Goal: Task Accomplishment & Management: Use online tool/utility

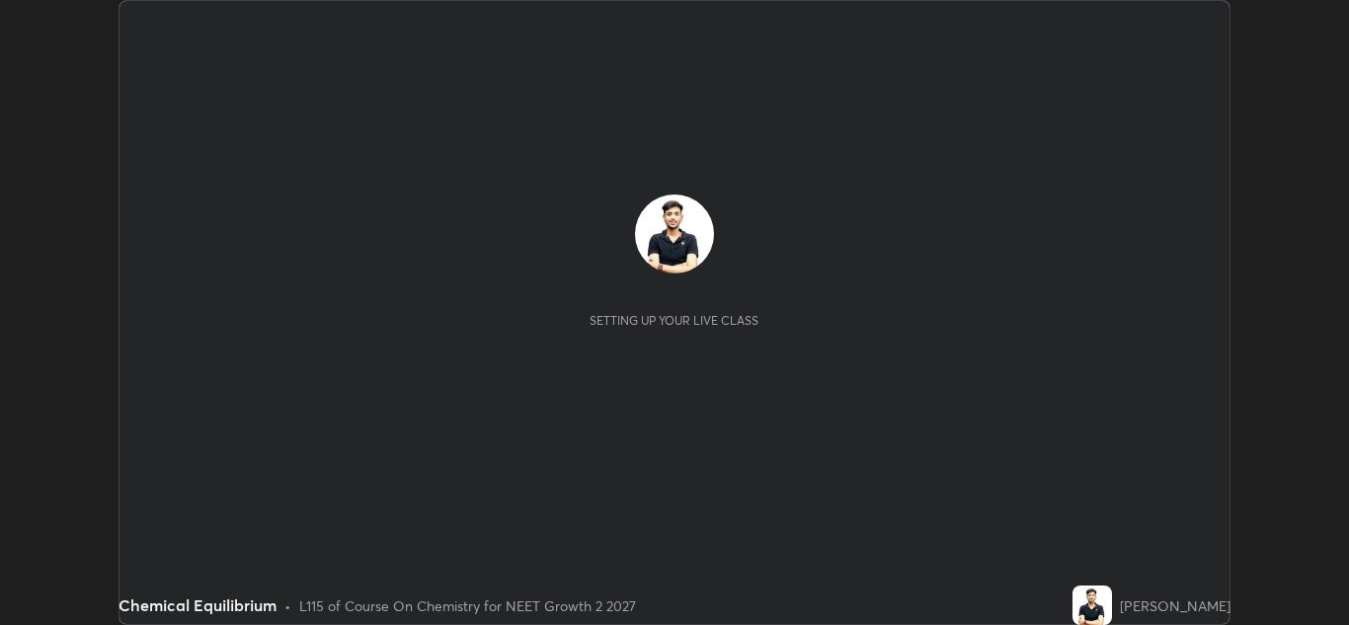
scroll to position [625, 1349]
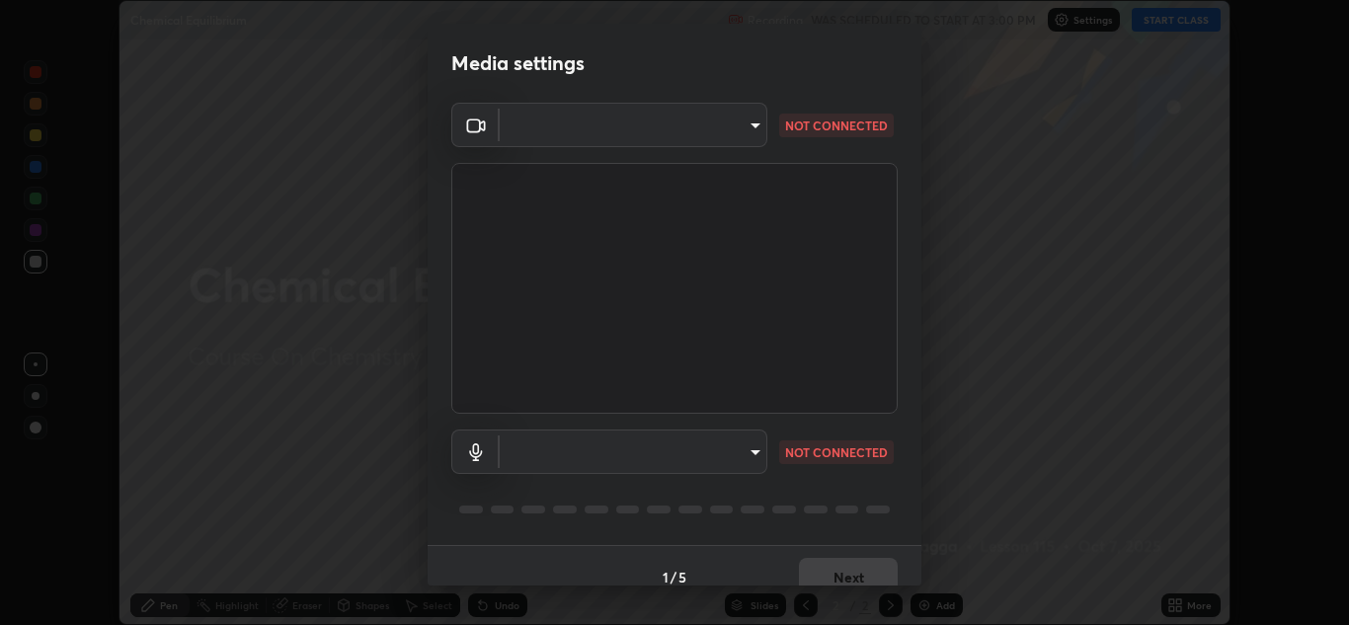
type input "e7f5d75c66a8ec01b6be6c8d9fba877b5f6738b88fd0c20368e9895a02b6f94a"
type input "c0ce66c8bbbc50cecfc637ad784d982a6a517474f8015640e1e83654bc784383"
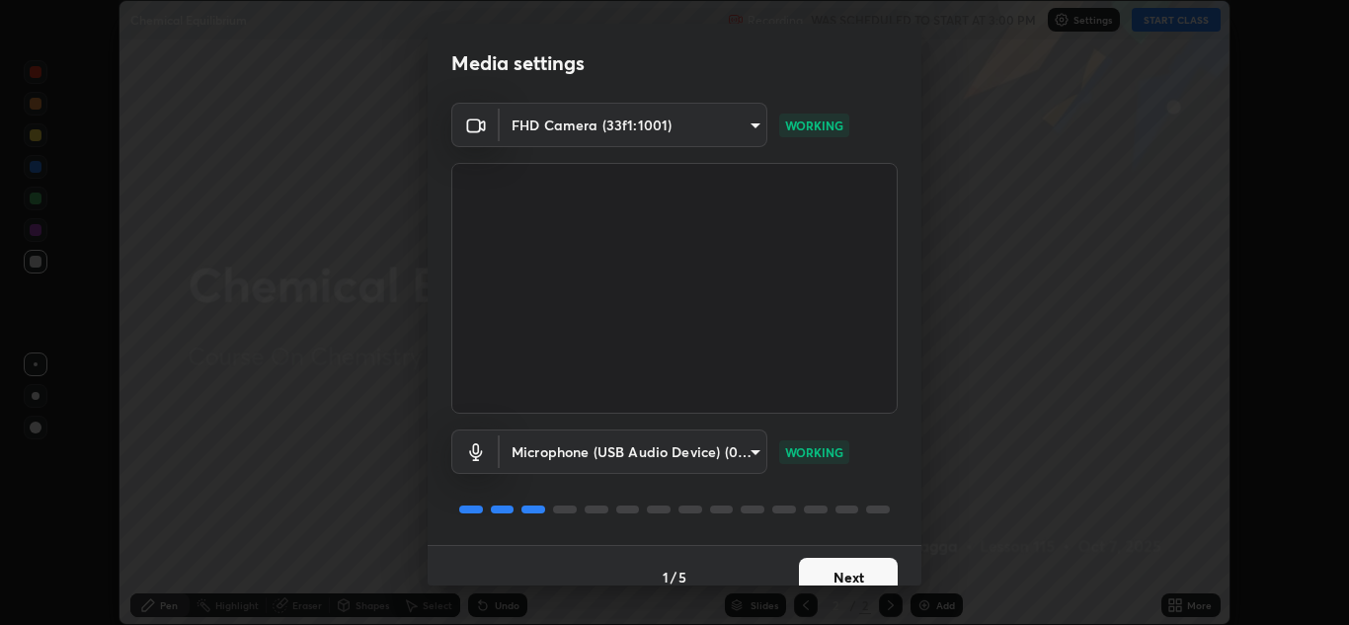
scroll to position [23, 0]
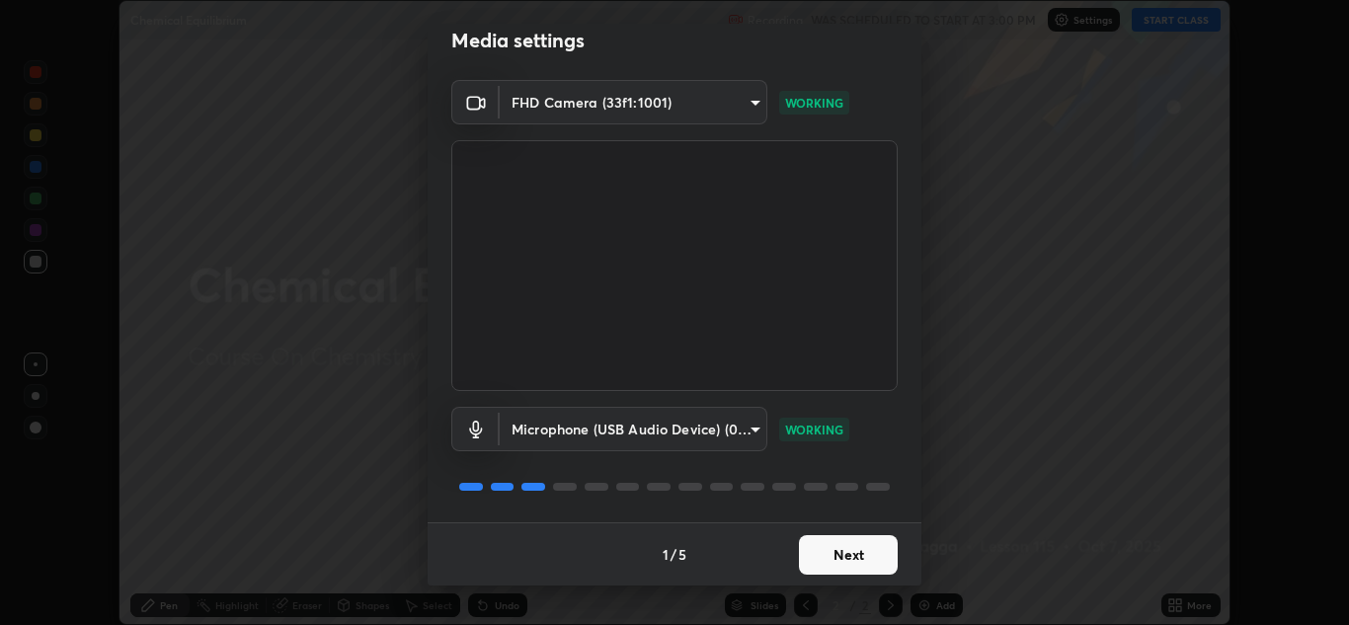
click at [838, 557] on button "Next" at bounding box center [848, 555] width 99 height 40
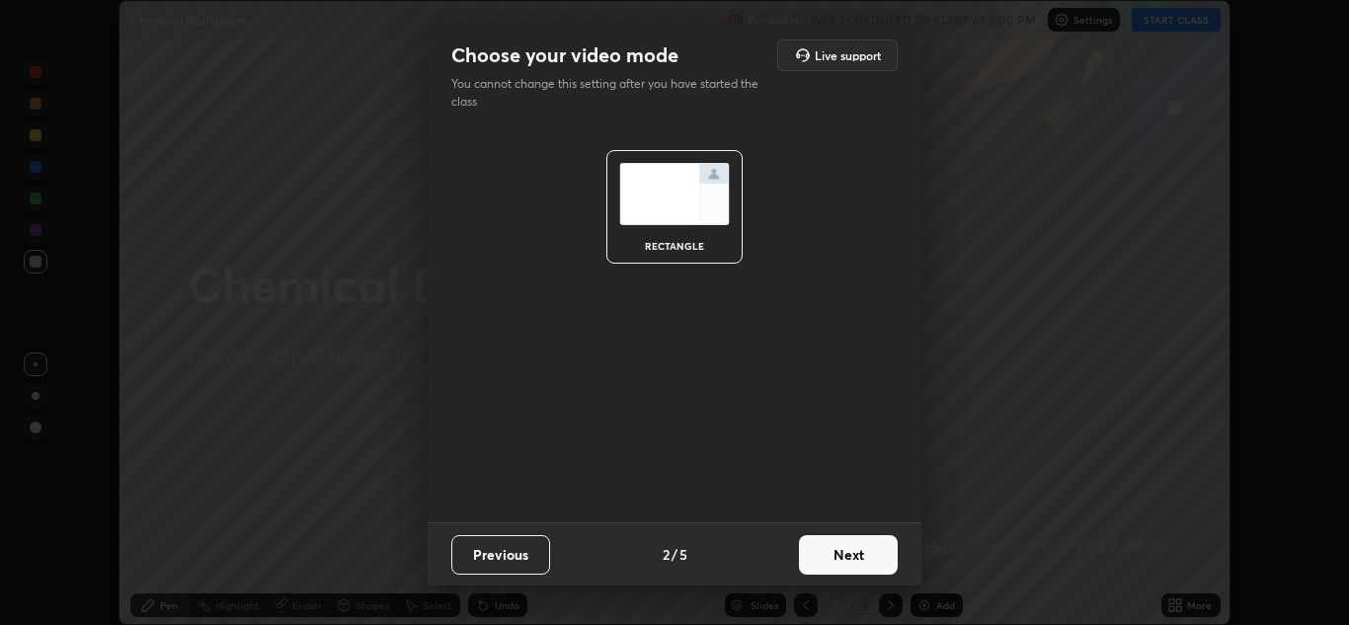
scroll to position [0, 0]
click at [840, 550] on button "Next" at bounding box center [848, 555] width 99 height 40
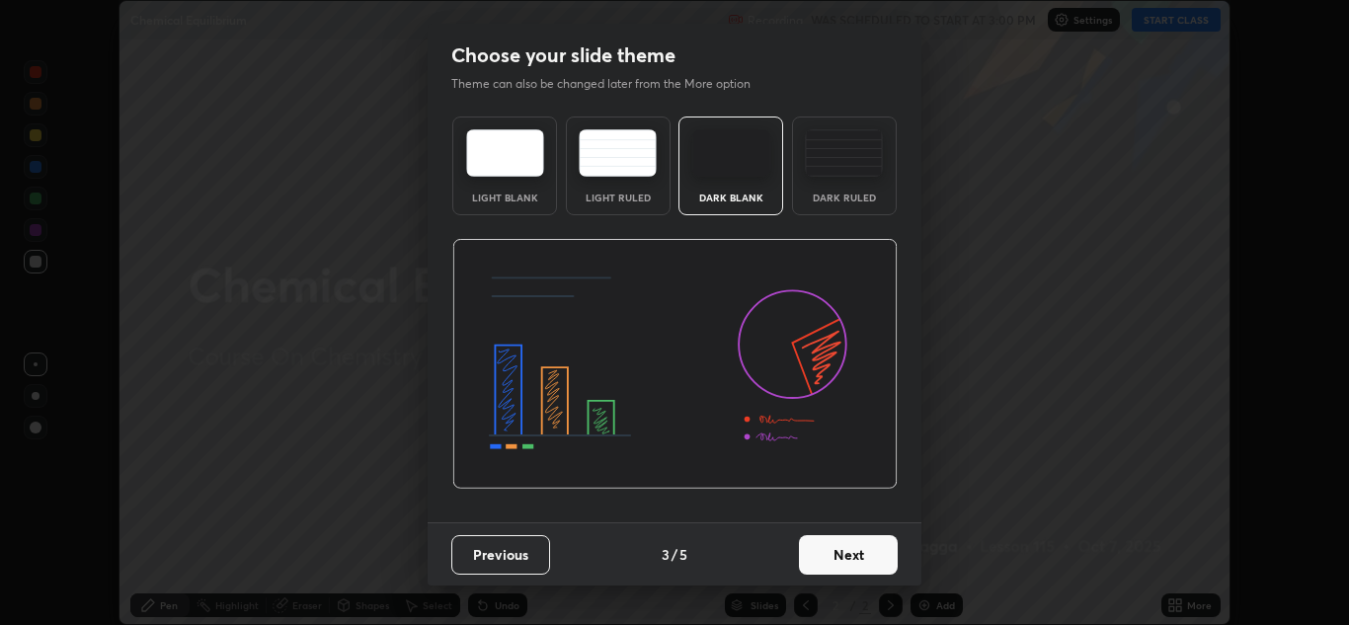
click at [843, 553] on button "Next" at bounding box center [848, 555] width 99 height 40
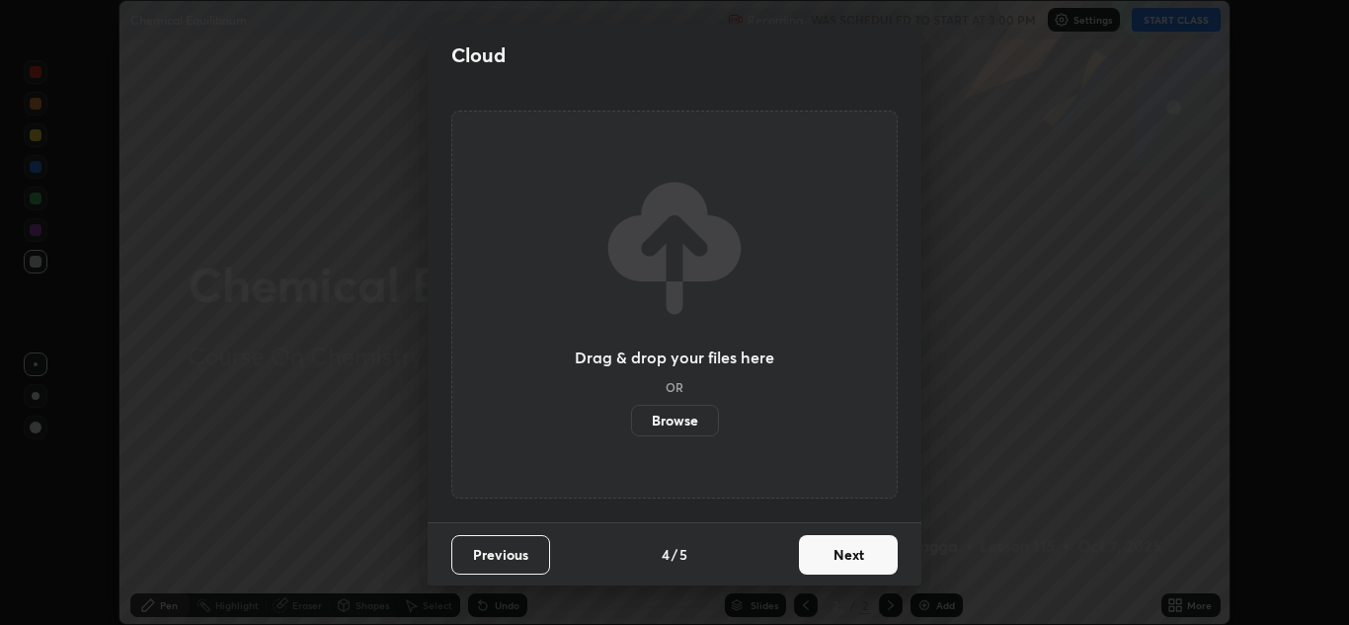
click at [848, 545] on button "Next" at bounding box center [848, 555] width 99 height 40
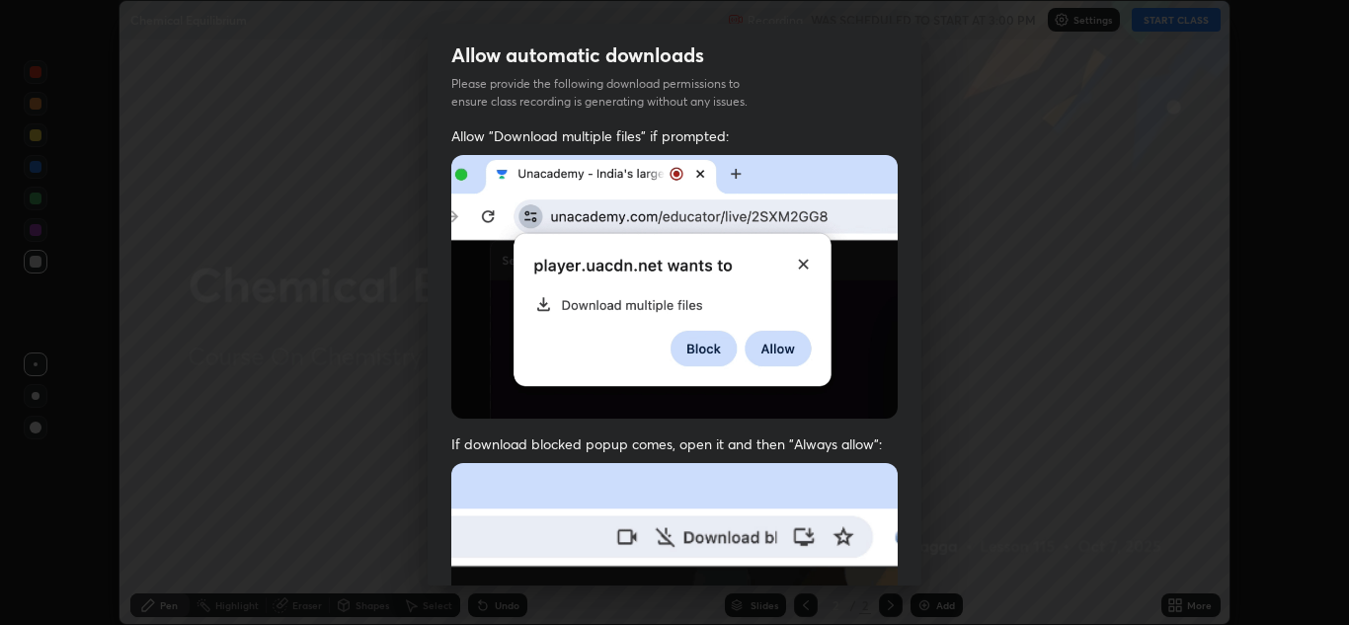
click at [808, 350] on img at bounding box center [674, 287] width 446 height 264
click at [815, 306] on img at bounding box center [674, 287] width 446 height 264
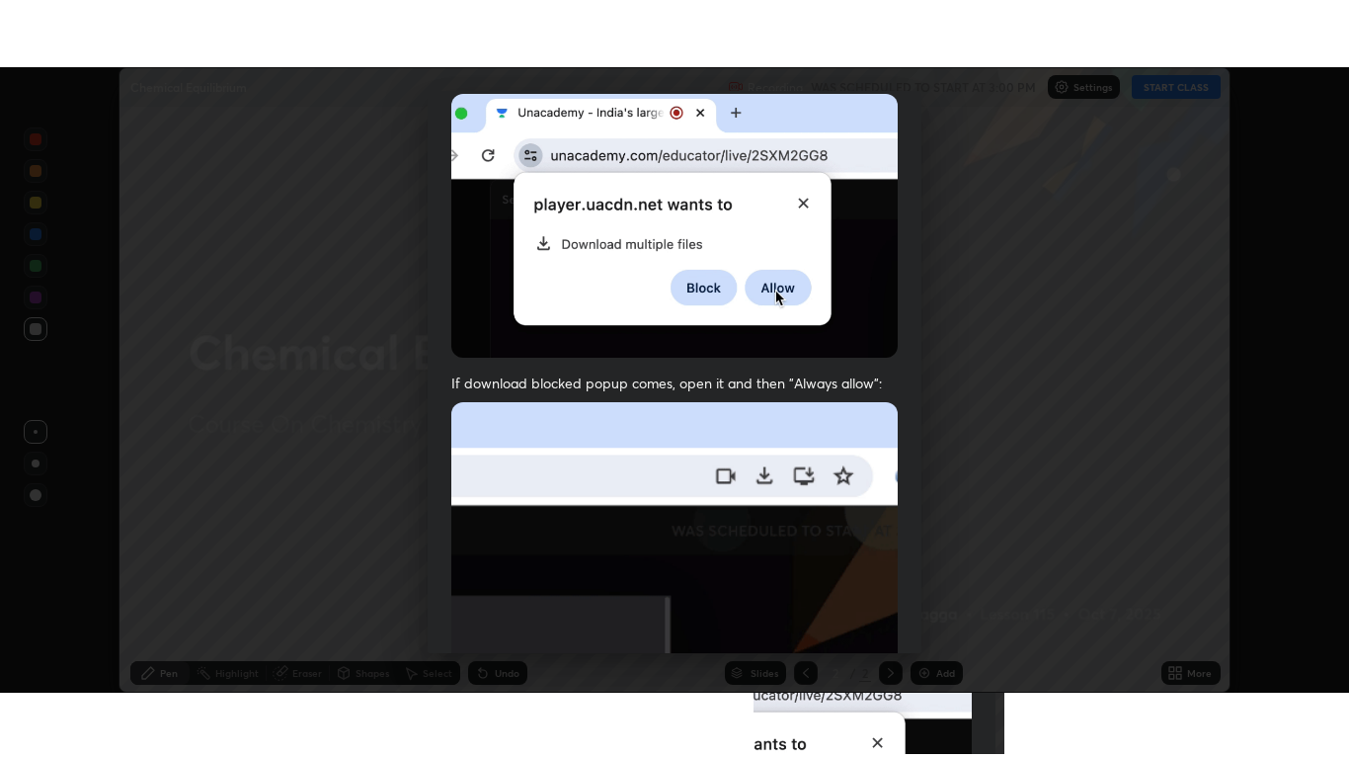
scroll to position [427, 0]
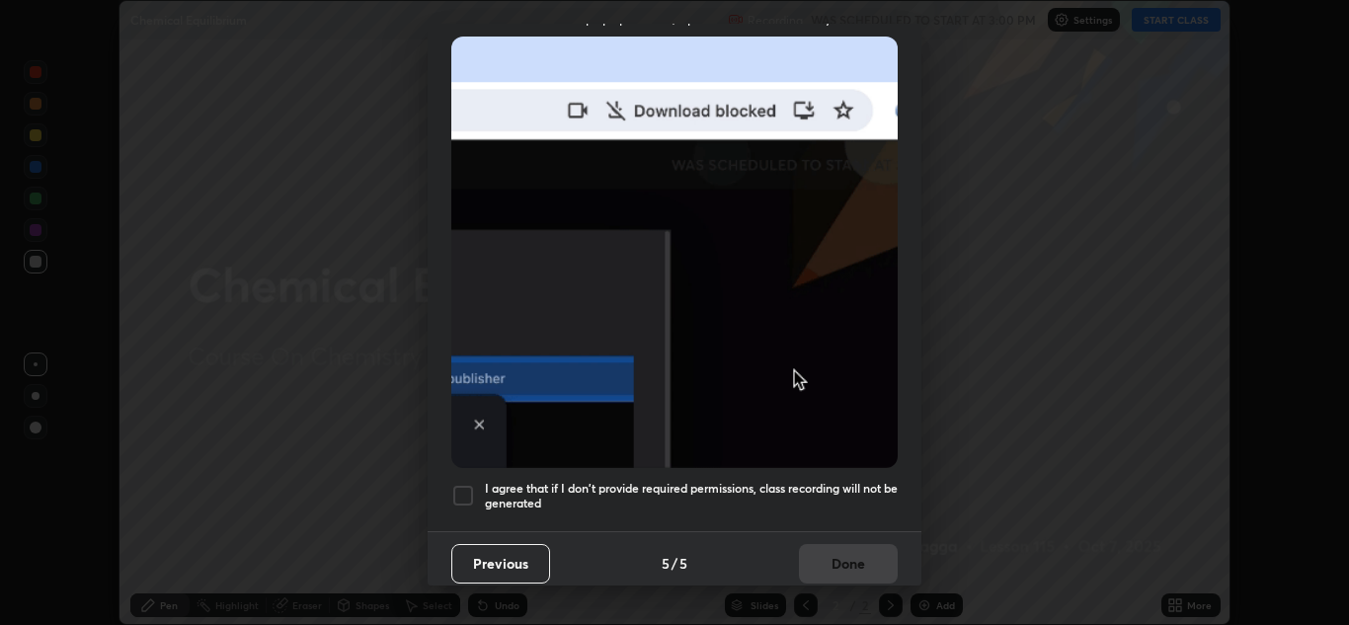
click at [467, 487] on div at bounding box center [463, 496] width 24 height 24
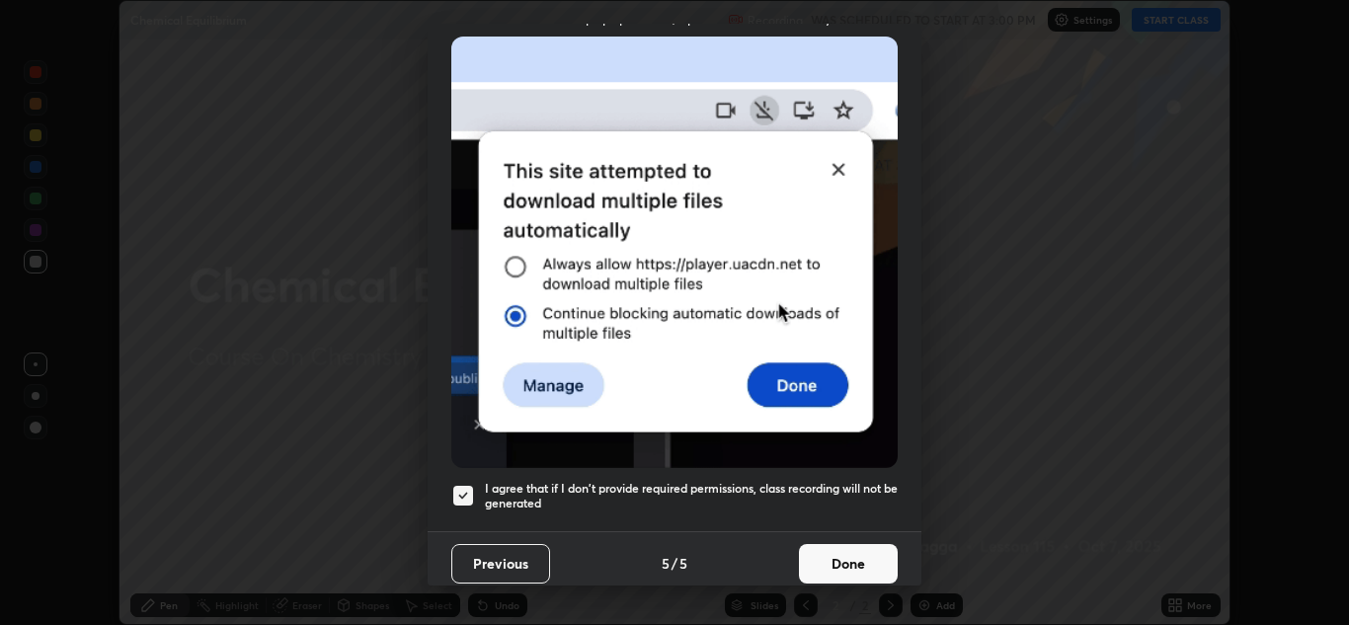
click at [835, 561] on button "Done" at bounding box center [848, 564] width 99 height 40
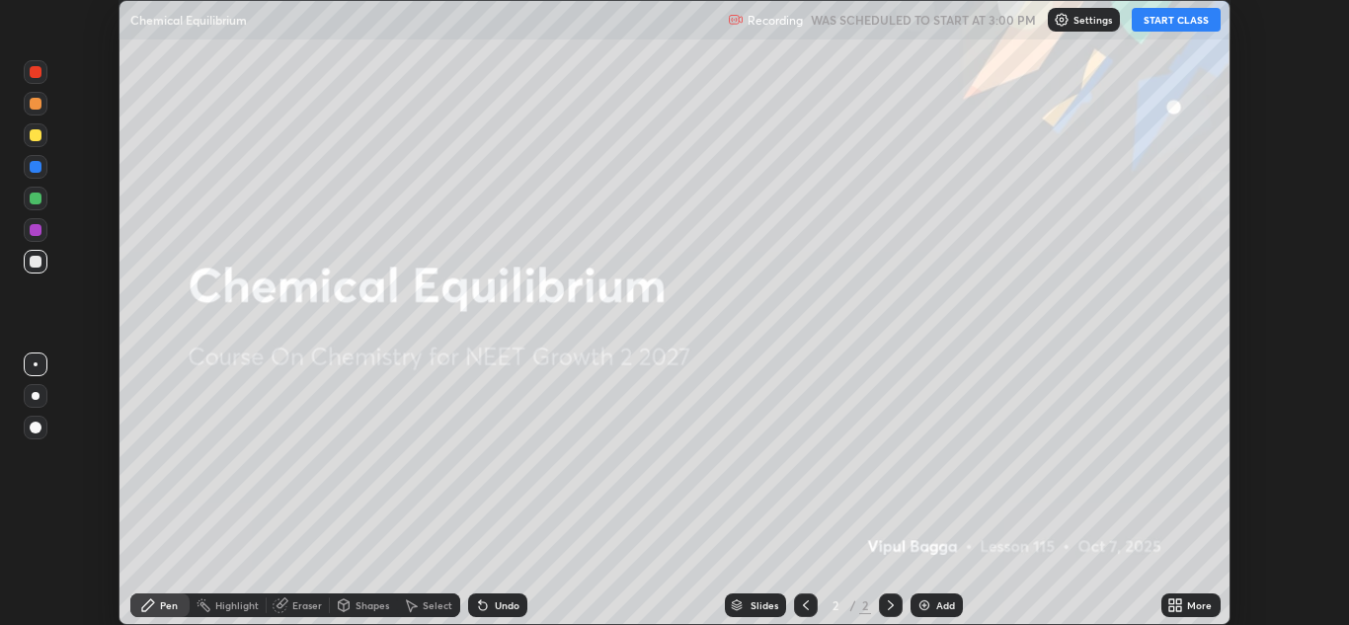
click at [1155, 27] on button "START CLASS" at bounding box center [1176, 20] width 89 height 24
click at [1199, 603] on div "More" at bounding box center [1199, 606] width 25 height 10
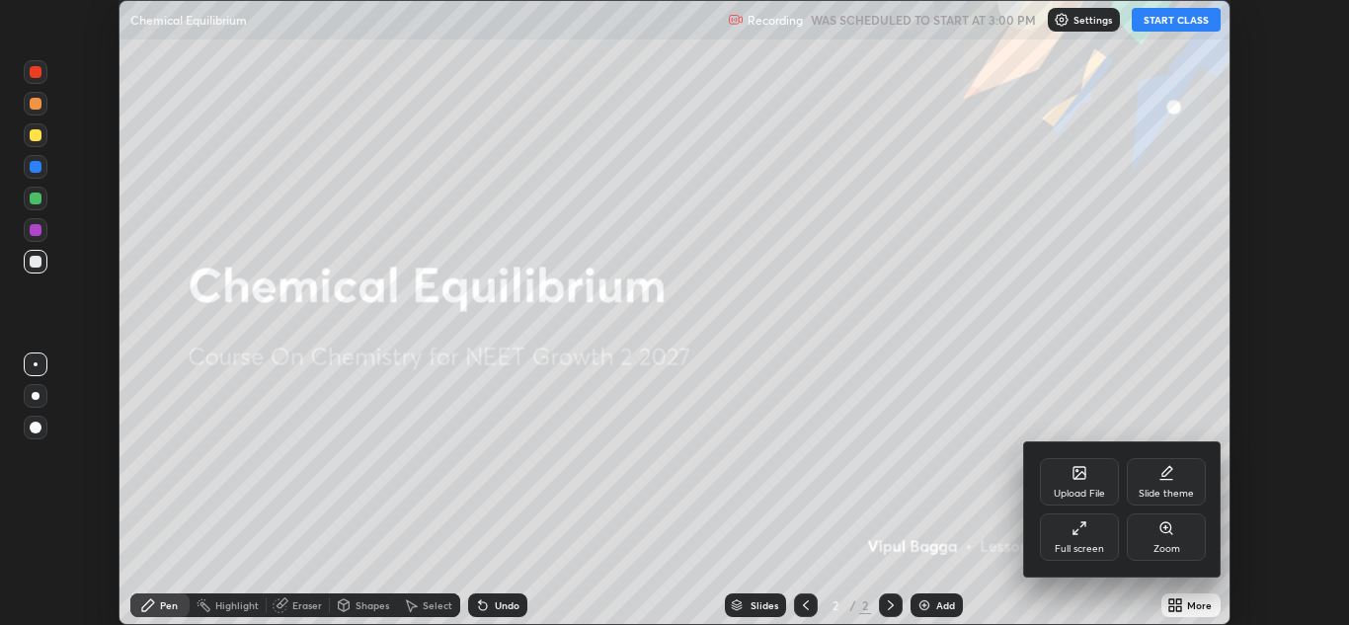
click at [1090, 539] on div "Full screen" at bounding box center [1079, 537] width 79 height 47
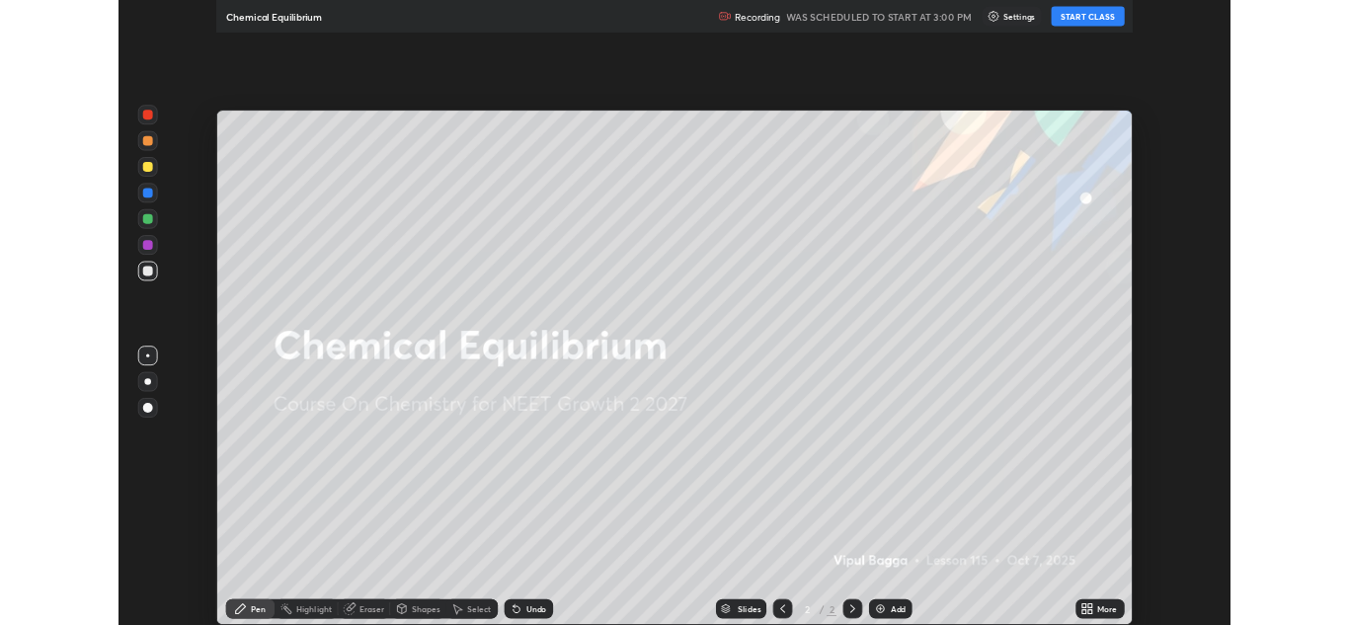
scroll to position [759, 1349]
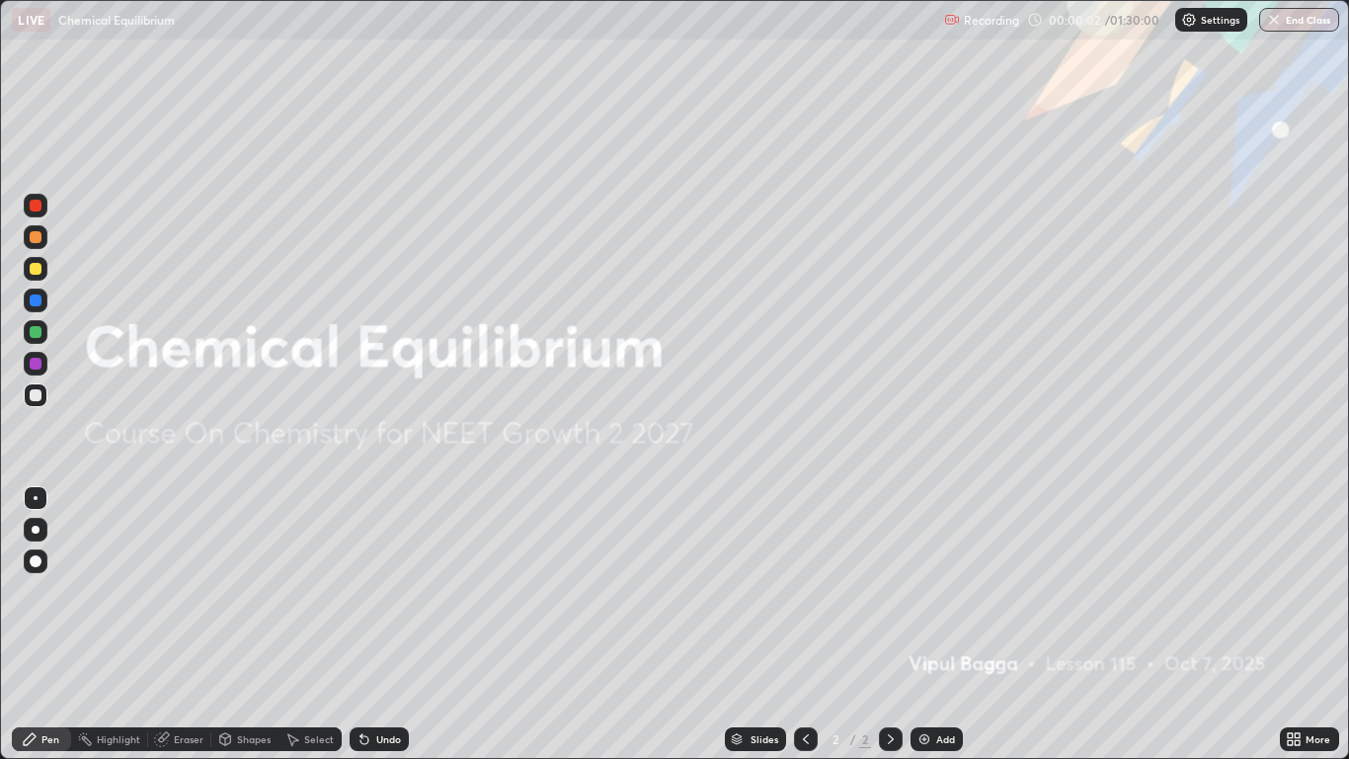
click at [41, 274] on div at bounding box center [36, 269] width 24 height 24
click at [36, 552] on div at bounding box center [36, 561] width 24 height 24
click at [936, 624] on div "Add" at bounding box center [945, 739] width 19 height 10
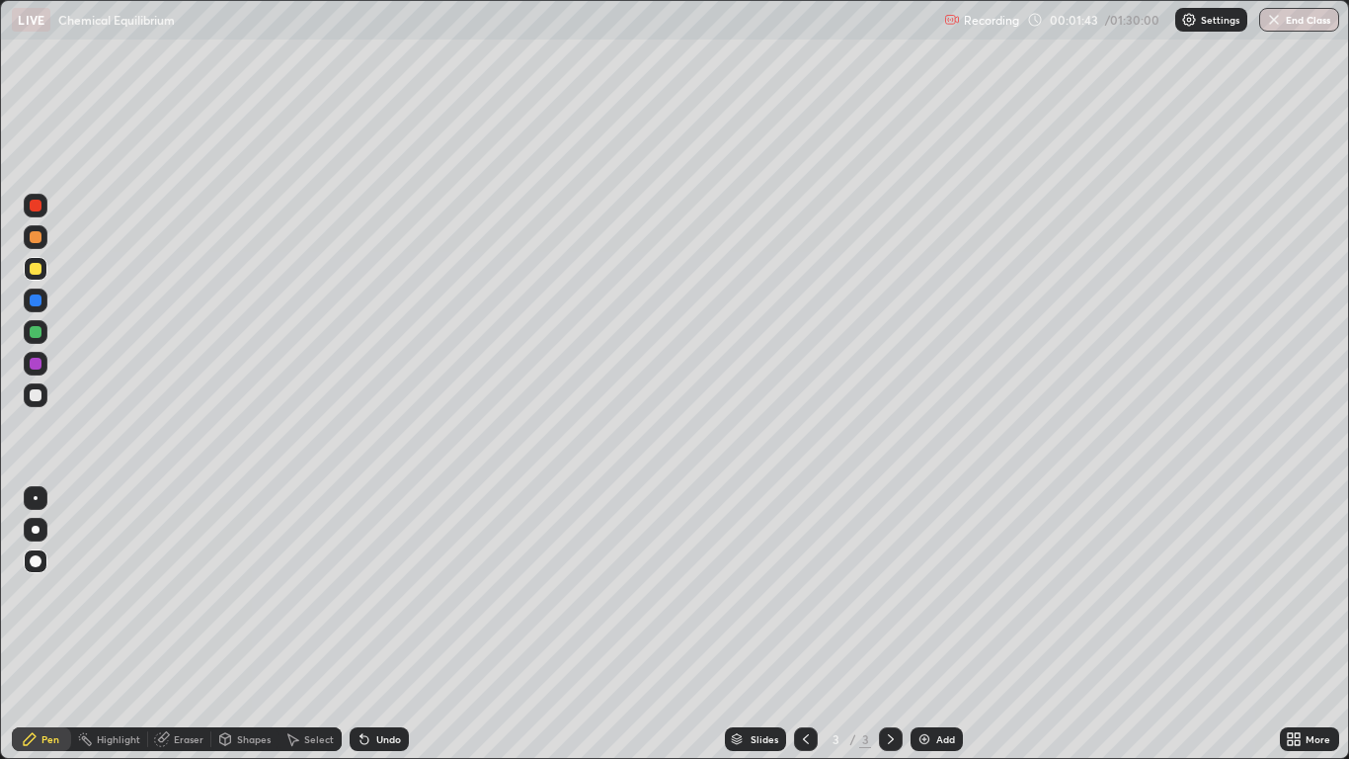
click at [45, 624] on div "Pen" at bounding box center [50, 739] width 18 height 10
click at [40, 270] on div at bounding box center [36, 269] width 12 height 12
click at [36, 206] on div at bounding box center [36, 206] width 12 height 12
click at [37, 333] on div at bounding box center [36, 332] width 12 height 12
click at [41, 390] on div at bounding box center [36, 395] width 12 height 12
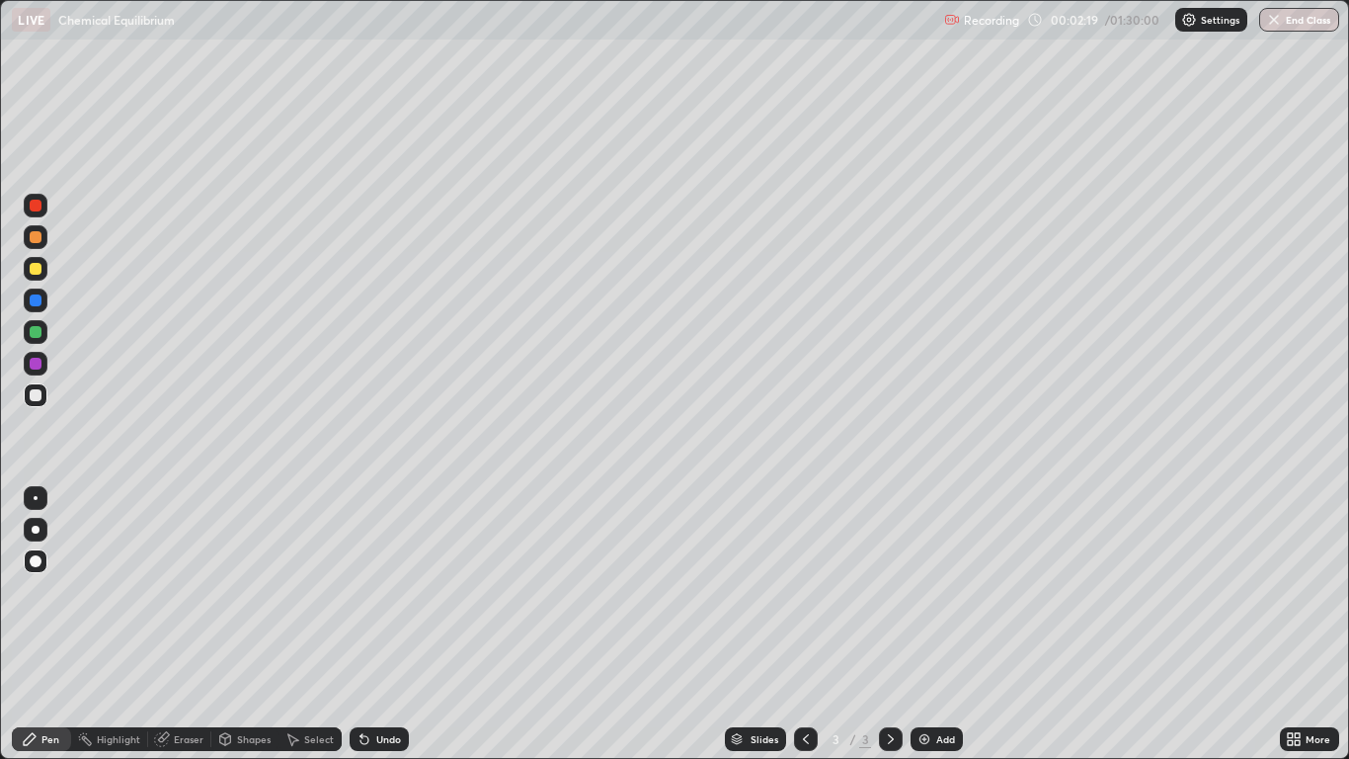
click at [39, 235] on div at bounding box center [36, 237] width 12 height 12
click at [36, 391] on div at bounding box center [36, 395] width 12 height 12
click at [64, 624] on div "Pen" at bounding box center [41, 739] width 59 height 24
click at [36, 365] on div at bounding box center [36, 364] width 12 height 12
click at [41, 397] on div at bounding box center [36, 395] width 12 height 12
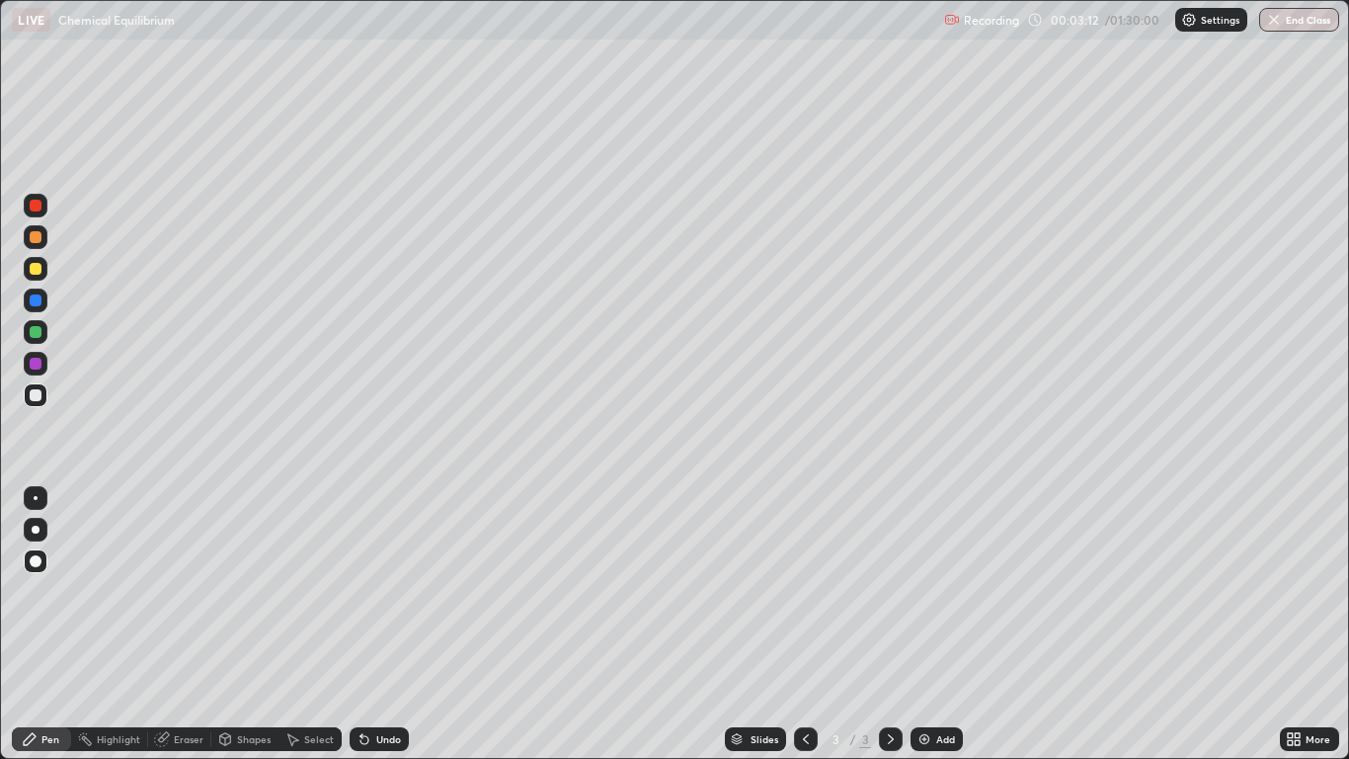
click at [38, 334] on div at bounding box center [36, 332] width 12 height 12
click at [32, 393] on div at bounding box center [36, 395] width 12 height 12
click at [33, 301] on div at bounding box center [36, 300] width 12 height 12
click at [37, 403] on div at bounding box center [36, 395] width 24 height 24
click at [936, 624] on div "Add" at bounding box center [945, 739] width 19 height 10
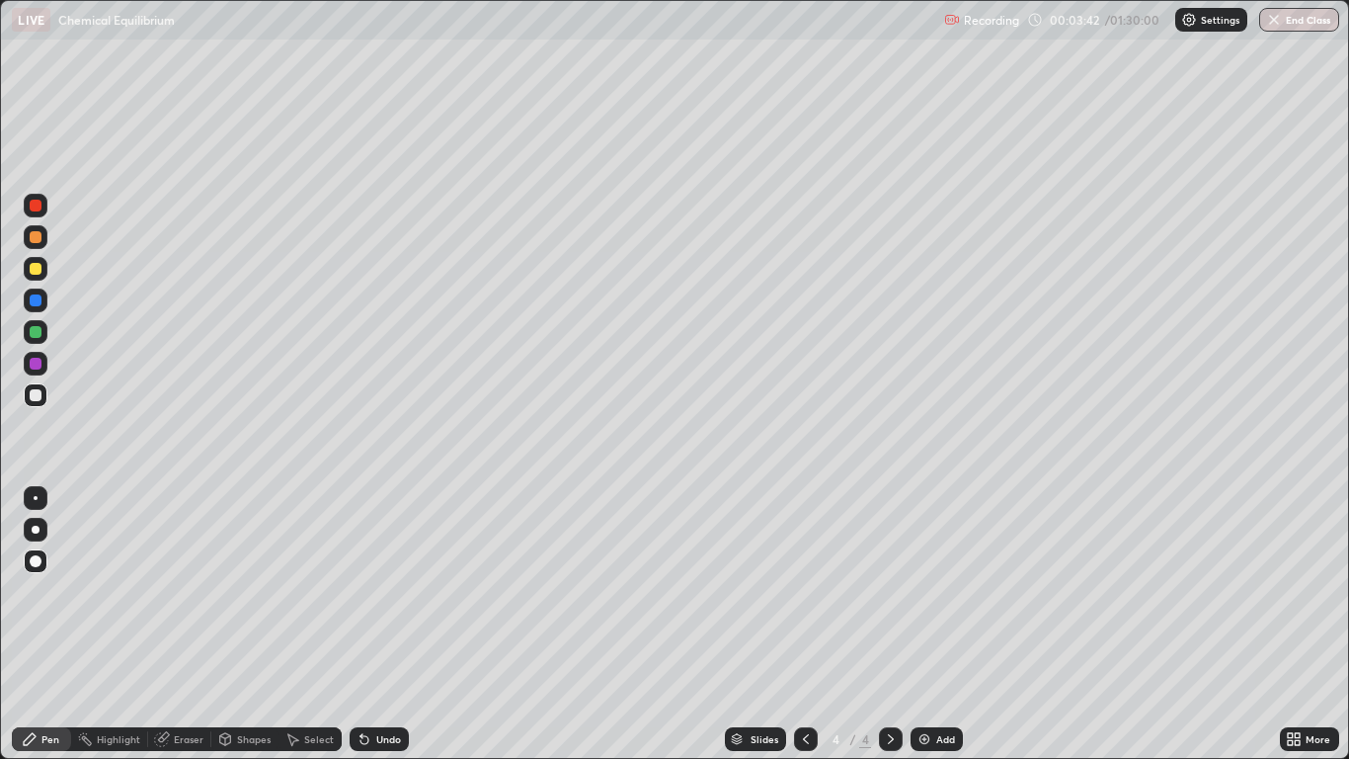
click at [34, 399] on div at bounding box center [36, 395] width 12 height 12
click at [938, 624] on div "Add" at bounding box center [945, 739] width 19 height 10
click at [37, 395] on div at bounding box center [36, 395] width 12 height 12
click at [251, 624] on div "Shapes" at bounding box center [254, 739] width 34 height 10
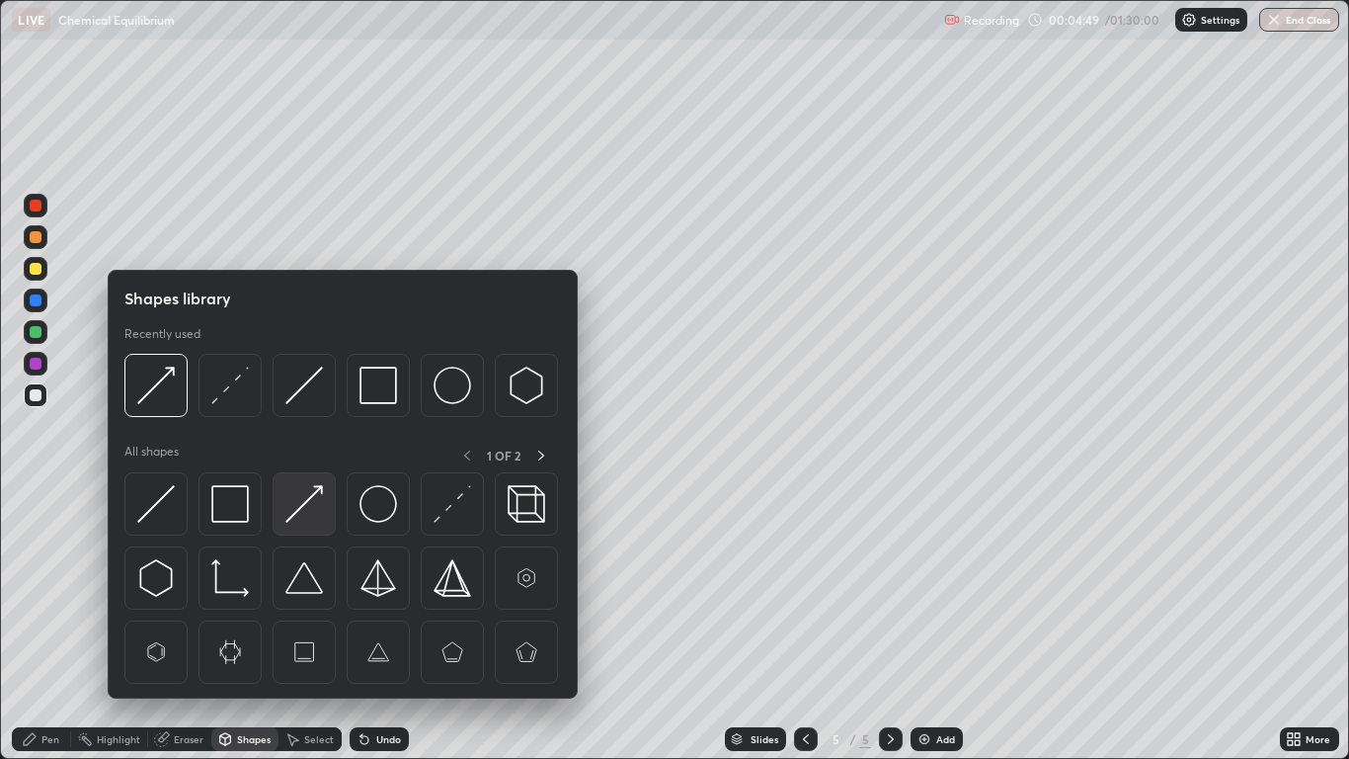
click at [310, 501] on img at bounding box center [304, 504] width 38 height 38
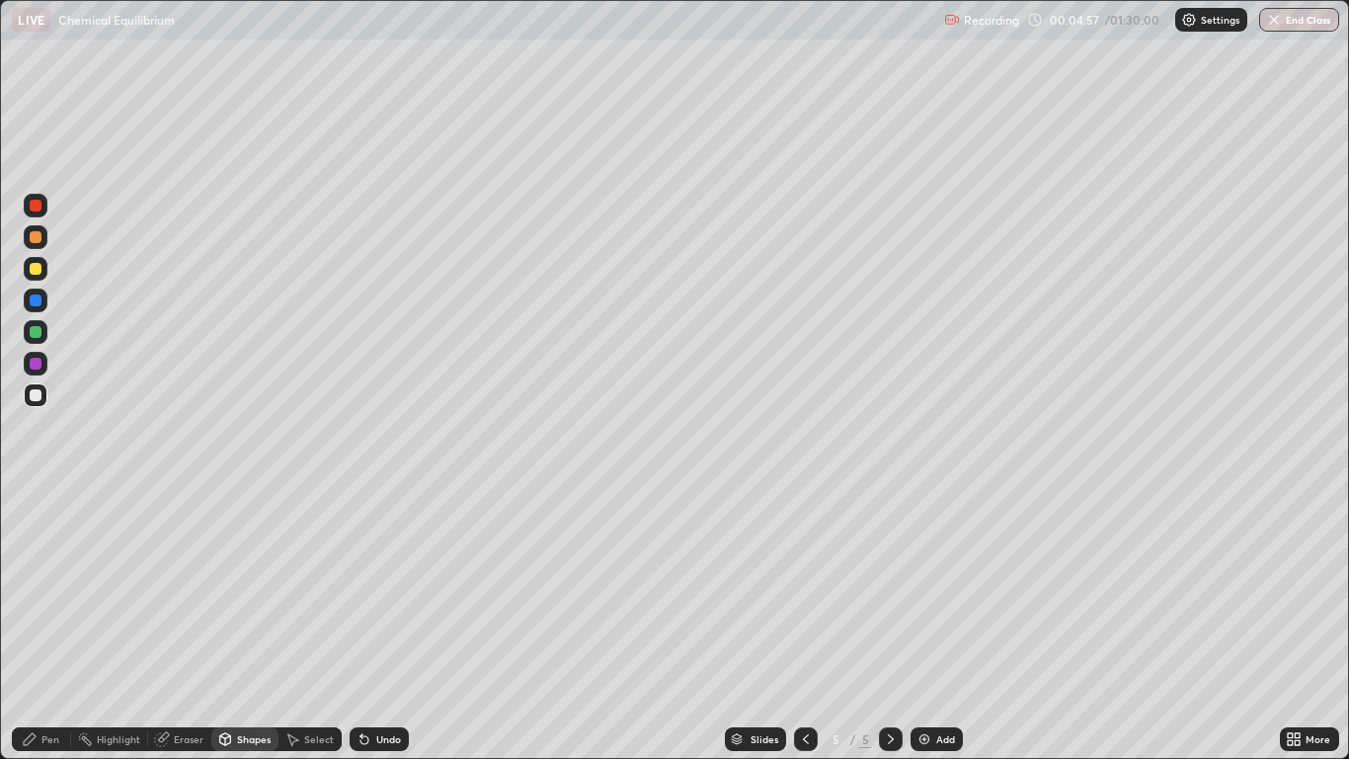
click at [43, 624] on div "Pen" at bounding box center [50, 739] width 18 height 10
click at [34, 270] on div at bounding box center [36, 269] width 12 height 12
click at [402, 624] on div "Undo" at bounding box center [379, 739] width 59 height 24
click at [40, 624] on div "Pen" at bounding box center [41, 739] width 59 height 24
click at [34, 236] on div at bounding box center [36, 237] width 12 height 12
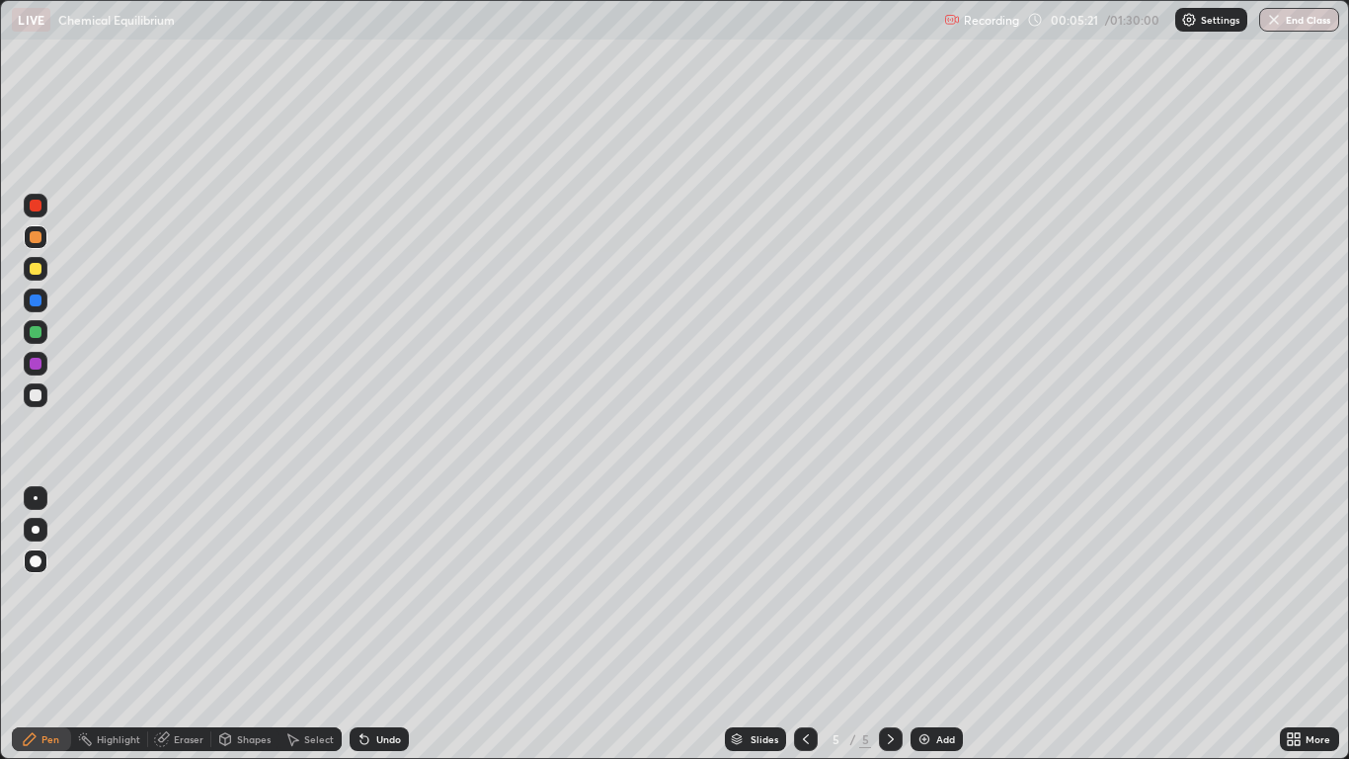
click at [35, 324] on div at bounding box center [36, 332] width 24 height 24
click at [41, 387] on div at bounding box center [36, 395] width 24 height 24
click at [35, 270] on div at bounding box center [36, 269] width 12 height 12
click at [40, 234] on div at bounding box center [36, 237] width 12 height 12
click at [35, 560] on div at bounding box center [36, 561] width 12 height 12
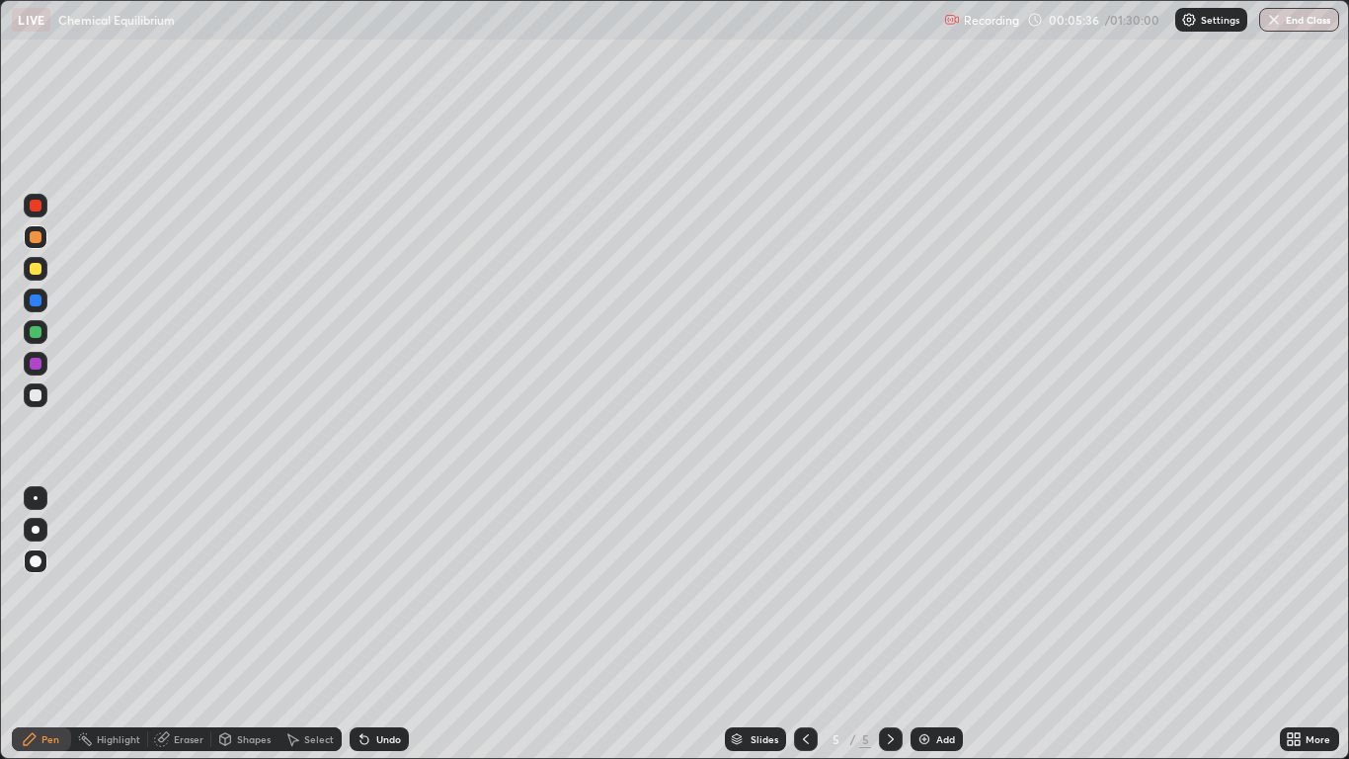
click at [40, 400] on div at bounding box center [36, 395] width 12 height 12
click at [33, 389] on div at bounding box center [36, 395] width 12 height 12
click at [35, 393] on div at bounding box center [36, 395] width 12 height 12
click at [33, 526] on div at bounding box center [36, 530] width 8 height 8
click at [180, 624] on div "Eraser" at bounding box center [189, 739] width 30 height 10
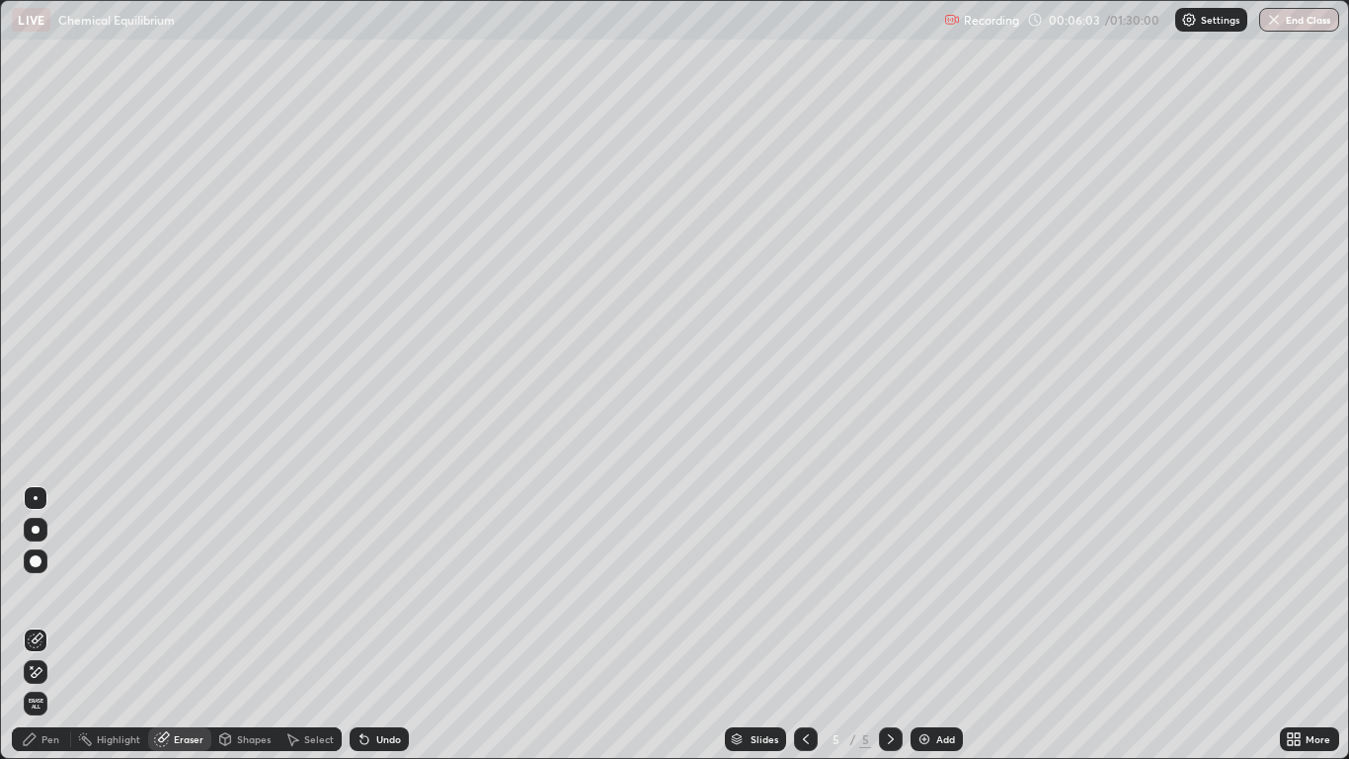
click at [52, 624] on div "Pen" at bounding box center [41, 739] width 59 height 24
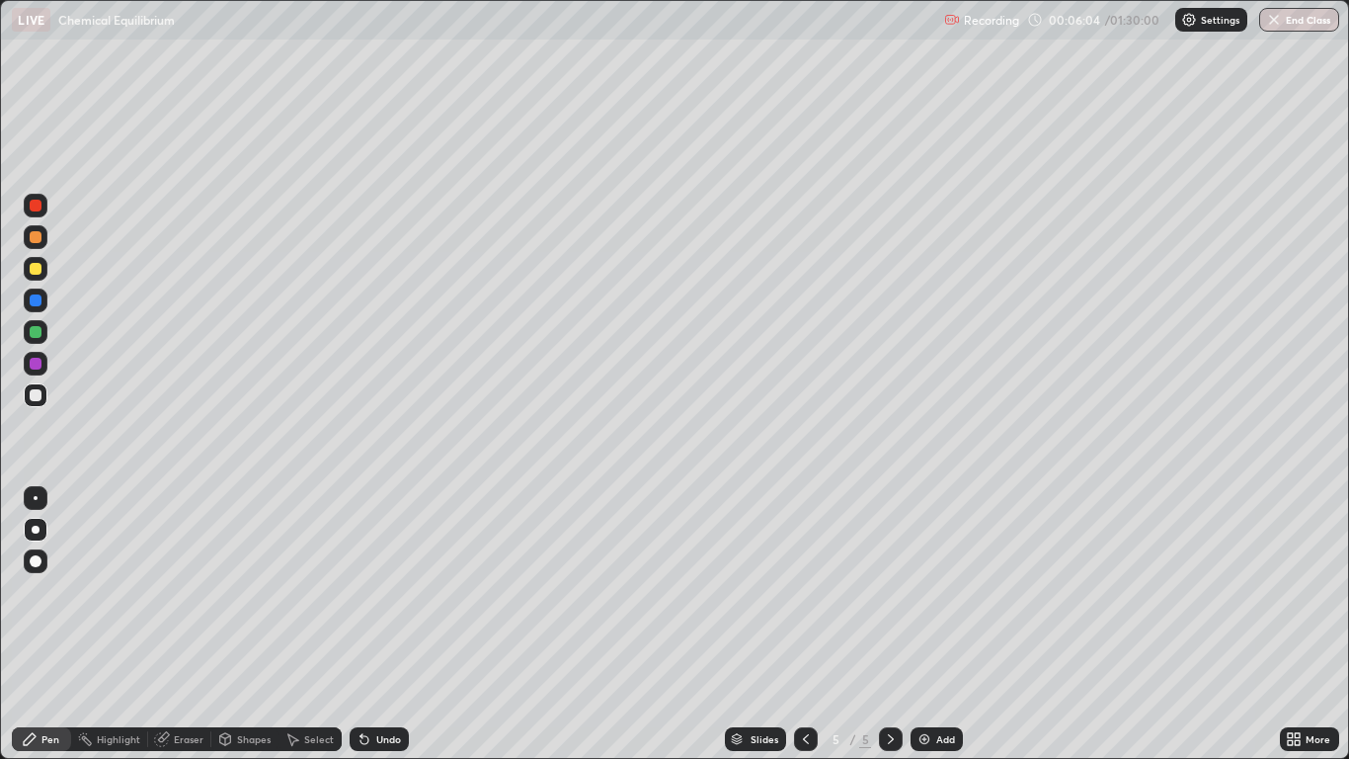
click at [38, 273] on div at bounding box center [36, 269] width 12 height 12
click at [381, 624] on div "Undo" at bounding box center [388, 739] width 25 height 10
click at [376, 624] on div "Undo" at bounding box center [388, 739] width 25 height 10
click at [34, 553] on div at bounding box center [36, 561] width 24 height 24
click at [372, 624] on div "Undo" at bounding box center [379, 739] width 59 height 24
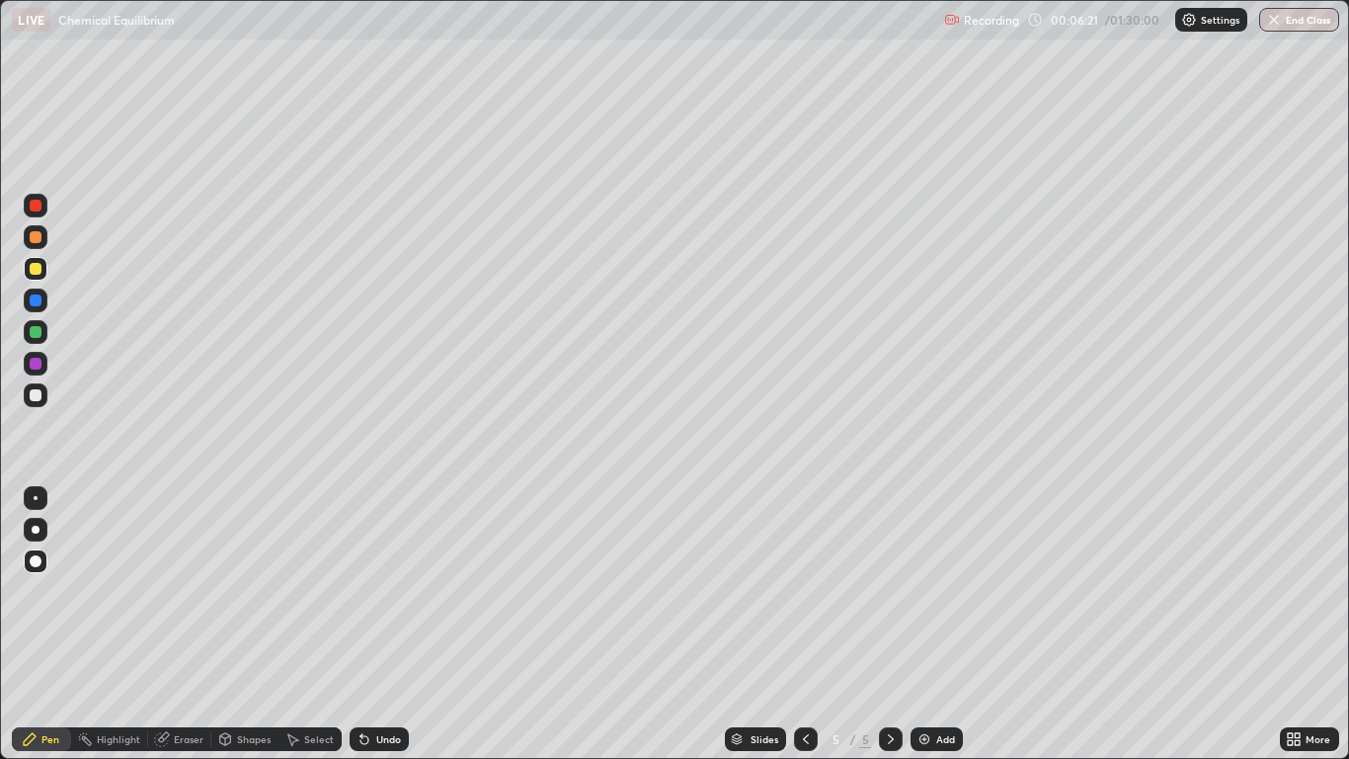
click at [372, 624] on div "Undo" at bounding box center [379, 739] width 59 height 24
click at [45, 624] on div "Pen" at bounding box center [50, 739] width 18 height 10
click at [36, 529] on div at bounding box center [36, 530] width 8 height 8
click at [37, 393] on div at bounding box center [36, 395] width 12 height 12
click at [234, 624] on div "Shapes" at bounding box center [244, 739] width 67 height 24
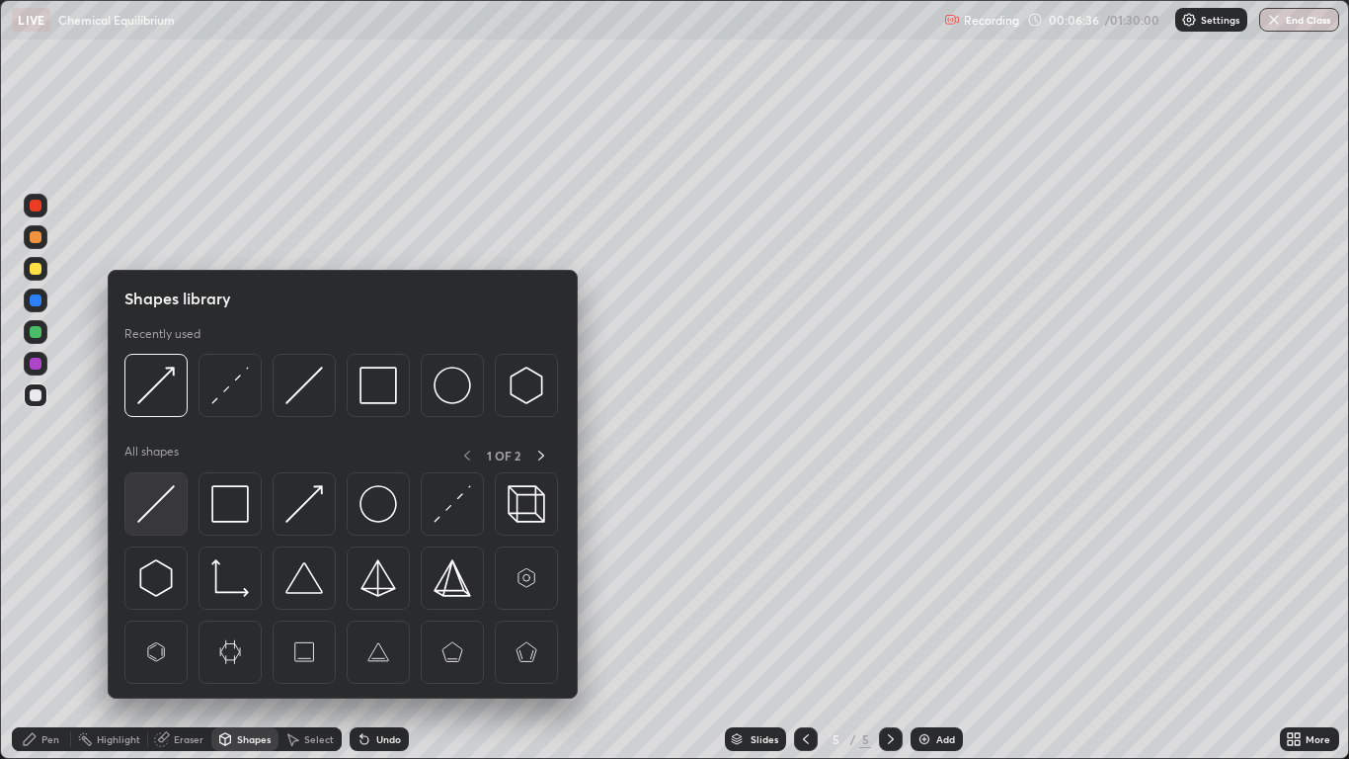
click at [167, 500] on img at bounding box center [156, 504] width 38 height 38
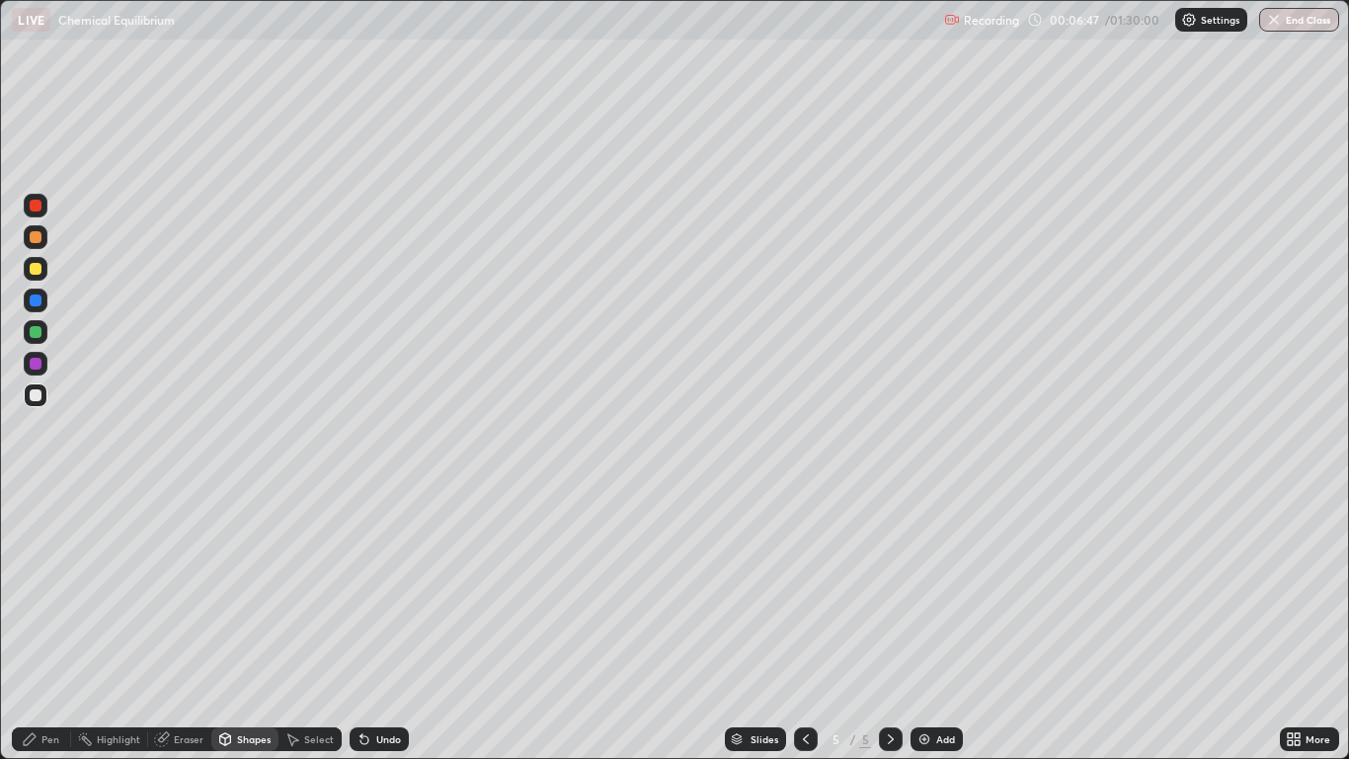
click at [372, 624] on div "Undo" at bounding box center [379, 739] width 59 height 24
click at [383, 624] on div "Undo" at bounding box center [388, 739] width 25 height 10
click at [381, 624] on div "Undo" at bounding box center [388, 739] width 25 height 10
click at [393, 624] on div "Undo" at bounding box center [388, 739] width 25 height 10
click at [389, 624] on div "Undo" at bounding box center [388, 739] width 25 height 10
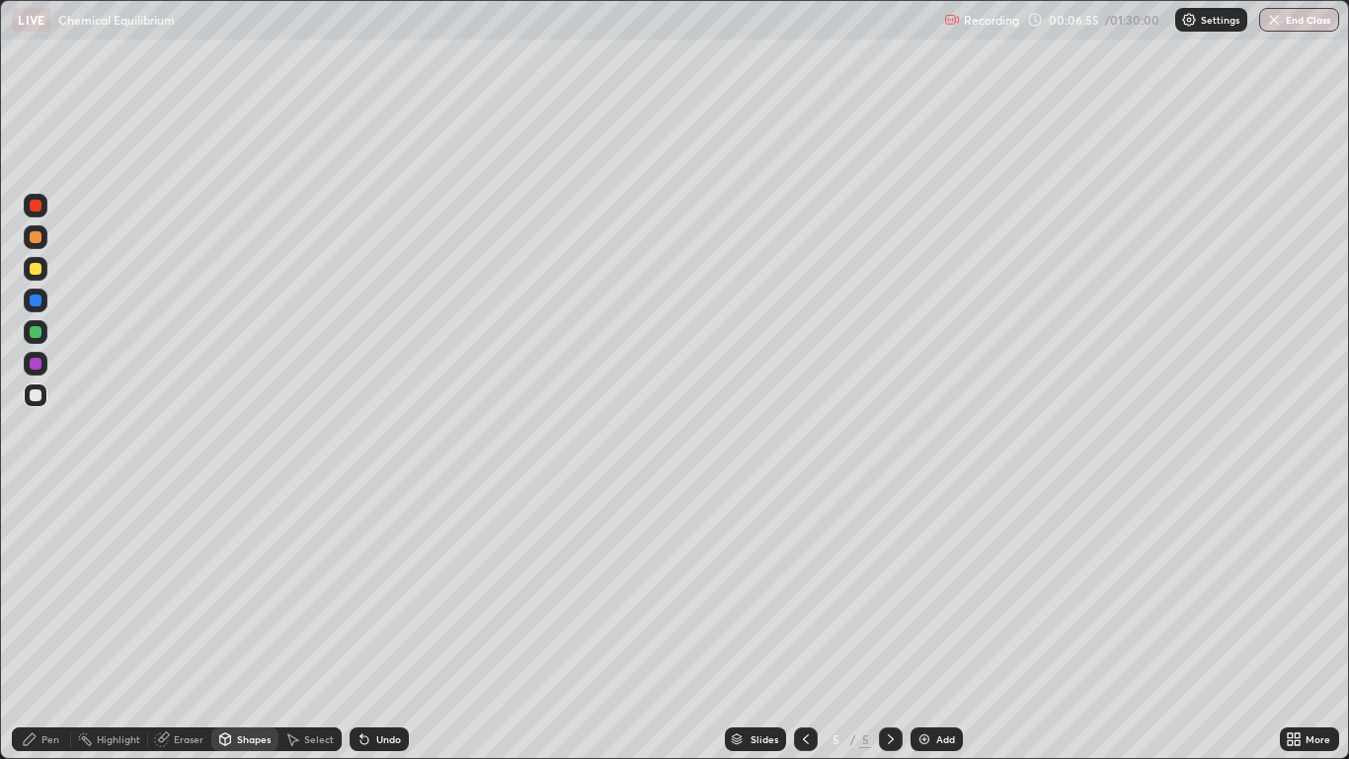
click at [387, 624] on div "Undo" at bounding box center [379, 739] width 59 height 24
click at [371, 624] on div "Undo" at bounding box center [379, 739] width 59 height 24
click at [310, 624] on div "Select" at bounding box center [319, 739] width 30 height 10
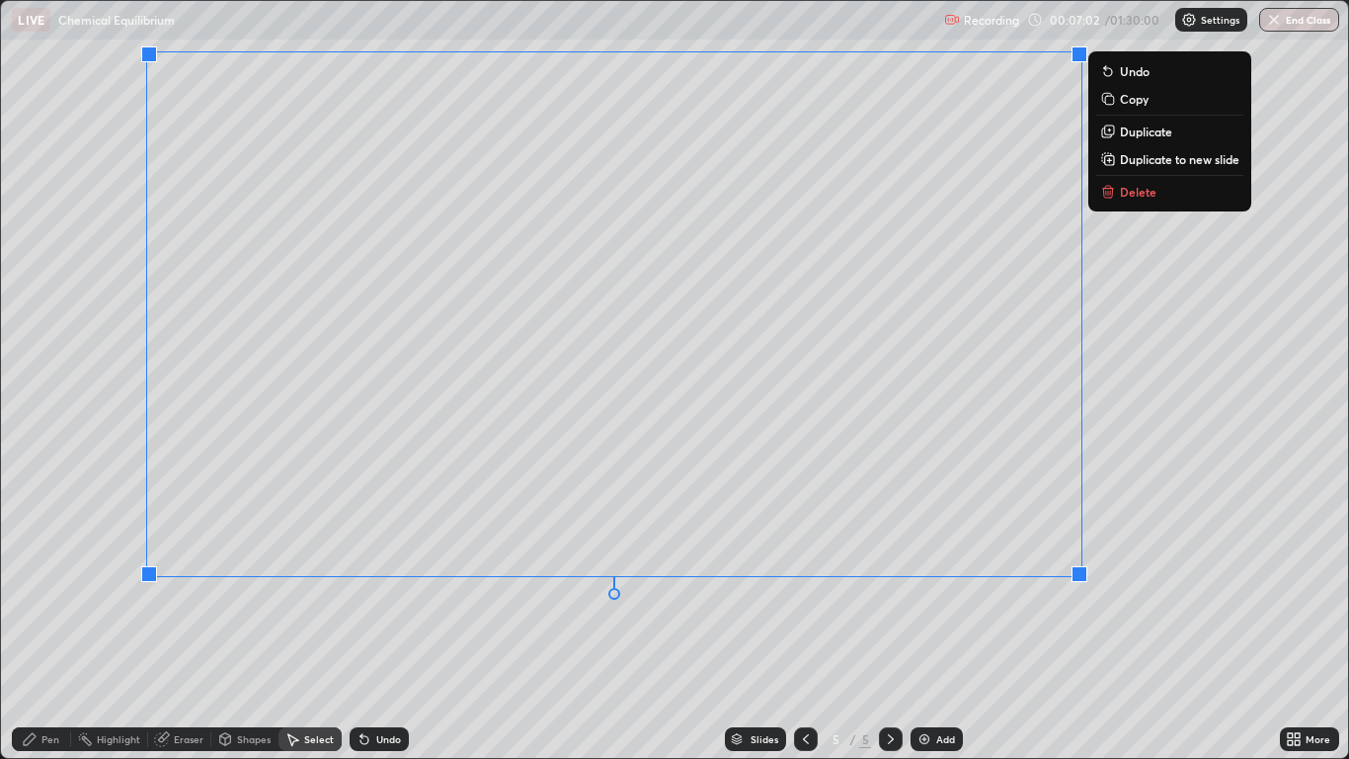
click at [1170, 163] on p "Duplicate to new slide" at bounding box center [1180, 159] width 120 height 16
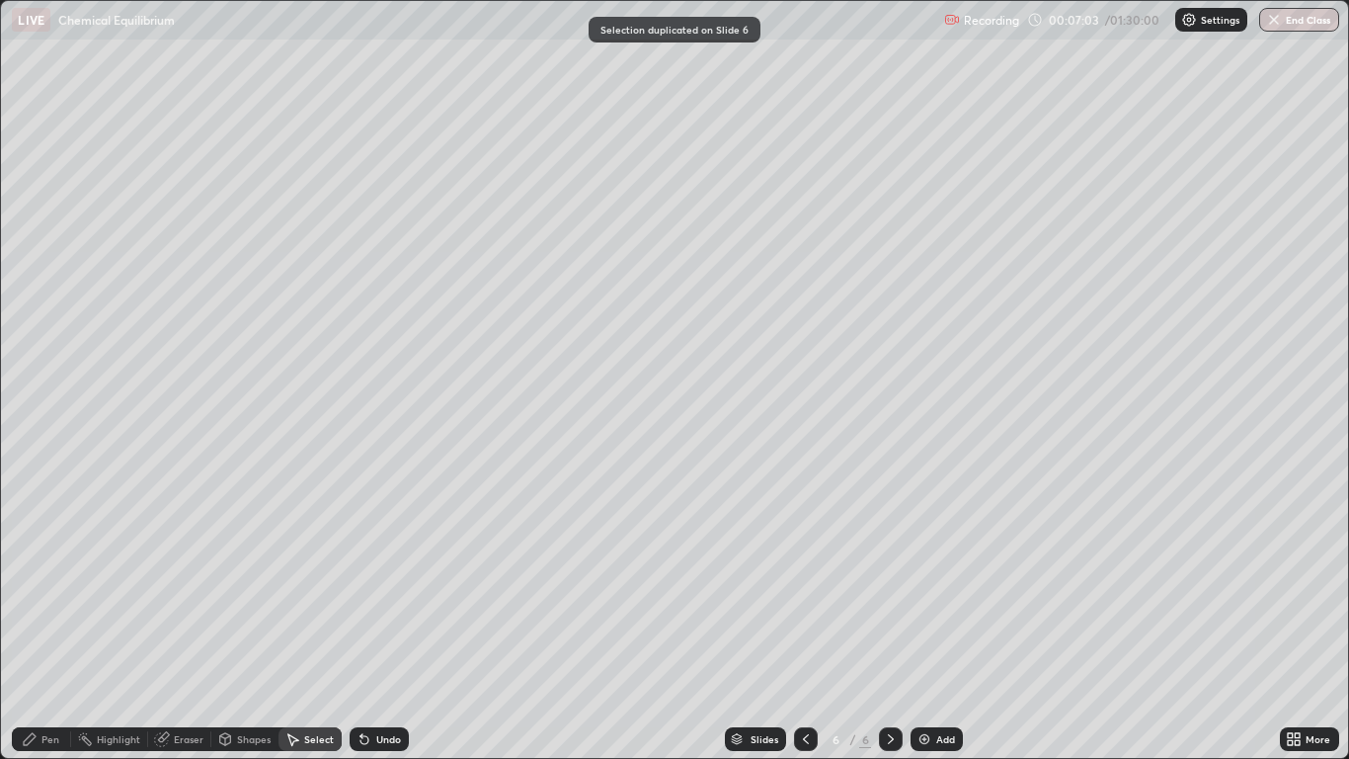
click at [804, 624] on icon at bounding box center [806, 739] width 16 height 16
click at [803, 624] on icon at bounding box center [806, 739] width 16 height 16
click at [890, 624] on icon at bounding box center [891, 739] width 16 height 16
click at [295, 624] on icon at bounding box center [293, 740] width 11 height 12
click at [249, 624] on div "Shapes" at bounding box center [254, 739] width 34 height 10
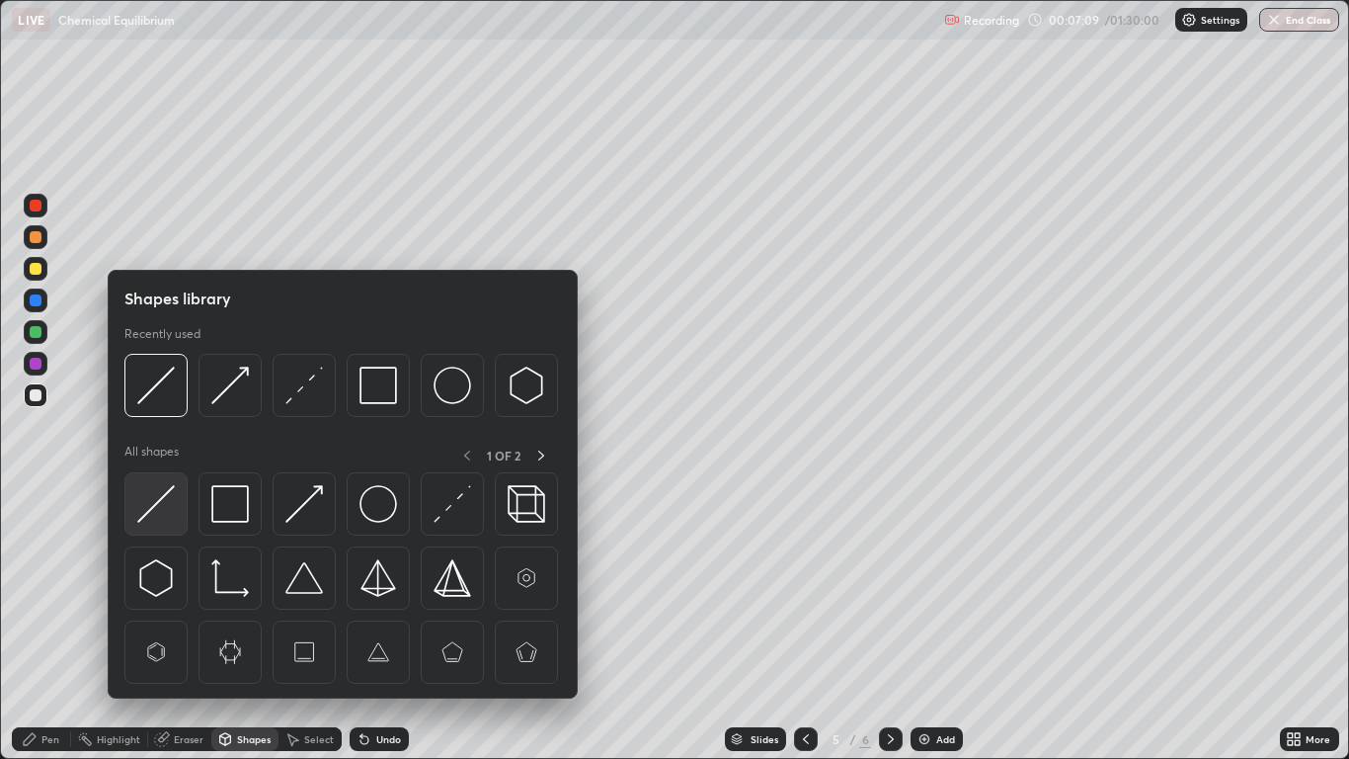
click at [165, 499] on img at bounding box center [156, 504] width 38 height 38
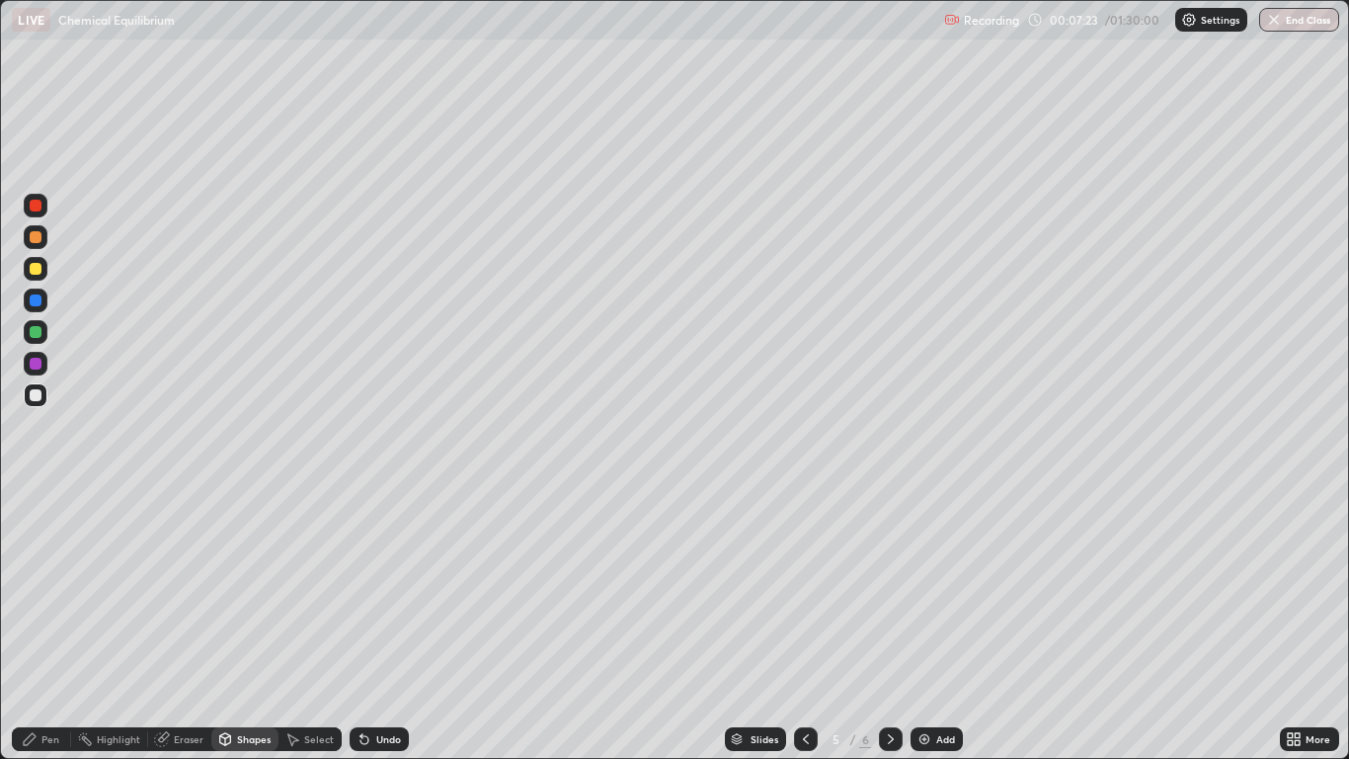
click at [30, 624] on icon at bounding box center [30, 739] width 12 height 12
click at [178, 624] on div "Eraser" at bounding box center [189, 739] width 30 height 10
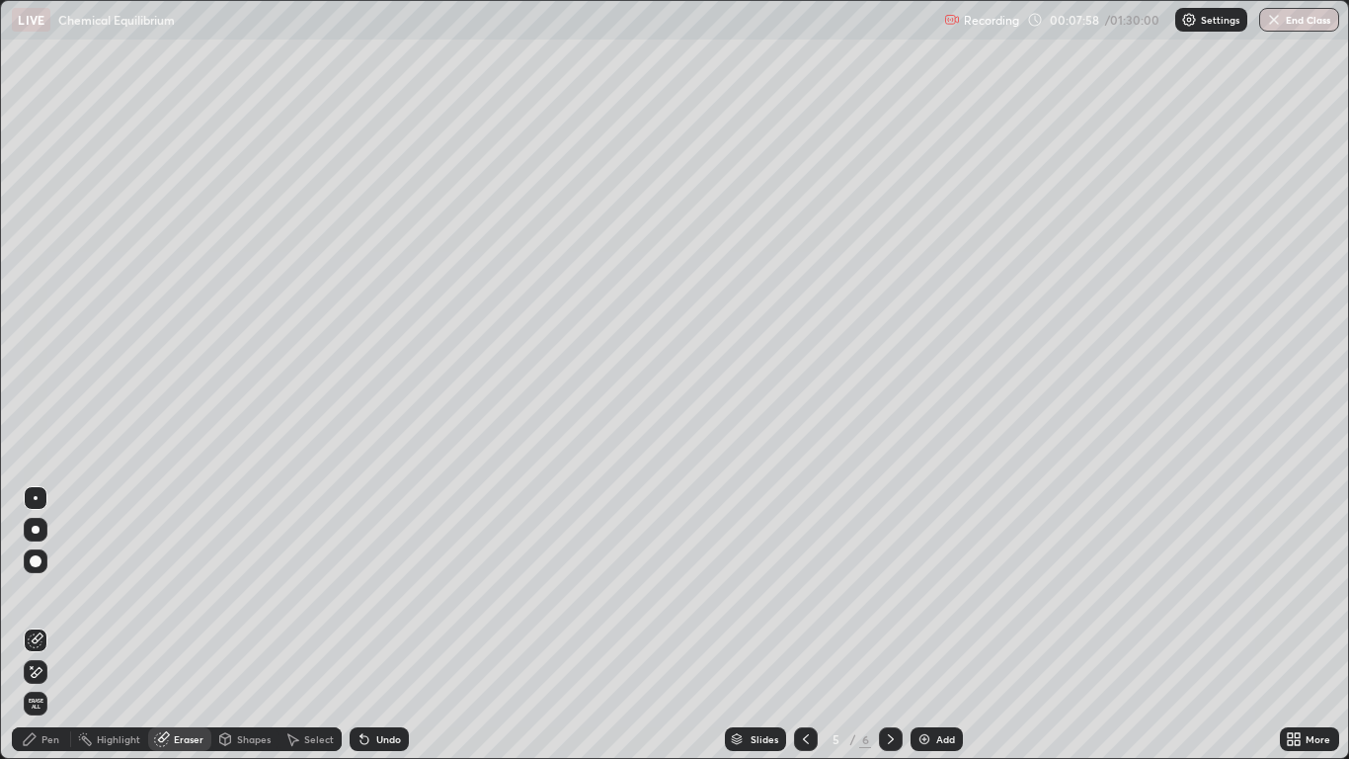
click at [38, 624] on icon at bounding box center [37, 638] width 11 height 10
click at [41, 624] on div "Pen" at bounding box center [41, 739] width 59 height 24
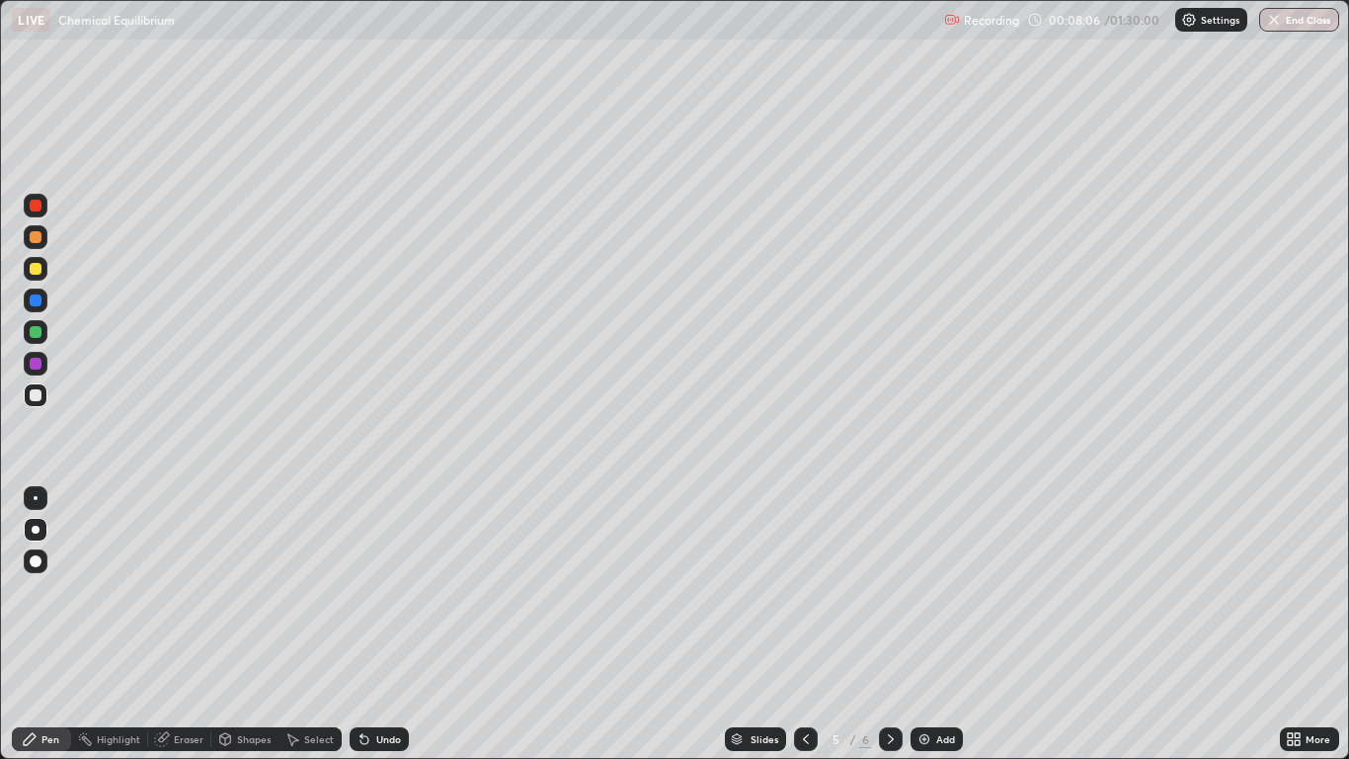
click at [34, 274] on div at bounding box center [36, 269] width 12 height 12
click at [37, 557] on div at bounding box center [36, 561] width 12 height 12
click at [370, 624] on div "Undo" at bounding box center [379, 739] width 59 height 24
click at [376, 624] on div "Undo" at bounding box center [388, 739] width 25 height 10
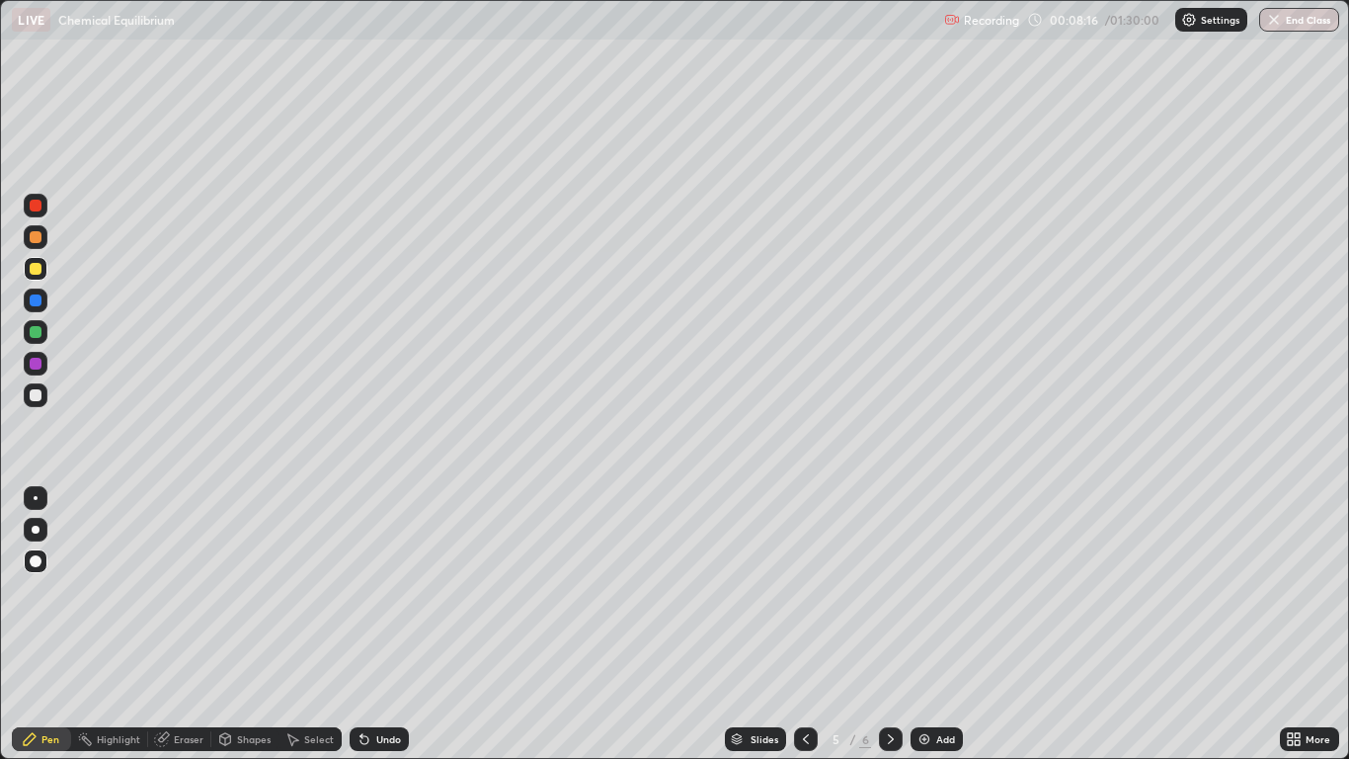
click at [379, 624] on div "Undo" at bounding box center [388, 739] width 25 height 10
click at [181, 624] on div "Eraser" at bounding box center [189, 739] width 30 height 10
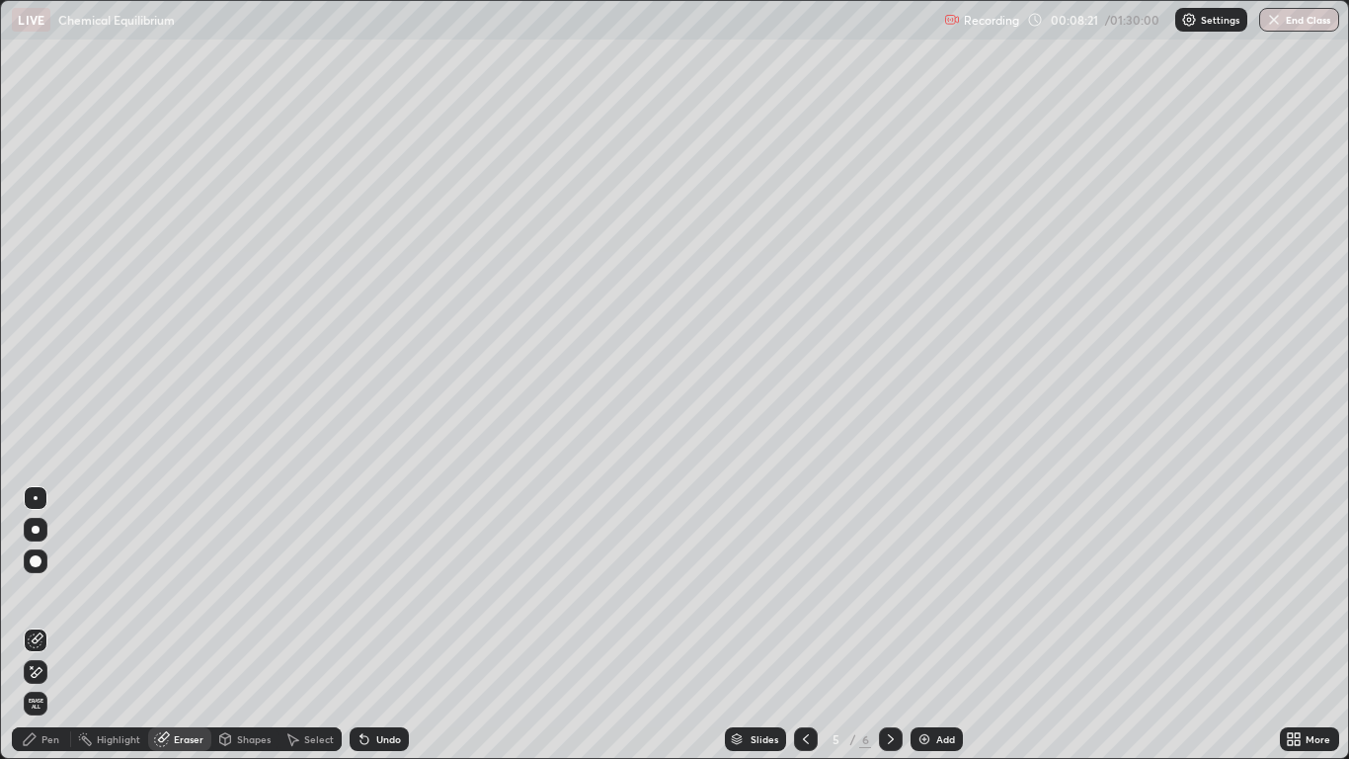
click at [51, 624] on div "Pen" at bounding box center [50, 739] width 18 height 10
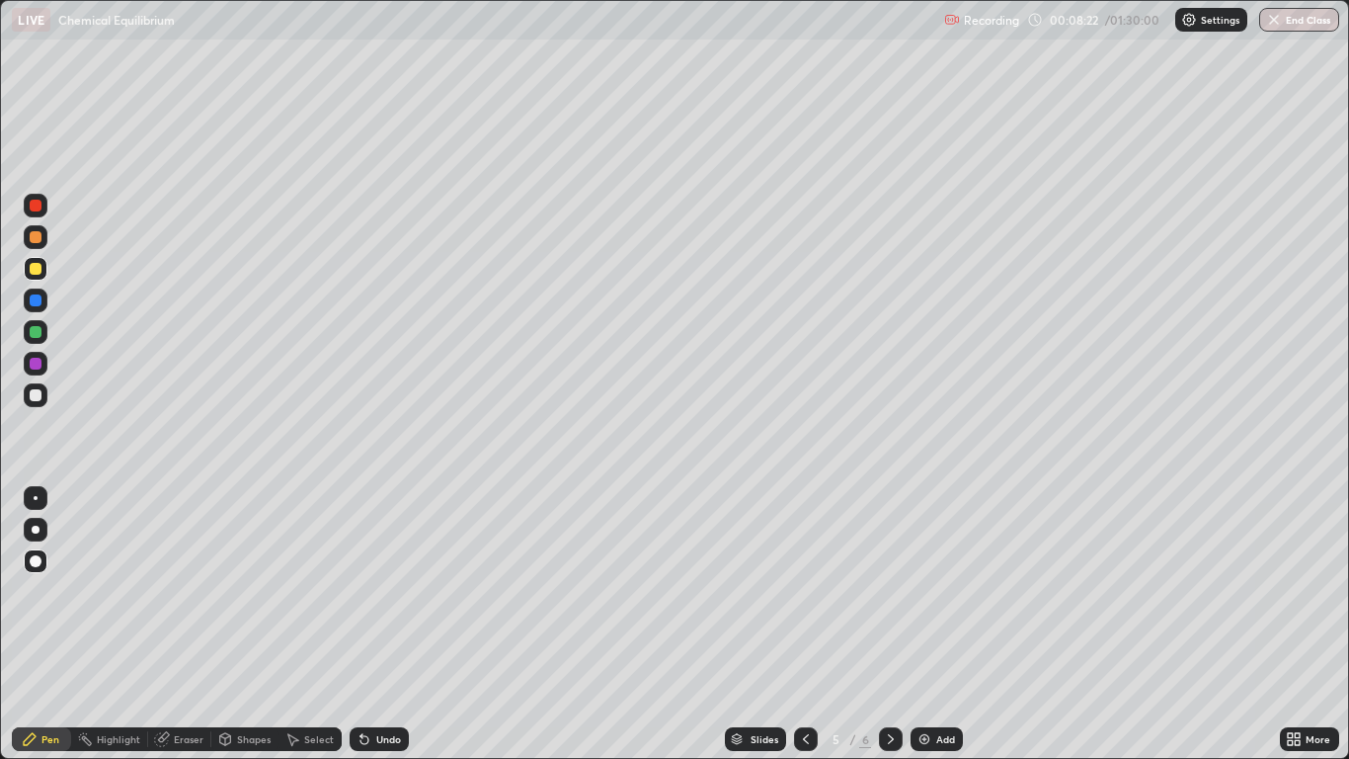
click at [35, 269] on div at bounding box center [36, 269] width 12 height 12
click at [38, 624] on icon at bounding box center [30, 739] width 16 height 16
click at [37, 394] on div at bounding box center [36, 395] width 12 height 12
click at [56, 624] on div "Pen" at bounding box center [41, 739] width 59 height 24
click at [251, 624] on div "Shapes" at bounding box center [254, 739] width 34 height 10
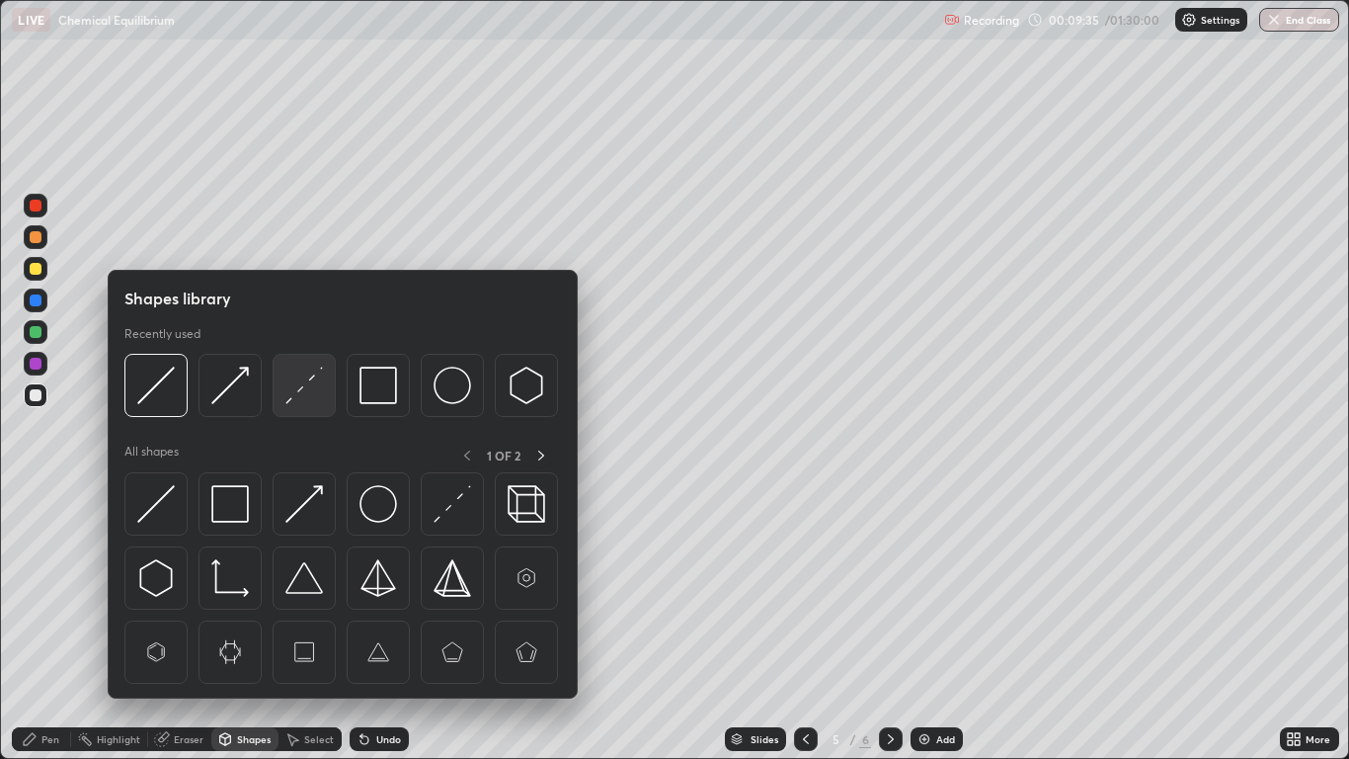
click at [299, 392] on img at bounding box center [304, 385] width 38 height 38
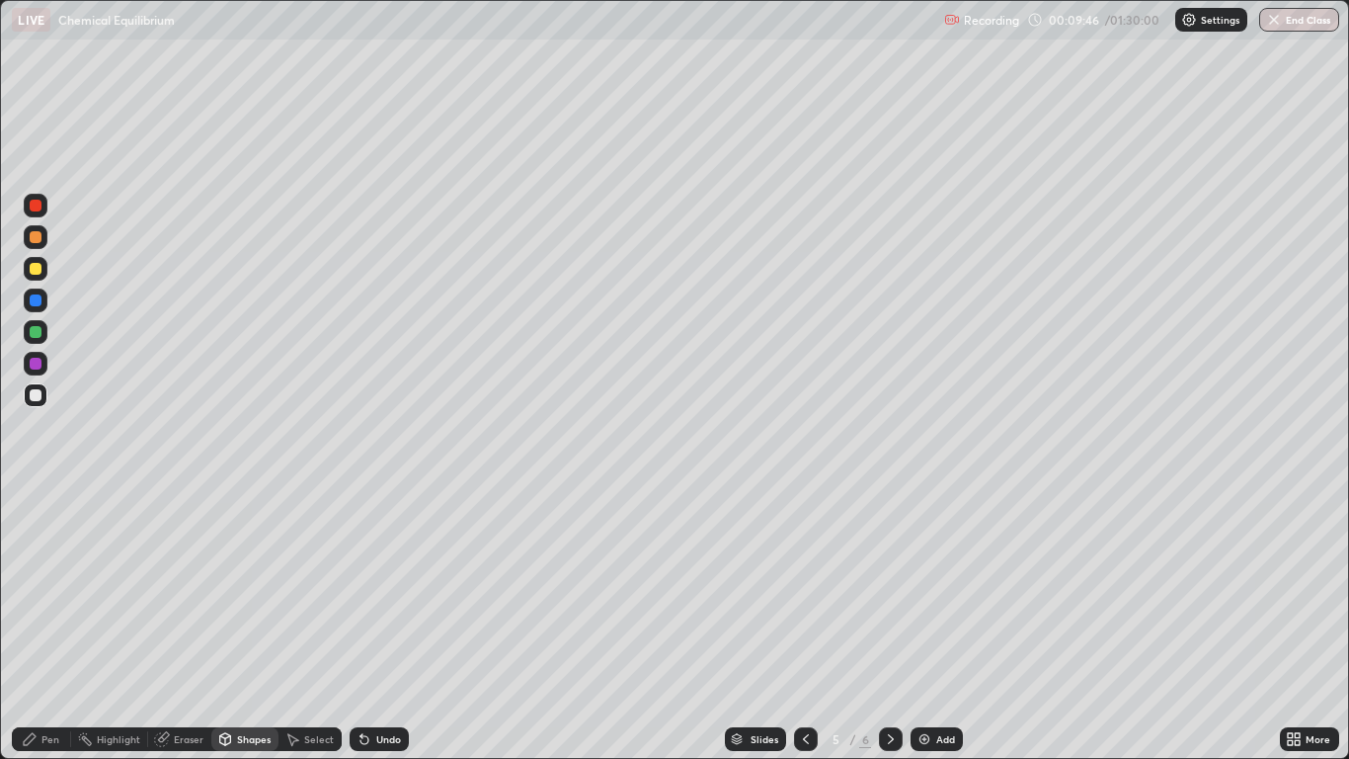
click at [393, 624] on div "Undo" at bounding box center [379, 739] width 59 height 24
click at [388, 624] on div "Undo" at bounding box center [379, 739] width 59 height 24
click at [384, 624] on div "Undo" at bounding box center [379, 739] width 59 height 24
click at [52, 624] on div "Pen" at bounding box center [50, 739] width 18 height 10
click at [387, 624] on div "Undo" at bounding box center [388, 739] width 25 height 10
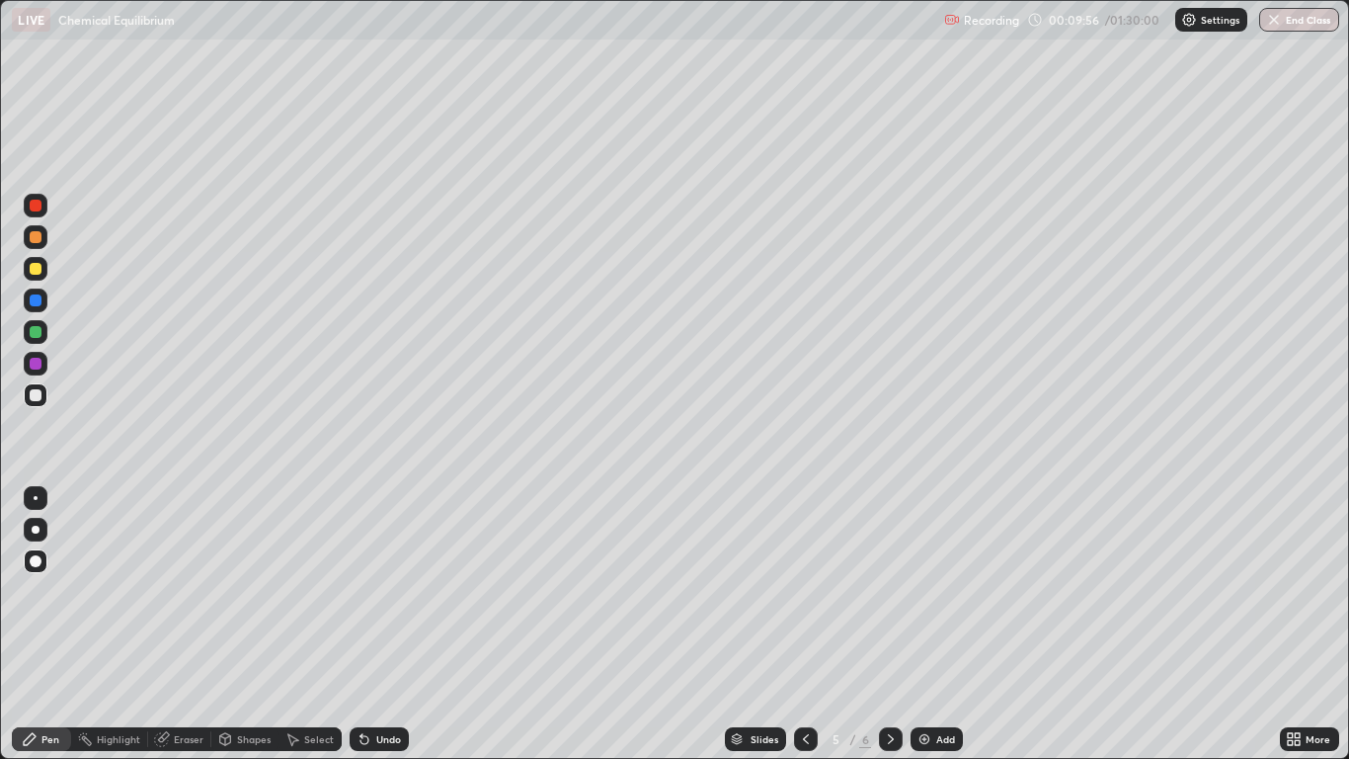
click at [382, 624] on div "Undo" at bounding box center [388, 739] width 25 height 10
click at [390, 624] on div "Undo" at bounding box center [388, 739] width 25 height 10
click at [57, 624] on div "Pen" at bounding box center [50, 739] width 18 height 10
click at [36, 389] on div at bounding box center [36, 395] width 12 height 12
click at [36, 529] on div at bounding box center [36, 530] width 8 height 8
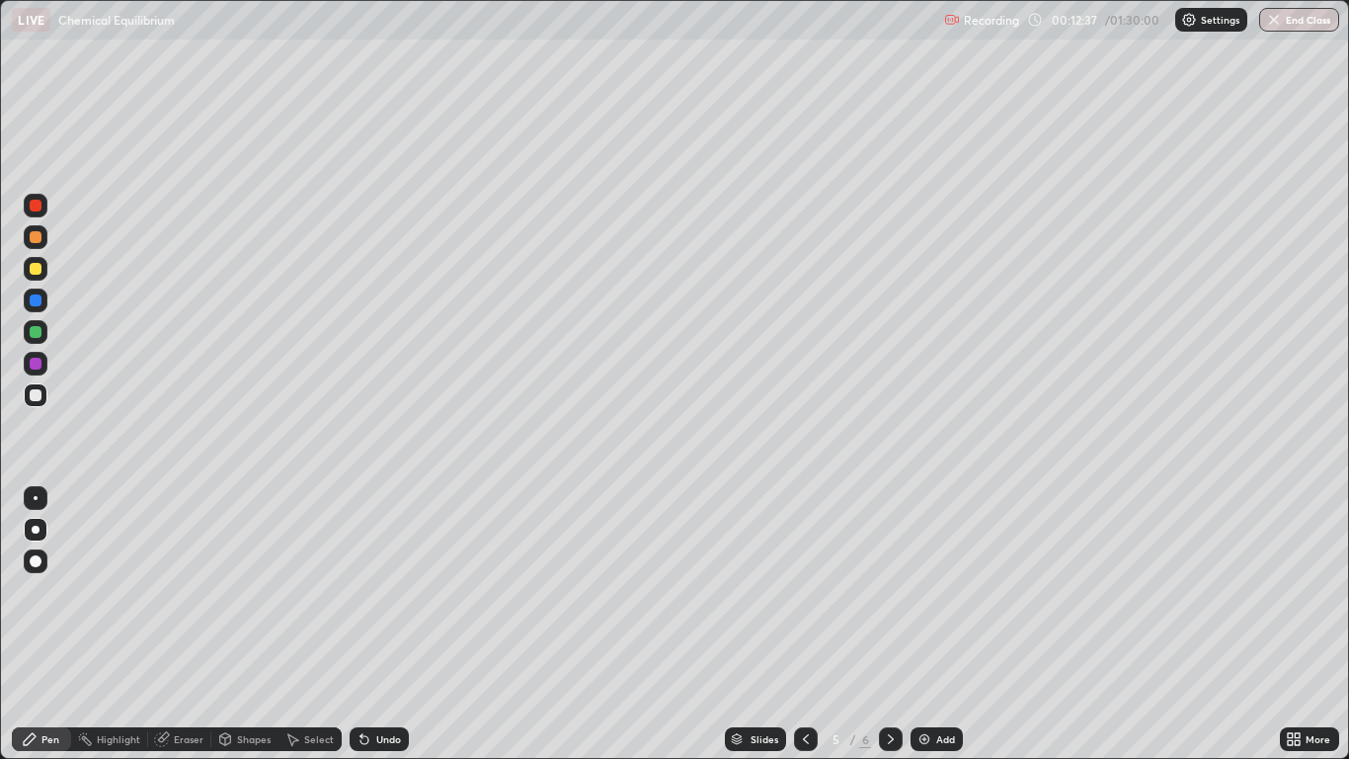
click at [890, 624] on icon at bounding box center [891, 739] width 16 height 16
click at [36, 238] on div at bounding box center [36, 237] width 12 height 12
click at [34, 304] on div at bounding box center [36, 300] width 12 height 12
click at [49, 624] on div "Pen" at bounding box center [41, 739] width 59 height 24
click at [242, 624] on div "Shapes" at bounding box center [254, 739] width 34 height 10
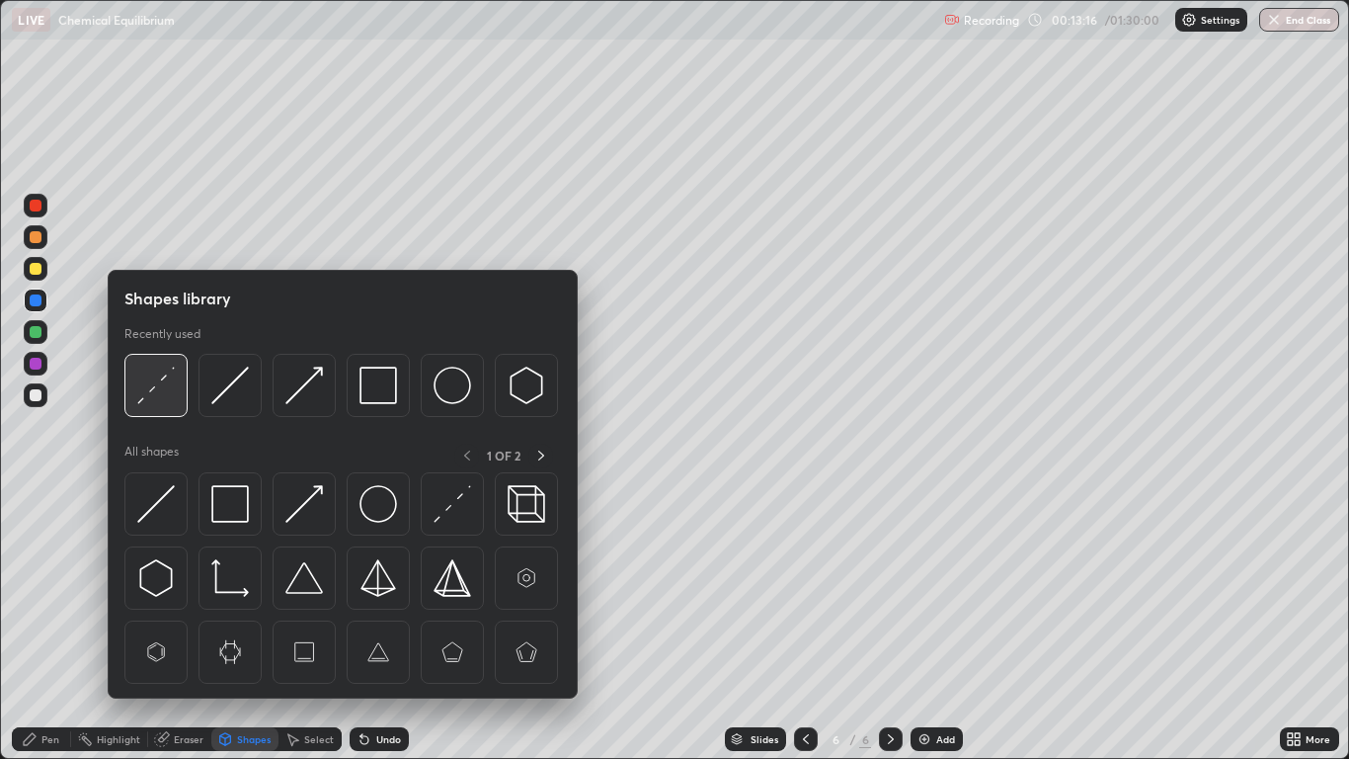
click at [161, 394] on img at bounding box center [156, 385] width 38 height 38
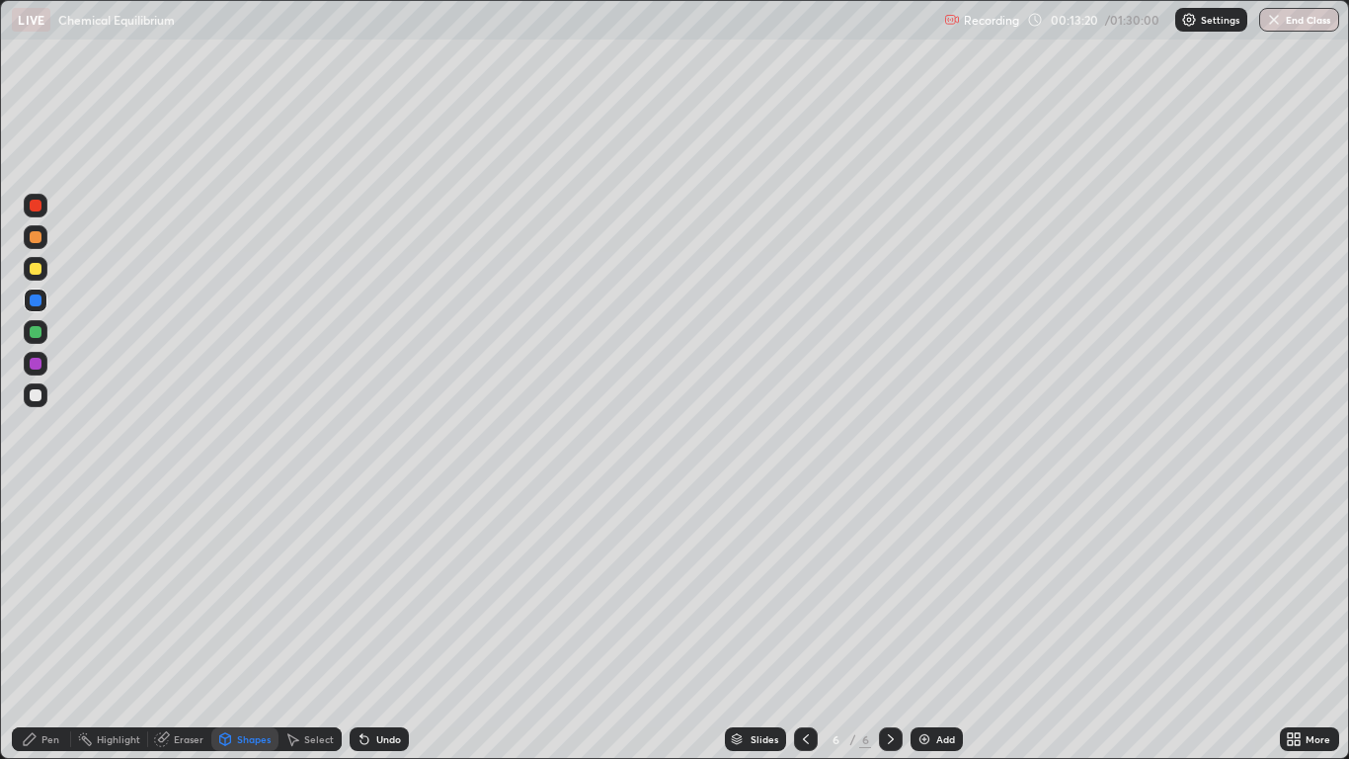
click at [33, 624] on icon at bounding box center [30, 739] width 12 height 12
click at [249, 624] on div "Shapes" at bounding box center [254, 739] width 34 height 10
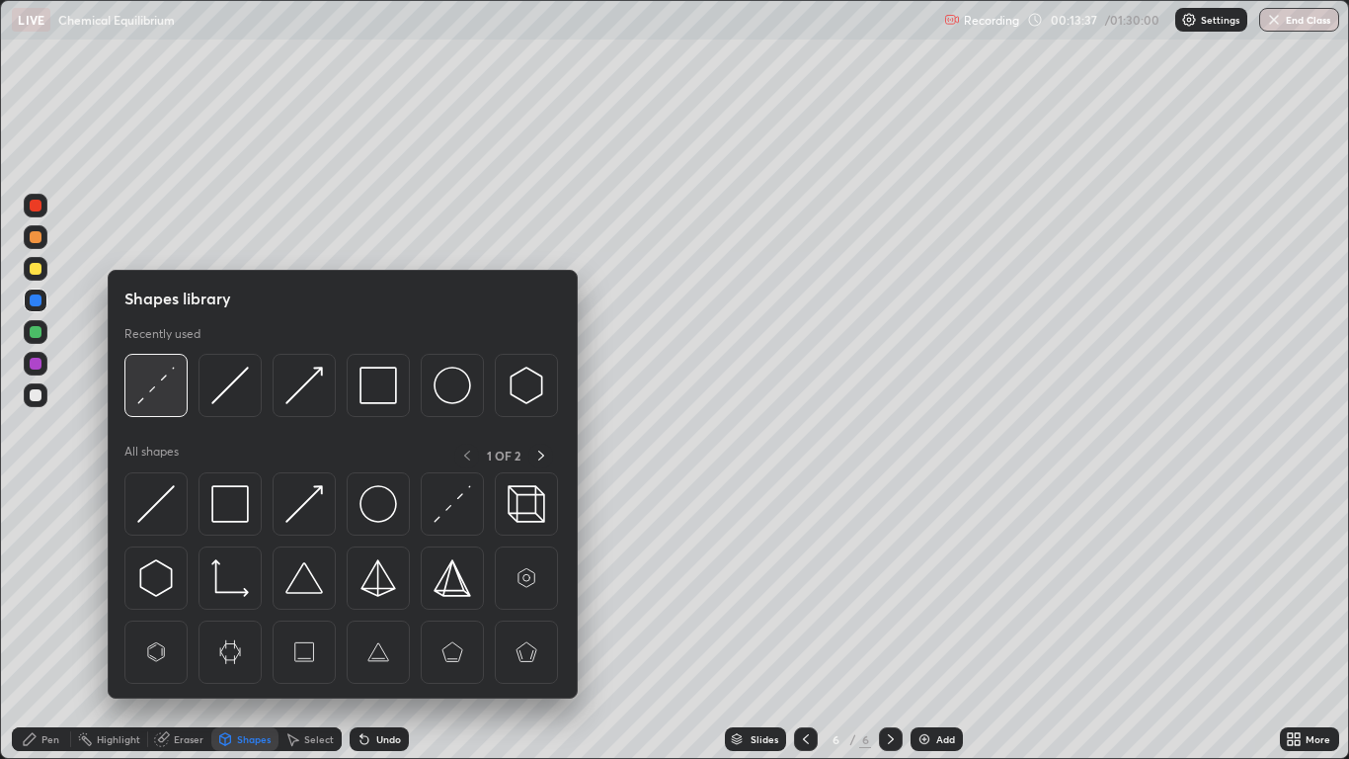
click at [169, 385] on img at bounding box center [156, 385] width 38 height 38
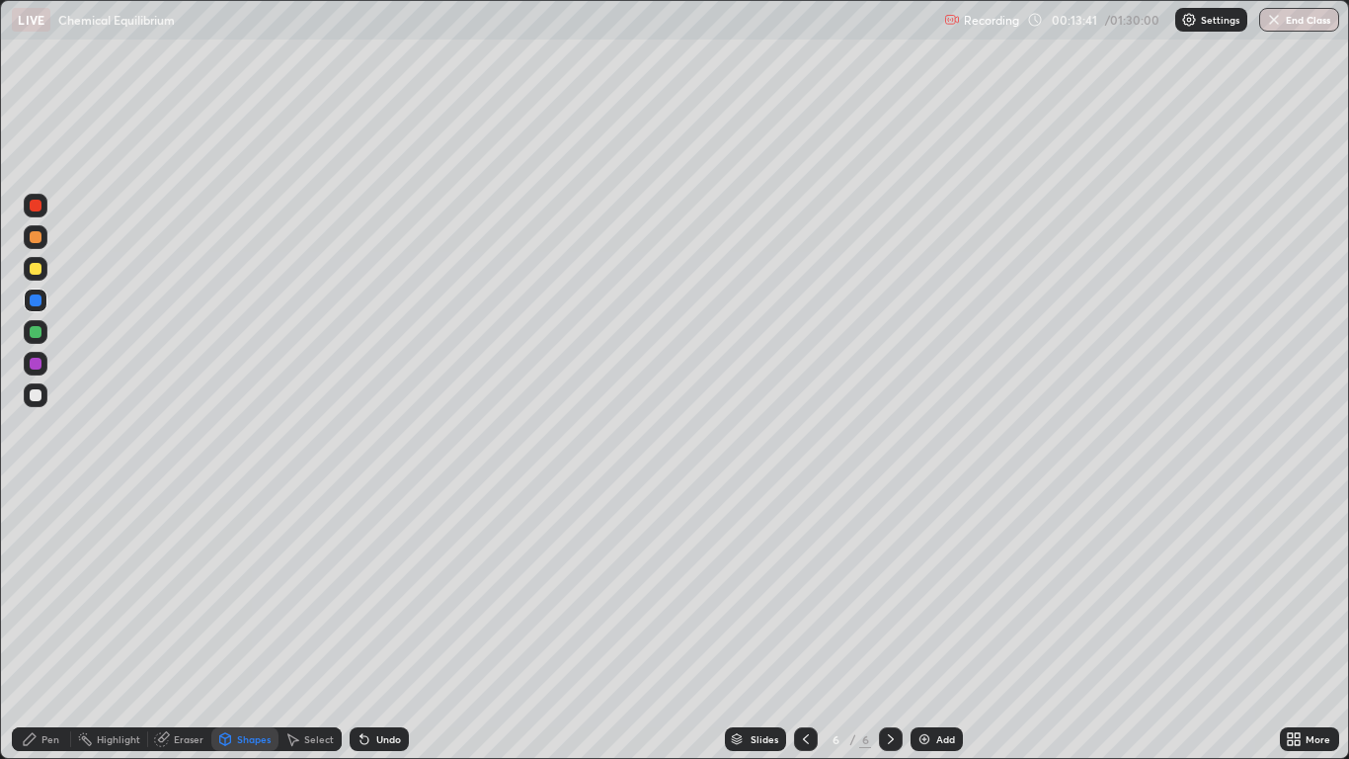
click at [39, 624] on div "Pen" at bounding box center [41, 739] width 59 height 24
click at [805, 624] on icon at bounding box center [806, 739] width 6 height 10
click at [890, 624] on icon at bounding box center [891, 739] width 16 height 16
click at [378, 624] on div "Undo" at bounding box center [388, 739] width 25 height 10
click at [385, 624] on div "Undo" at bounding box center [388, 739] width 25 height 10
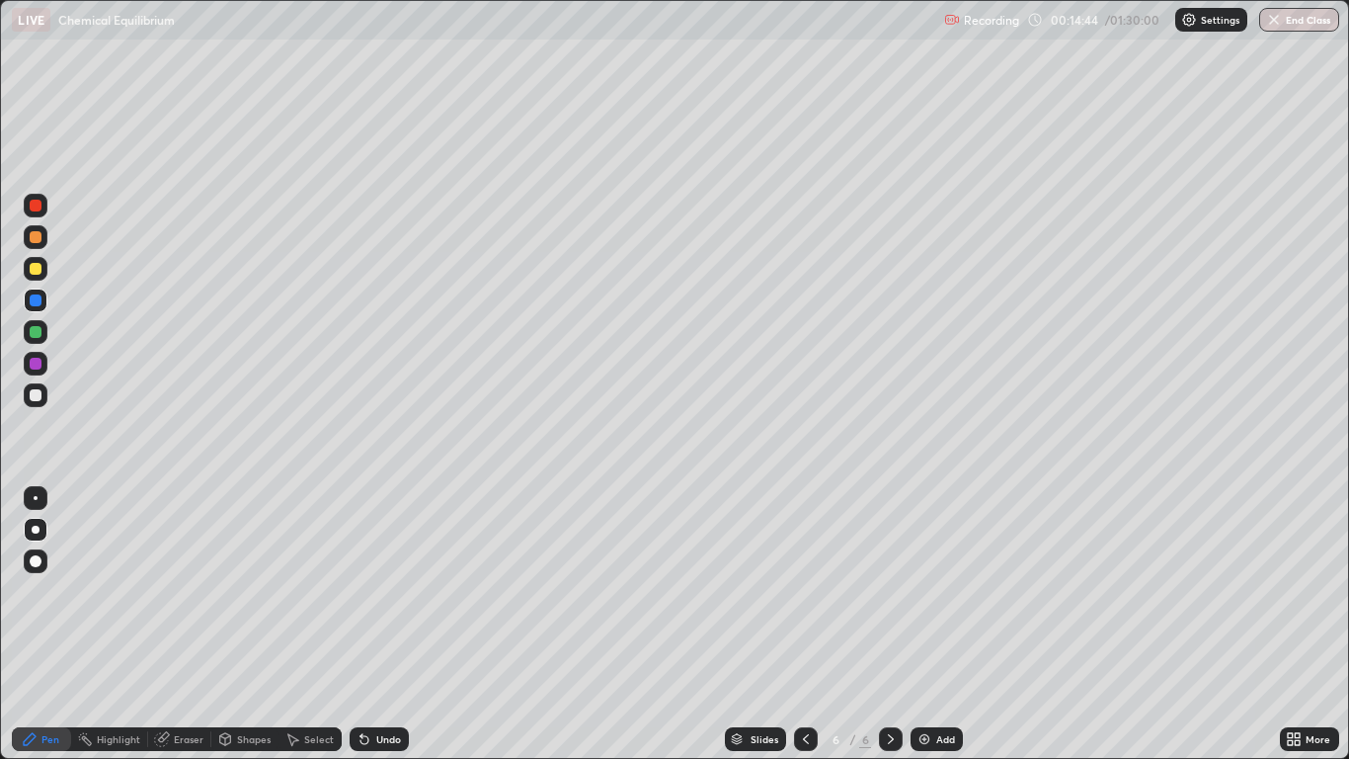
click at [387, 624] on div "Undo" at bounding box center [388, 739] width 25 height 10
click at [393, 624] on div "Undo" at bounding box center [388, 739] width 25 height 10
click at [383, 624] on div "Undo" at bounding box center [388, 739] width 25 height 10
click at [380, 624] on div "Undo" at bounding box center [379, 739] width 59 height 24
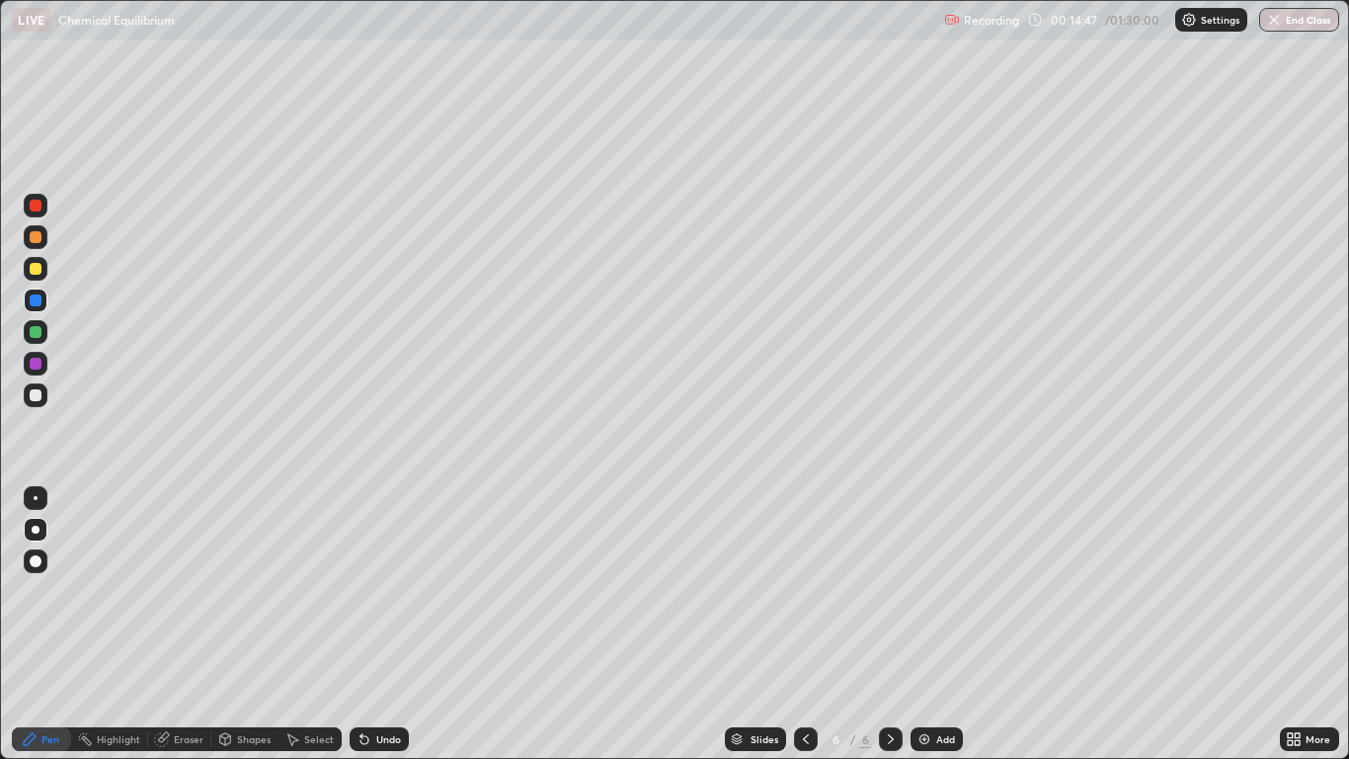
click at [303, 624] on div "Select" at bounding box center [310, 739] width 63 height 24
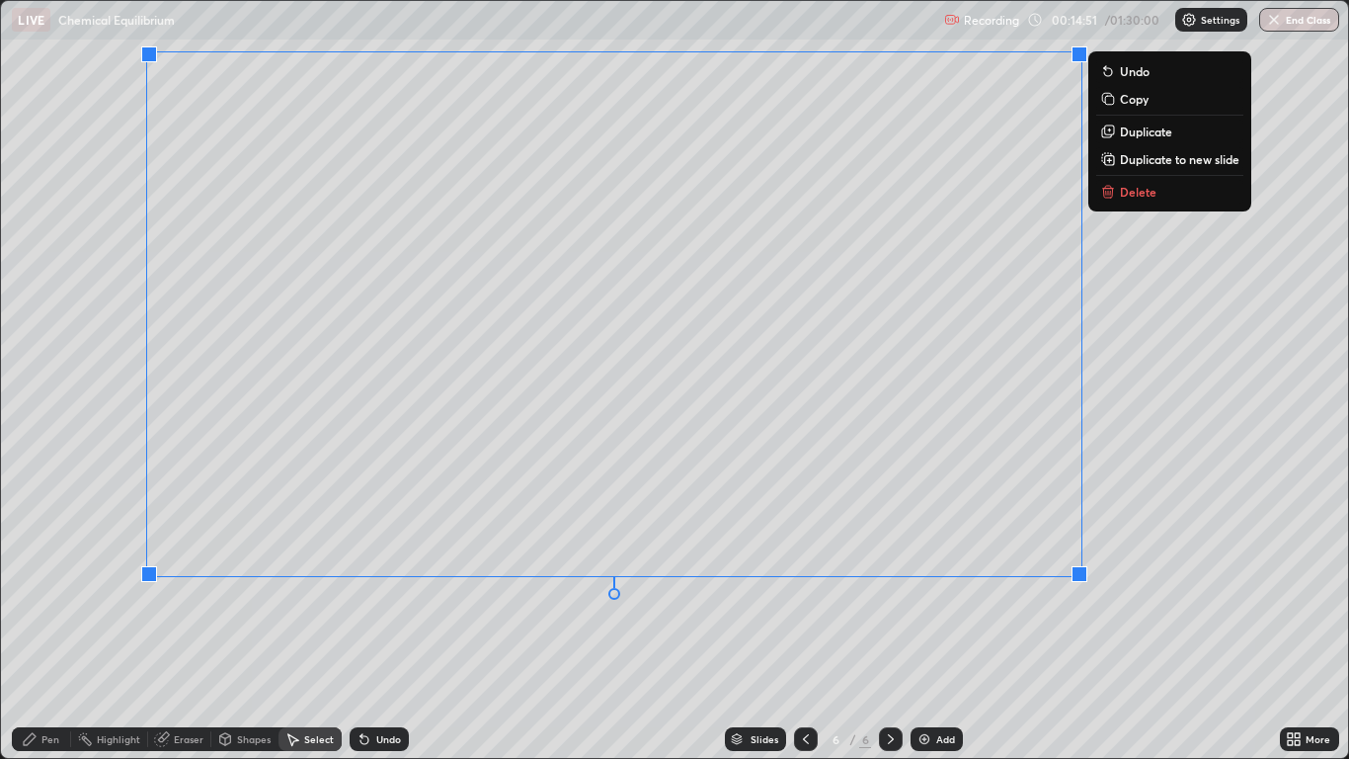
click at [1183, 164] on p "Duplicate to new slide" at bounding box center [1180, 159] width 120 height 16
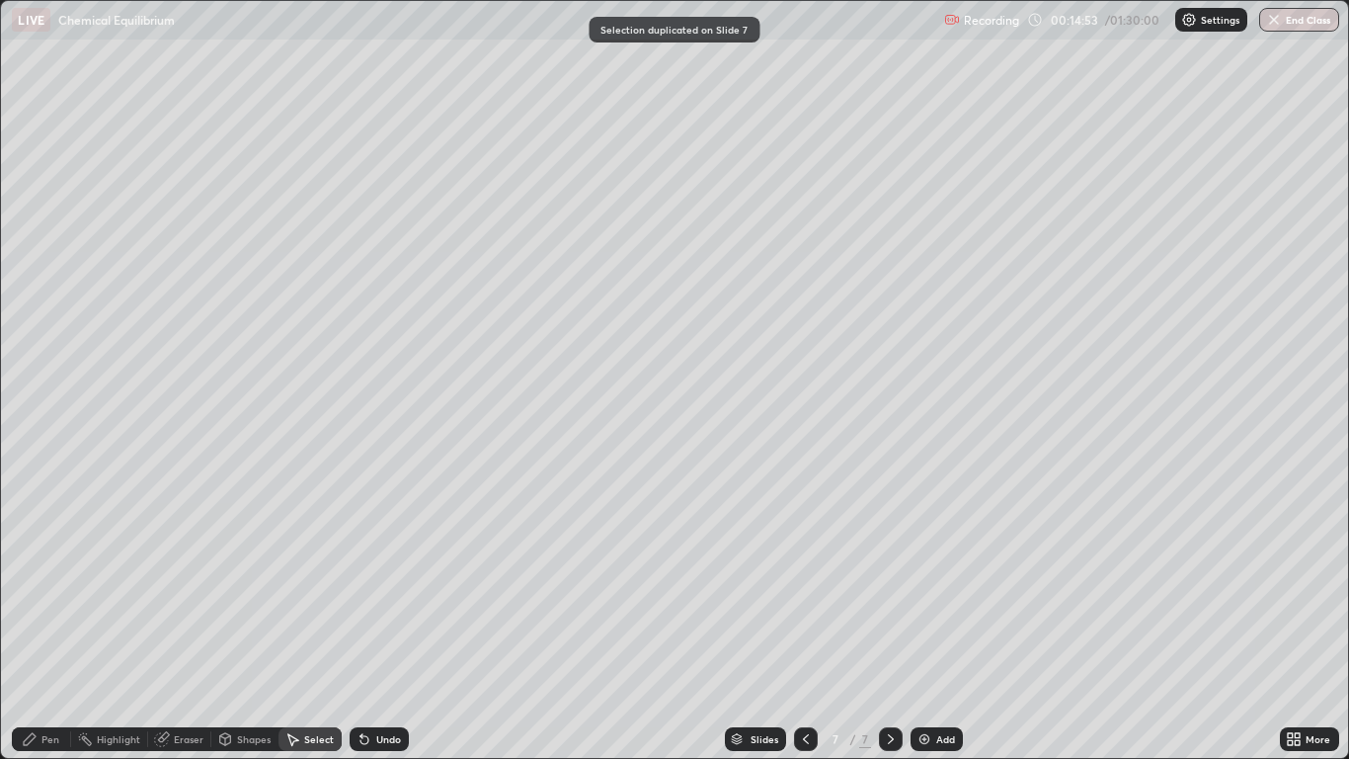
click at [55, 624] on div "Pen" at bounding box center [50, 739] width 18 height 10
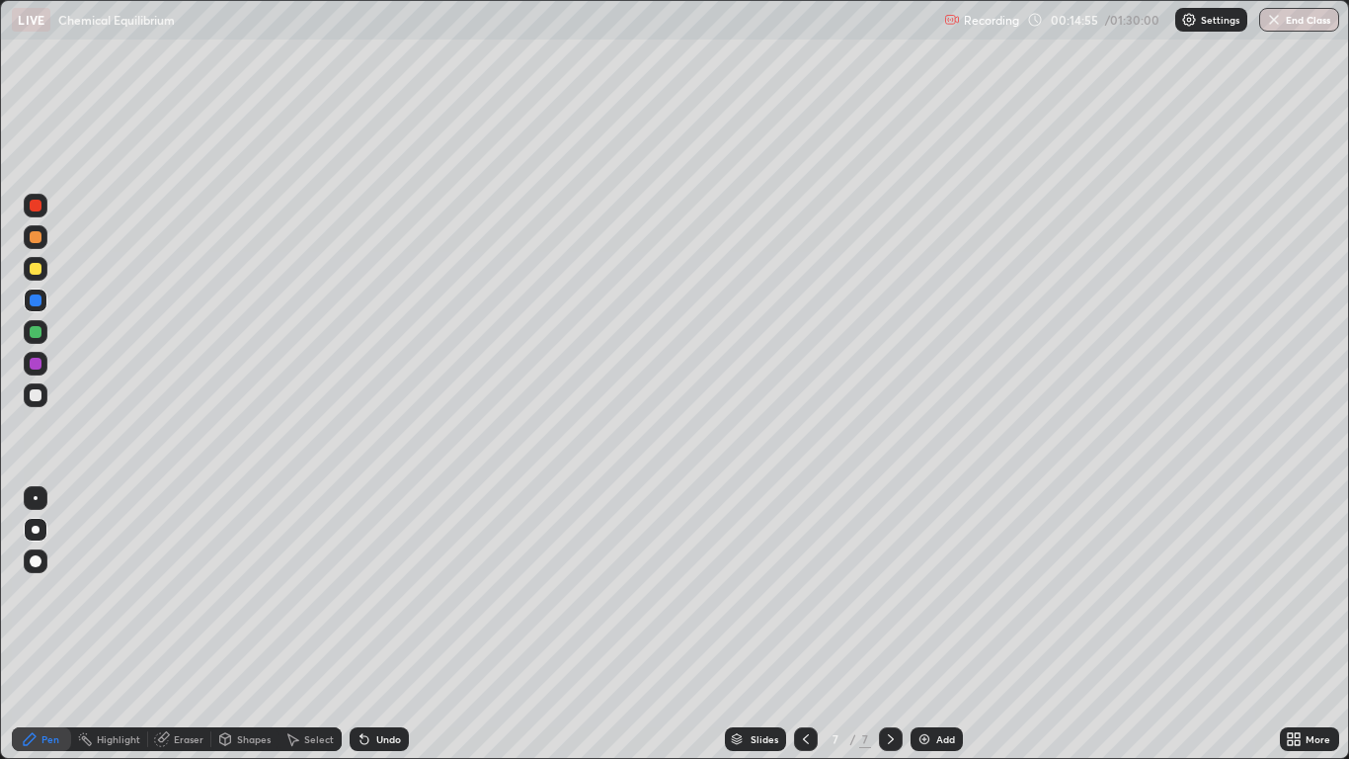
click at [40, 269] on div at bounding box center [36, 269] width 12 height 12
click at [195, 624] on div "Eraser" at bounding box center [189, 739] width 30 height 10
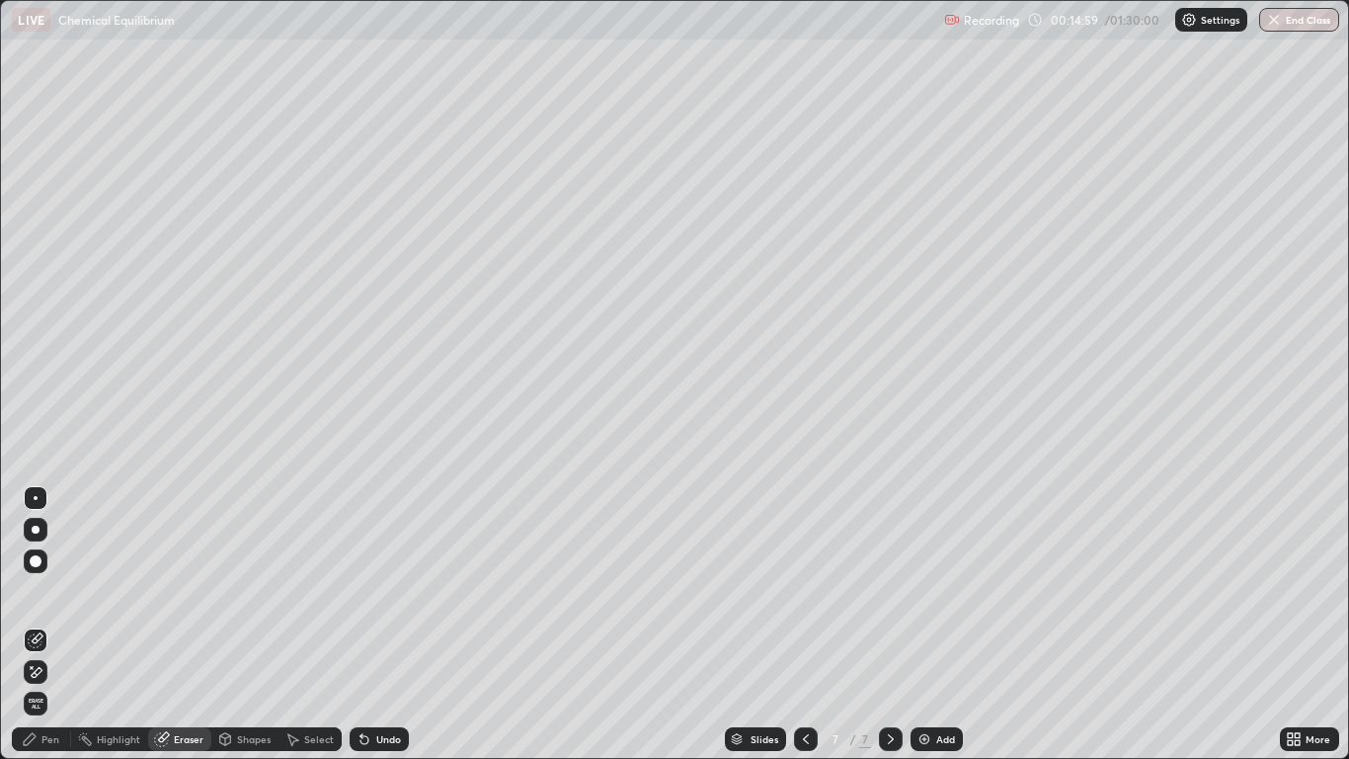
click at [51, 624] on div "Pen" at bounding box center [41, 739] width 59 height 24
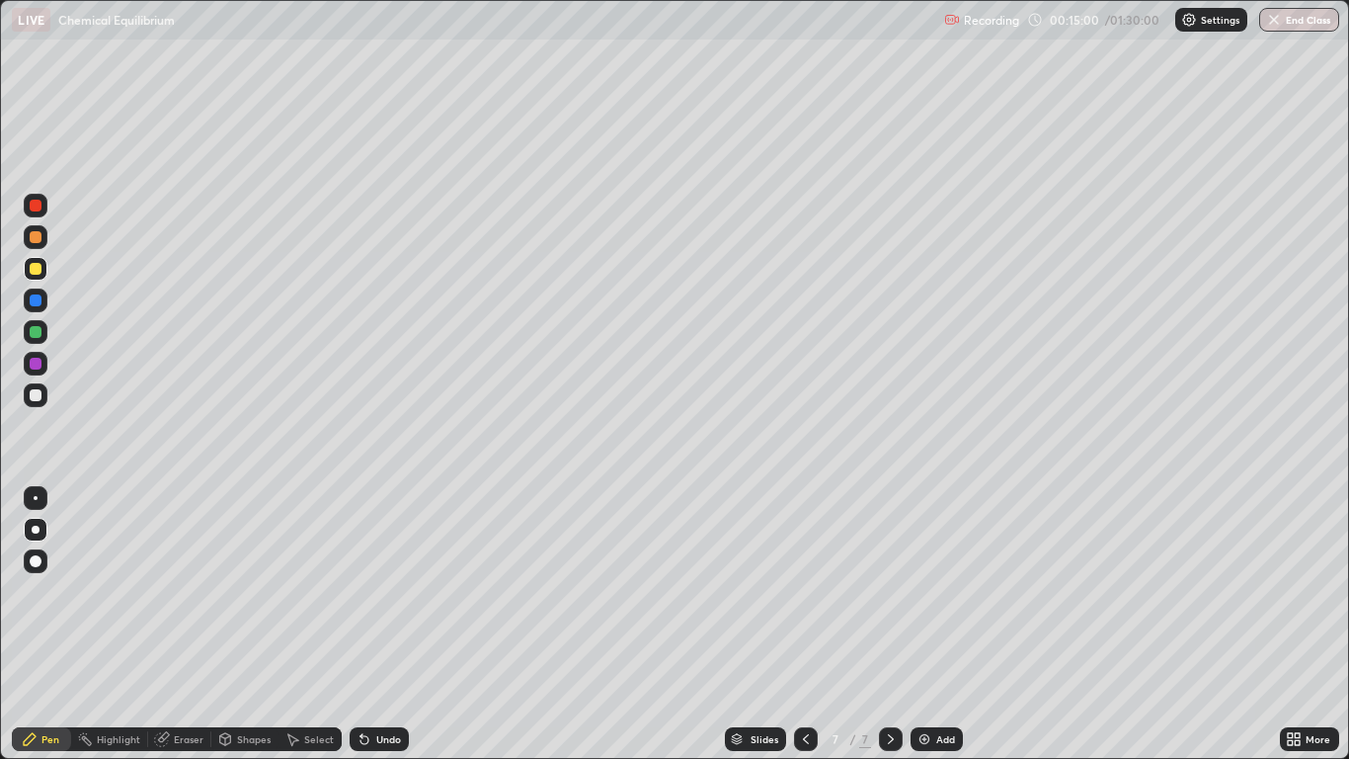
click at [35, 270] on div at bounding box center [36, 269] width 12 height 12
click at [36, 624] on div "Pen" at bounding box center [41, 739] width 59 height 24
click at [39, 393] on div at bounding box center [36, 395] width 12 height 12
click at [59, 624] on div "Pen" at bounding box center [41, 739] width 59 height 24
click at [41, 390] on div at bounding box center [36, 395] width 12 height 12
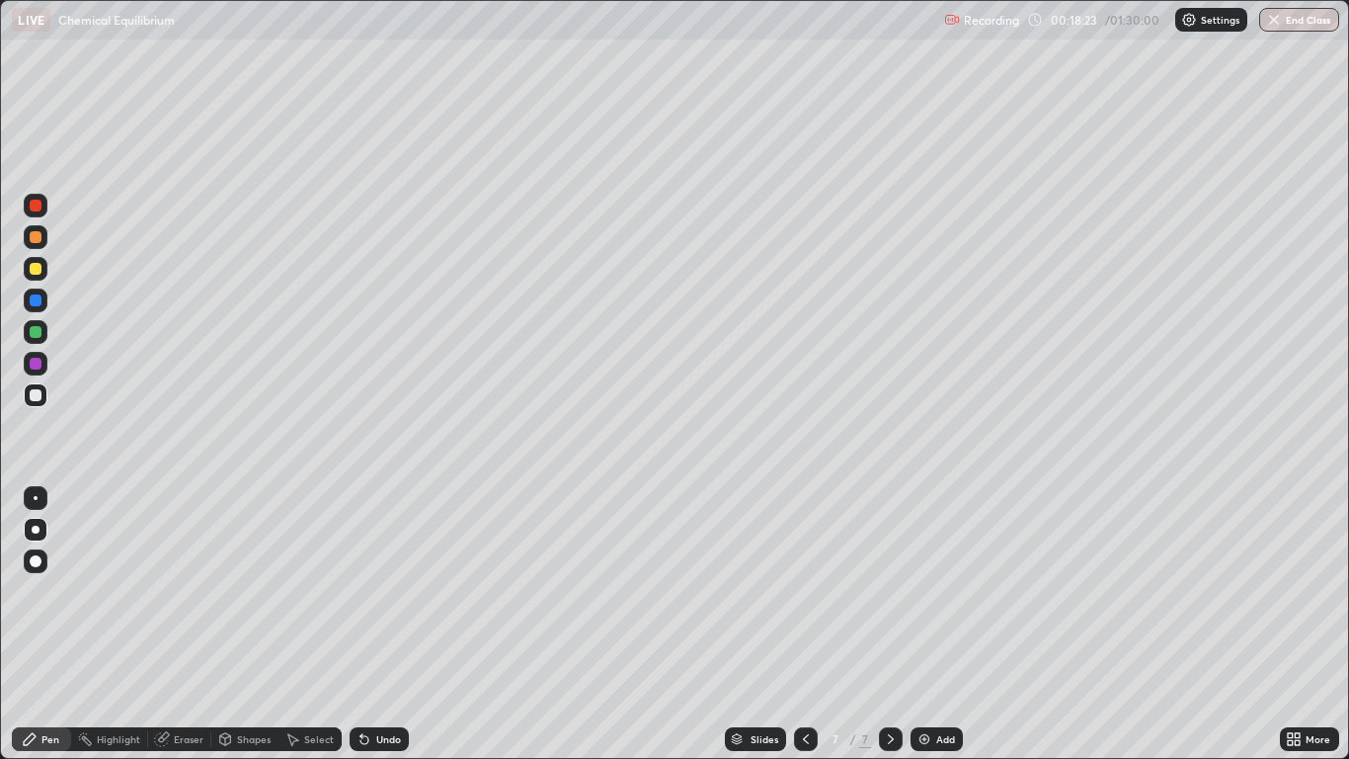
click at [36, 624] on icon at bounding box center [30, 739] width 16 height 16
click at [36, 395] on div at bounding box center [36, 395] width 12 height 12
click at [38, 397] on div at bounding box center [36, 395] width 12 height 12
click at [932, 624] on img at bounding box center [925, 739] width 16 height 16
click at [63, 624] on div "Pen" at bounding box center [41, 739] width 59 height 24
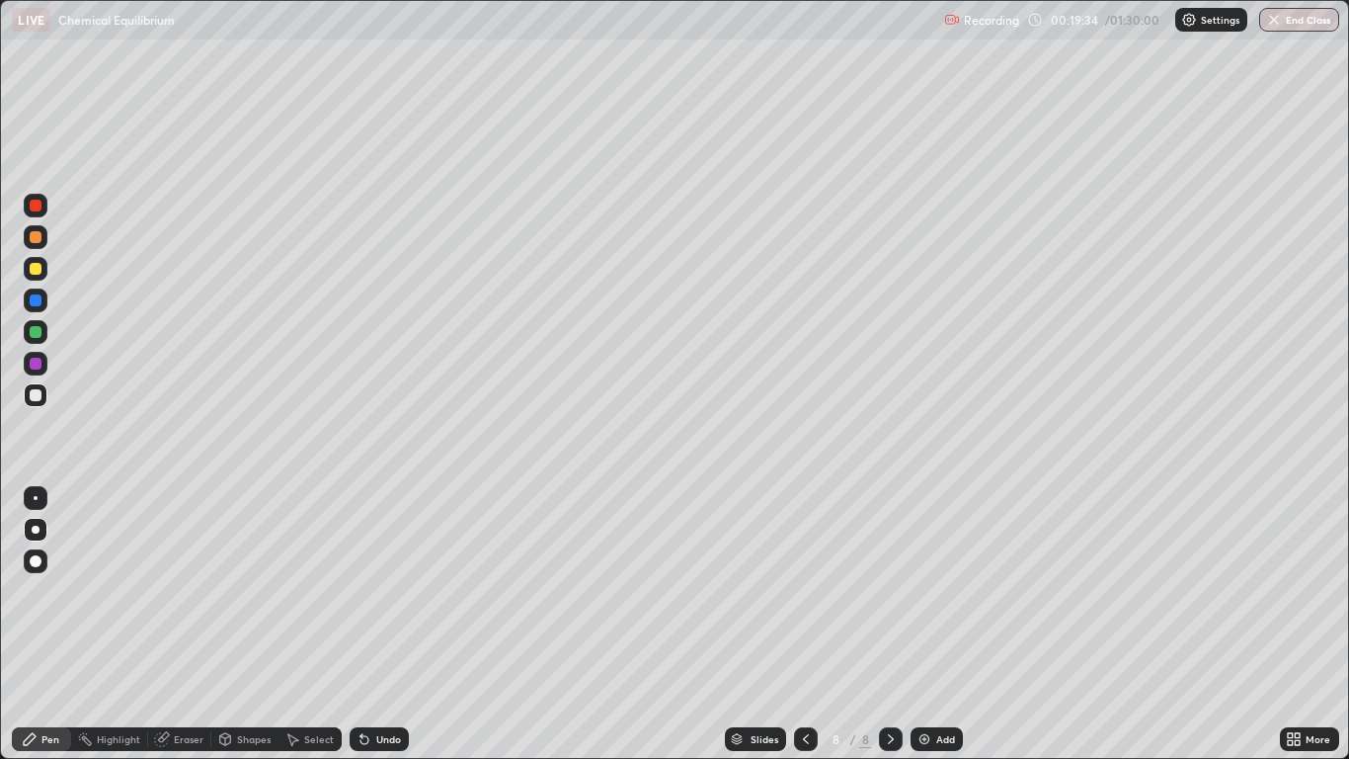
click at [34, 553] on div at bounding box center [36, 561] width 24 height 24
click at [246, 624] on div "Shapes" at bounding box center [254, 739] width 34 height 10
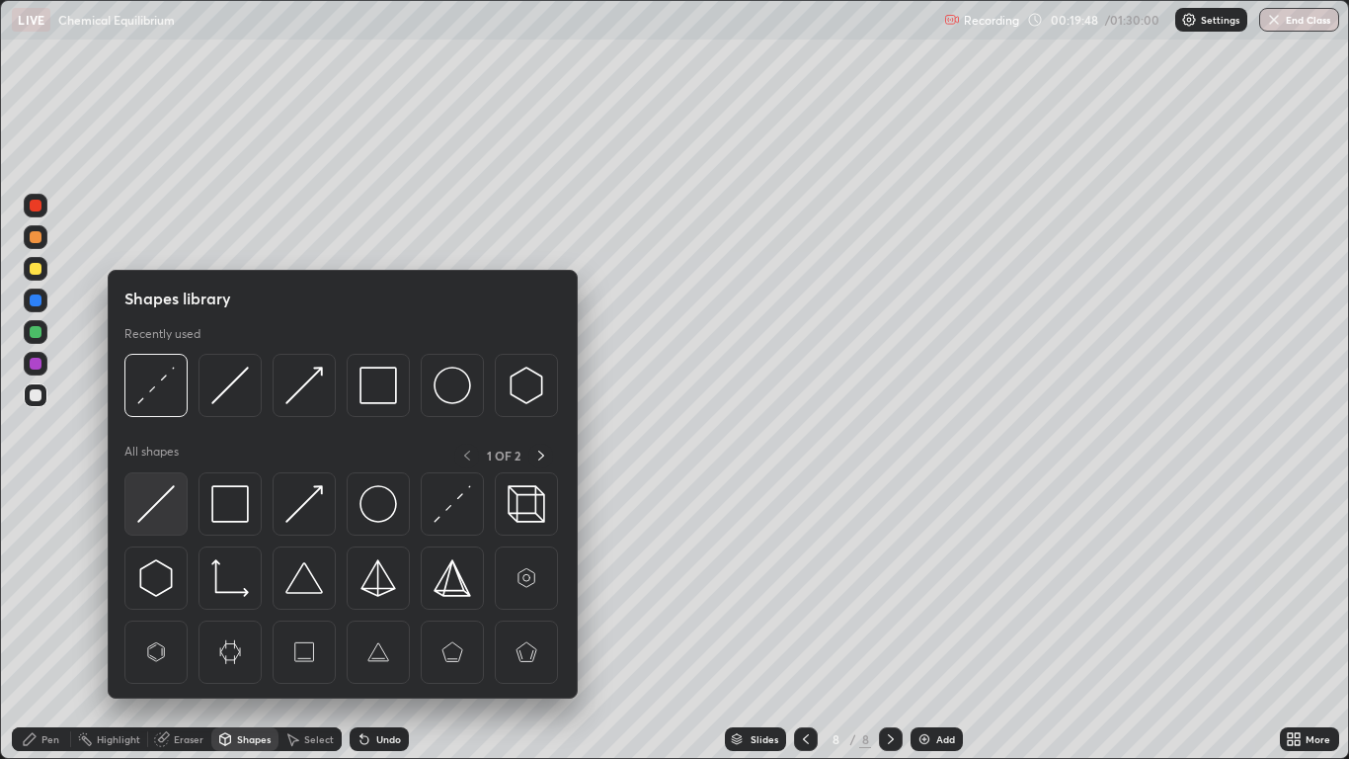
click at [166, 502] on img at bounding box center [156, 504] width 38 height 38
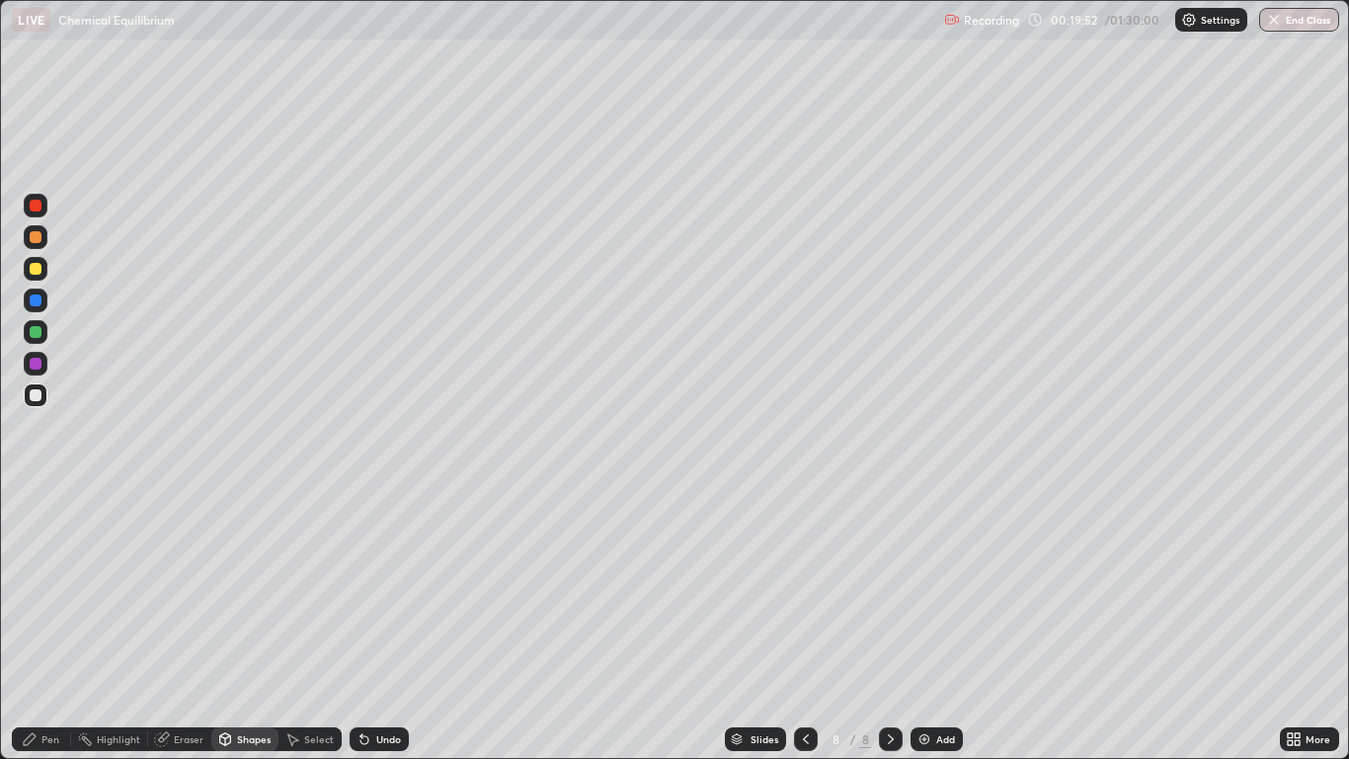
click at [37, 624] on icon at bounding box center [30, 739] width 16 height 16
click at [35, 391] on div at bounding box center [36, 395] width 12 height 12
click at [38, 247] on div at bounding box center [36, 237] width 24 height 24
click at [62, 624] on div "Pen" at bounding box center [41, 739] width 59 height 24
click at [35, 396] on div at bounding box center [36, 395] width 12 height 12
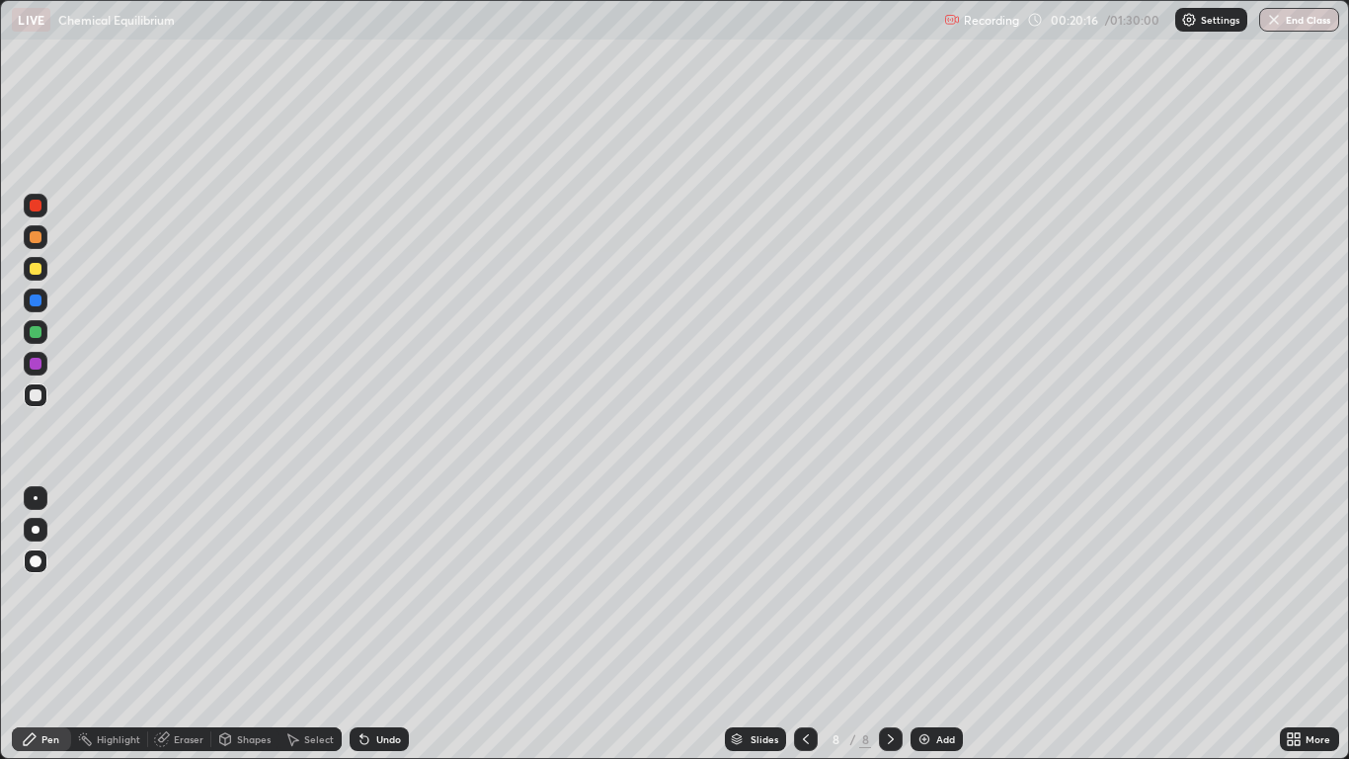
click at [36, 271] on div at bounding box center [36, 269] width 12 height 12
click at [252, 624] on div "Shapes" at bounding box center [254, 739] width 34 height 10
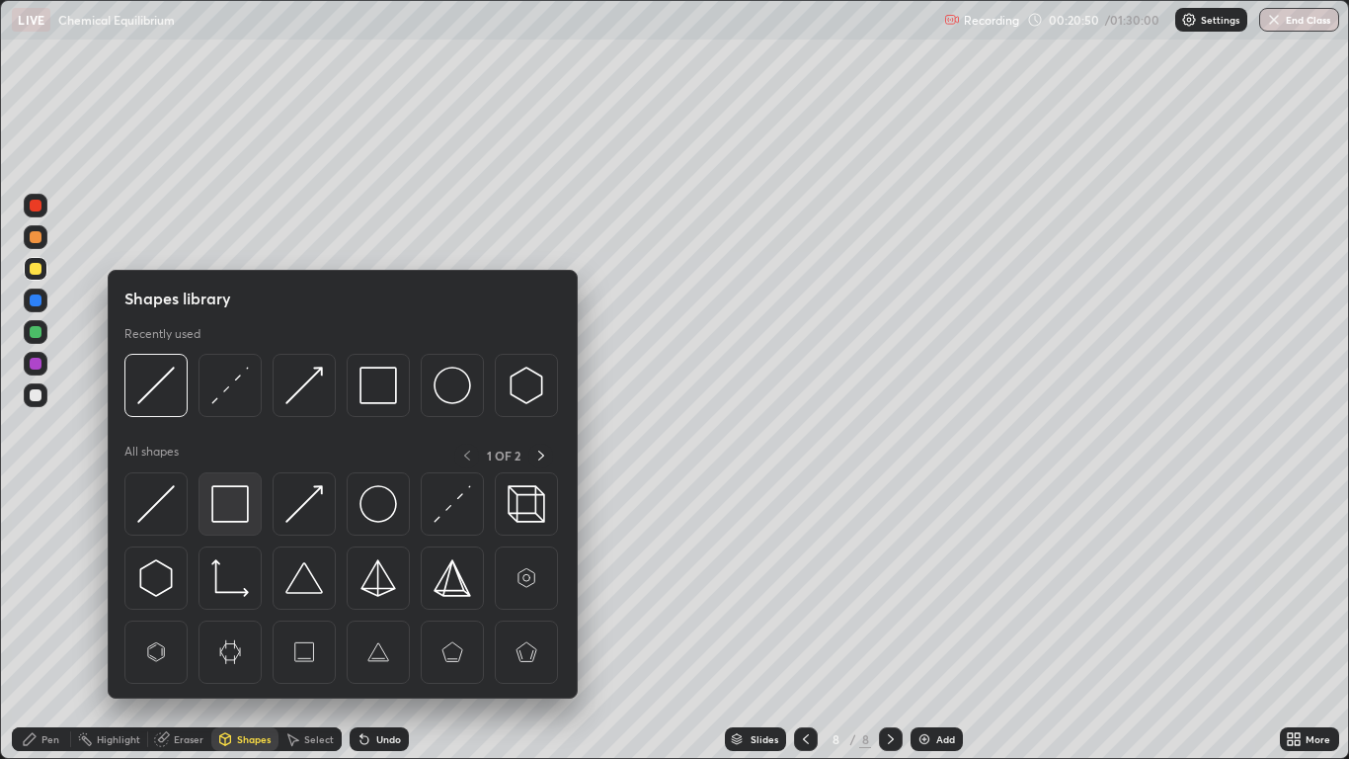
click at [220, 502] on img at bounding box center [230, 504] width 38 height 38
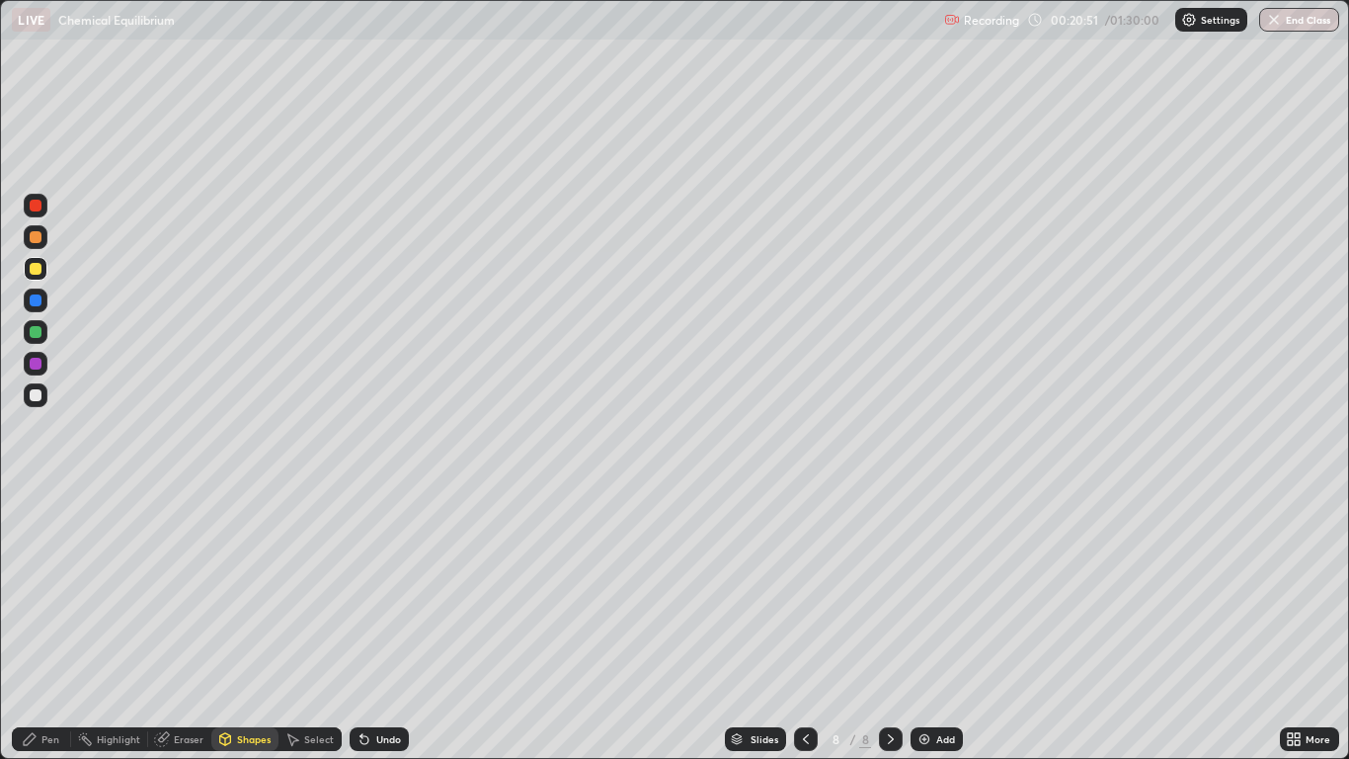
click at [35, 297] on div at bounding box center [36, 300] width 12 height 12
click at [41, 624] on div "Pen" at bounding box center [50, 739] width 18 height 10
click at [35, 391] on div at bounding box center [36, 395] width 12 height 12
click at [38, 562] on div at bounding box center [36, 561] width 12 height 12
click at [936, 624] on div "Add" at bounding box center [945, 739] width 19 height 10
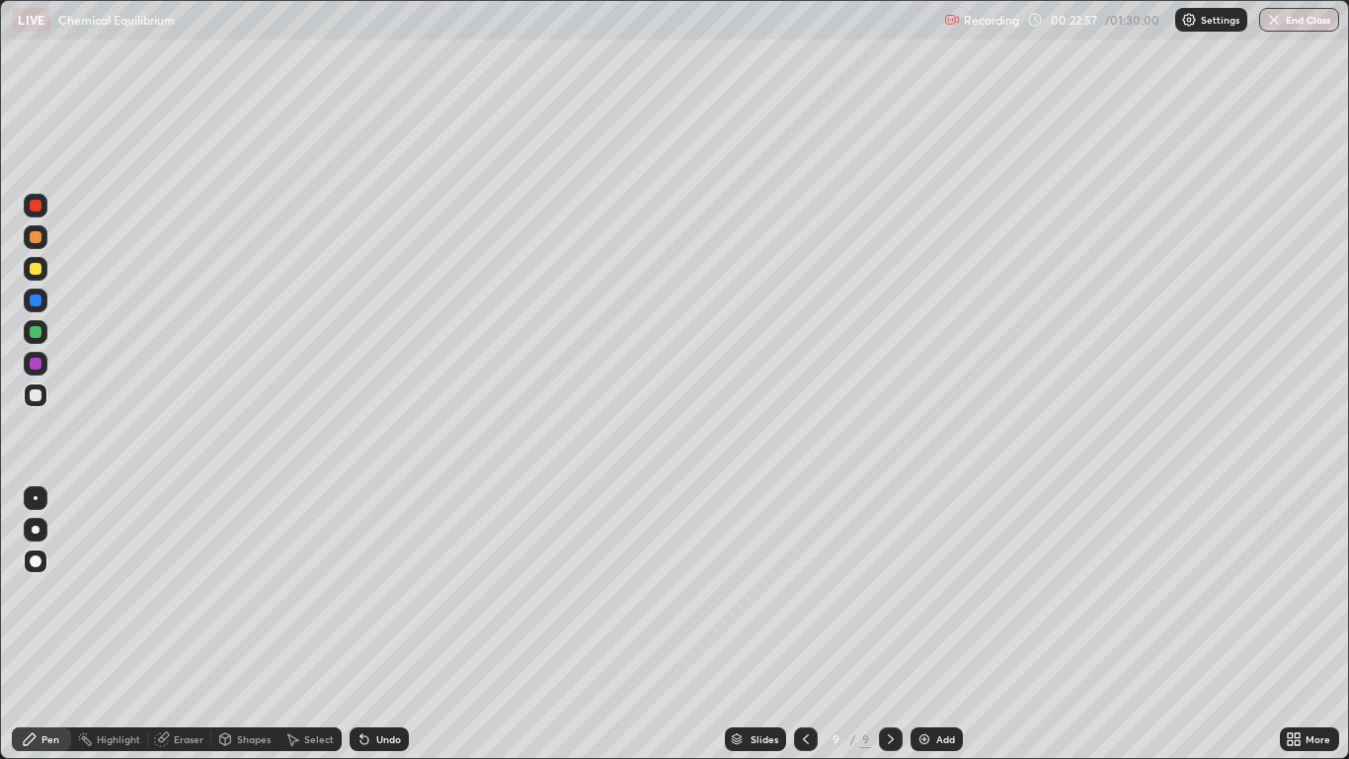
click at [241, 624] on div "Shapes" at bounding box center [244, 739] width 67 height 24
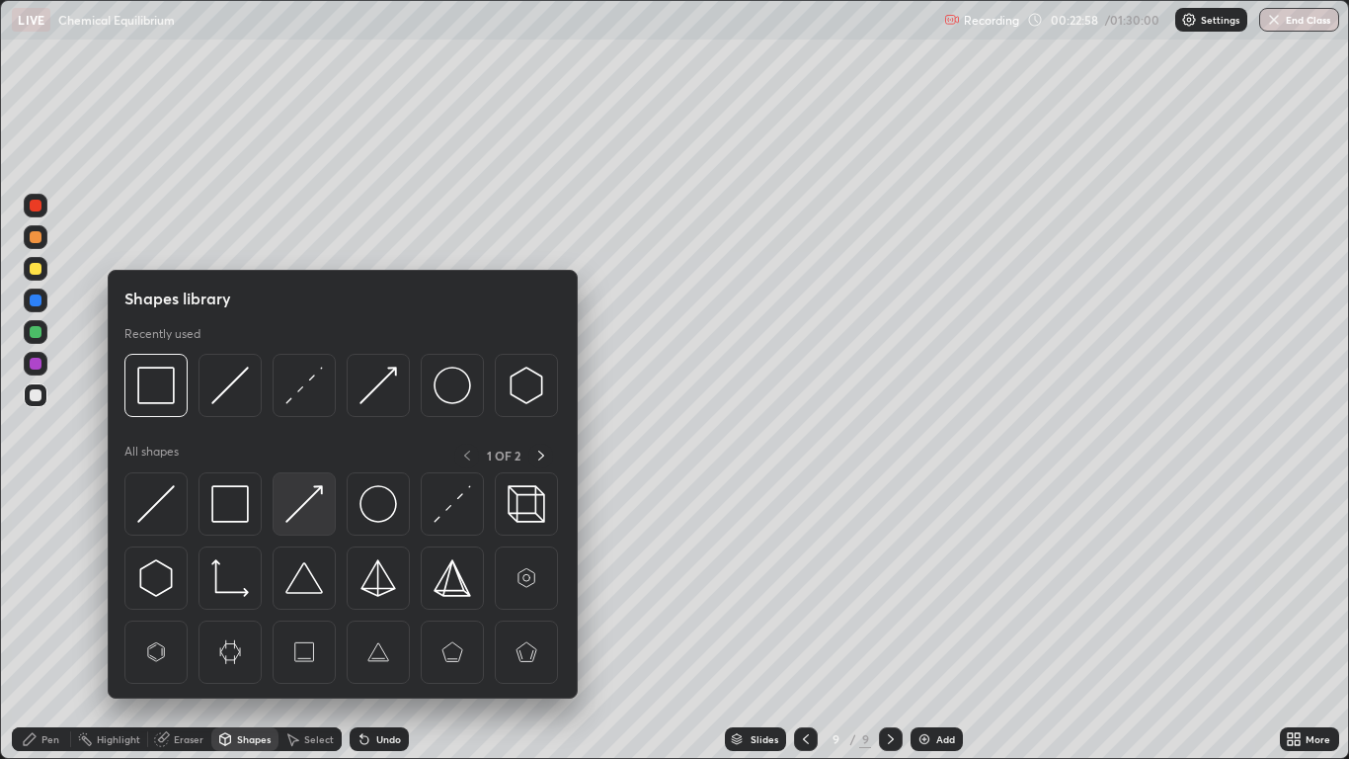
click at [303, 508] on img at bounding box center [304, 504] width 38 height 38
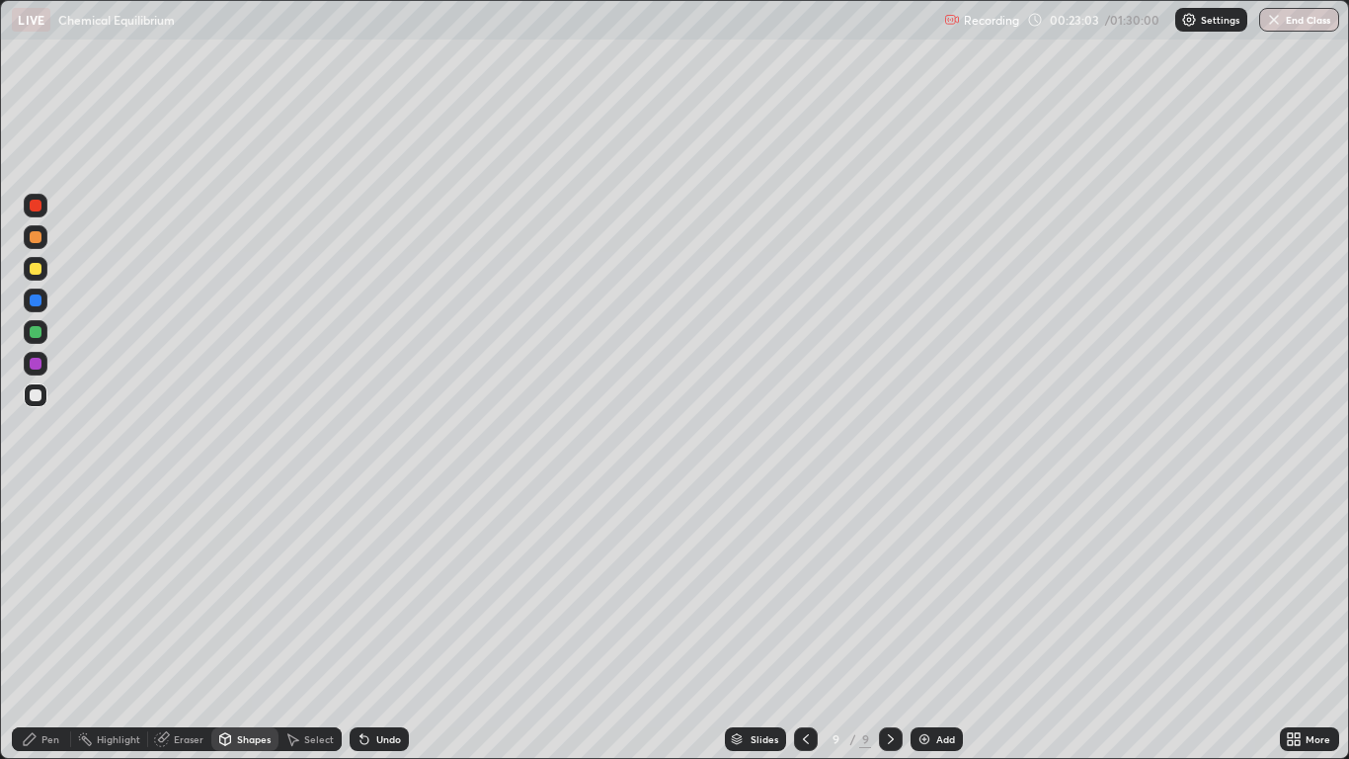
click at [41, 624] on div "Pen" at bounding box center [50, 739] width 18 height 10
click at [37, 270] on div at bounding box center [36, 269] width 12 height 12
click at [36, 276] on div at bounding box center [36, 269] width 24 height 24
click at [380, 624] on div "Undo" at bounding box center [379, 739] width 59 height 24
click at [254, 624] on div "Shapes" at bounding box center [254, 739] width 34 height 10
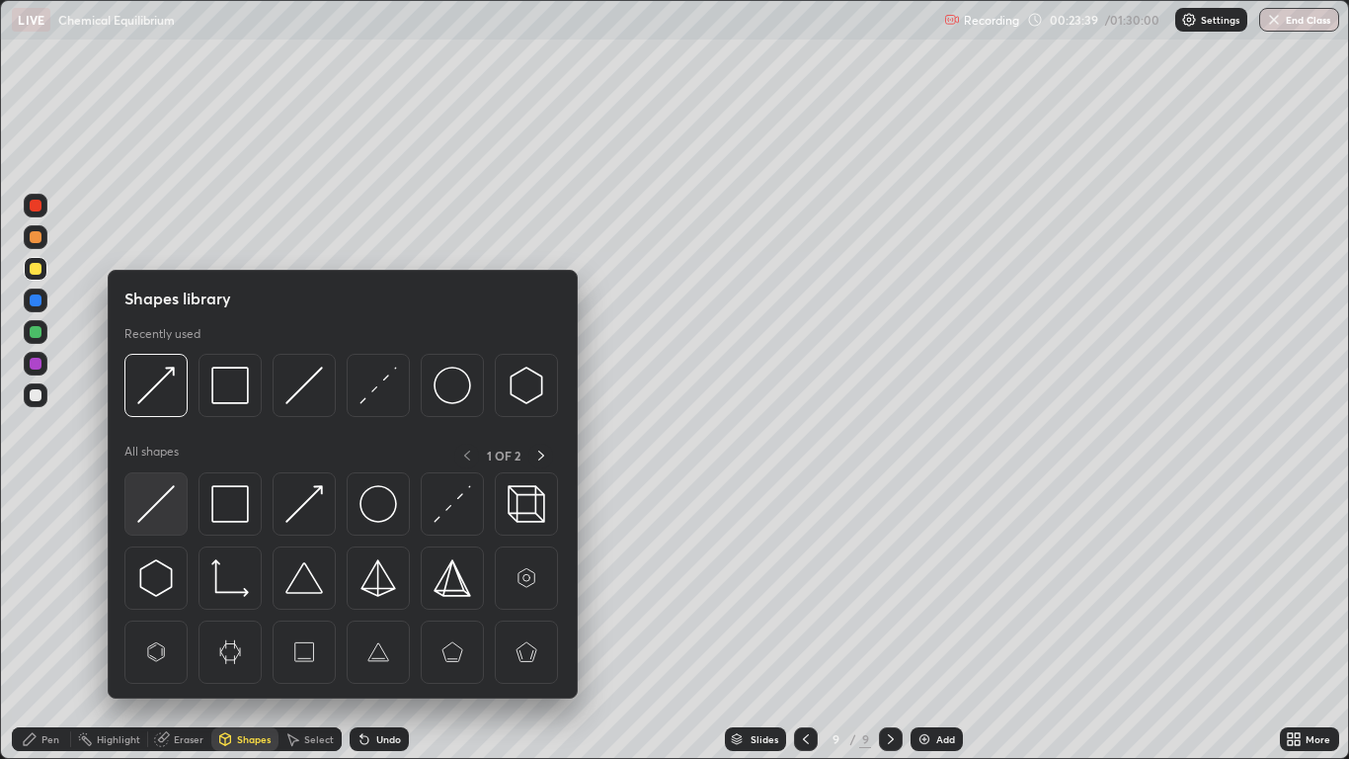
click at [162, 500] on img at bounding box center [156, 504] width 38 height 38
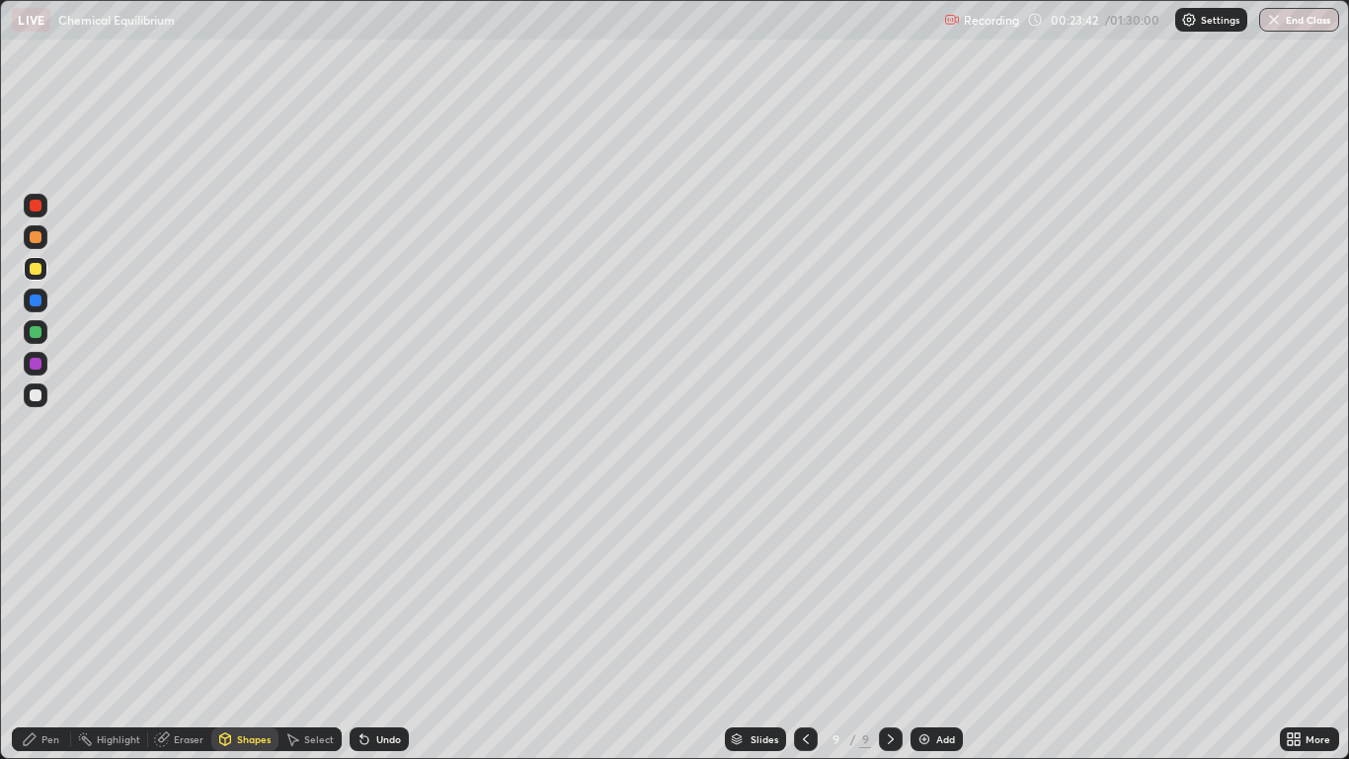
click at [45, 624] on div "Pen" at bounding box center [50, 739] width 18 height 10
click at [48, 624] on div "Pen" at bounding box center [50, 739] width 18 height 10
click at [37, 395] on div at bounding box center [36, 395] width 12 height 12
click at [394, 624] on div "Undo" at bounding box center [388, 739] width 25 height 10
click at [44, 368] on div at bounding box center [36, 364] width 24 height 24
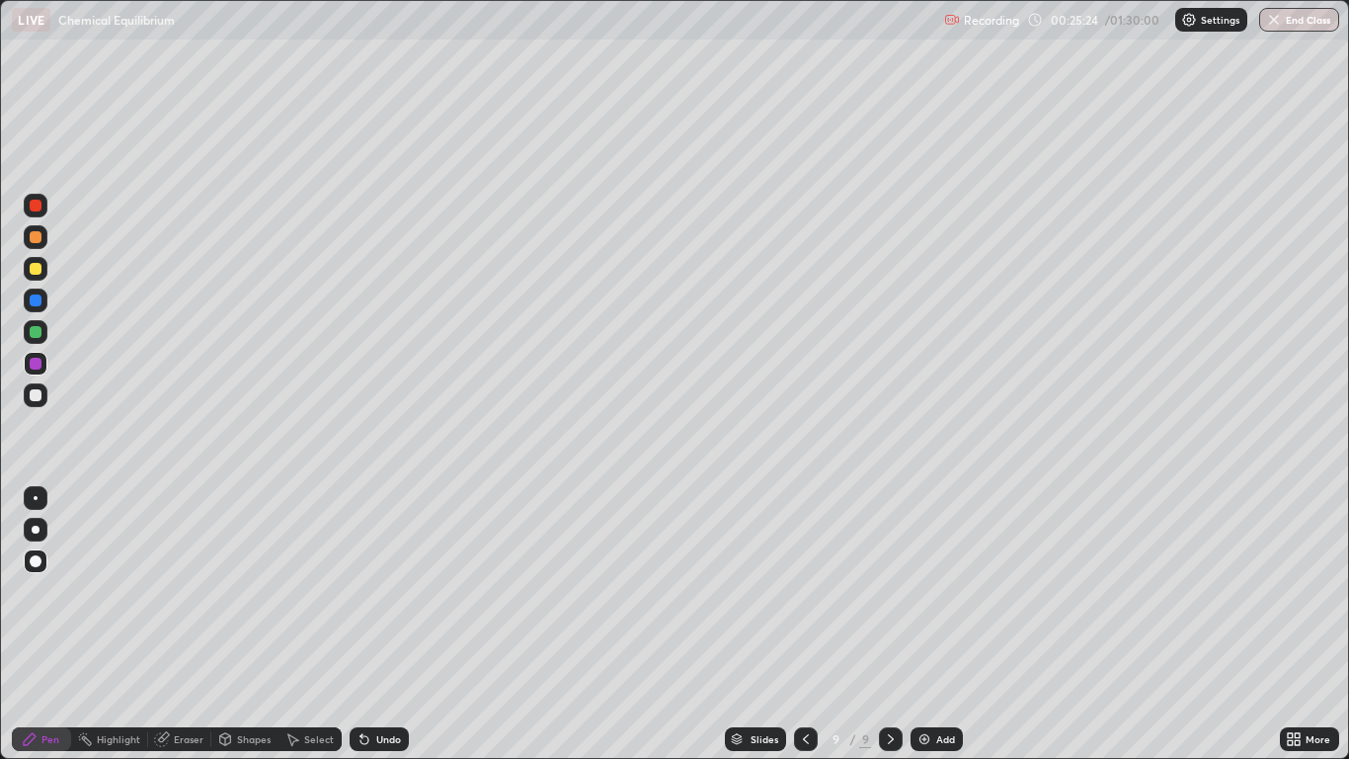
click at [392, 624] on div "Undo" at bounding box center [379, 739] width 59 height 24
click at [387, 624] on div "Undo" at bounding box center [388, 739] width 25 height 10
click at [191, 624] on div "Eraser" at bounding box center [189, 739] width 30 height 10
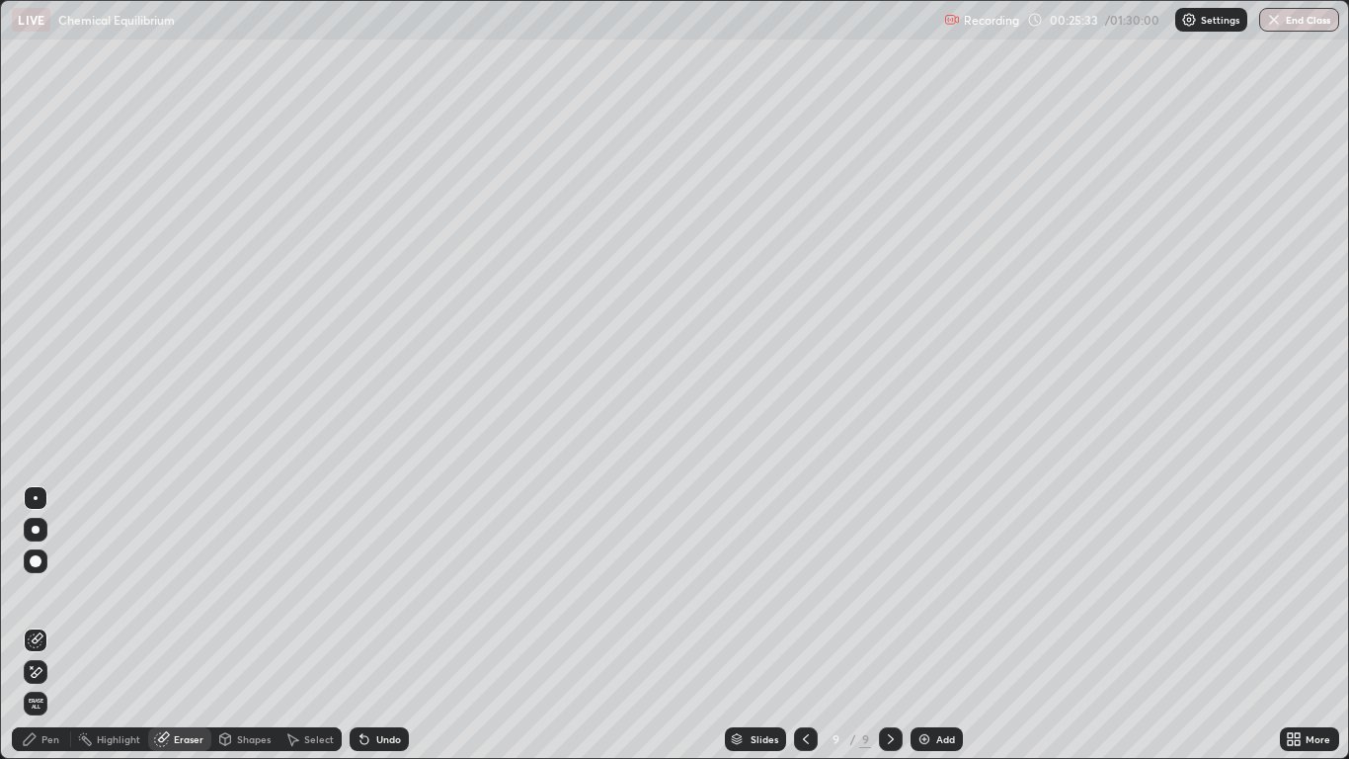
click at [47, 624] on div "Pen" at bounding box center [50, 739] width 18 height 10
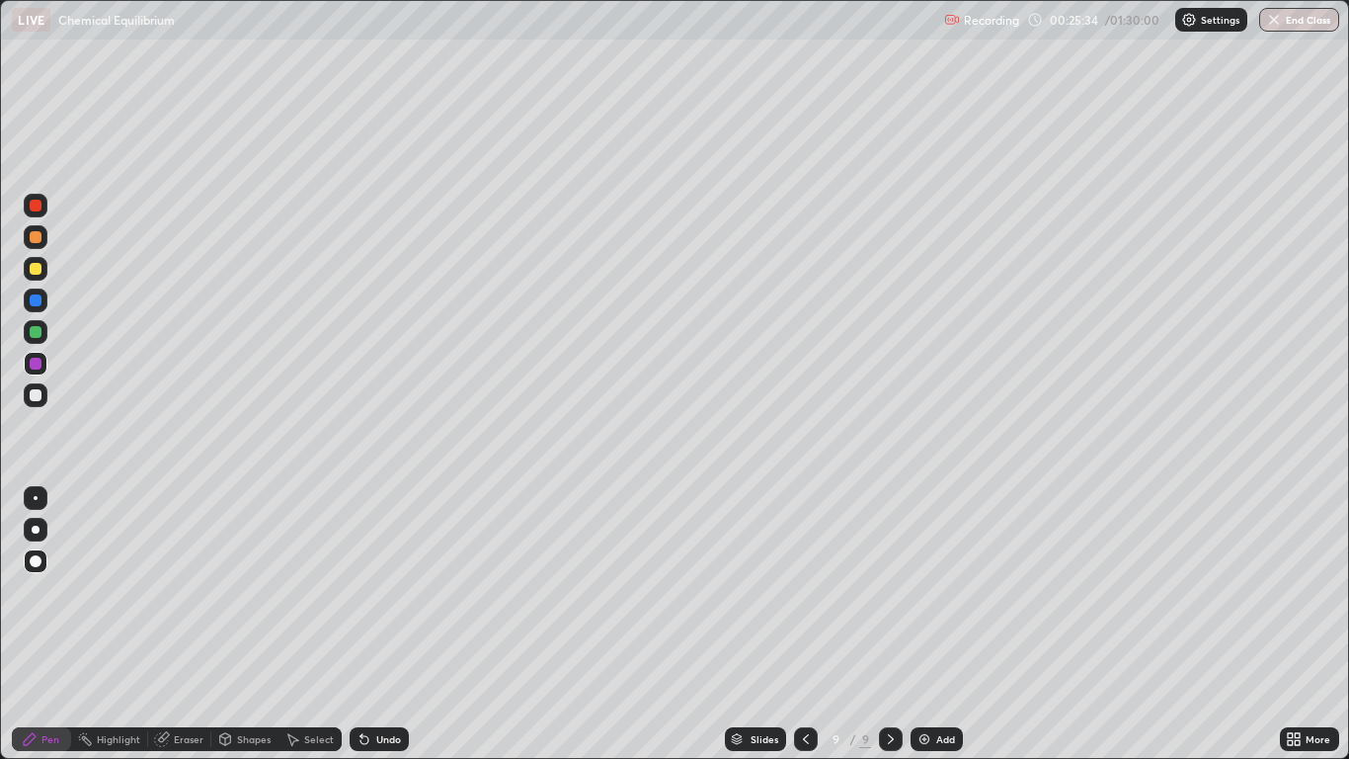
click at [33, 395] on div at bounding box center [36, 395] width 12 height 12
click at [185, 624] on div "Eraser" at bounding box center [189, 739] width 30 height 10
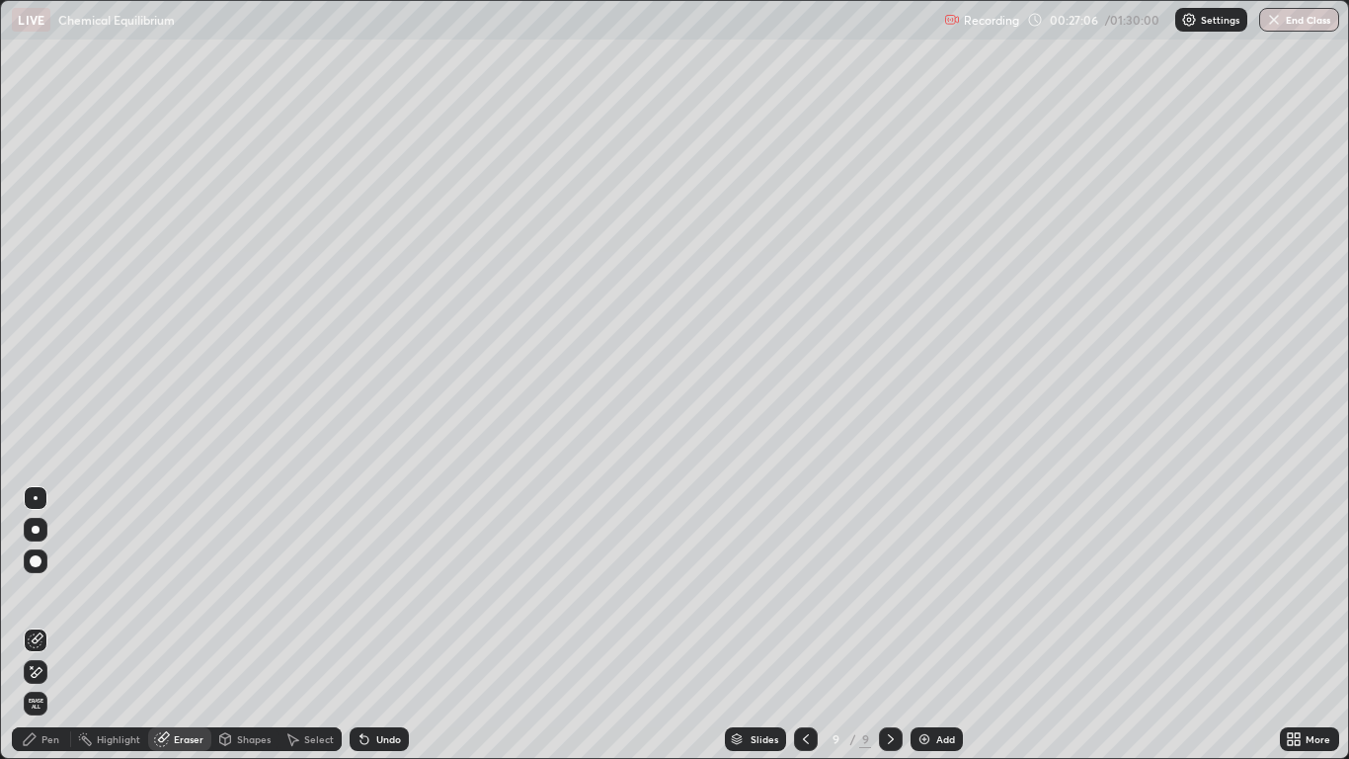
click at [33, 624] on icon at bounding box center [36, 640] width 16 height 16
click at [927, 624] on div "Add" at bounding box center [937, 739] width 52 height 24
click at [46, 624] on div "Pen" at bounding box center [50, 739] width 18 height 10
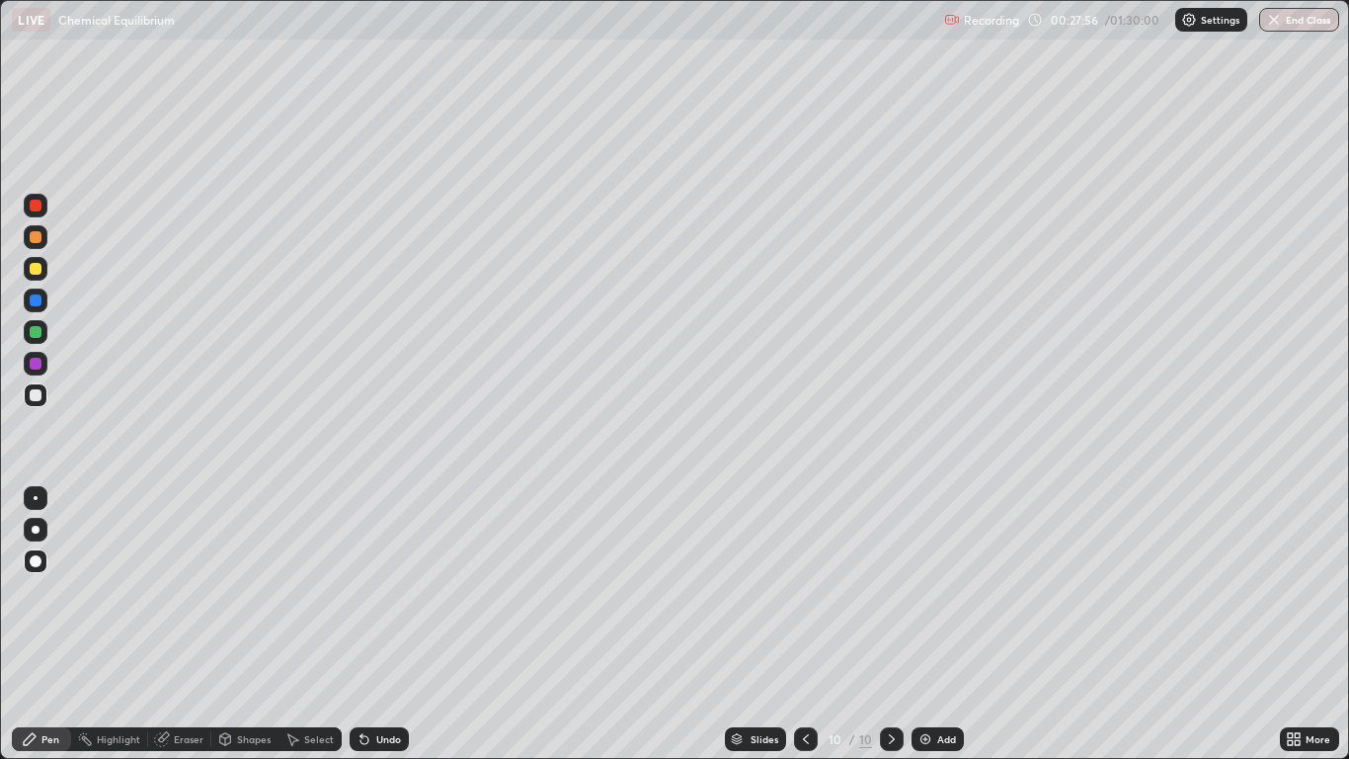
click at [37, 268] on div at bounding box center [36, 269] width 12 height 12
click at [247, 624] on div "Shapes" at bounding box center [244, 739] width 67 height 24
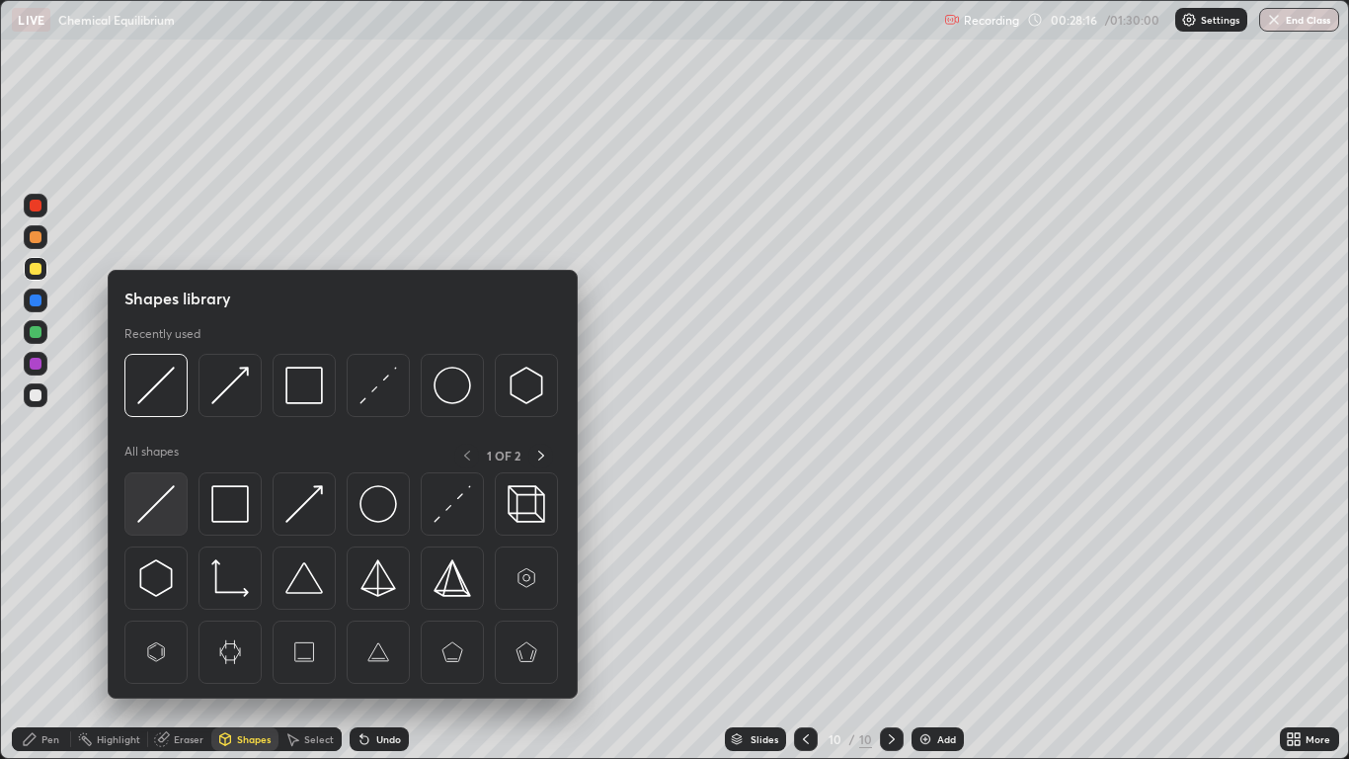
click at [163, 502] on img at bounding box center [156, 504] width 38 height 38
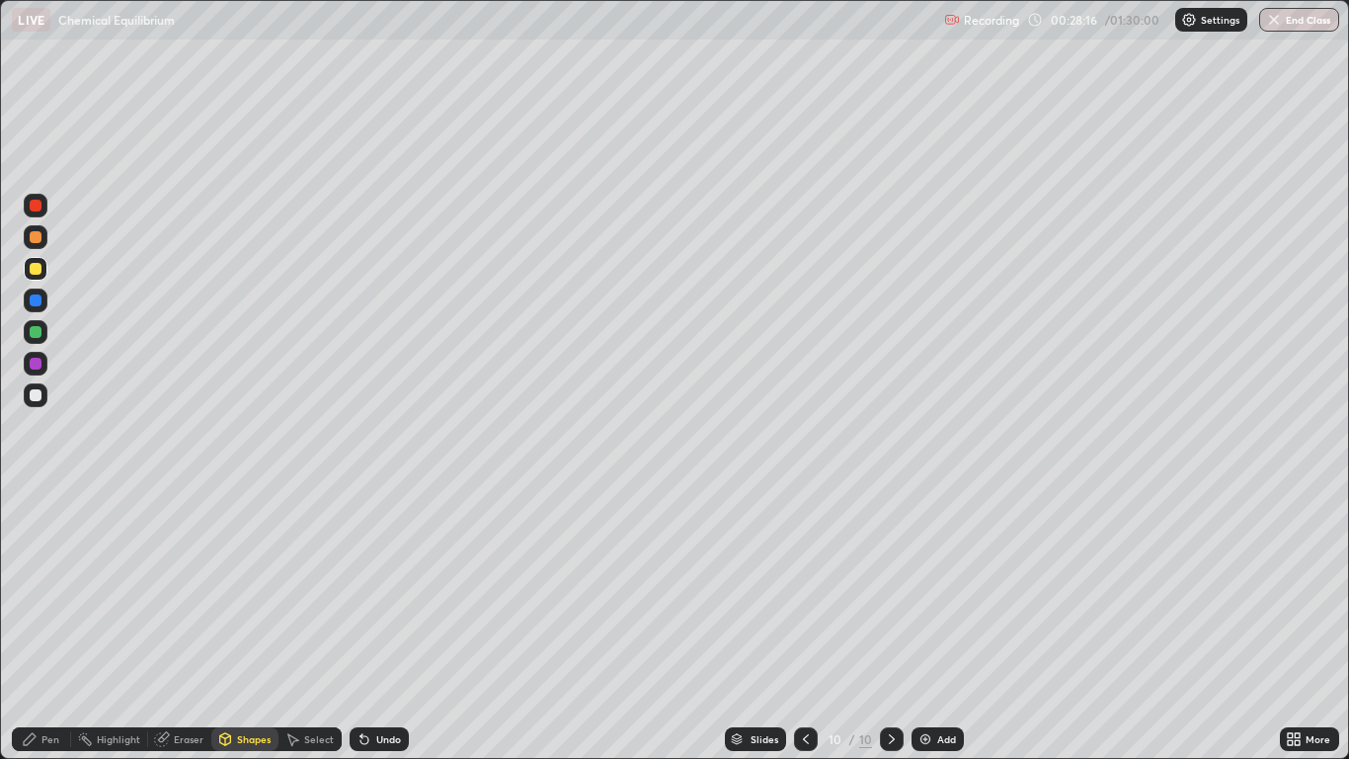
click at [37, 395] on div at bounding box center [36, 395] width 12 height 12
click at [60, 624] on div "Pen" at bounding box center [41, 739] width 59 height 24
click at [41, 387] on div at bounding box center [36, 395] width 24 height 24
click at [37, 395] on div at bounding box center [36, 395] width 12 height 12
click at [241, 624] on div "Shapes" at bounding box center [254, 739] width 34 height 10
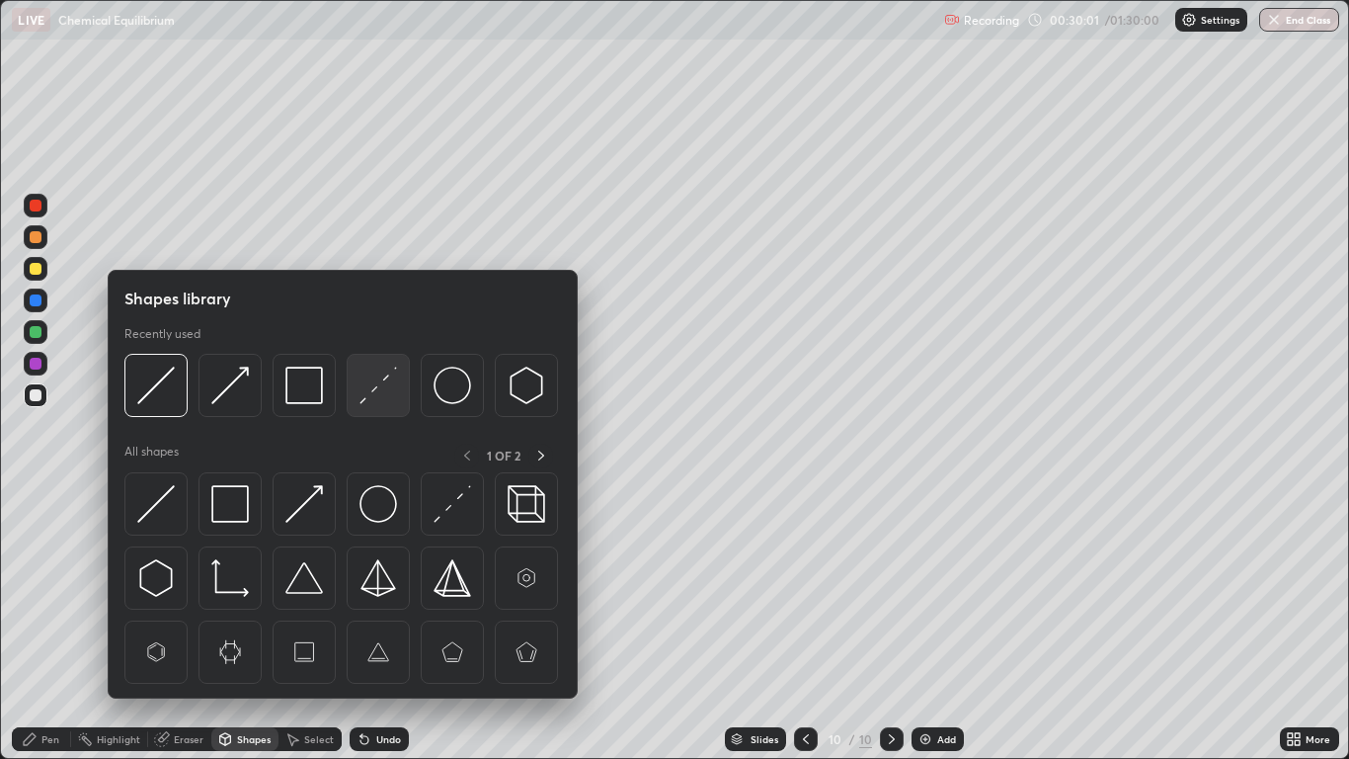
click at [375, 380] on img at bounding box center [379, 385] width 38 height 38
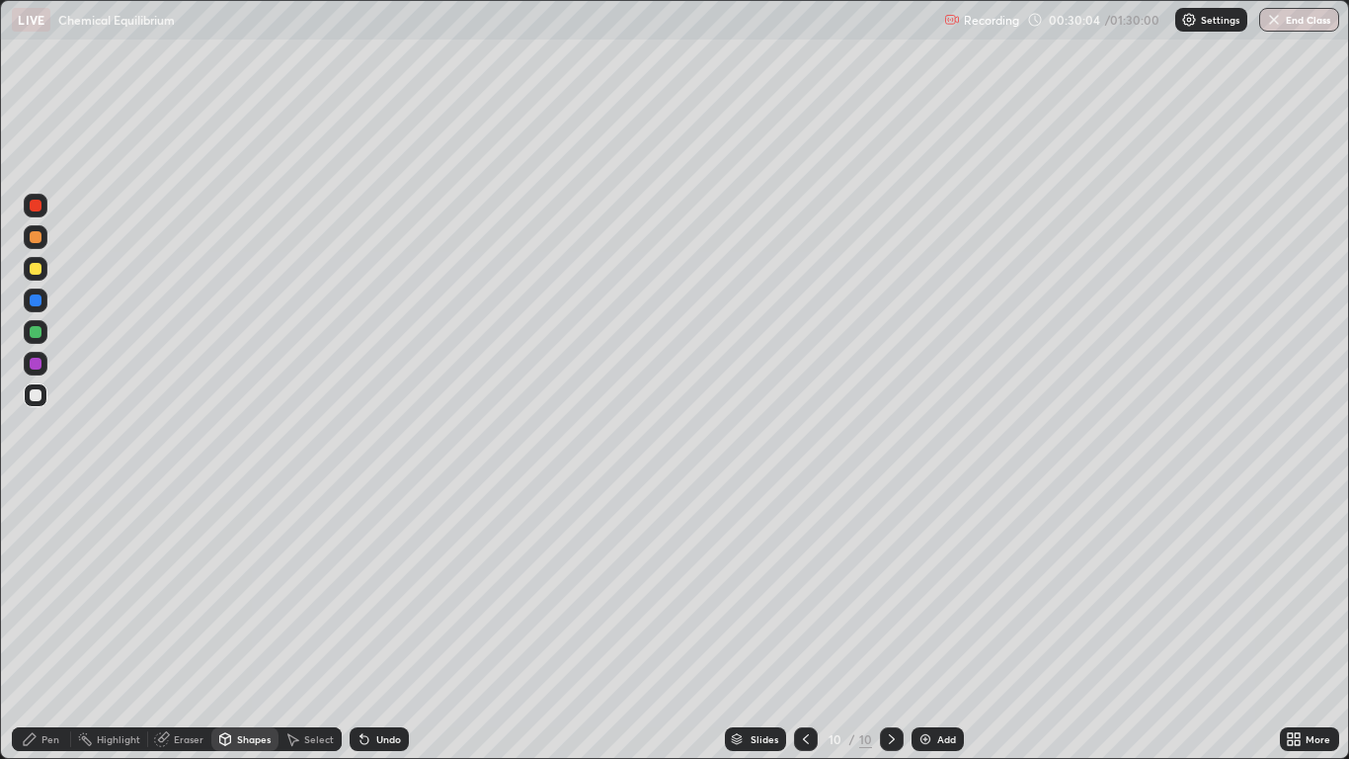
click at [47, 624] on div "Pen" at bounding box center [41, 739] width 59 height 24
click at [42, 386] on div at bounding box center [36, 395] width 24 height 24
click at [41, 266] on div at bounding box center [36, 269] width 12 height 12
click at [33, 395] on div at bounding box center [36, 395] width 12 height 12
click at [38, 384] on div at bounding box center [36, 395] width 24 height 24
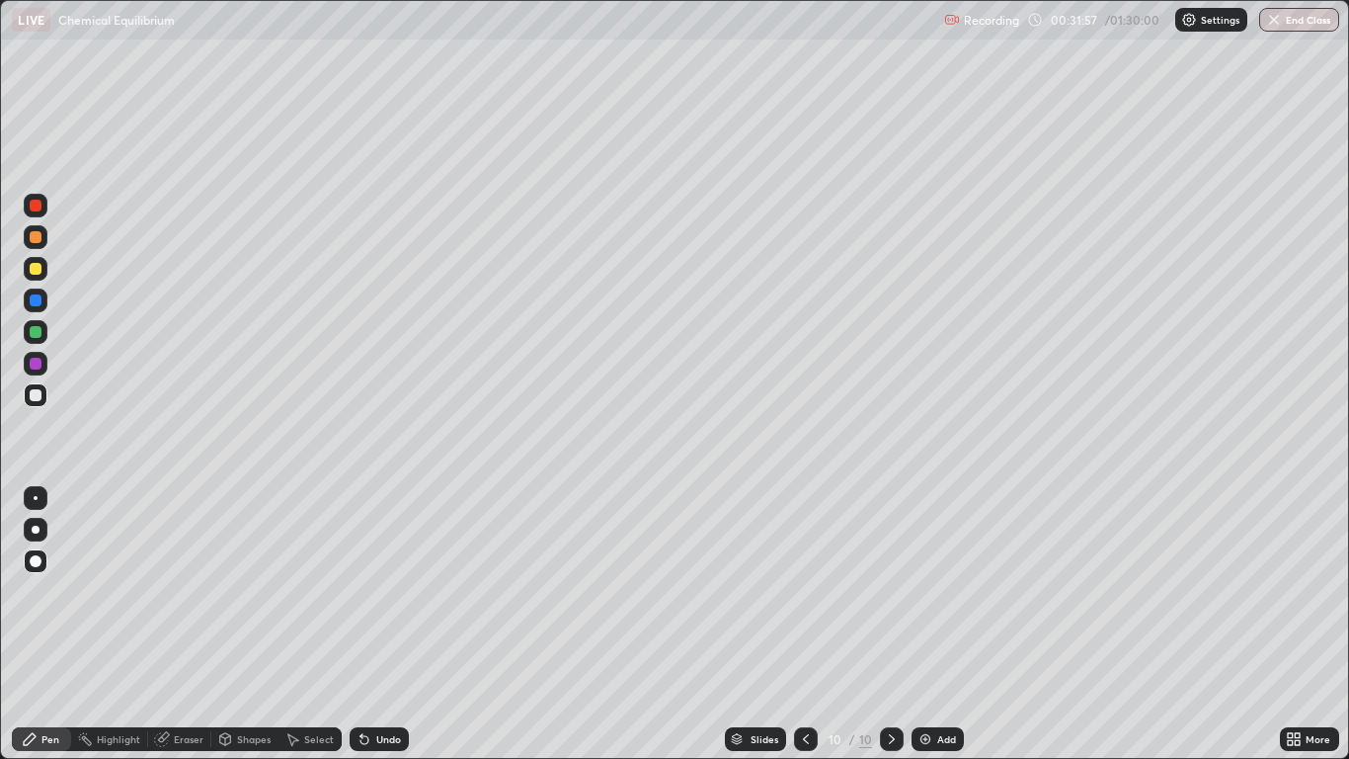
click at [37, 363] on div at bounding box center [36, 364] width 12 height 12
click at [37, 396] on div at bounding box center [36, 395] width 12 height 12
click at [36, 270] on div at bounding box center [36, 269] width 12 height 12
click at [170, 624] on div "Eraser" at bounding box center [179, 739] width 63 height 24
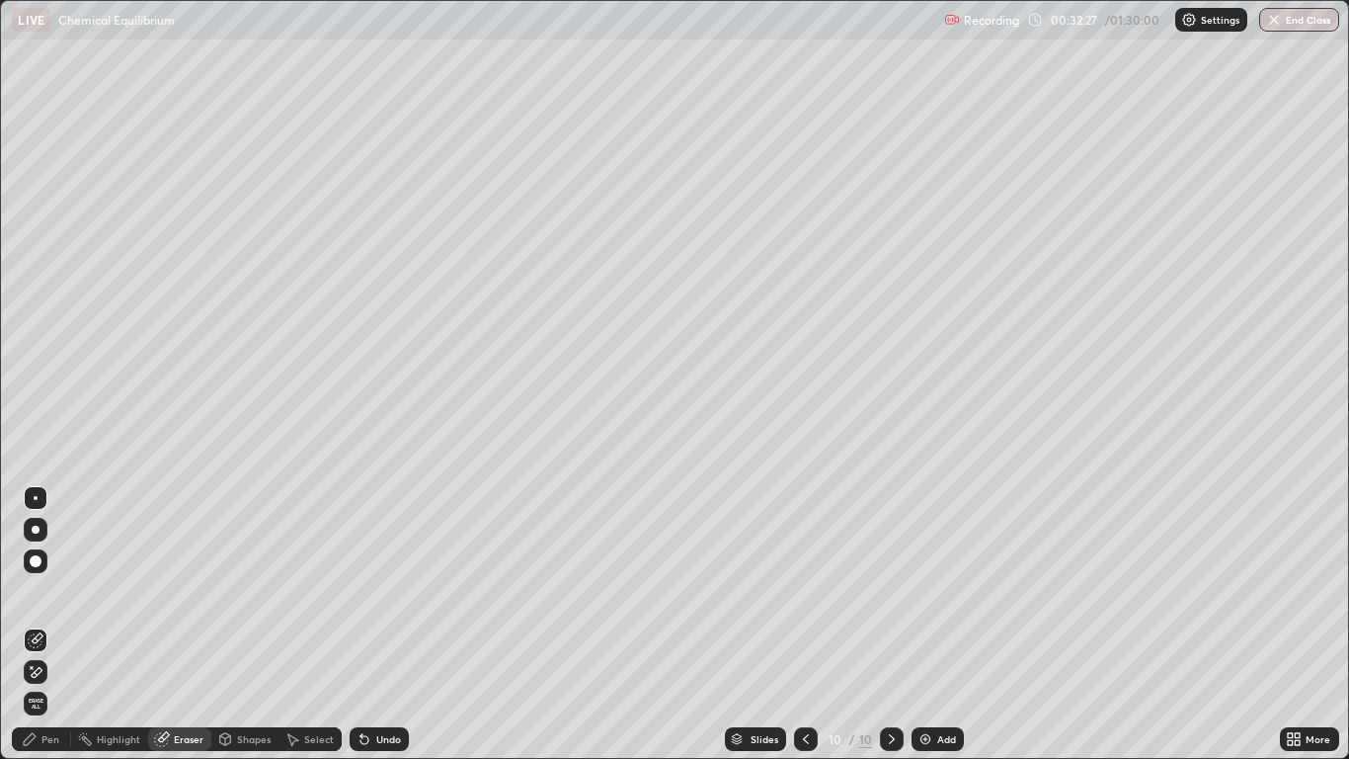
click at [37, 624] on icon at bounding box center [36, 672] width 16 height 17
click at [51, 624] on div "Pen" at bounding box center [50, 739] width 18 height 10
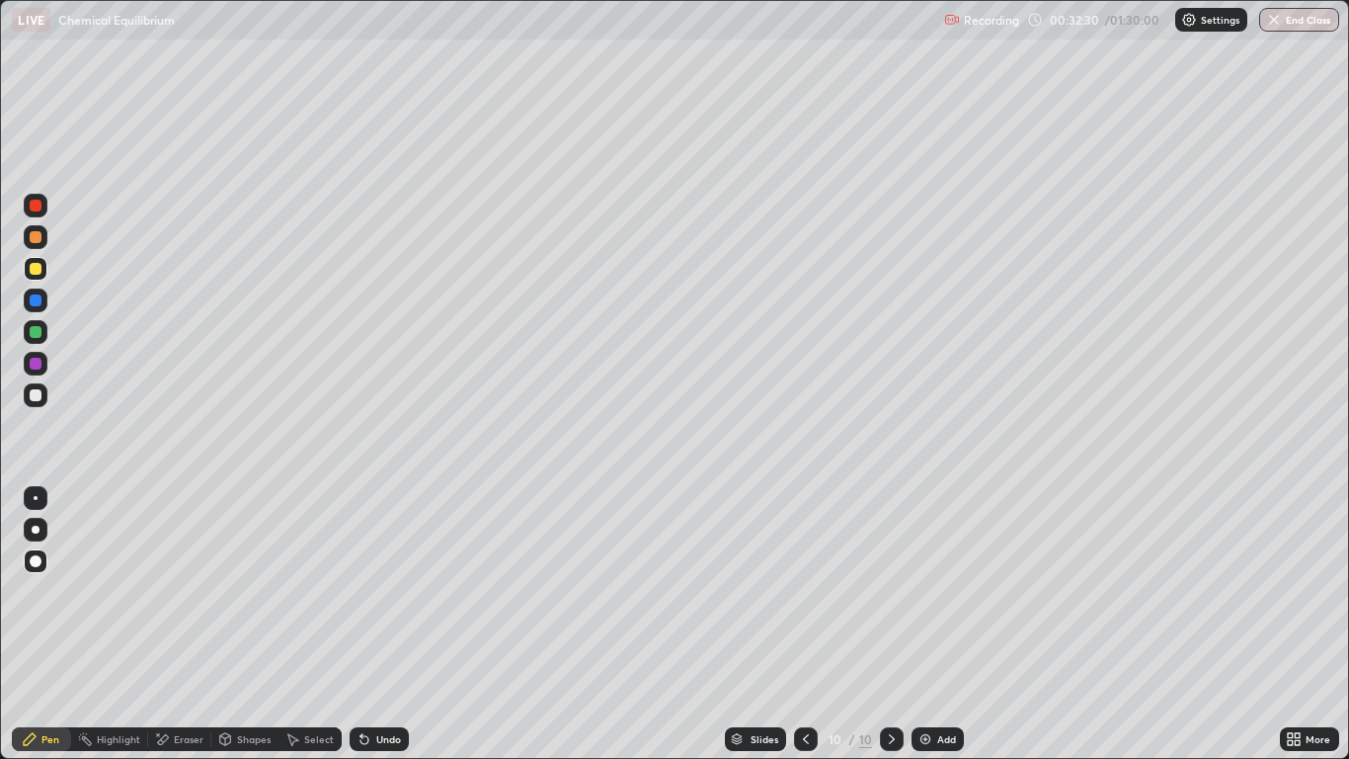
click at [35, 272] on div at bounding box center [36, 269] width 12 height 12
click at [36, 396] on div at bounding box center [36, 395] width 12 height 12
click at [32, 363] on div at bounding box center [36, 364] width 12 height 12
click at [35, 333] on div at bounding box center [36, 332] width 12 height 12
click at [178, 624] on div "Eraser" at bounding box center [179, 739] width 63 height 24
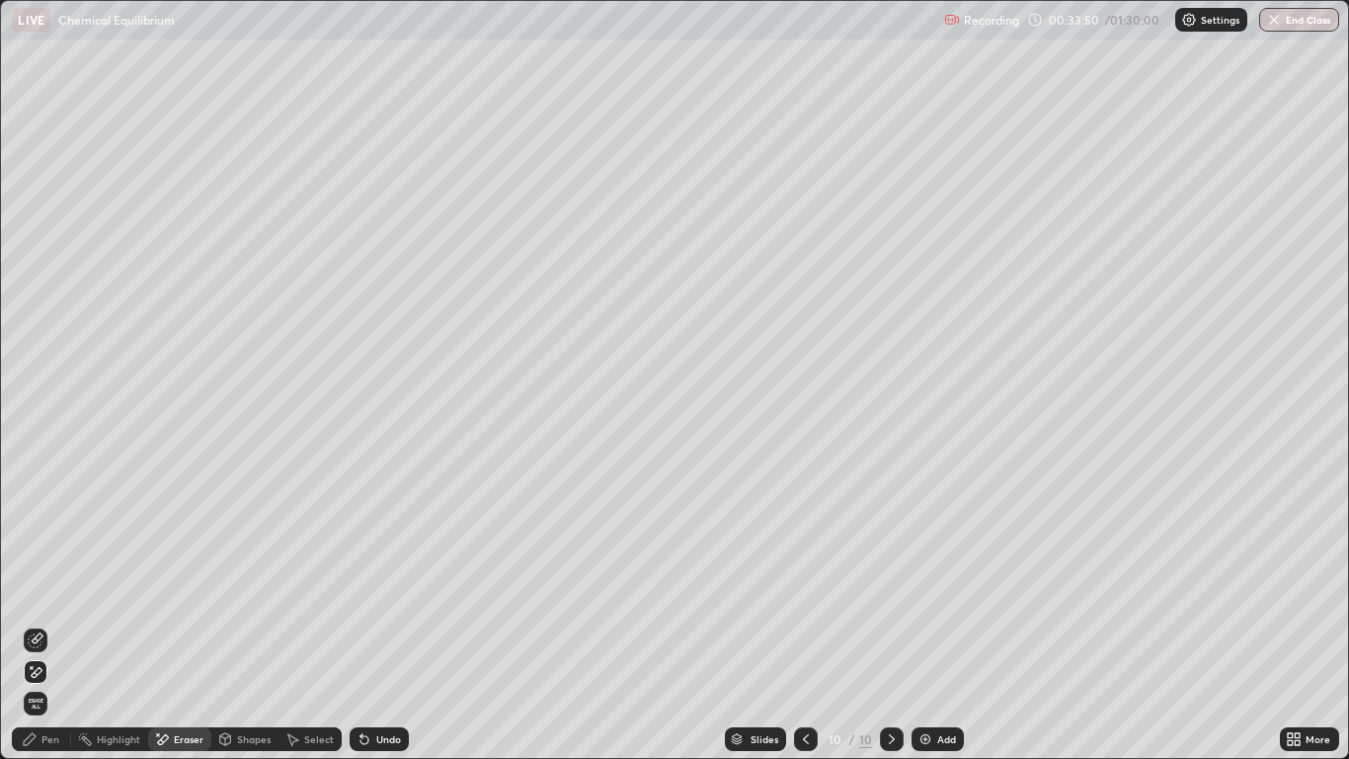
click at [49, 624] on div "Pen" at bounding box center [41, 739] width 59 height 24
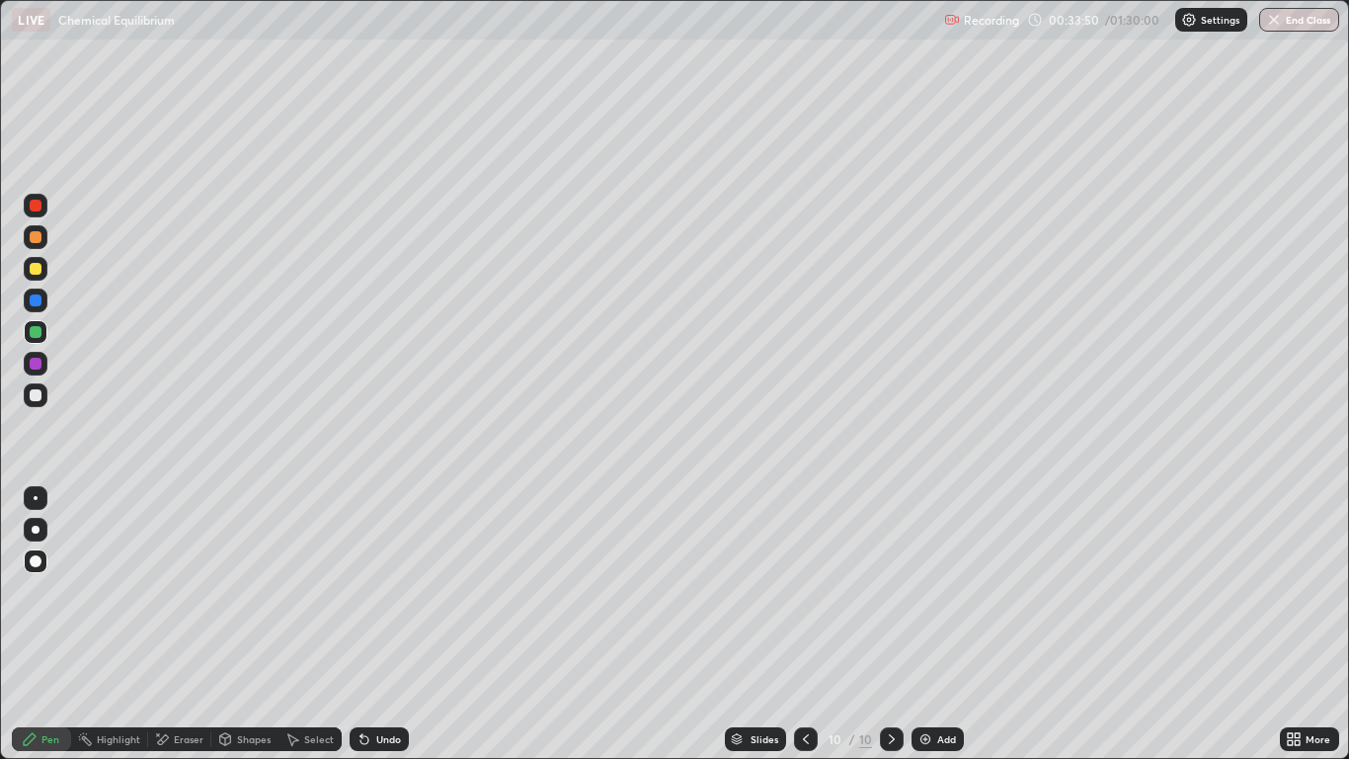
click at [37, 337] on div at bounding box center [36, 332] width 12 height 12
click at [168, 624] on icon at bounding box center [163, 739] width 11 height 10
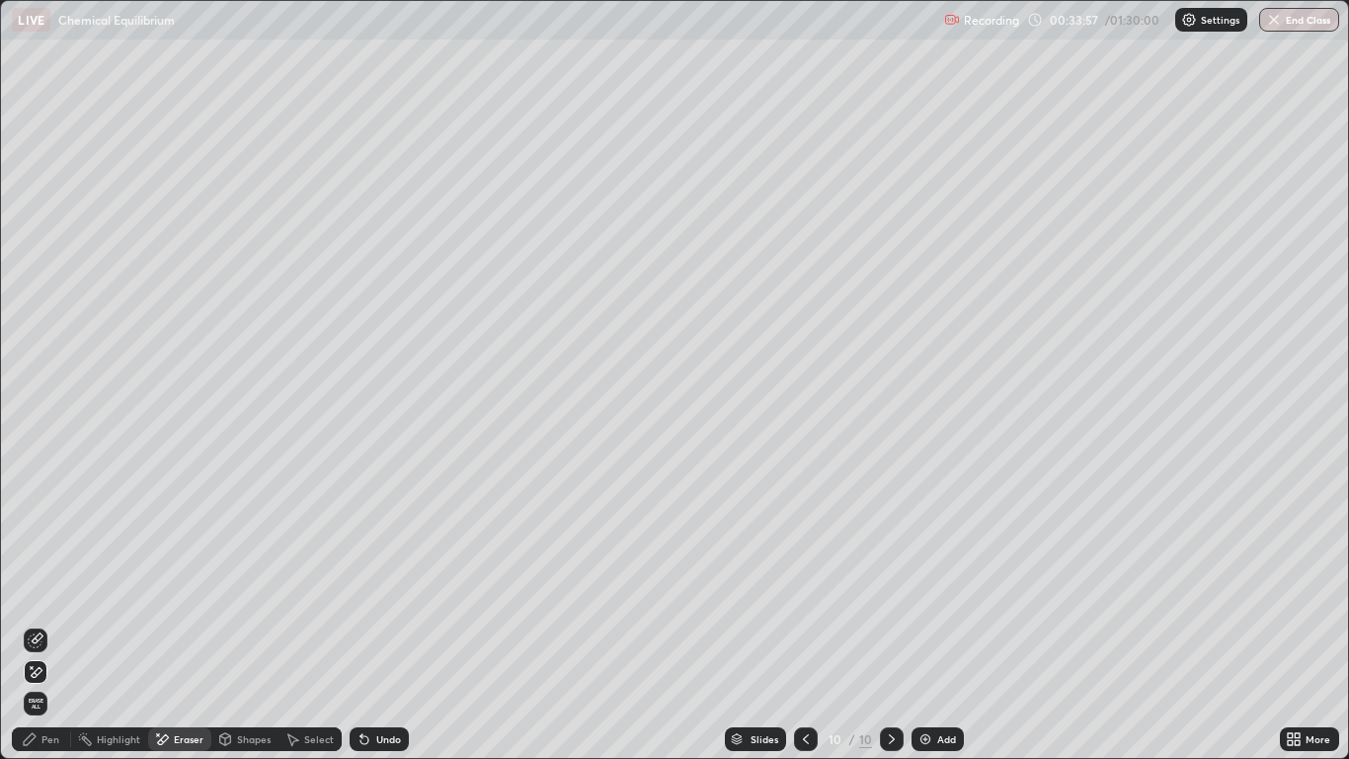
click at [47, 624] on div "Pen" at bounding box center [41, 739] width 59 height 24
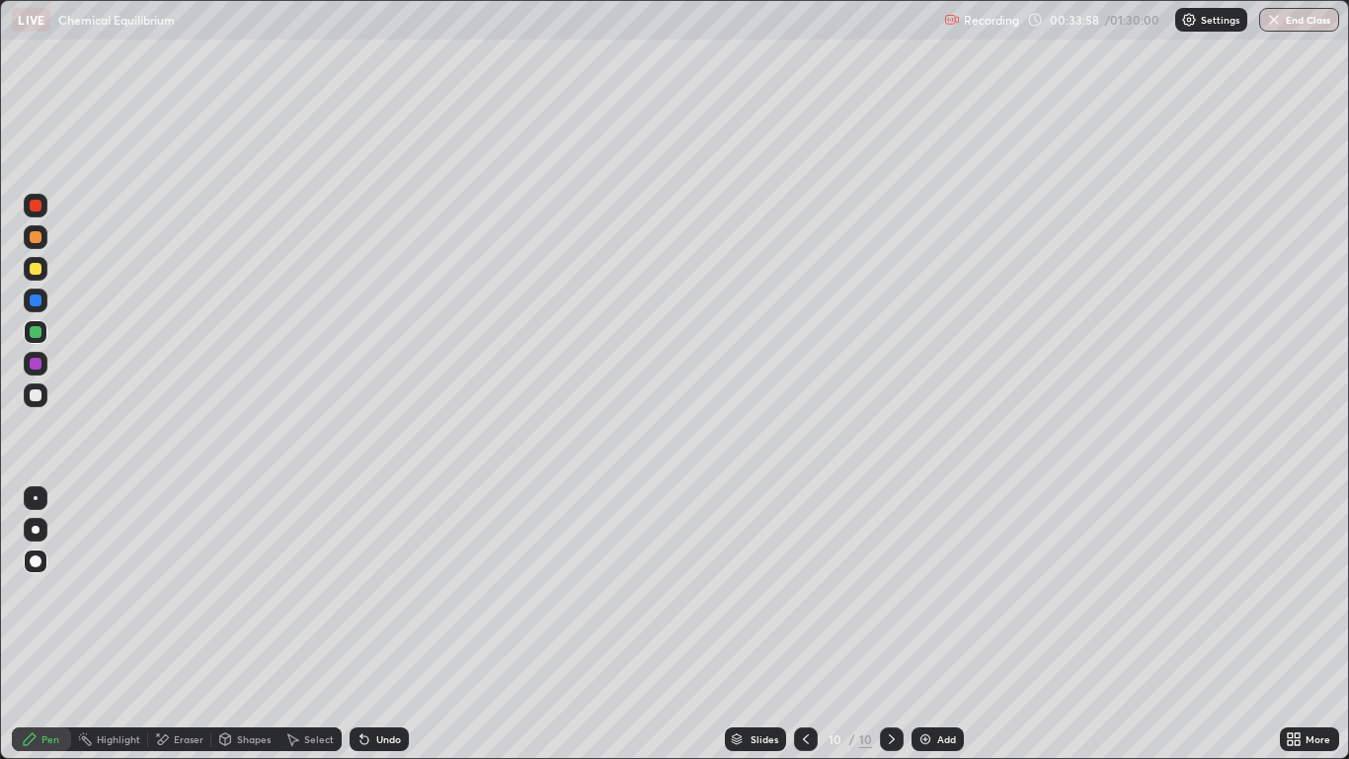
click at [35, 398] on div at bounding box center [36, 395] width 12 height 12
click at [253, 624] on div "Shapes" at bounding box center [254, 739] width 34 height 10
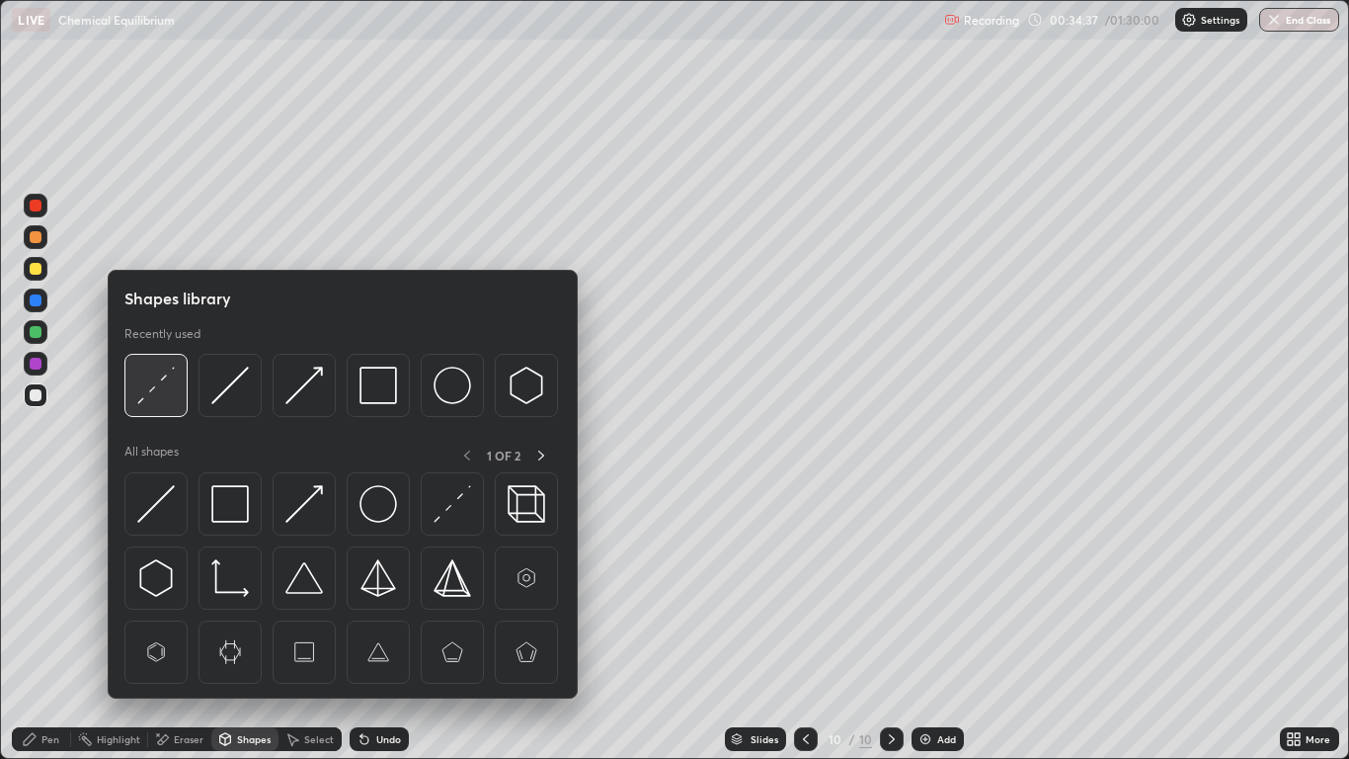
click at [155, 388] on img at bounding box center [156, 385] width 38 height 38
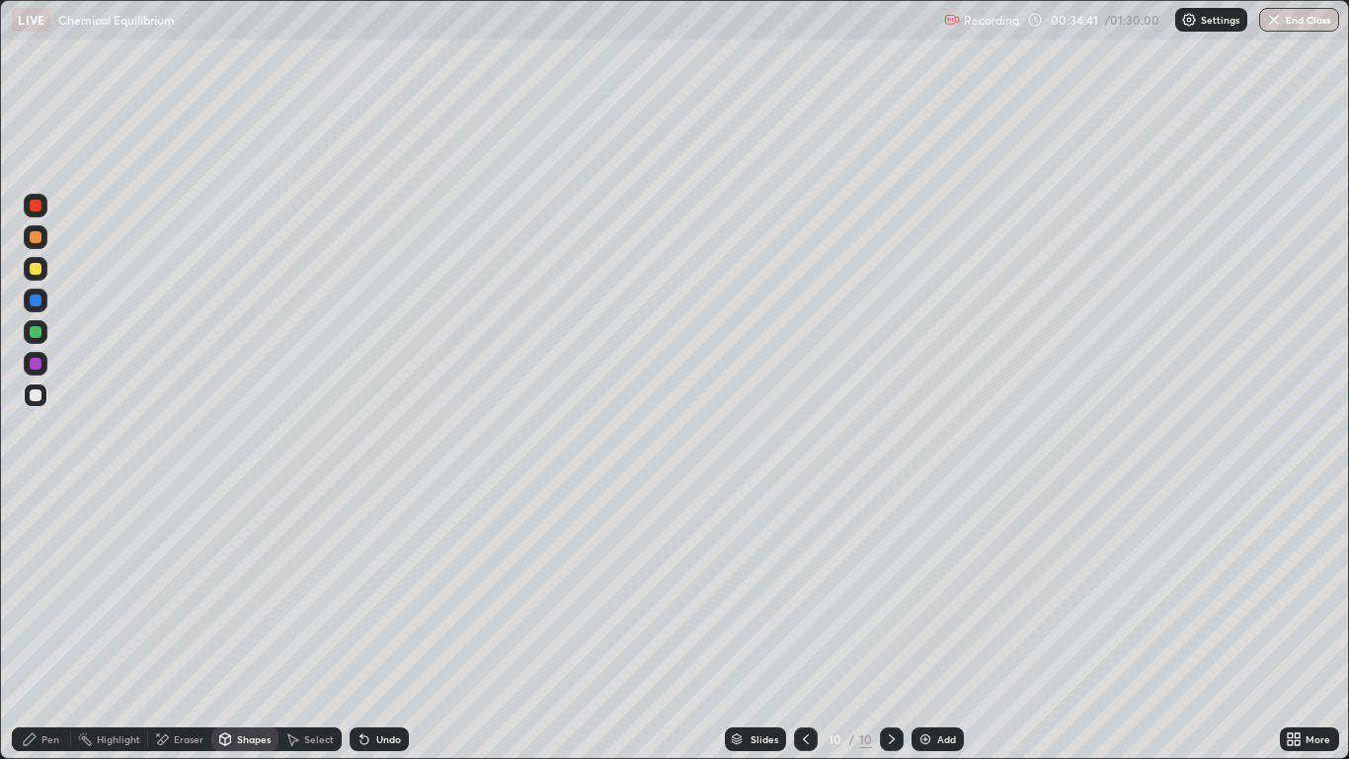
click at [51, 624] on div "Pen" at bounding box center [50, 739] width 18 height 10
click at [39, 396] on div at bounding box center [36, 395] width 12 height 12
click at [930, 624] on img at bounding box center [926, 739] width 16 height 16
click at [49, 624] on div "Pen" at bounding box center [41, 739] width 59 height 24
click at [245, 624] on div "Shapes" at bounding box center [254, 739] width 34 height 10
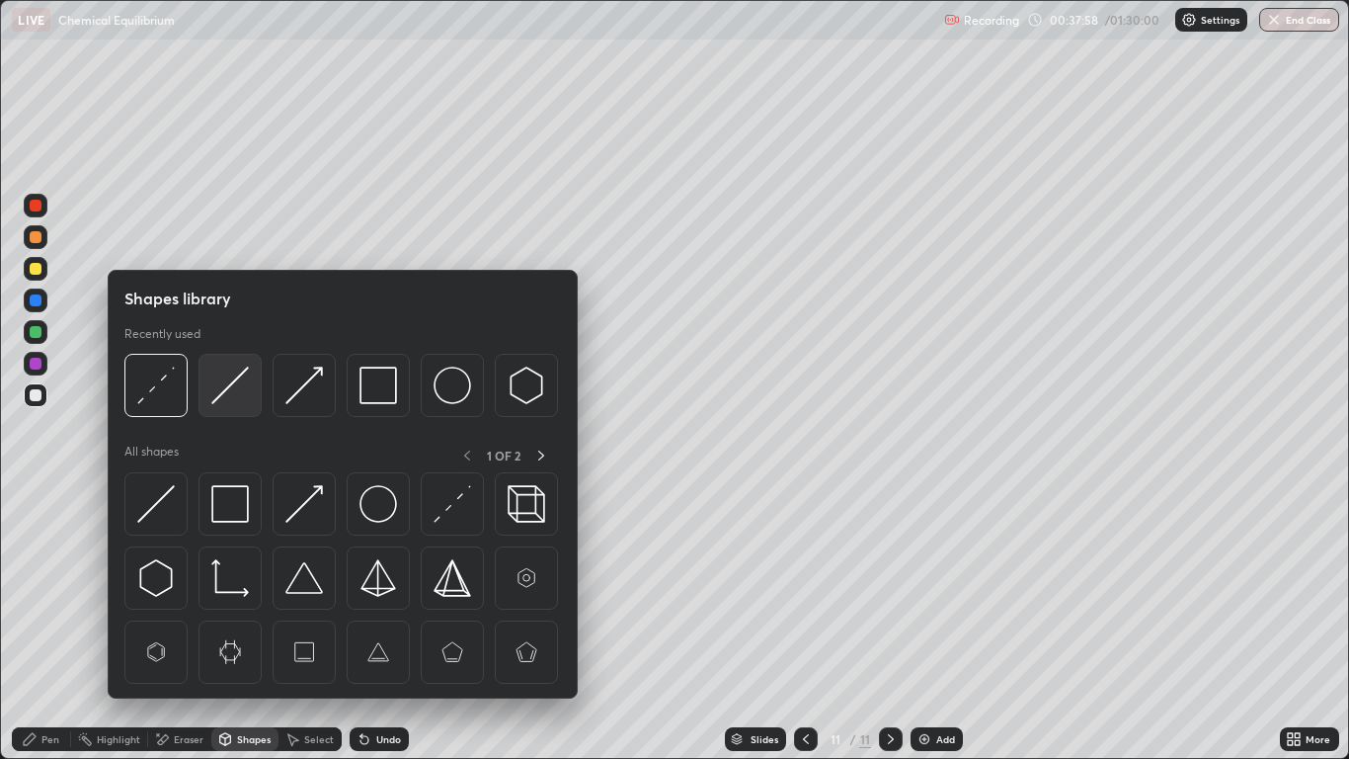
click at [223, 394] on img at bounding box center [230, 385] width 38 height 38
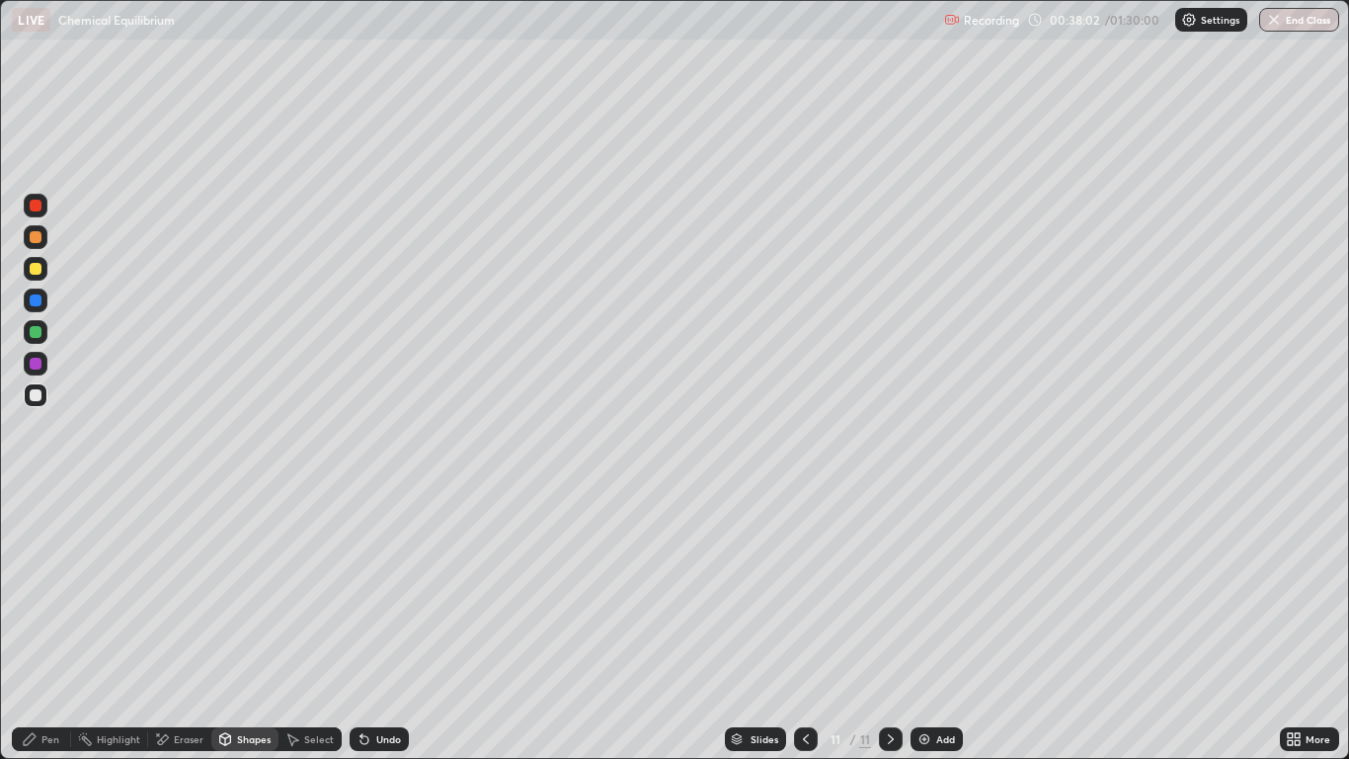
click at [35, 624] on icon at bounding box center [30, 739] width 12 height 12
click at [37, 395] on div at bounding box center [36, 395] width 12 height 12
click at [176, 624] on div "Eraser" at bounding box center [189, 739] width 30 height 10
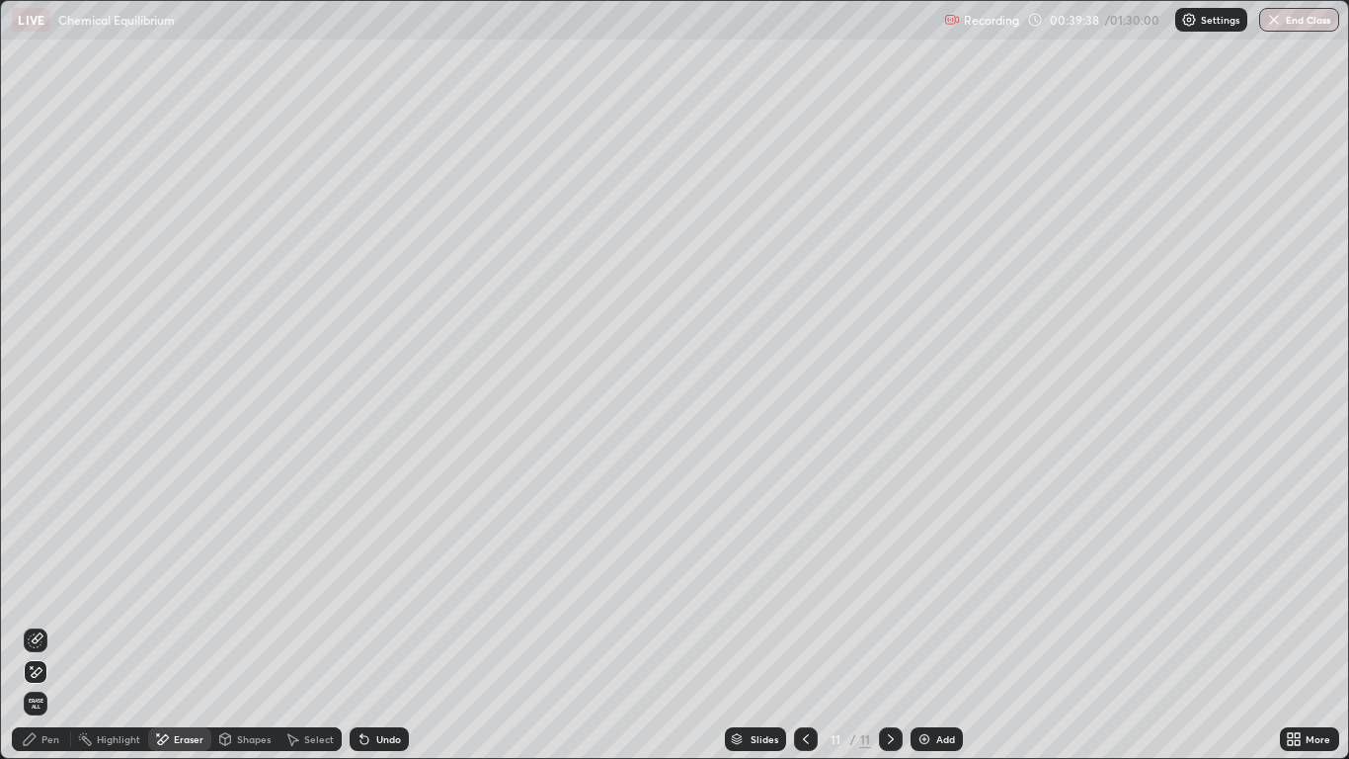
click at [39, 624] on icon at bounding box center [36, 672] width 16 height 17
click at [44, 624] on div "Pen" at bounding box center [50, 739] width 18 height 10
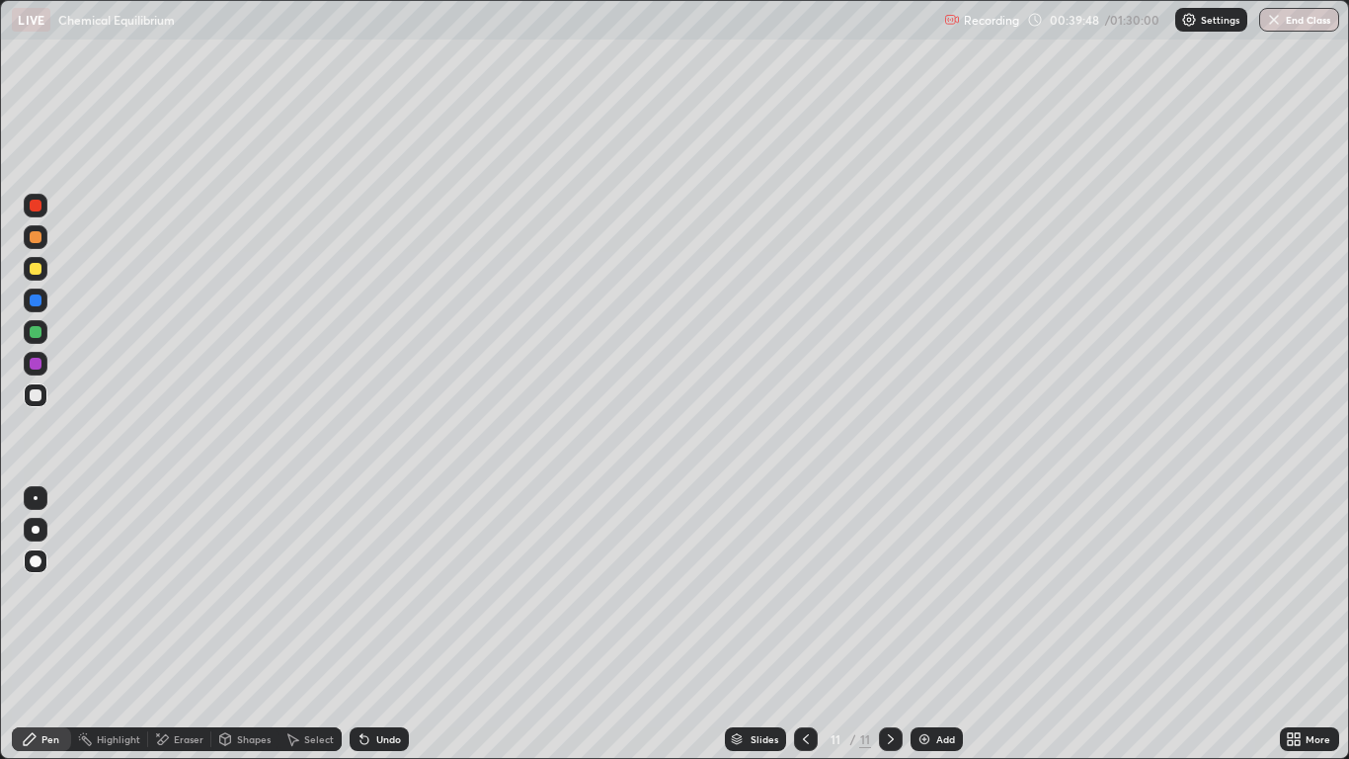
click at [41, 400] on div at bounding box center [36, 395] width 24 height 24
click at [805, 624] on icon at bounding box center [806, 739] width 16 height 16
click at [890, 624] on icon at bounding box center [891, 739] width 16 height 16
click at [813, 624] on div at bounding box center [806, 739] width 24 height 24
click at [890, 624] on icon at bounding box center [891, 739] width 16 height 16
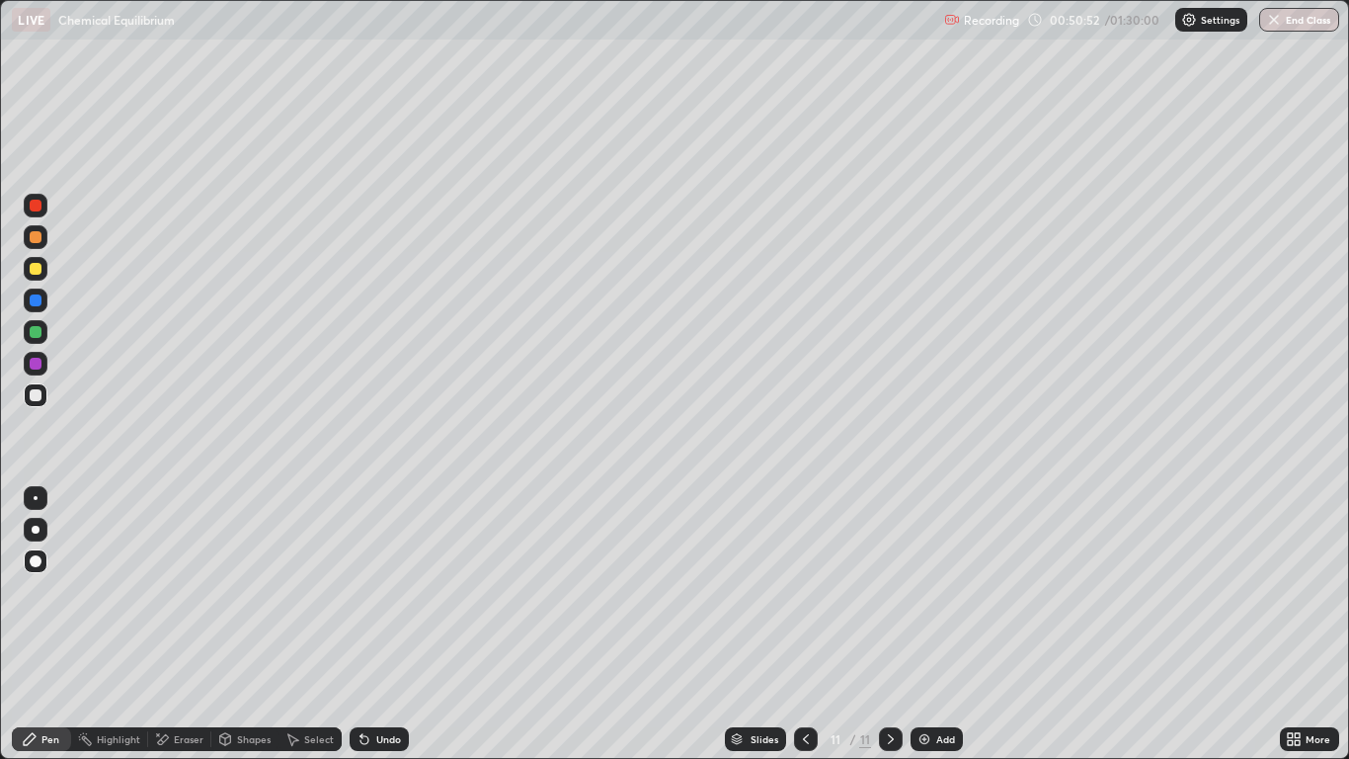
click at [379, 624] on div "Undo" at bounding box center [388, 739] width 25 height 10
click at [385, 624] on div "Undo" at bounding box center [388, 739] width 25 height 10
click at [393, 624] on div "Undo" at bounding box center [379, 739] width 59 height 24
click at [396, 624] on div "Undo" at bounding box center [388, 739] width 25 height 10
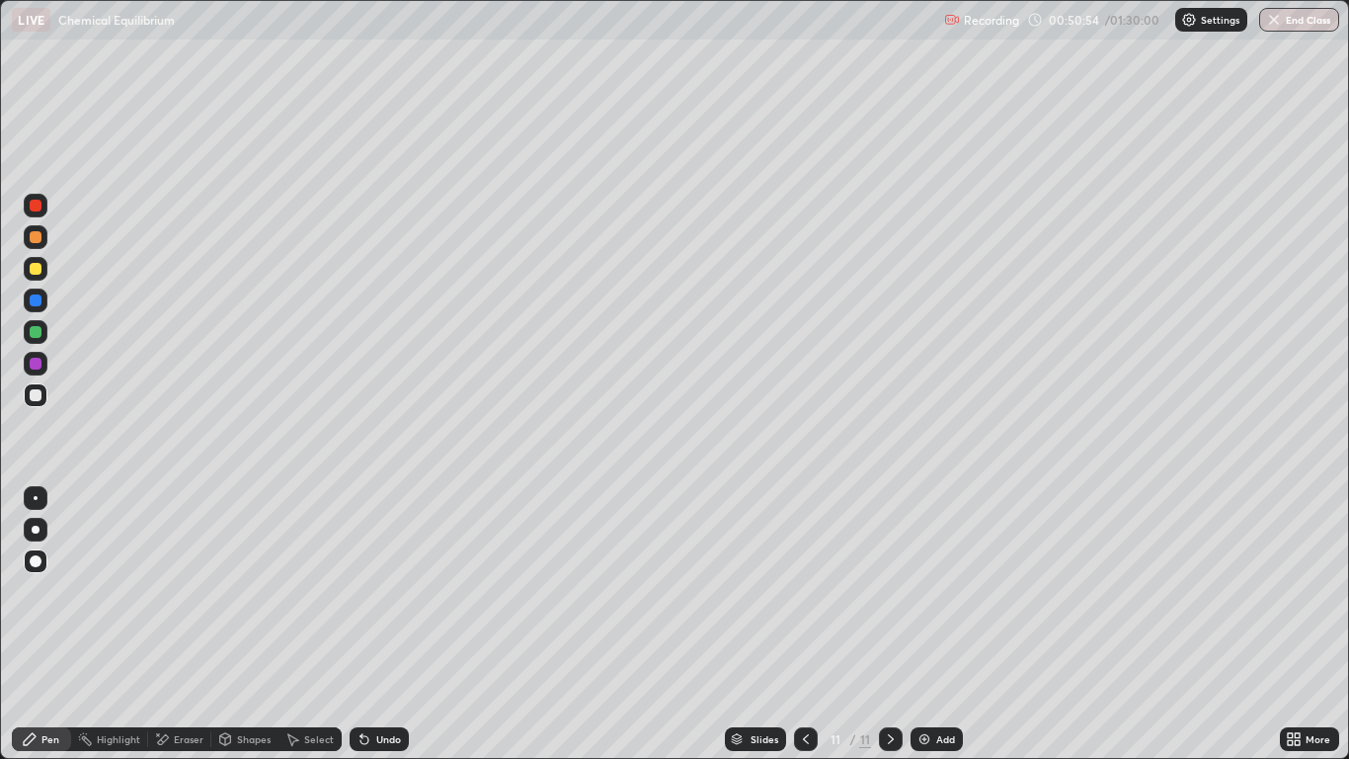
click at [398, 624] on div "Undo" at bounding box center [388, 739] width 25 height 10
click at [400, 624] on div "Undo" at bounding box center [379, 739] width 59 height 24
click at [399, 624] on div "Undo" at bounding box center [379, 739] width 59 height 24
click at [398, 624] on div "Undo" at bounding box center [379, 739] width 59 height 24
click at [399, 624] on div "Undo" at bounding box center [379, 739] width 59 height 24
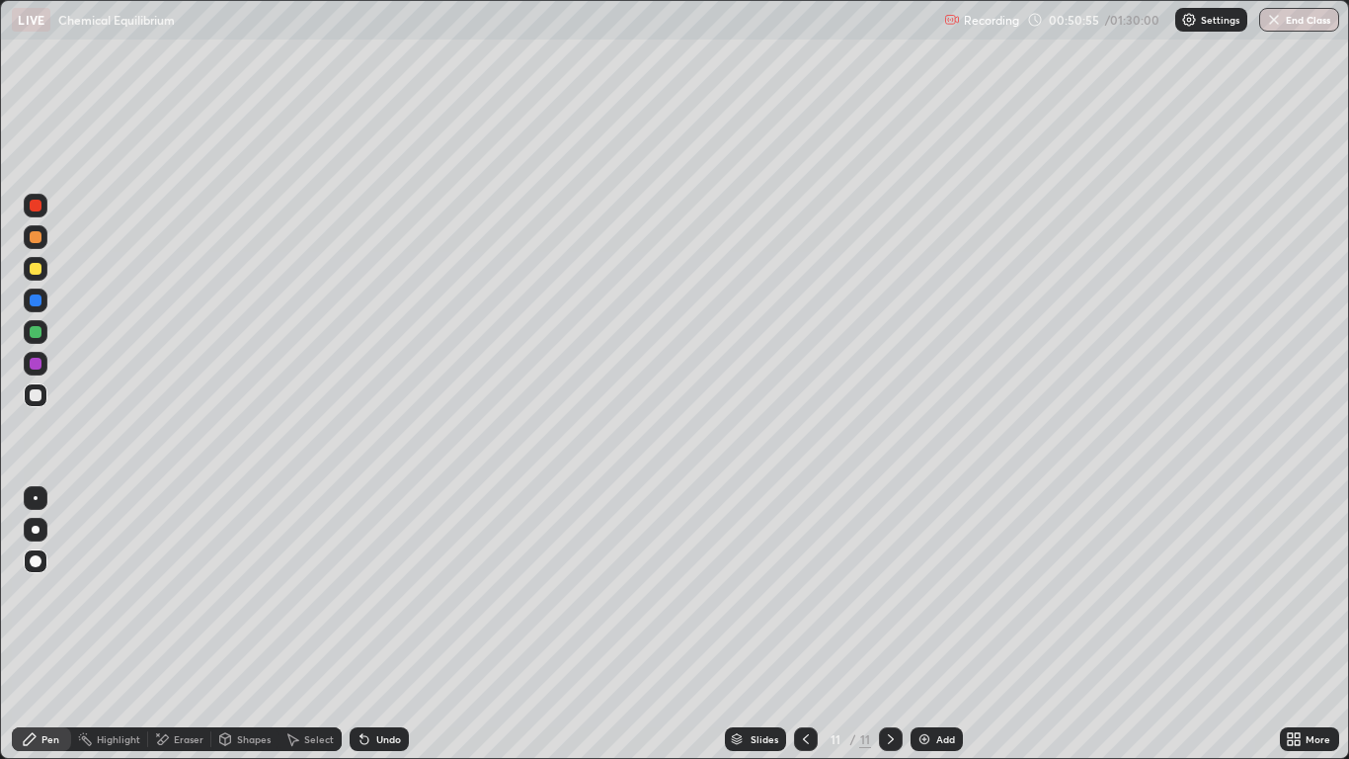
click at [401, 624] on div "Undo" at bounding box center [379, 739] width 59 height 24
click at [403, 624] on div "Undo" at bounding box center [379, 739] width 59 height 24
click at [405, 624] on div "Undo" at bounding box center [375, 739] width 67 height 40
click at [398, 624] on div "Undo" at bounding box center [388, 739] width 25 height 10
click at [193, 624] on div "Eraser" at bounding box center [179, 739] width 63 height 24
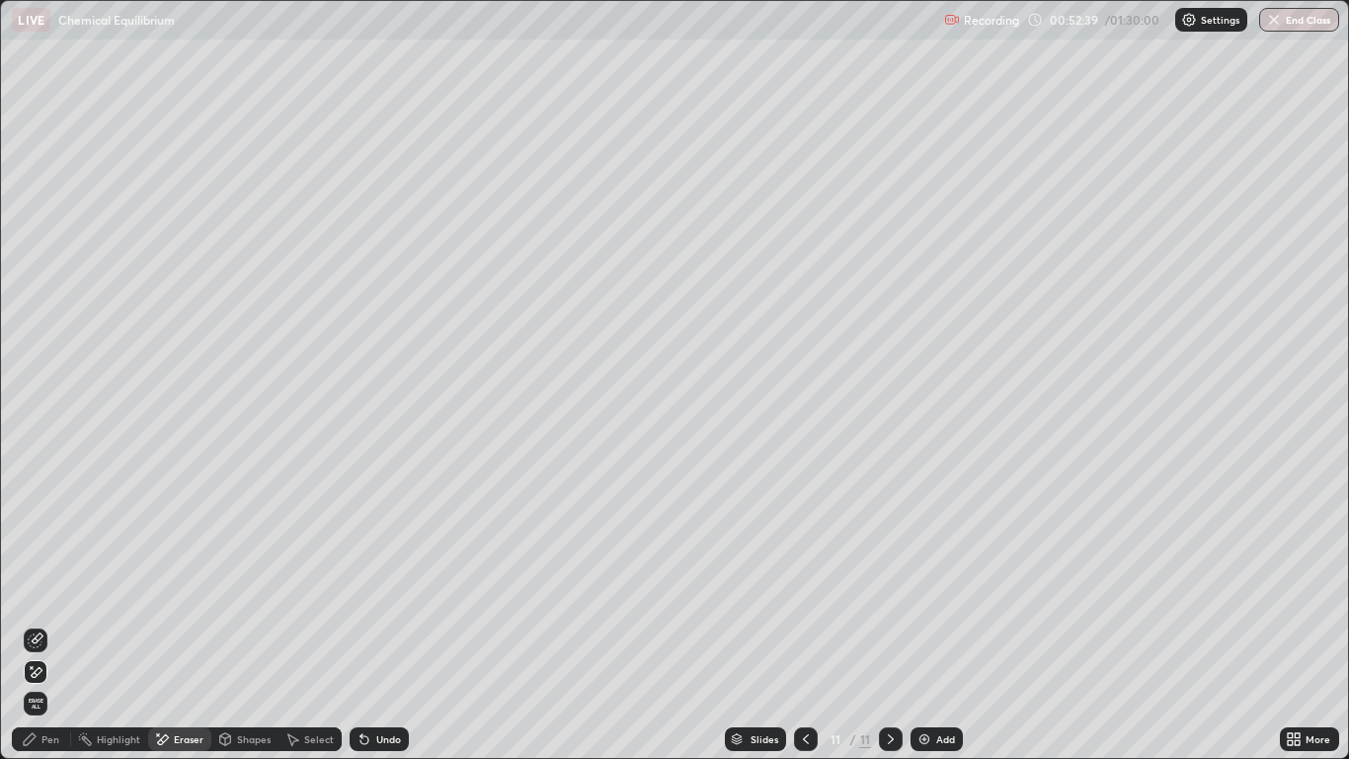
click at [40, 624] on icon at bounding box center [37, 672] width 11 height 10
click at [48, 624] on div "Pen" at bounding box center [50, 739] width 18 height 10
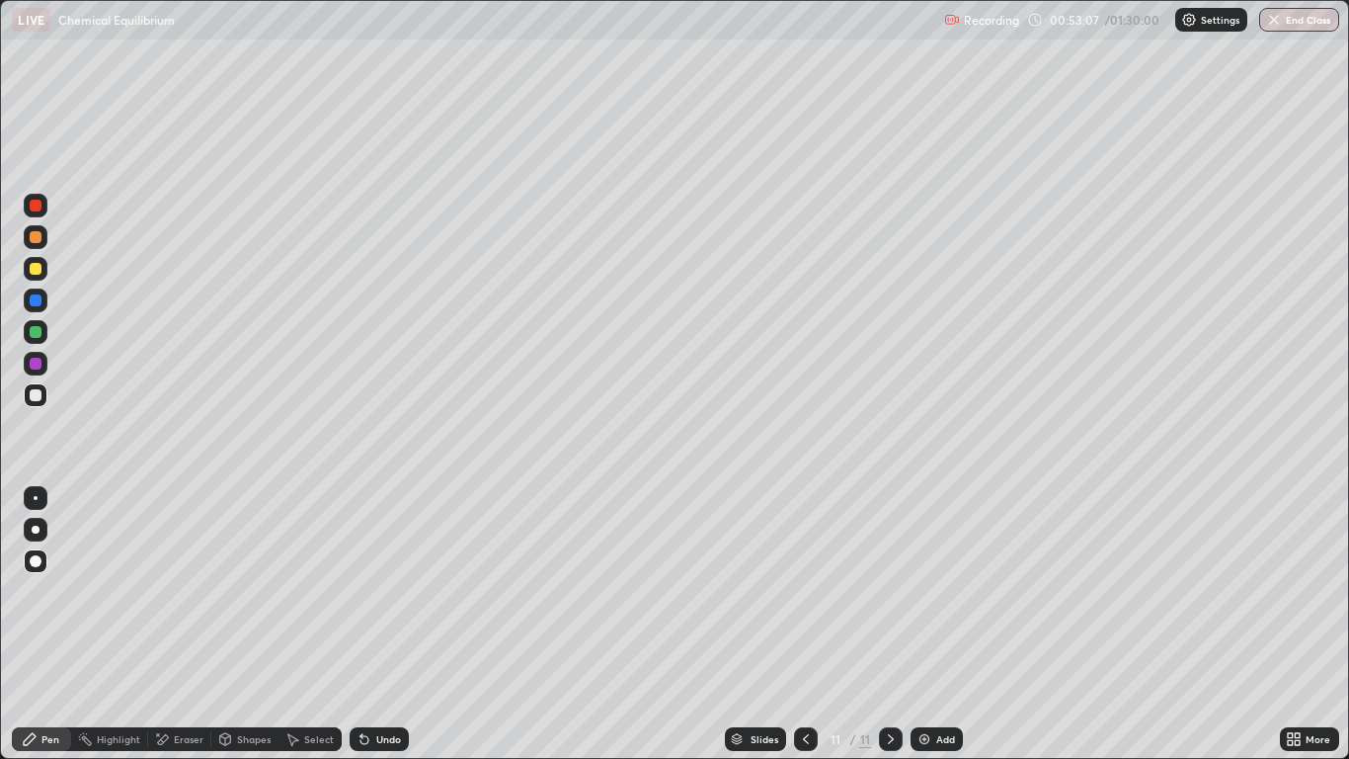
click at [377, 624] on div "Undo" at bounding box center [388, 739] width 25 height 10
click at [805, 624] on icon at bounding box center [806, 739] width 16 height 16
click at [893, 624] on icon at bounding box center [891, 739] width 16 height 16
click at [805, 624] on icon at bounding box center [806, 739] width 16 height 16
click at [189, 624] on div "Eraser" at bounding box center [189, 739] width 30 height 10
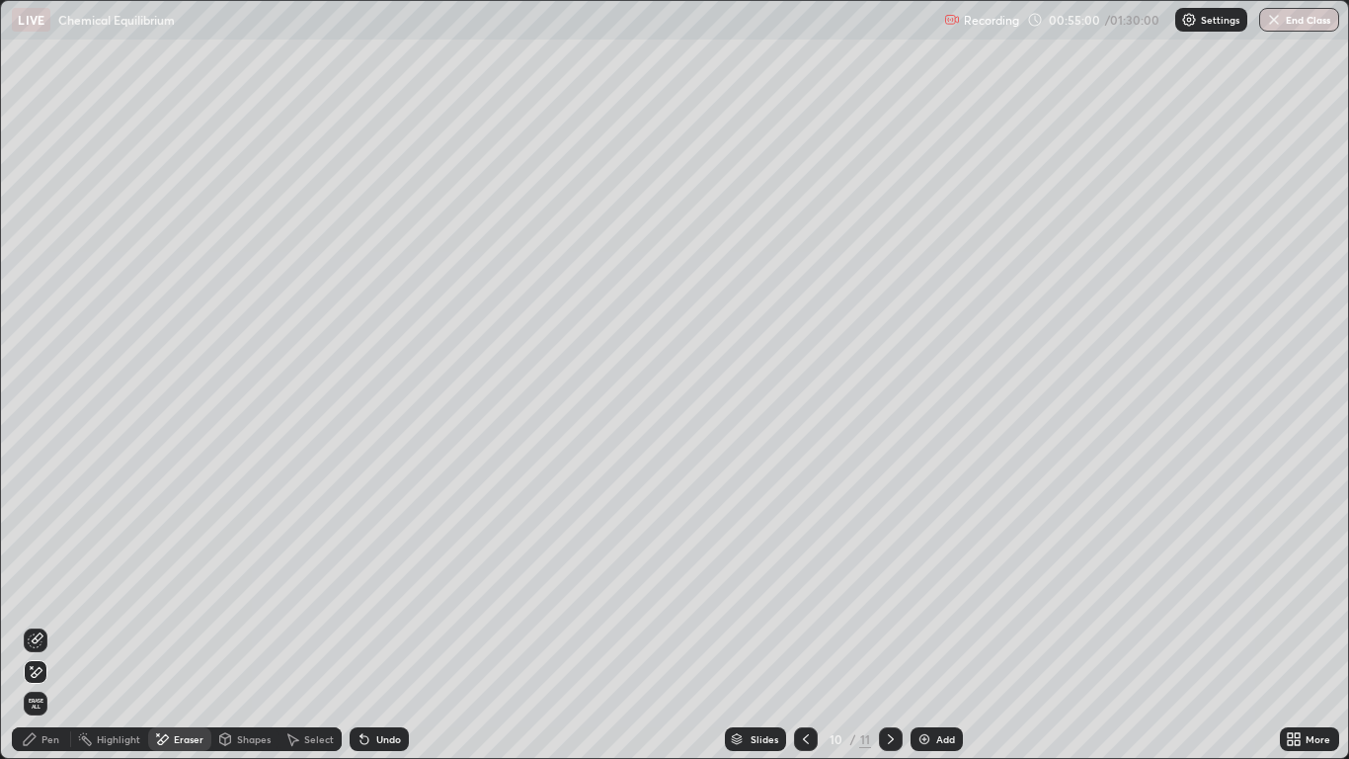
click at [890, 624] on icon at bounding box center [891, 739] width 16 height 16
click at [43, 624] on div "Pen" at bounding box center [41, 739] width 59 height 24
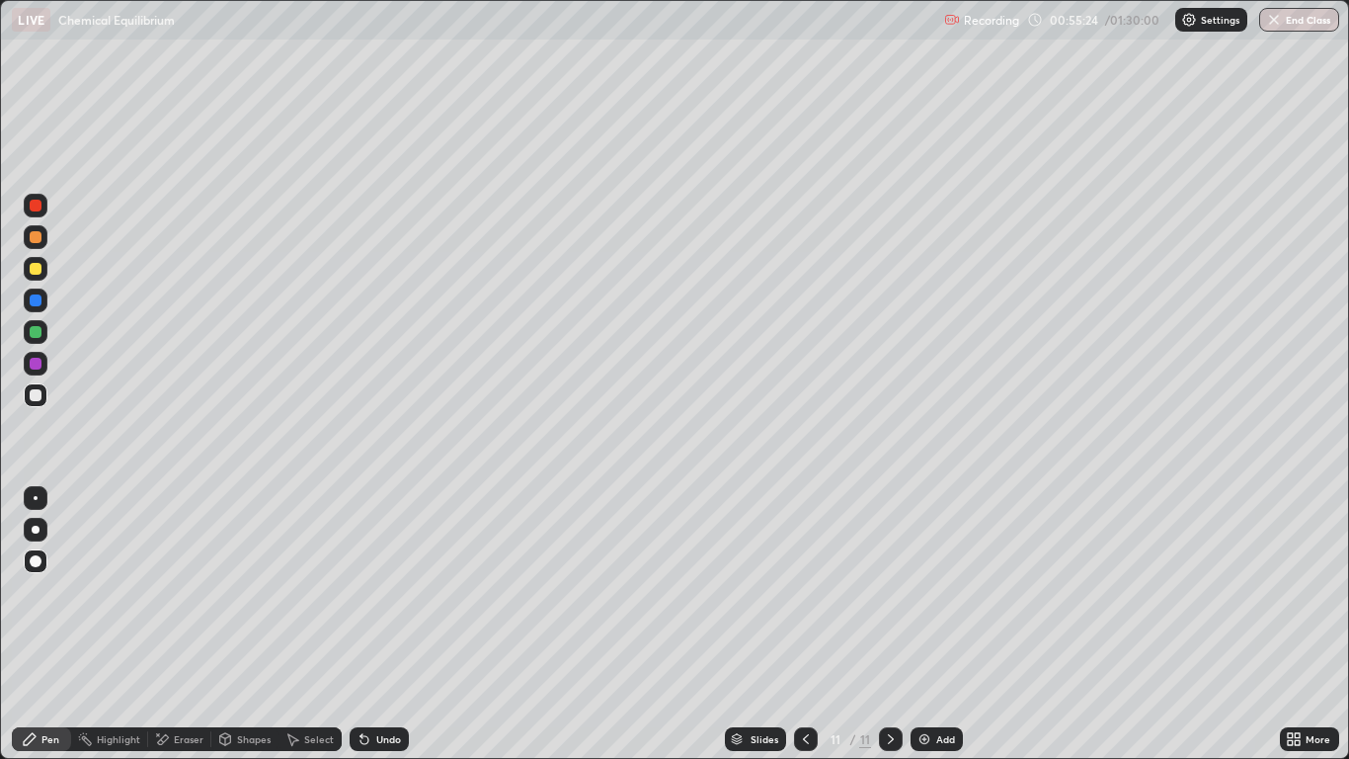
click at [805, 624] on icon at bounding box center [806, 739] width 16 height 16
click at [890, 624] on icon at bounding box center [891, 739] width 16 height 16
click at [943, 624] on div "Add" at bounding box center [937, 739] width 52 height 24
click at [37, 394] on div at bounding box center [36, 395] width 12 height 12
click at [376, 624] on div "Undo" at bounding box center [388, 739] width 25 height 10
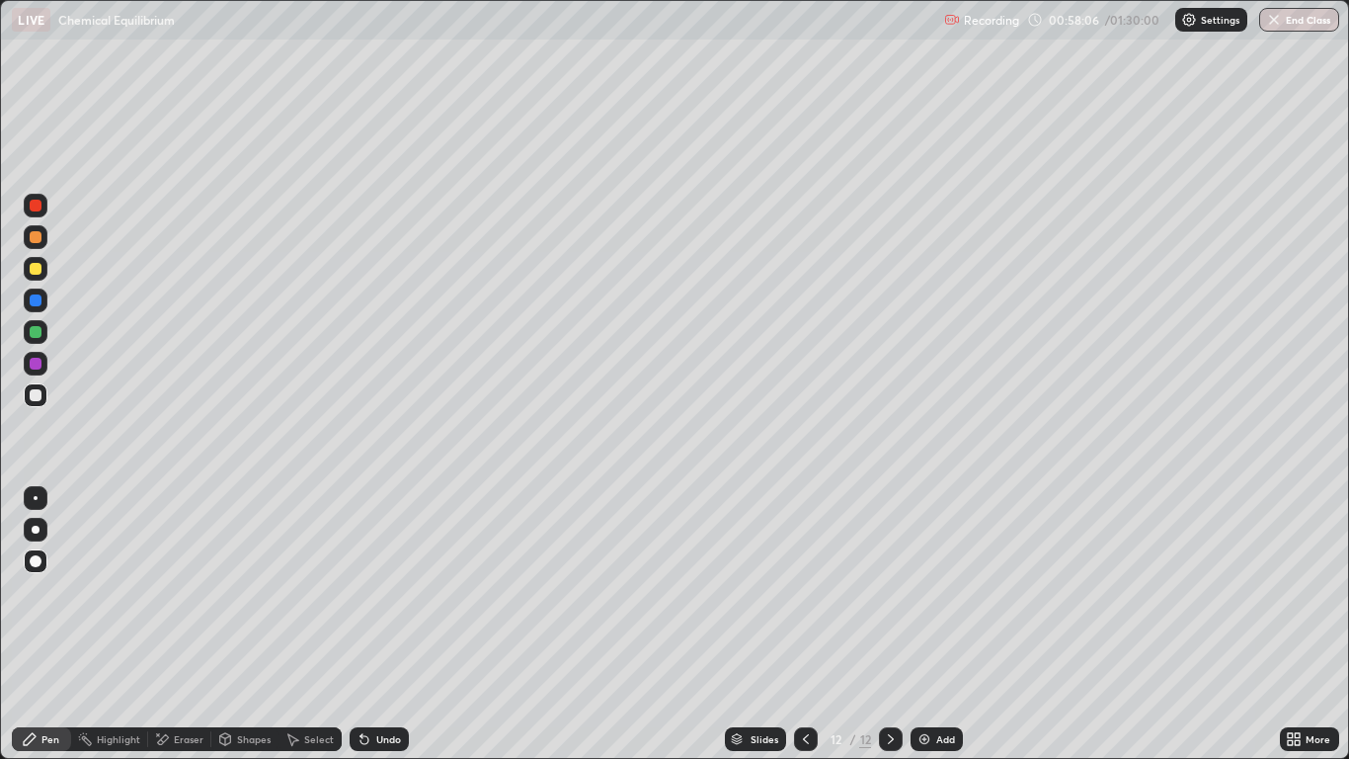
click at [382, 624] on div "Undo" at bounding box center [388, 739] width 25 height 10
click at [181, 624] on div "Eraser" at bounding box center [189, 739] width 30 height 10
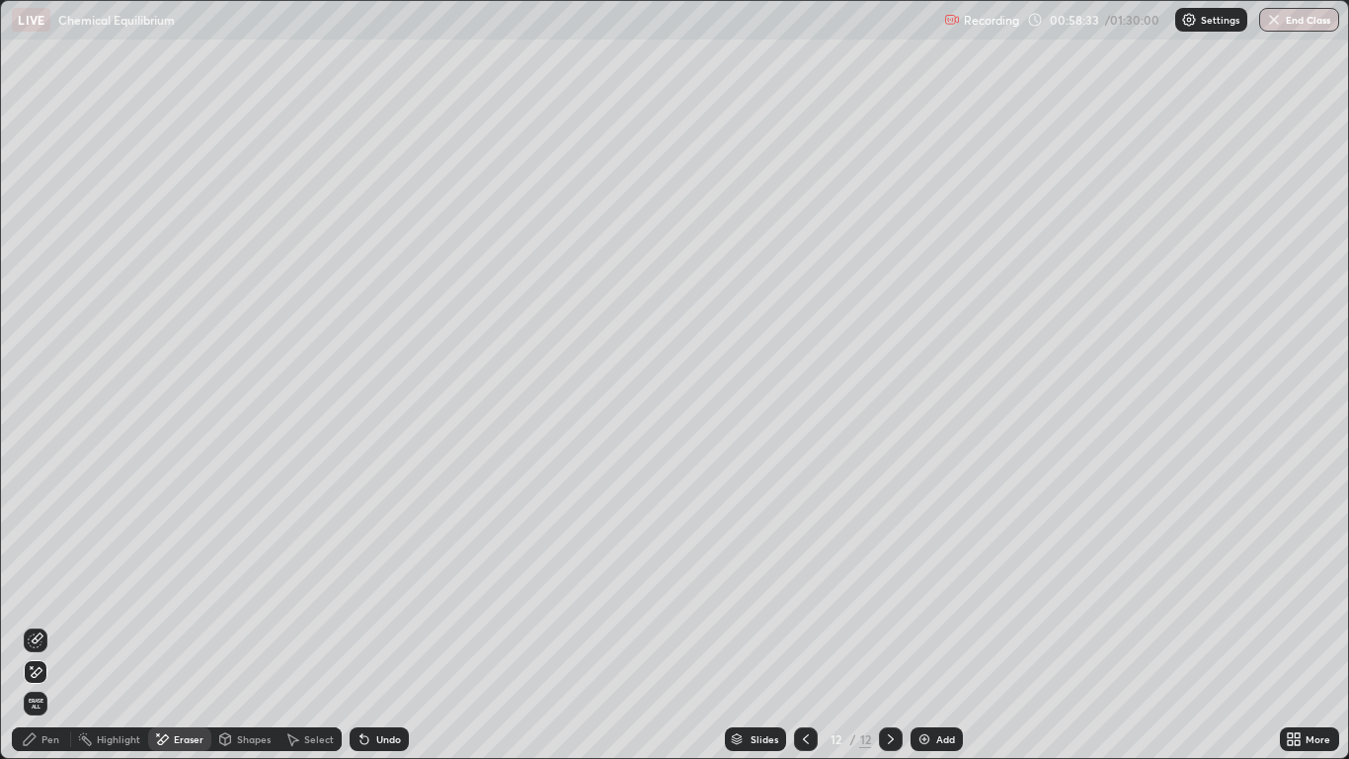
click at [51, 624] on div "Pen" at bounding box center [50, 739] width 18 height 10
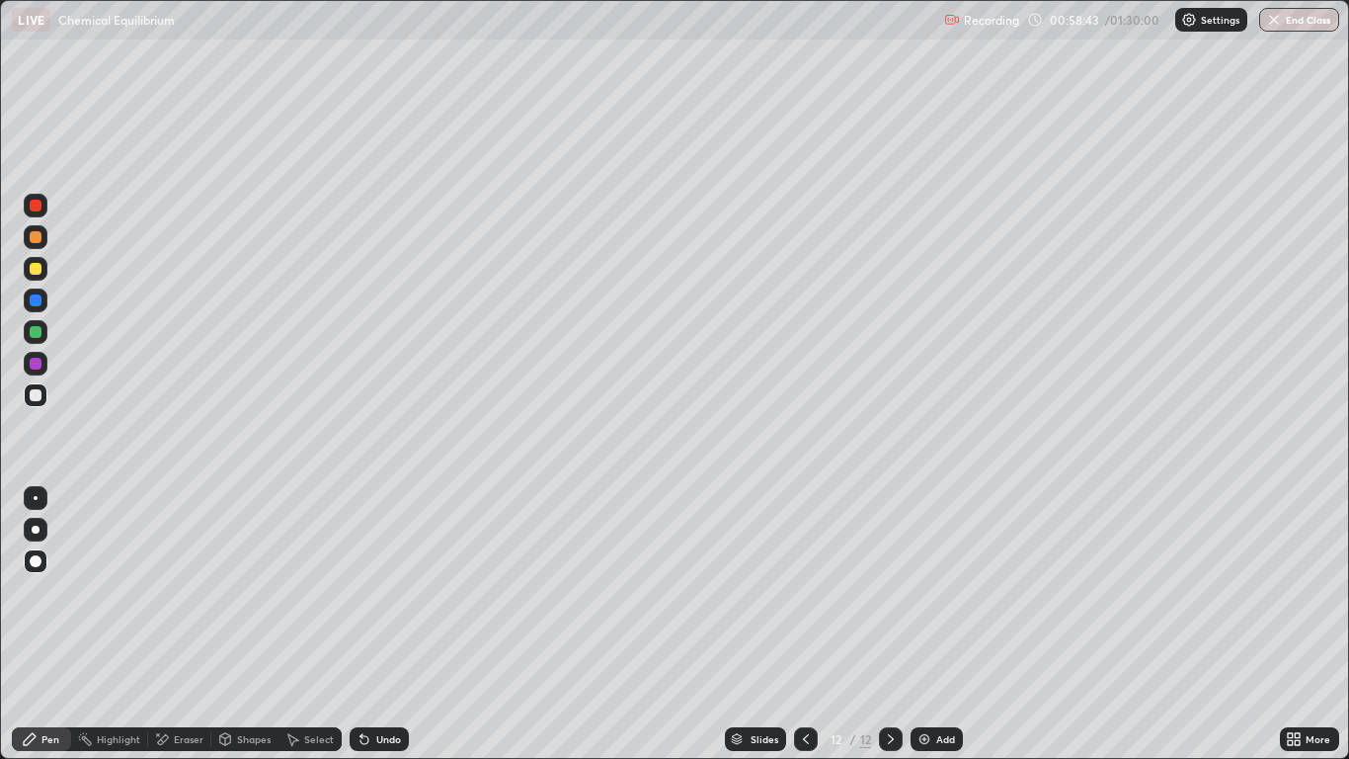
click at [376, 624] on div "Undo" at bounding box center [388, 739] width 25 height 10
click at [389, 624] on div "Undo" at bounding box center [379, 739] width 59 height 24
click at [385, 624] on div "Undo" at bounding box center [388, 739] width 25 height 10
click at [188, 624] on div "Eraser" at bounding box center [189, 739] width 30 height 10
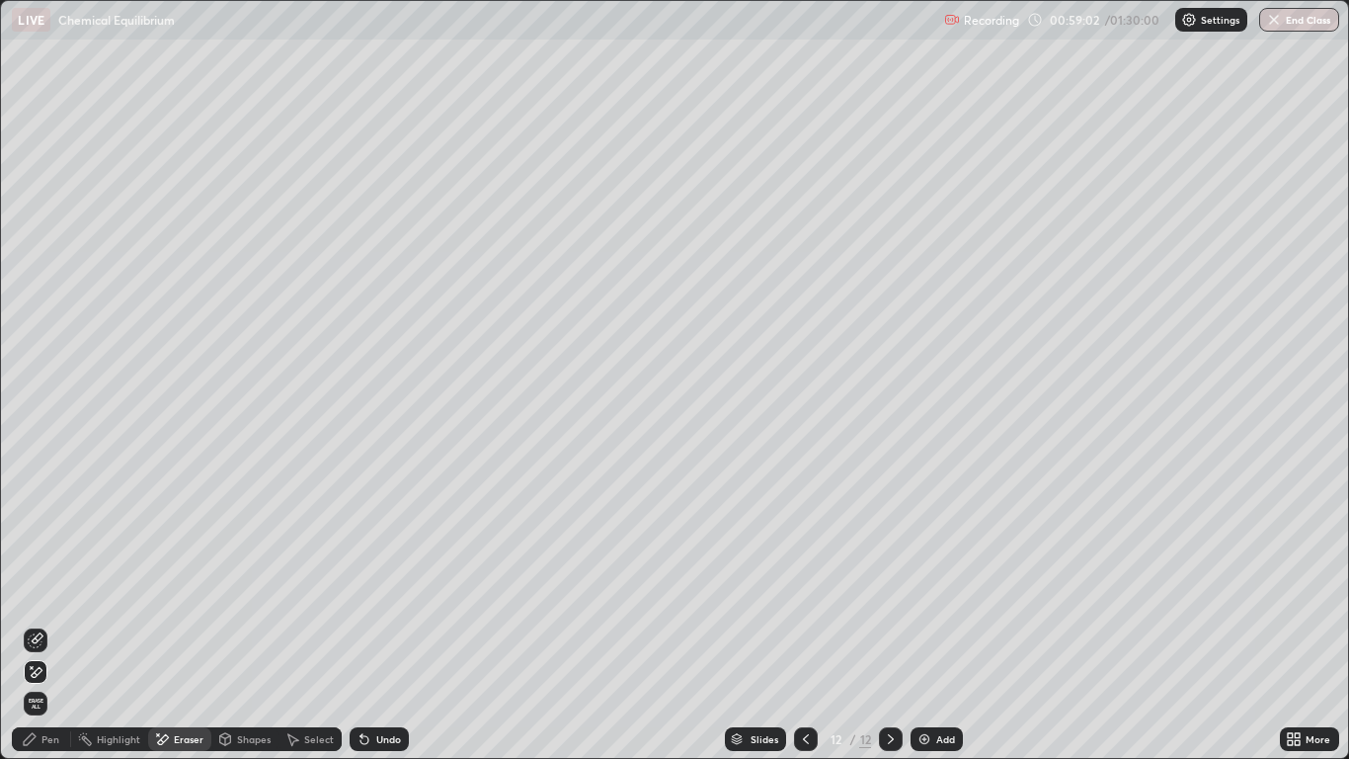
click at [62, 624] on div "Pen" at bounding box center [41, 739] width 59 height 24
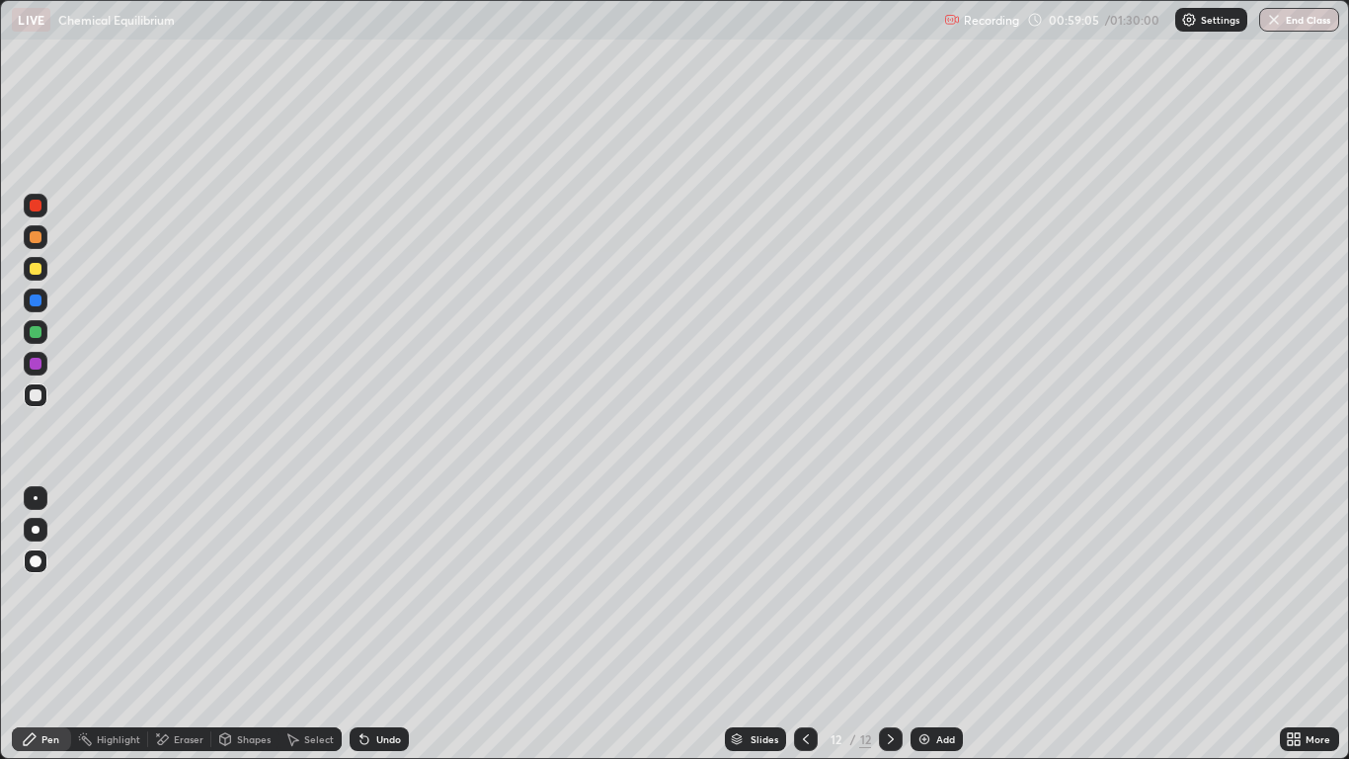
click at [379, 624] on div "Undo" at bounding box center [388, 739] width 25 height 10
click at [932, 624] on img at bounding box center [925, 739] width 16 height 16
click at [40, 394] on div at bounding box center [36, 395] width 12 height 12
click at [805, 624] on icon at bounding box center [806, 739] width 16 height 16
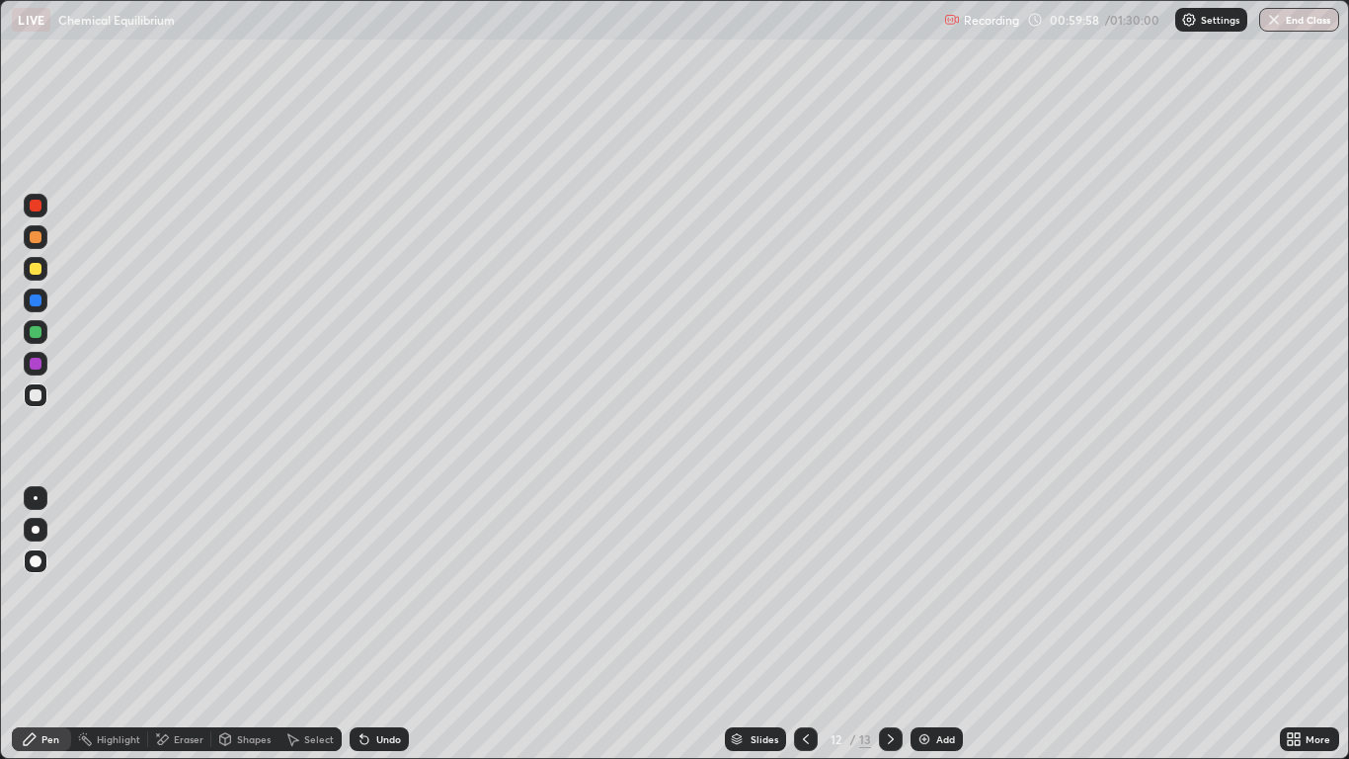
click at [807, 624] on icon at bounding box center [806, 739] width 16 height 16
click at [803, 624] on icon at bounding box center [806, 739] width 16 height 16
click at [805, 624] on icon at bounding box center [806, 739] width 16 height 16
click at [806, 624] on icon at bounding box center [806, 739] width 16 height 16
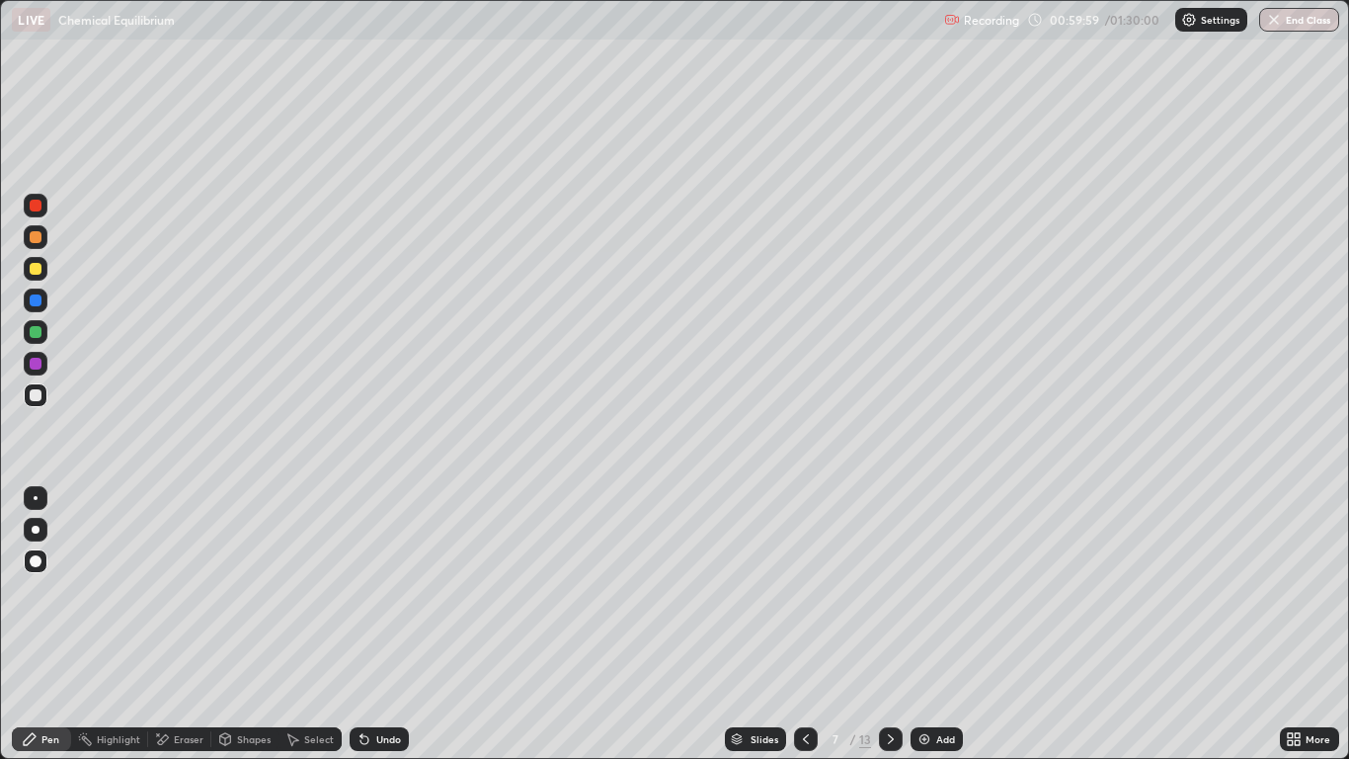
click at [890, 624] on icon at bounding box center [891, 739] width 16 height 16
click at [889, 624] on icon at bounding box center [891, 739] width 16 height 16
click at [890, 624] on icon at bounding box center [891, 739] width 16 height 16
click at [889, 624] on icon at bounding box center [891, 739] width 16 height 16
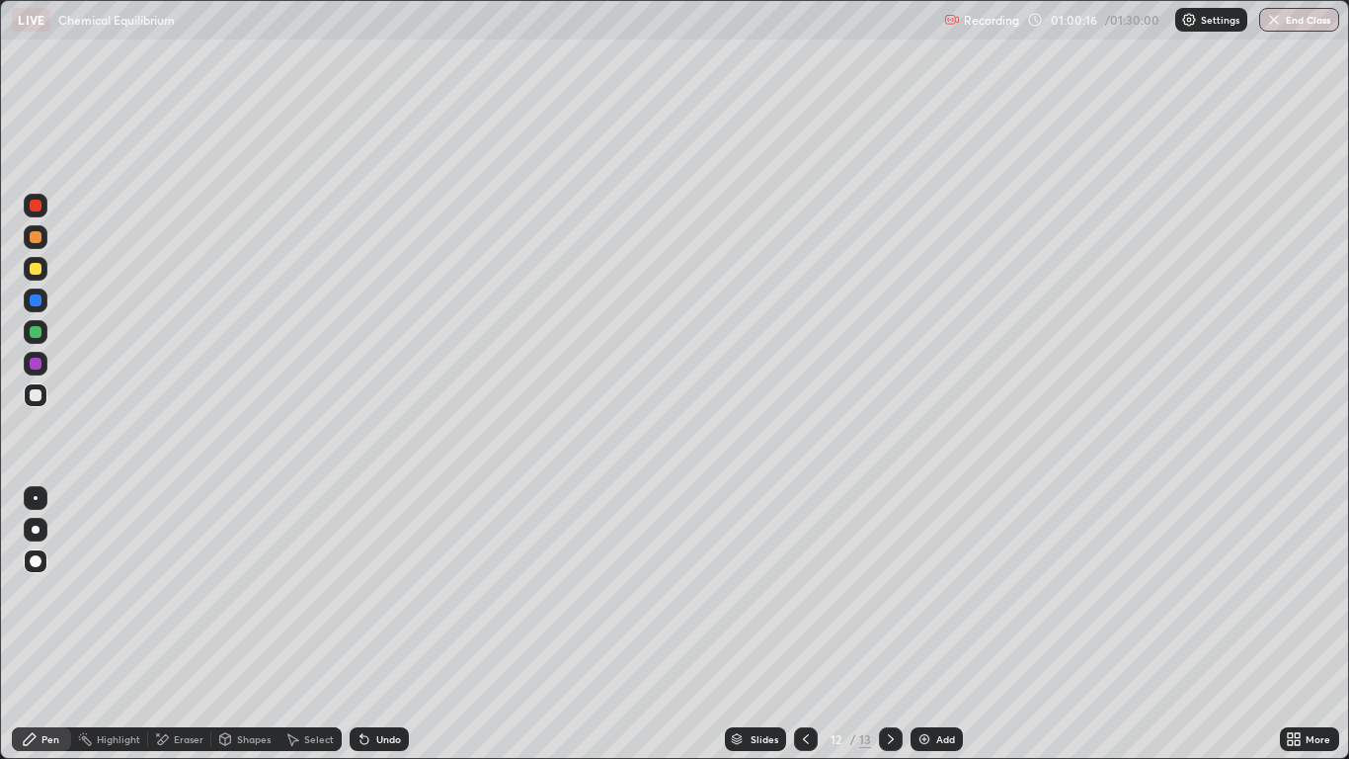
click at [891, 624] on div at bounding box center [891, 739] width 24 height 24
click at [376, 624] on div "Undo" at bounding box center [388, 739] width 25 height 10
click at [361, 624] on icon at bounding box center [362, 735] width 2 height 2
click at [178, 624] on div "Eraser" at bounding box center [189, 739] width 30 height 10
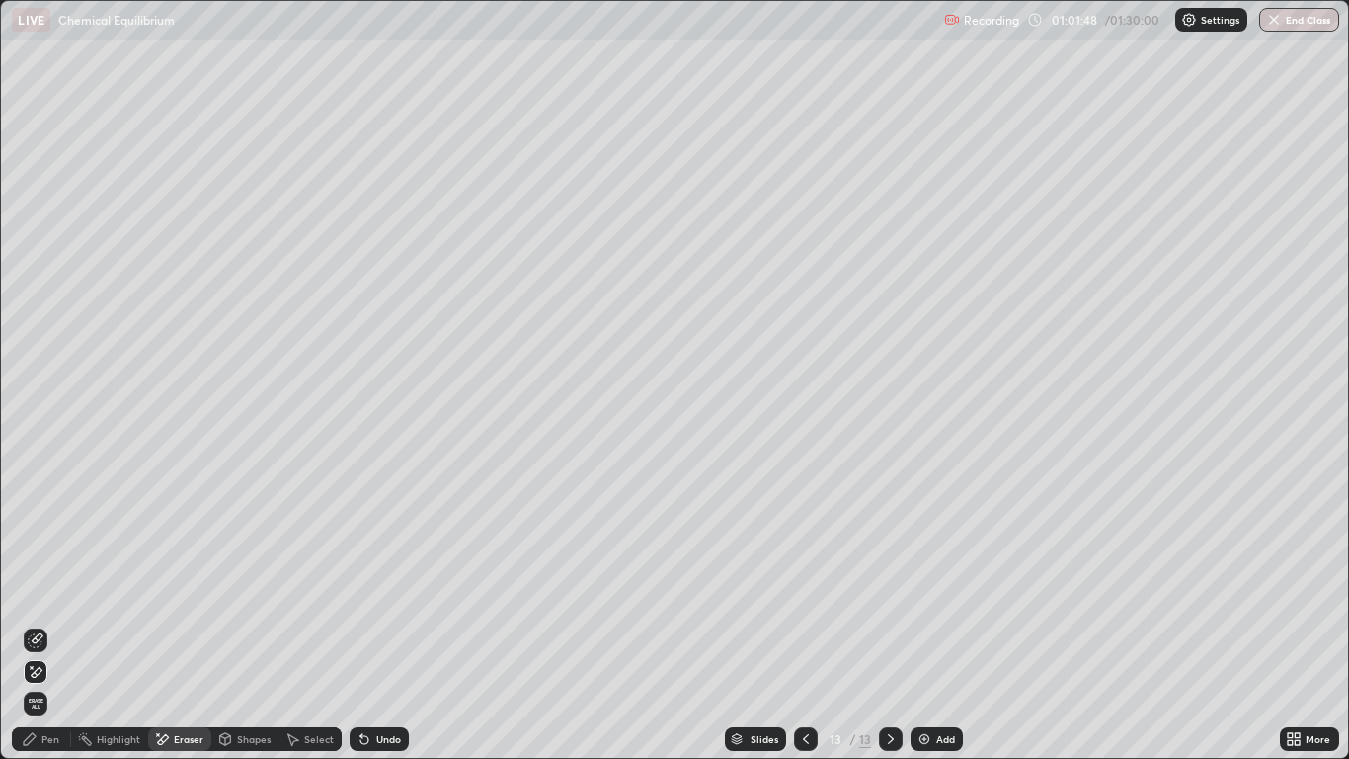
click at [45, 624] on div "Pen" at bounding box center [50, 739] width 18 height 10
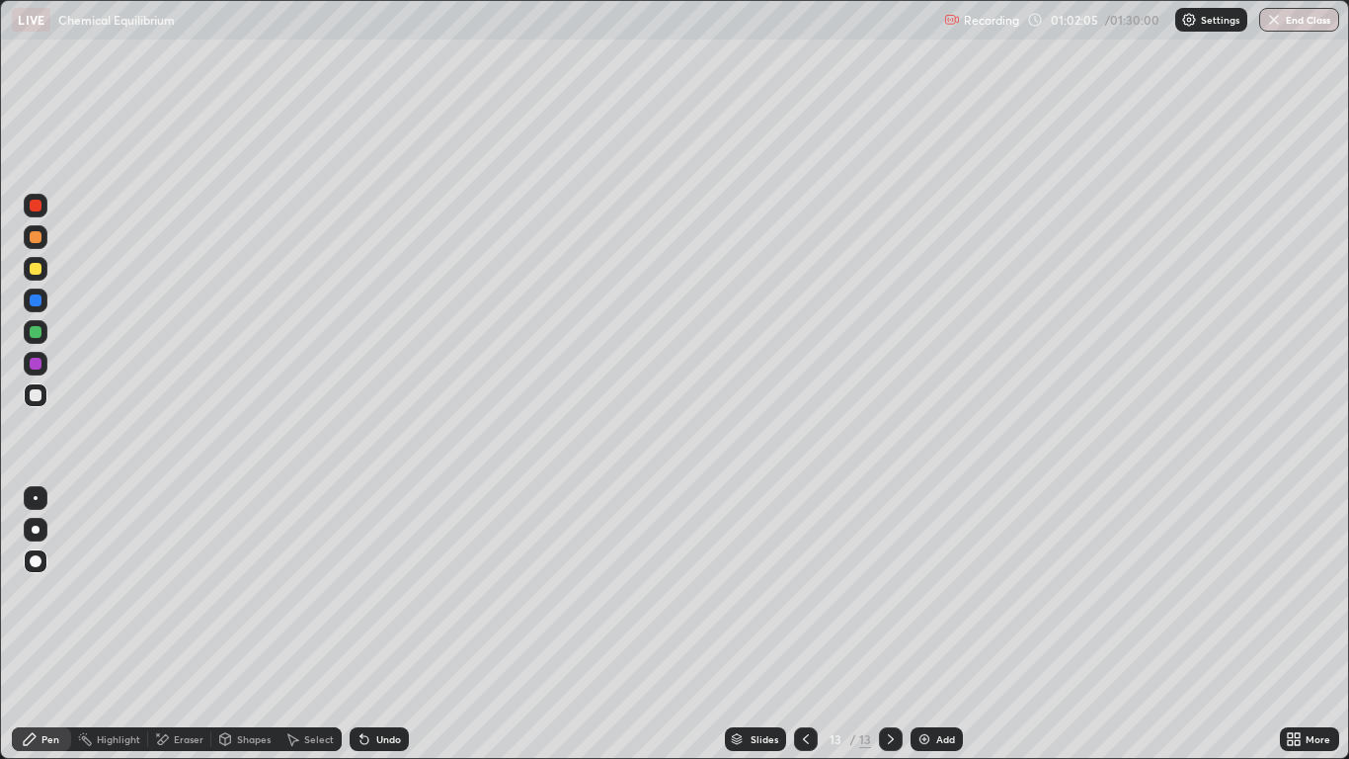
click at [372, 624] on div "Undo" at bounding box center [379, 739] width 59 height 24
click at [376, 624] on div "Undo" at bounding box center [379, 739] width 59 height 24
click at [375, 624] on div "Undo" at bounding box center [379, 739] width 59 height 24
click at [373, 624] on div "Undo" at bounding box center [379, 739] width 59 height 24
click at [369, 624] on div "Undo" at bounding box center [379, 739] width 59 height 24
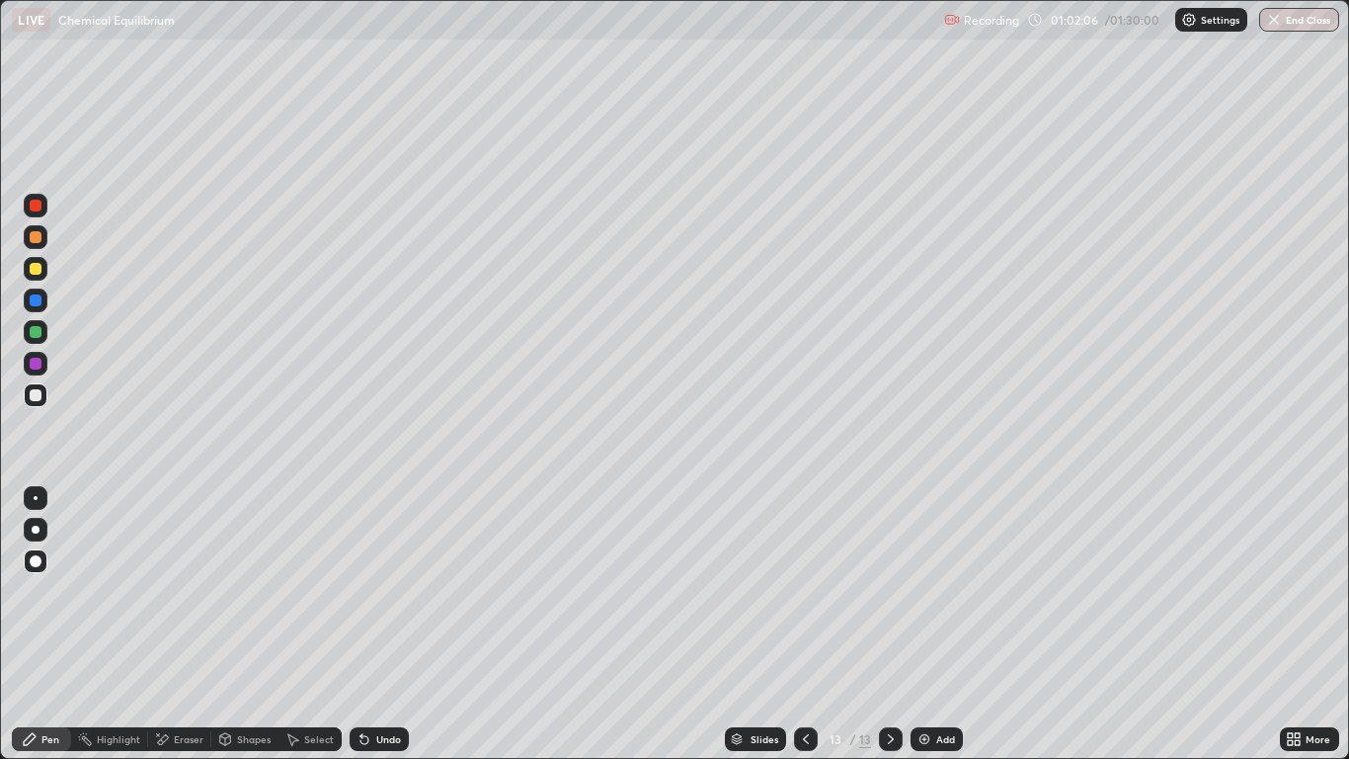
click at [369, 624] on div "Undo" at bounding box center [379, 739] width 59 height 24
click at [367, 624] on div "Undo" at bounding box center [379, 739] width 59 height 24
click at [363, 624] on div "Undo" at bounding box center [379, 739] width 59 height 24
click at [361, 624] on div "Undo" at bounding box center [375, 739] width 67 height 40
click at [363, 624] on div "Undo" at bounding box center [379, 739] width 59 height 24
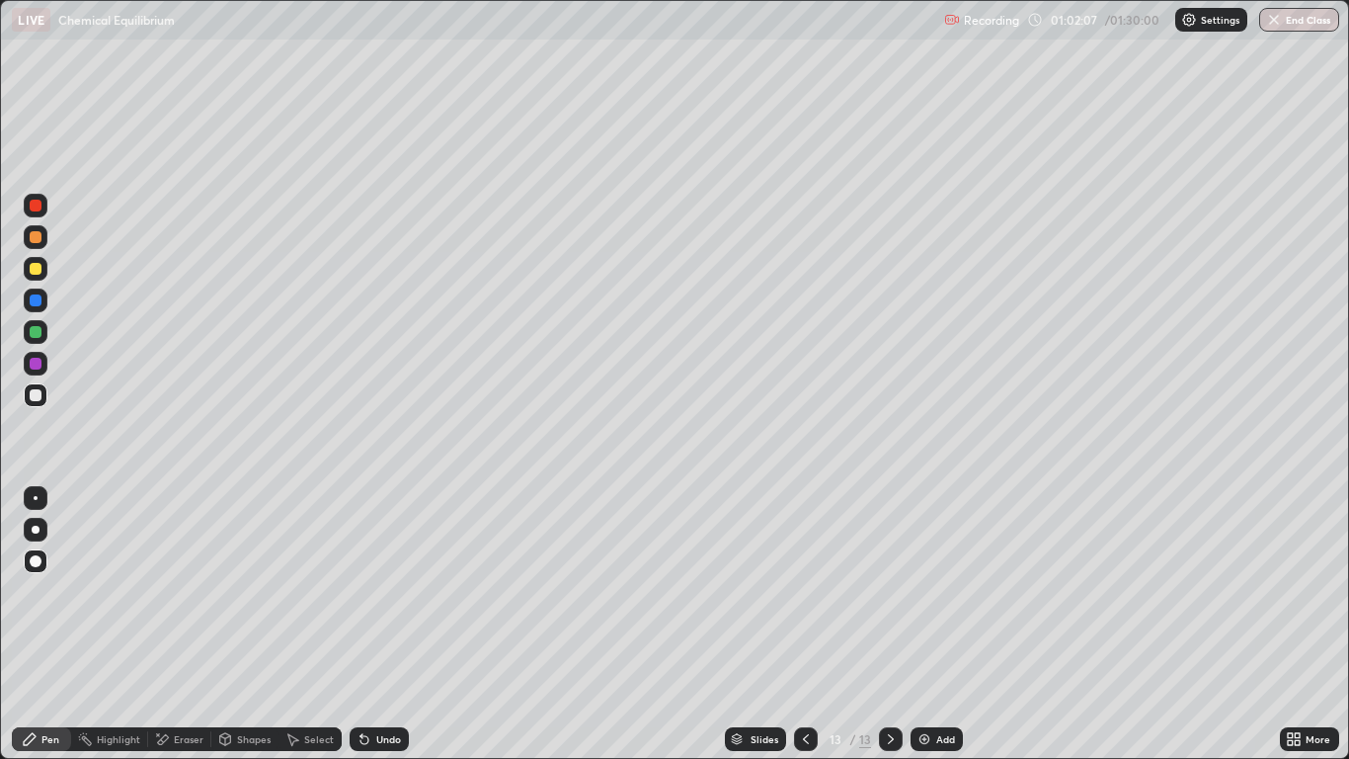
click at [364, 624] on div "Undo" at bounding box center [375, 739] width 67 height 40
click at [359, 624] on div "Undo" at bounding box center [379, 739] width 59 height 24
click at [361, 624] on div "Undo" at bounding box center [379, 739] width 59 height 24
click at [362, 624] on div "Undo" at bounding box center [379, 739] width 59 height 24
click at [356, 624] on div "Undo" at bounding box center [375, 739] width 67 height 40
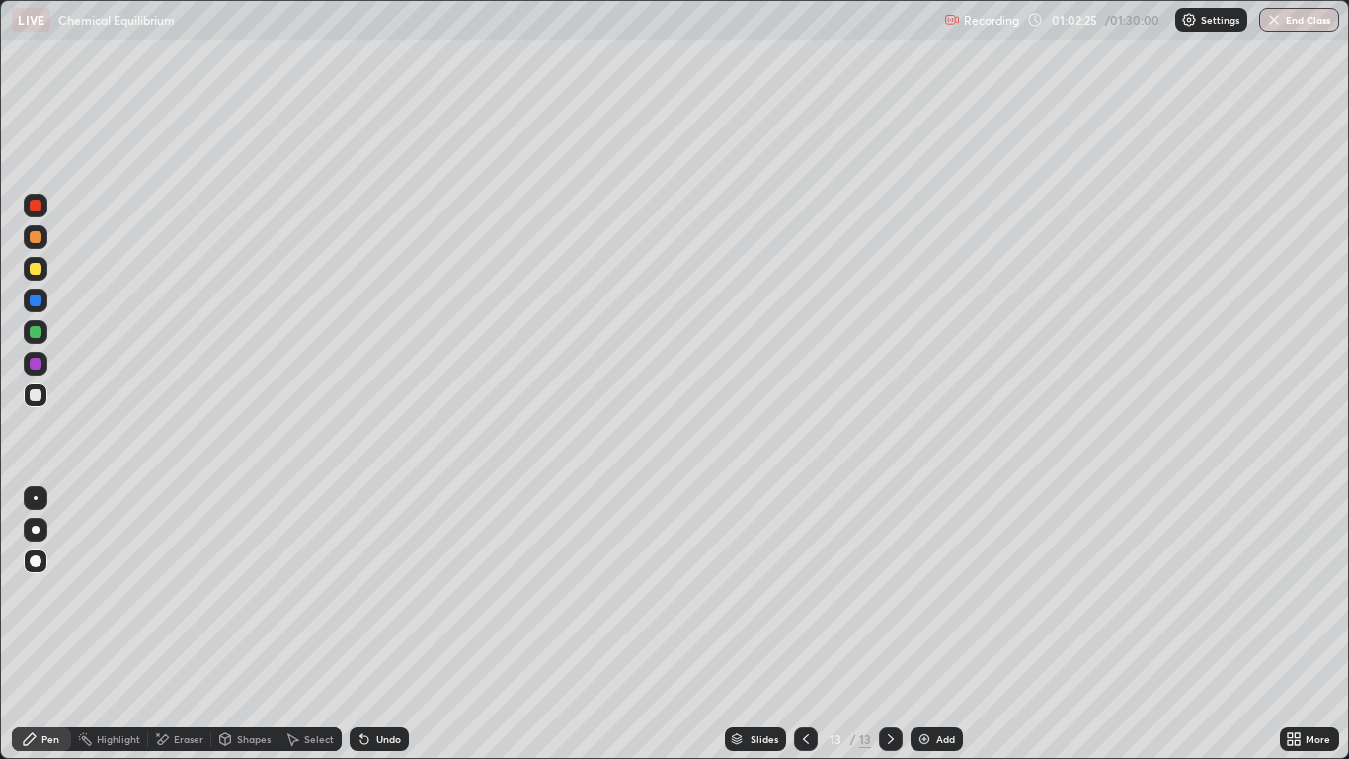
click at [47, 624] on div "Pen" at bounding box center [50, 739] width 18 height 10
click at [37, 400] on div at bounding box center [36, 395] width 12 height 12
click at [392, 624] on div "Undo" at bounding box center [388, 739] width 25 height 10
click at [180, 624] on div "Eraser" at bounding box center [189, 739] width 30 height 10
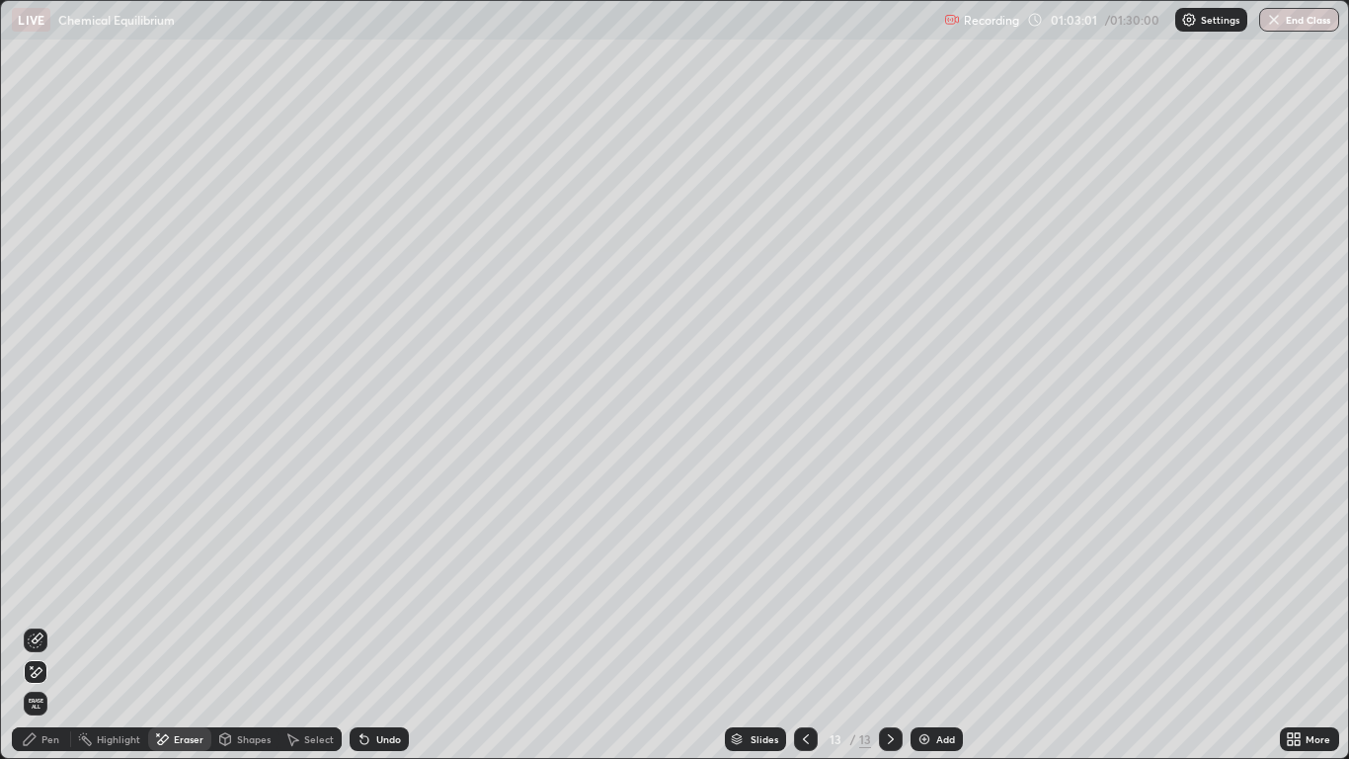
click at [32, 624] on icon at bounding box center [32, 667] width 2 height 2
click at [43, 624] on div "Pen" at bounding box center [41, 739] width 59 height 24
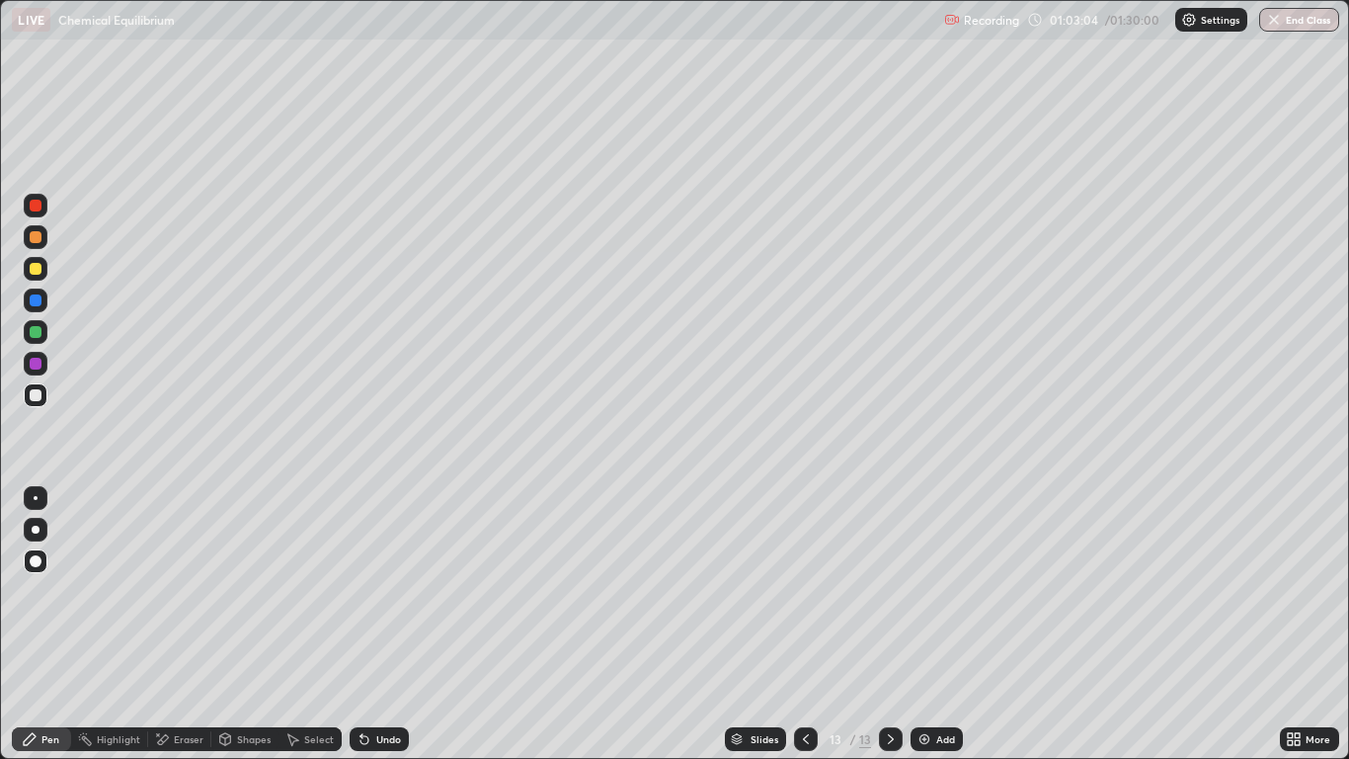
click at [32, 397] on div at bounding box center [36, 395] width 12 height 12
click at [376, 624] on div "Undo" at bounding box center [388, 739] width 25 height 10
click at [372, 624] on div "Undo" at bounding box center [379, 739] width 59 height 24
click at [376, 624] on div "Undo" at bounding box center [388, 739] width 25 height 10
click at [382, 624] on div "Undo" at bounding box center [379, 739] width 59 height 24
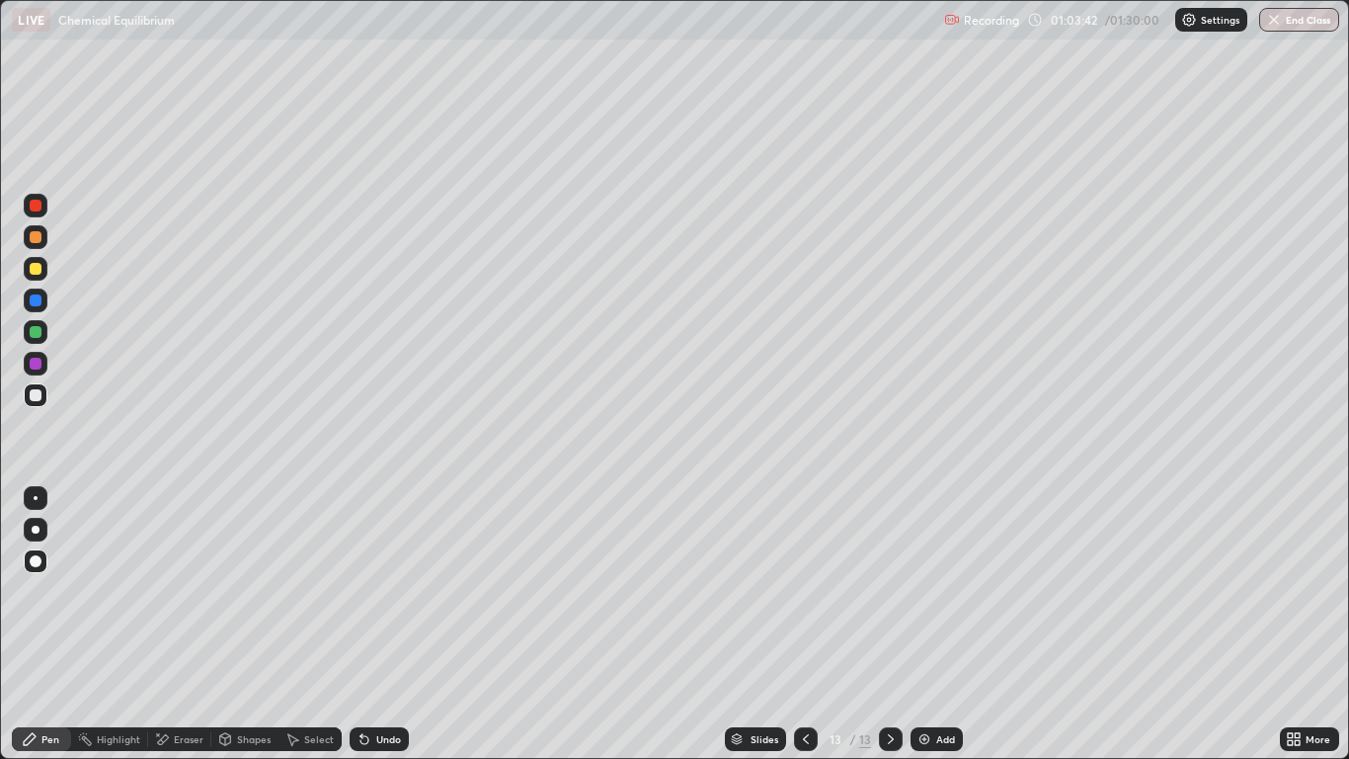
click at [379, 624] on div "Undo" at bounding box center [388, 739] width 25 height 10
click at [396, 624] on div "Undo" at bounding box center [388, 739] width 25 height 10
click at [938, 624] on div "Add" at bounding box center [945, 739] width 19 height 10
click at [388, 624] on div "Undo" at bounding box center [379, 739] width 59 height 24
click at [36, 270] on div at bounding box center [36, 269] width 12 height 12
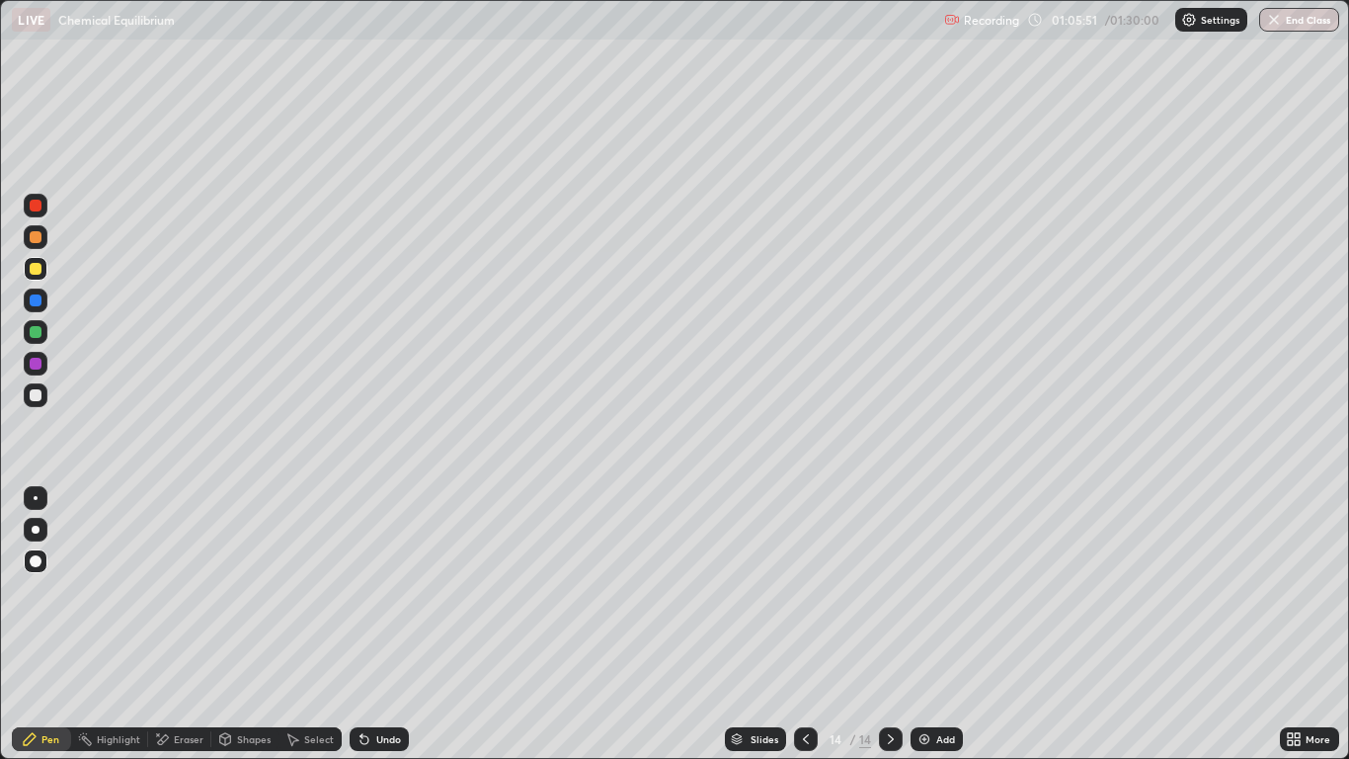
click at [800, 624] on icon at bounding box center [806, 739] width 16 height 16
click at [893, 624] on div at bounding box center [891, 739] width 24 height 24
click at [385, 624] on div "Undo" at bounding box center [388, 739] width 25 height 10
click at [383, 624] on div "Undo" at bounding box center [388, 739] width 25 height 10
click at [381, 624] on div "Undo" at bounding box center [379, 739] width 59 height 24
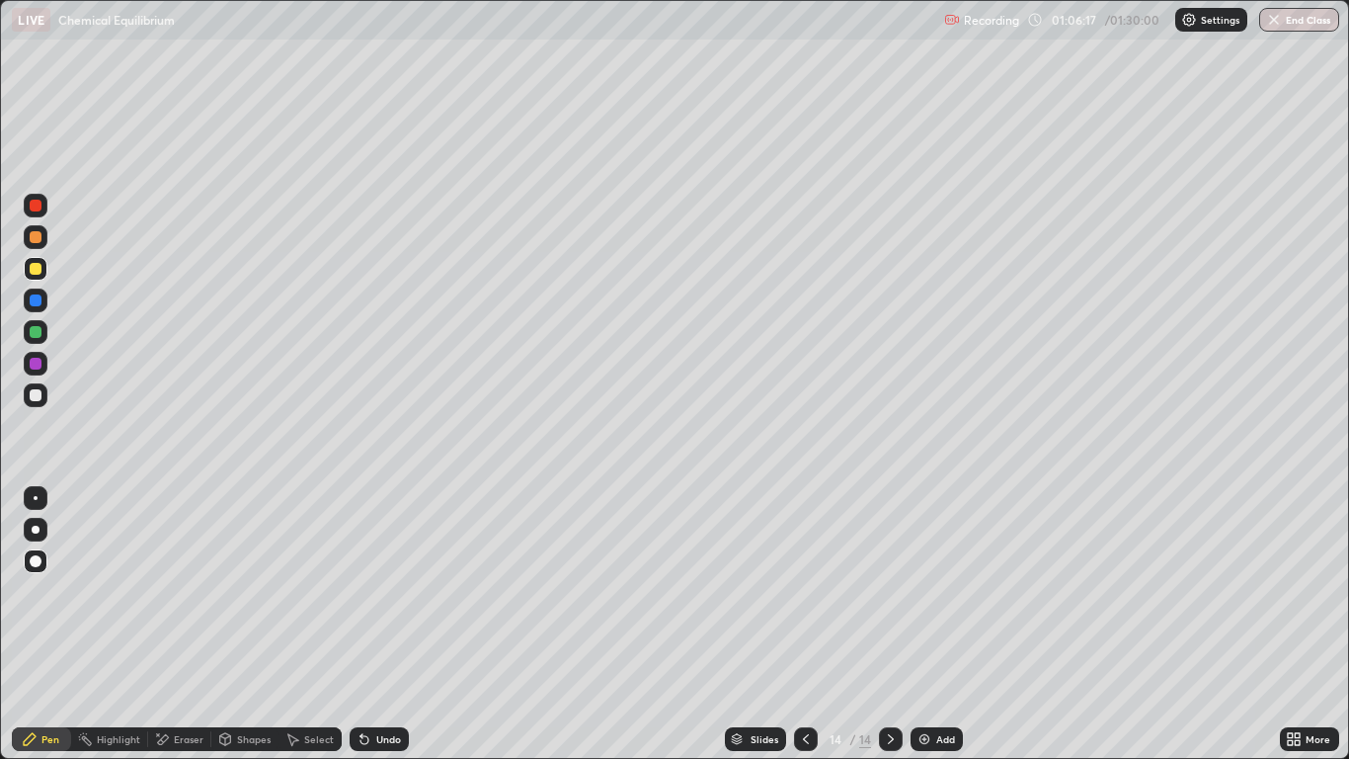
click at [390, 624] on div "Undo" at bounding box center [388, 739] width 25 height 10
click at [55, 624] on div "Pen" at bounding box center [41, 739] width 59 height 24
click at [805, 624] on icon at bounding box center [806, 739] width 16 height 16
click at [384, 624] on div "Undo" at bounding box center [388, 739] width 25 height 10
click at [379, 624] on div "Undo" at bounding box center [388, 739] width 25 height 10
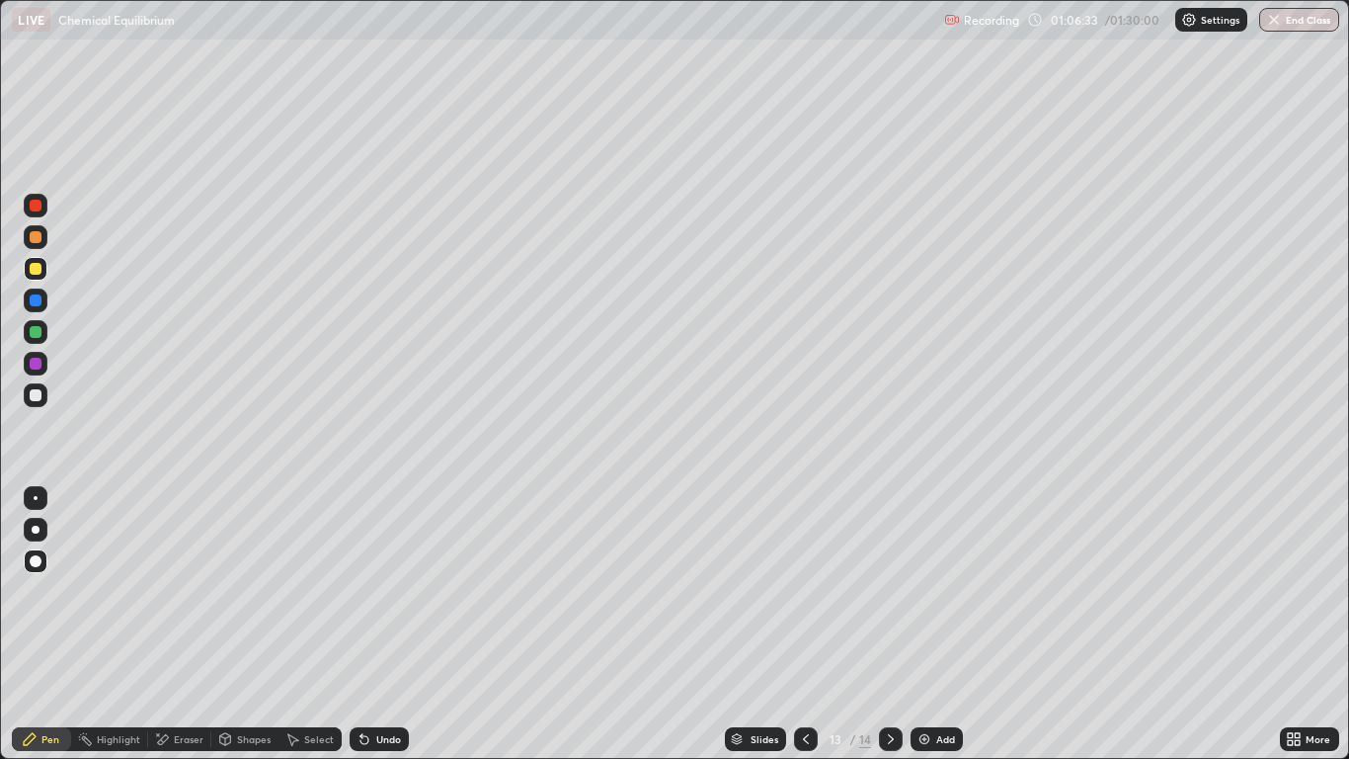
click at [379, 624] on div "Undo" at bounding box center [388, 739] width 25 height 10
click at [377, 624] on div "Undo" at bounding box center [388, 739] width 25 height 10
click at [890, 624] on icon at bounding box center [891, 739] width 16 height 16
click at [932, 624] on img at bounding box center [925, 739] width 16 height 16
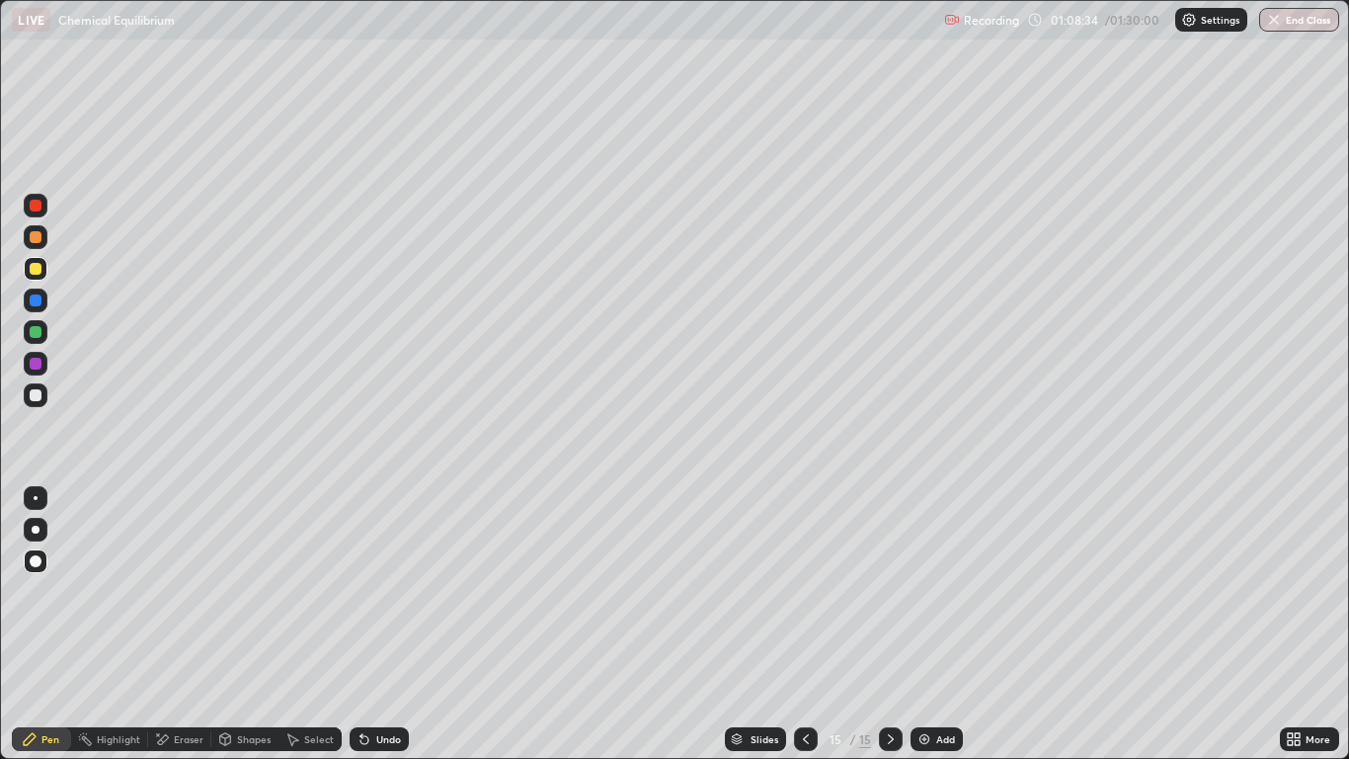
click at [37, 395] on div at bounding box center [36, 395] width 12 height 12
click at [35, 271] on div at bounding box center [36, 269] width 12 height 12
click at [40, 391] on div at bounding box center [36, 395] width 12 height 12
click at [373, 624] on div "Undo" at bounding box center [379, 739] width 59 height 24
click at [387, 624] on div "Undo" at bounding box center [388, 739] width 25 height 10
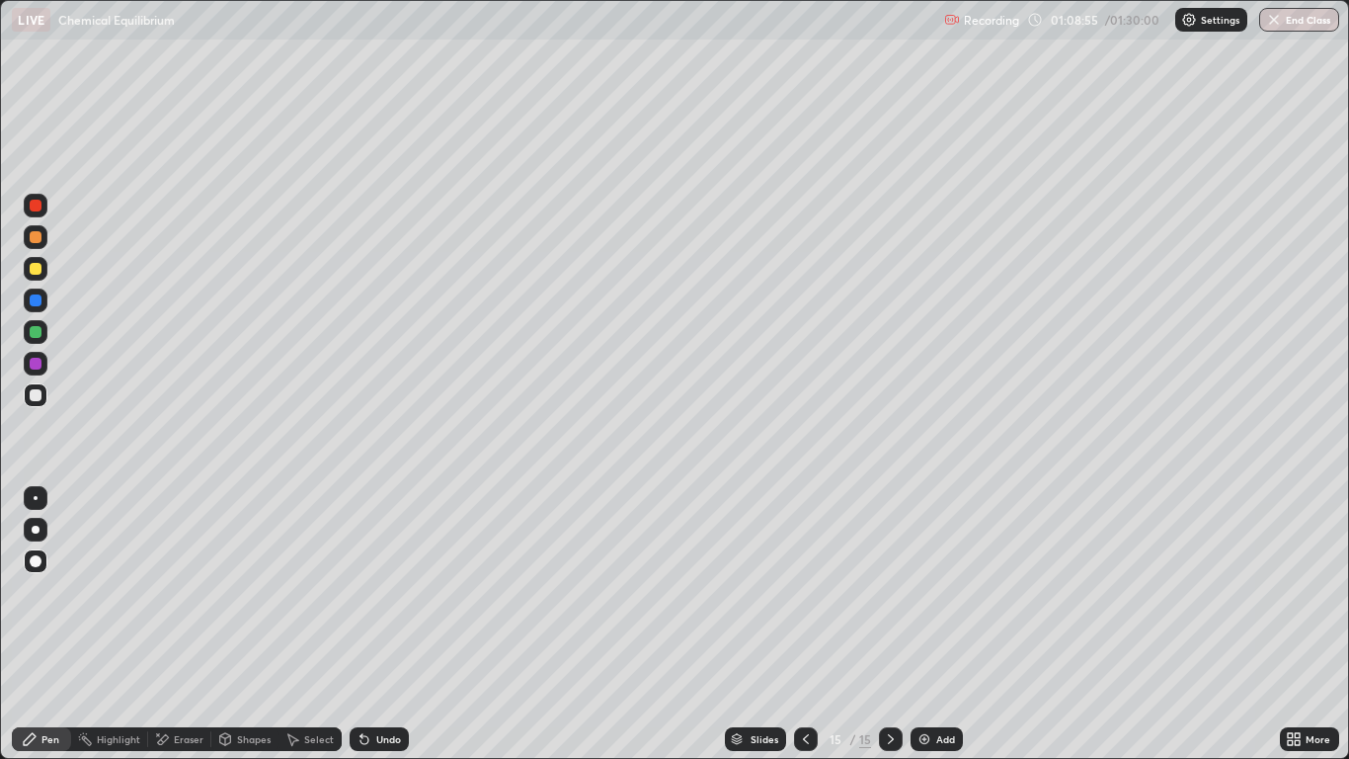
click at [378, 624] on div "Undo" at bounding box center [388, 739] width 25 height 10
click at [376, 624] on div "Undo" at bounding box center [388, 739] width 25 height 10
click at [381, 624] on div "Undo" at bounding box center [388, 739] width 25 height 10
click at [383, 624] on div "Undo" at bounding box center [388, 739] width 25 height 10
click at [36, 202] on div at bounding box center [36, 206] width 12 height 12
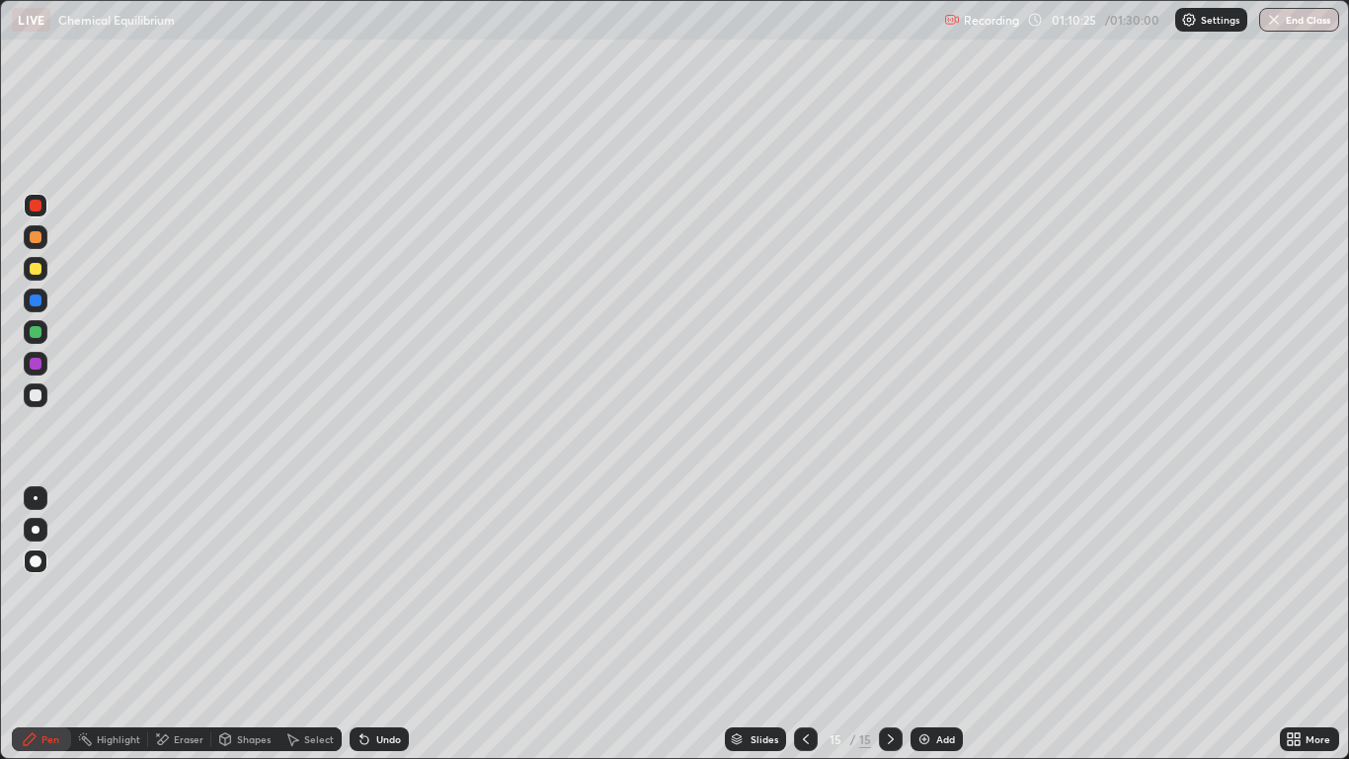
click at [33, 332] on div at bounding box center [36, 332] width 12 height 12
click at [378, 624] on div "Undo" at bounding box center [388, 739] width 25 height 10
click at [381, 624] on div "Undo" at bounding box center [388, 739] width 25 height 10
click at [807, 624] on icon at bounding box center [806, 739] width 16 height 16
click at [796, 624] on div at bounding box center [806, 739] width 24 height 40
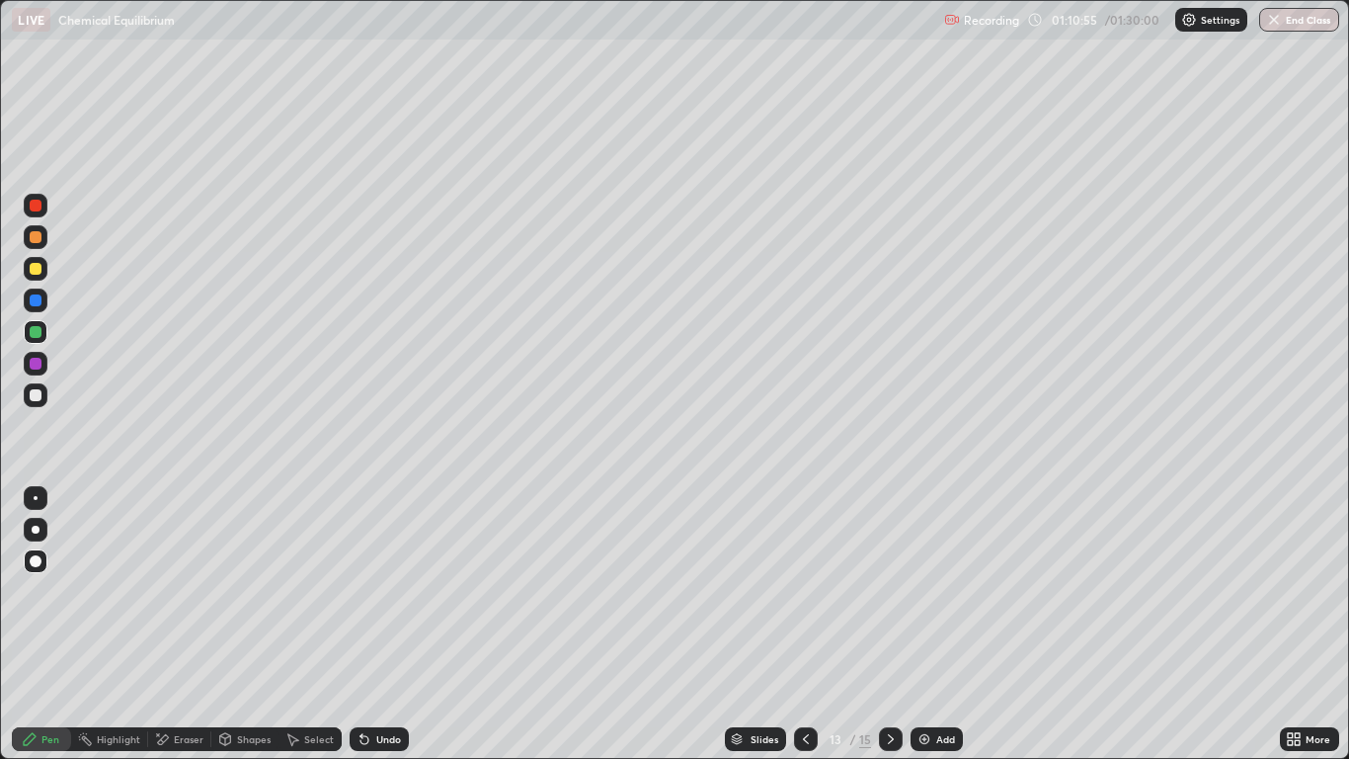
click at [897, 624] on div at bounding box center [891, 739] width 24 height 24
click at [888, 624] on icon at bounding box center [891, 739] width 16 height 16
click at [384, 624] on div "Undo" at bounding box center [388, 739] width 25 height 10
click at [388, 624] on div "Undo" at bounding box center [388, 739] width 25 height 10
click at [390, 624] on div "Undo" at bounding box center [388, 739] width 25 height 10
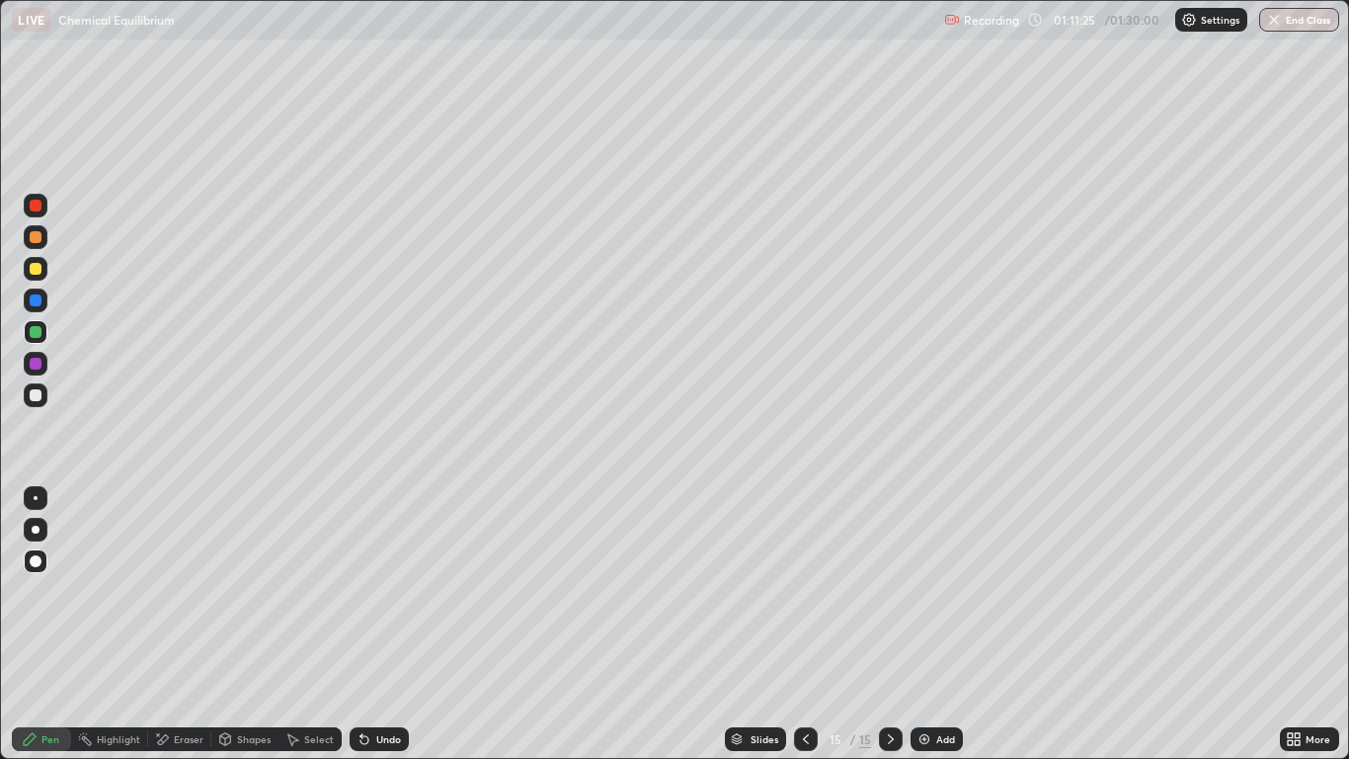
click at [395, 624] on div "Undo" at bounding box center [388, 739] width 25 height 10
click at [398, 624] on div "Undo" at bounding box center [388, 739] width 25 height 10
click at [403, 624] on div "Undo" at bounding box center [379, 739] width 59 height 24
click at [407, 624] on div "Undo" at bounding box center [379, 739] width 59 height 24
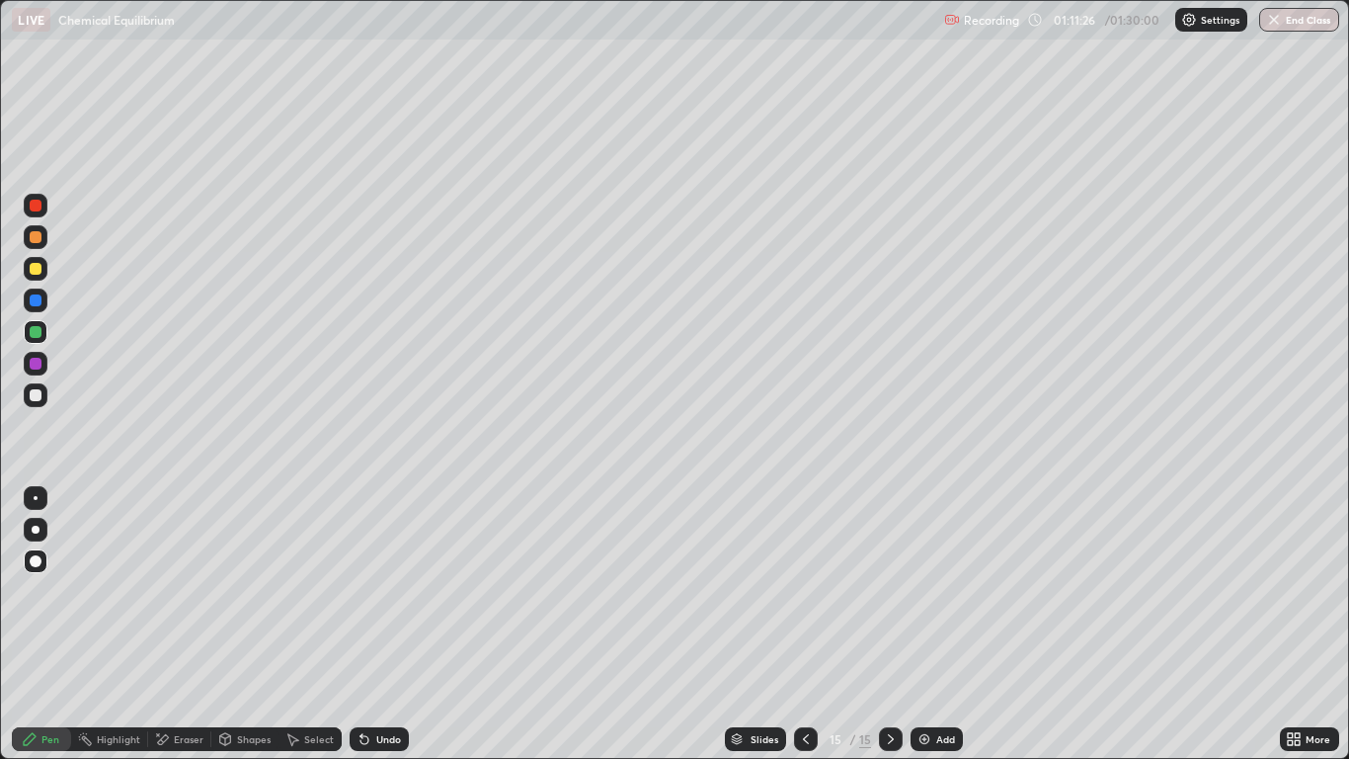
click at [427, 624] on div "Slides 15 / 15 Add" at bounding box center [844, 739] width 870 height 40
click at [393, 624] on div "Undo" at bounding box center [379, 739] width 59 height 24
click at [381, 624] on div "Undo" at bounding box center [379, 739] width 59 height 24
click at [375, 624] on div "Undo" at bounding box center [379, 739] width 59 height 24
click at [370, 624] on div "Undo" at bounding box center [379, 739] width 59 height 24
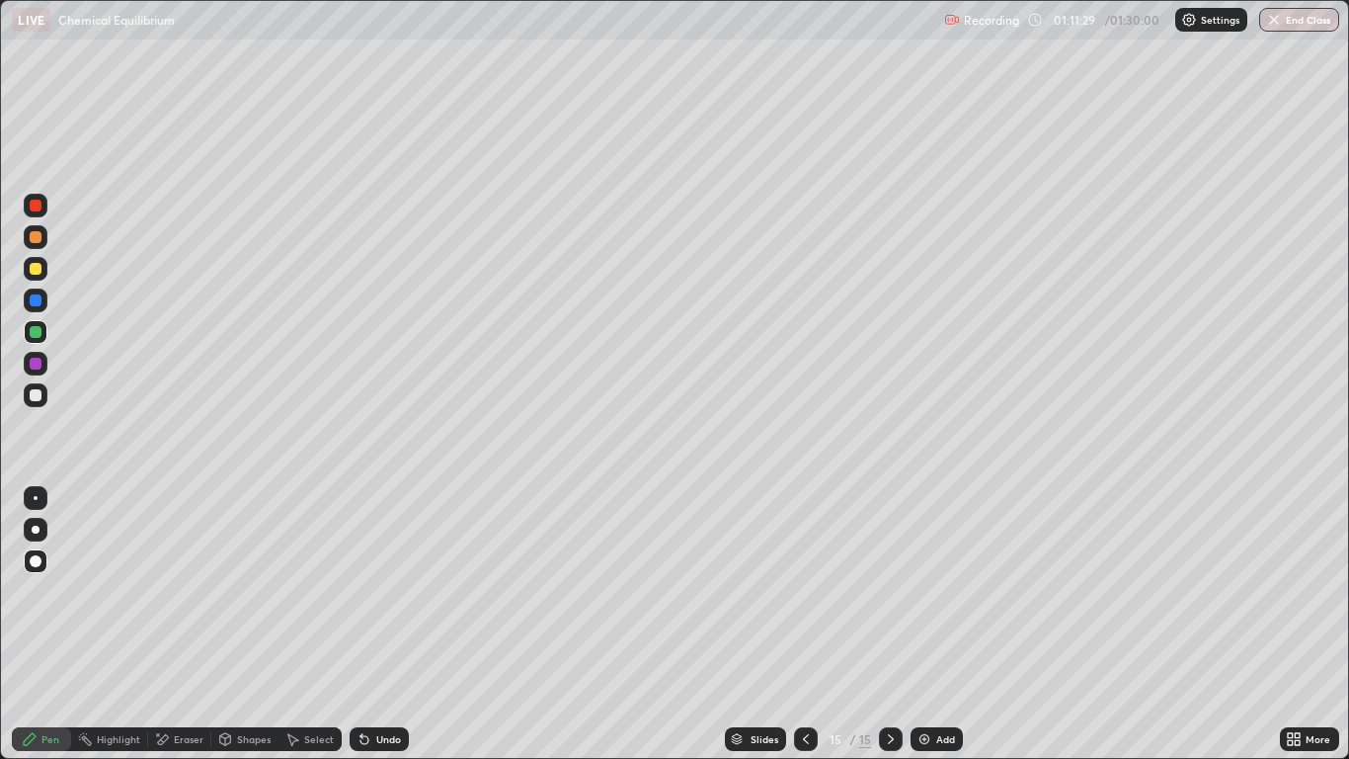
click at [364, 624] on div "Undo" at bounding box center [379, 739] width 59 height 24
click at [368, 624] on div "Undo" at bounding box center [379, 739] width 59 height 24
click at [802, 624] on icon at bounding box center [806, 739] width 16 height 16
click at [805, 624] on icon at bounding box center [806, 739] width 16 height 16
click at [890, 624] on icon at bounding box center [891, 739] width 16 height 16
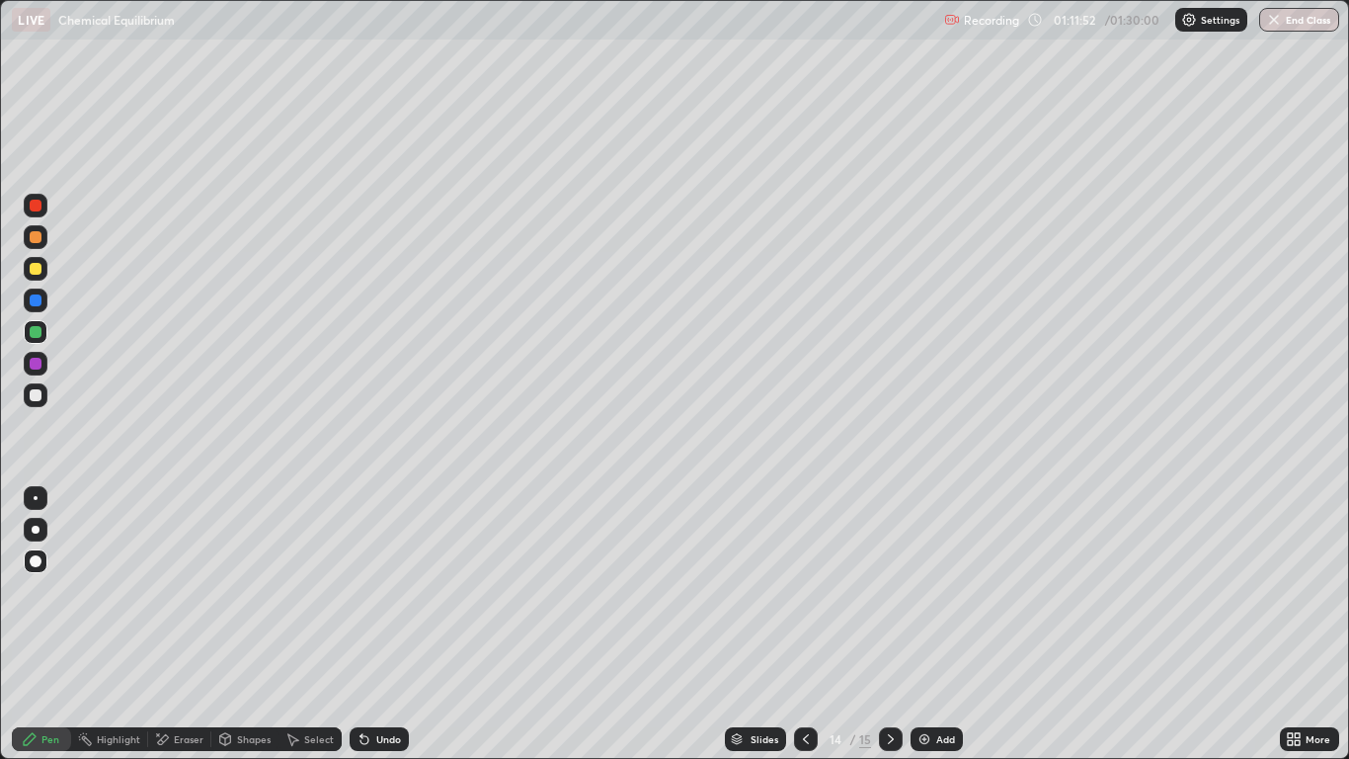
click at [890, 624] on icon at bounding box center [891, 739] width 16 height 16
click at [802, 624] on icon at bounding box center [806, 739] width 16 height 16
click at [805, 624] on icon at bounding box center [806, 739] width 16 height 16
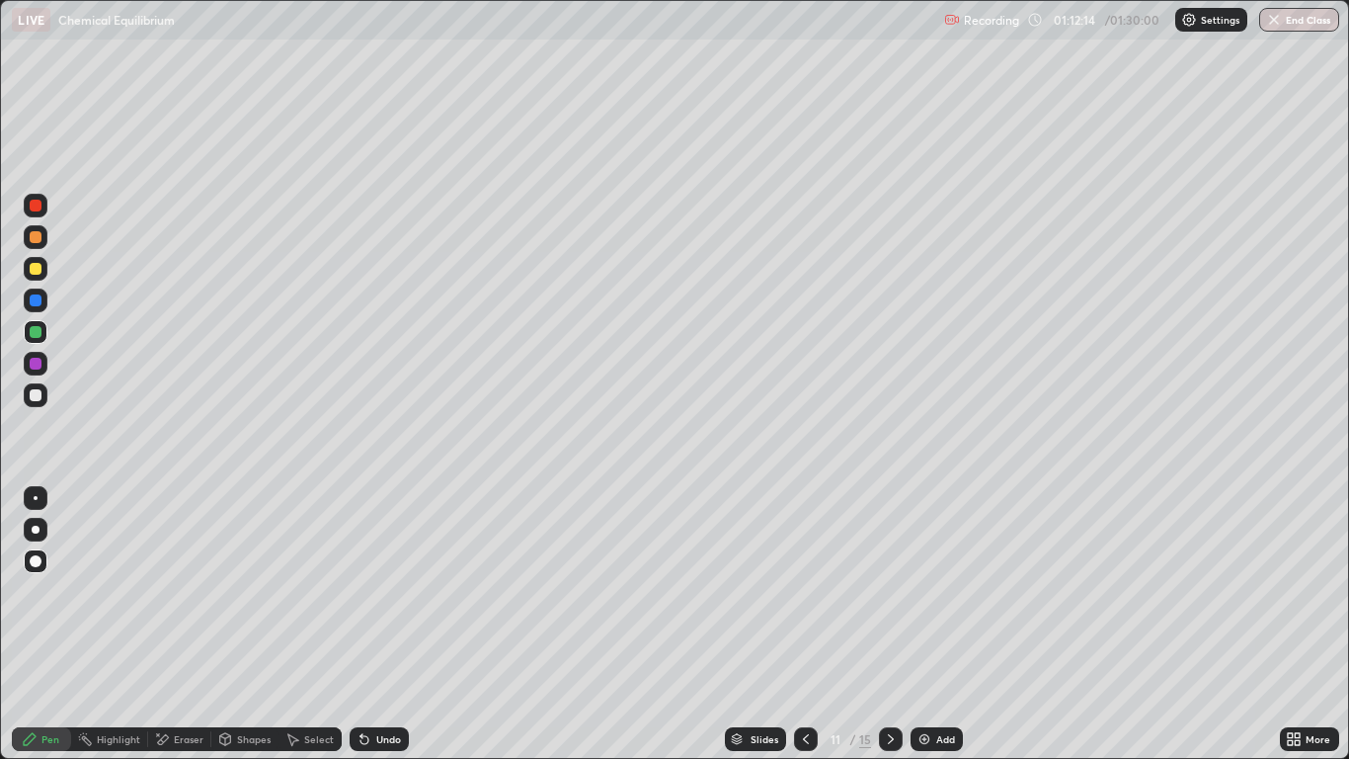
click at [805, 624] on icon at bounding box center [806, 739] width 16 height 16
click at [890, 624] on icon at bounding box center [891, 739] width 16 height 16
click at [890, 624] on icon at bounding box center [891, 739] width 6 height 10
click at [893, 624] on icon at bounding box center [891, 739] width 16 height 16
click at [891, 624] on icon at bounding box center [891, 739] width 16 height 16
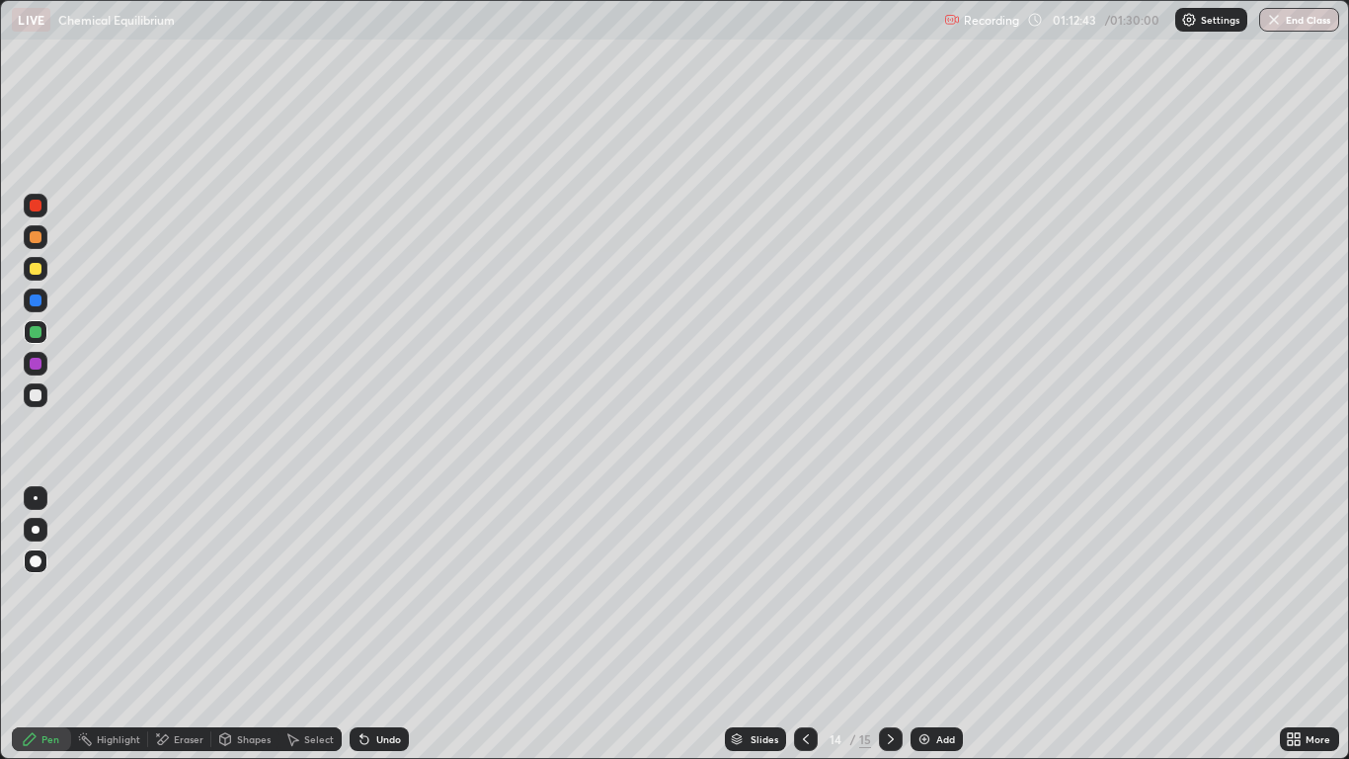
click at [890, 624] on icon at bounding box center [891, 739] width 16 height 16
click at [805, 624] on icon at bounding box center [806, 739] width 16 height 16
click at [804, 624] on icon at bounding box center [806, 739] width 16 height 16
click at [803, 624] on icon at bounding box center [806, 739] width 16 height 16
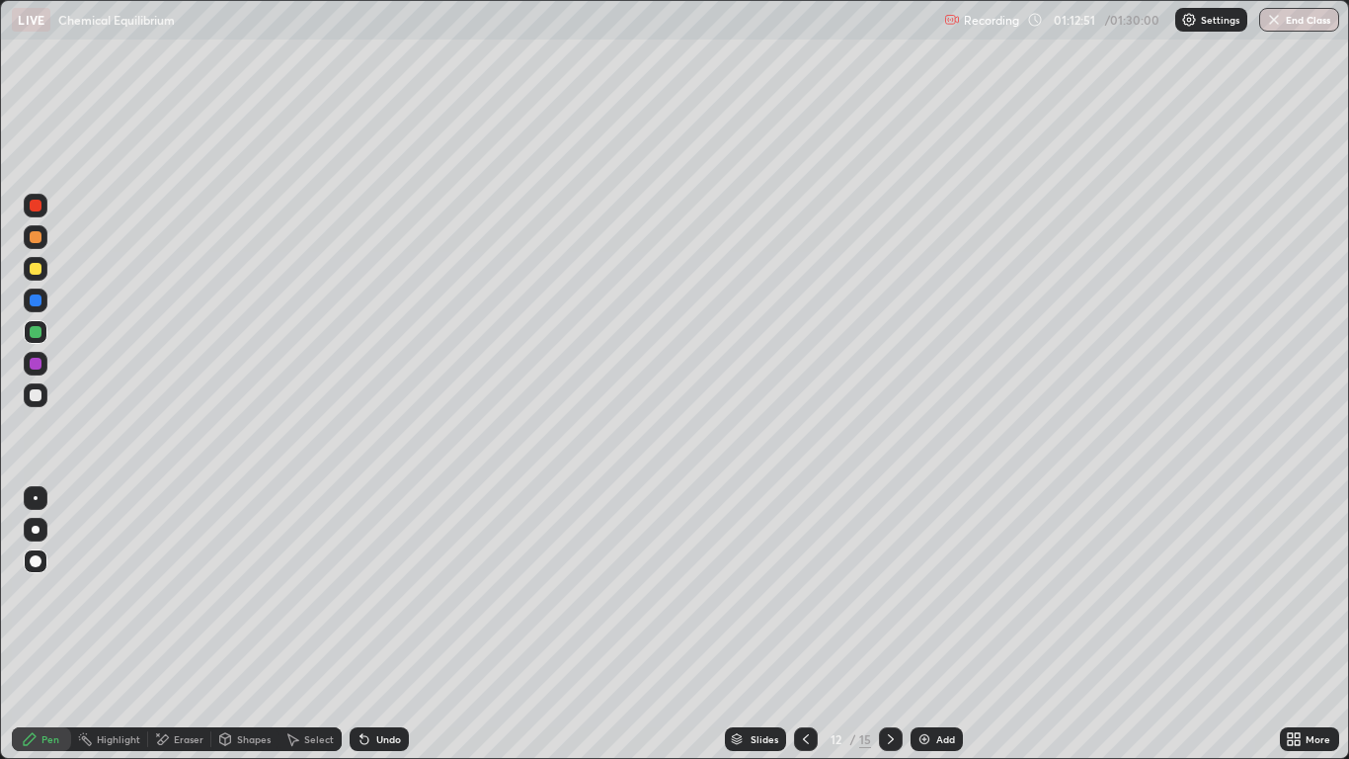
click at [807, 624] on icon at bounding box center [806, 739] width 16 height 16
click at [886, 624] on div at bounding box center [891, 739] width 24 height 24
click at [805, 624] on div at bounding box center [806, 739] width 24 height 24
click at [890, 624] on icon at bounding box center [891, 739] width 16 height 16
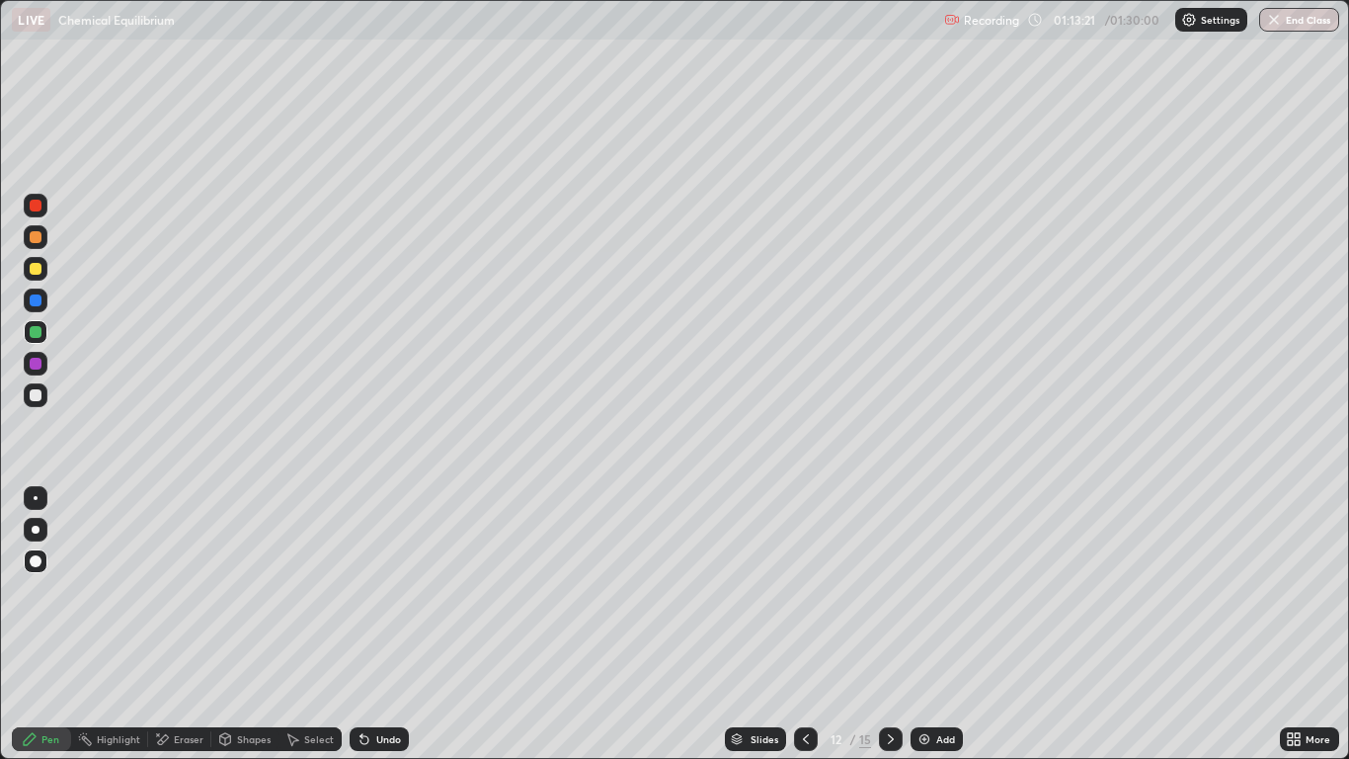
click at [888, 624] on icon at bounding box center [891, 739] width 16 height 16
click at [883, 624] on div at bounding box center [891, 739] width 24 height 24
click at [890, 624] on icon at bounding box center [891, 739] width 16 height 16
click at [191, 624] on div "Eraser" at bounding box center [189, 739] width 30 height 10
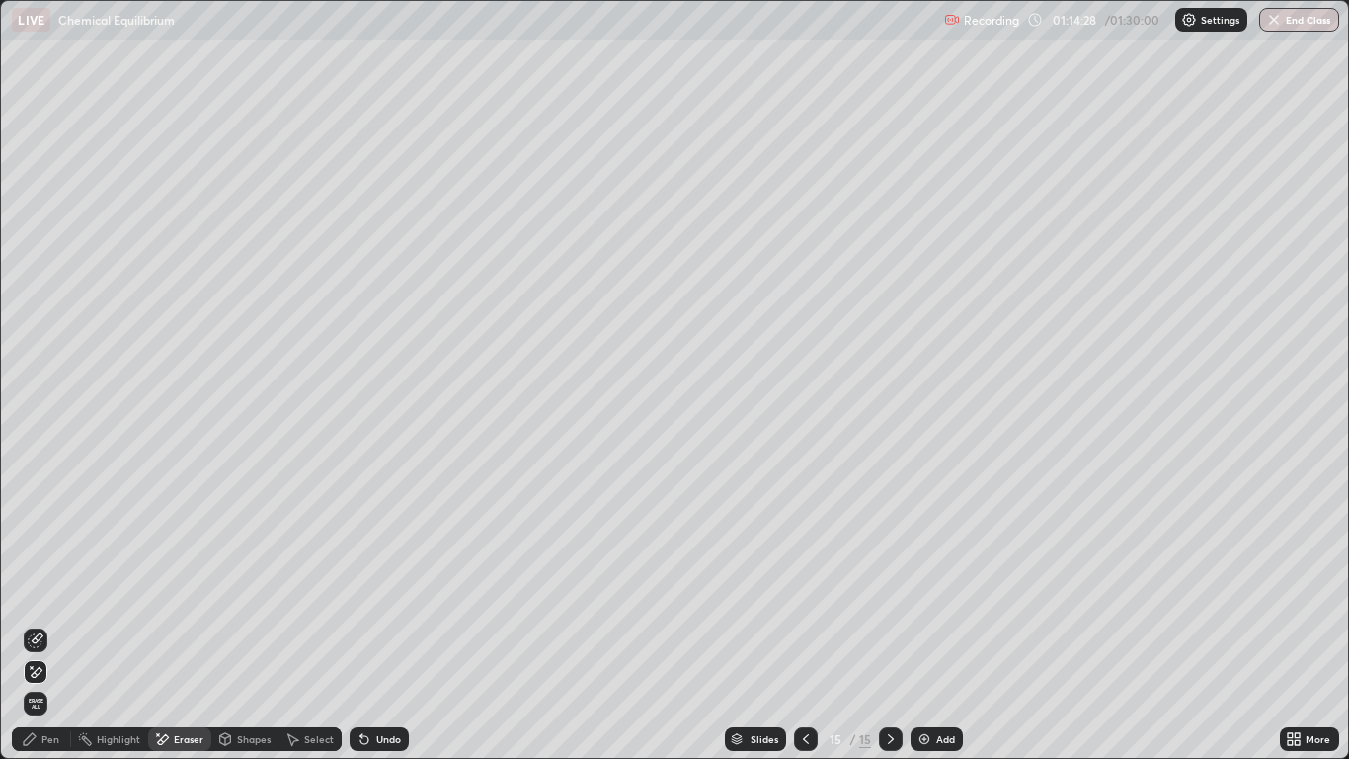
click at [39, 624] on icon at bounding box center [37, 672] width 11 height 10
click at [46, 624] on div "Pen" at bounding box center [50, 739] width 18 height 10
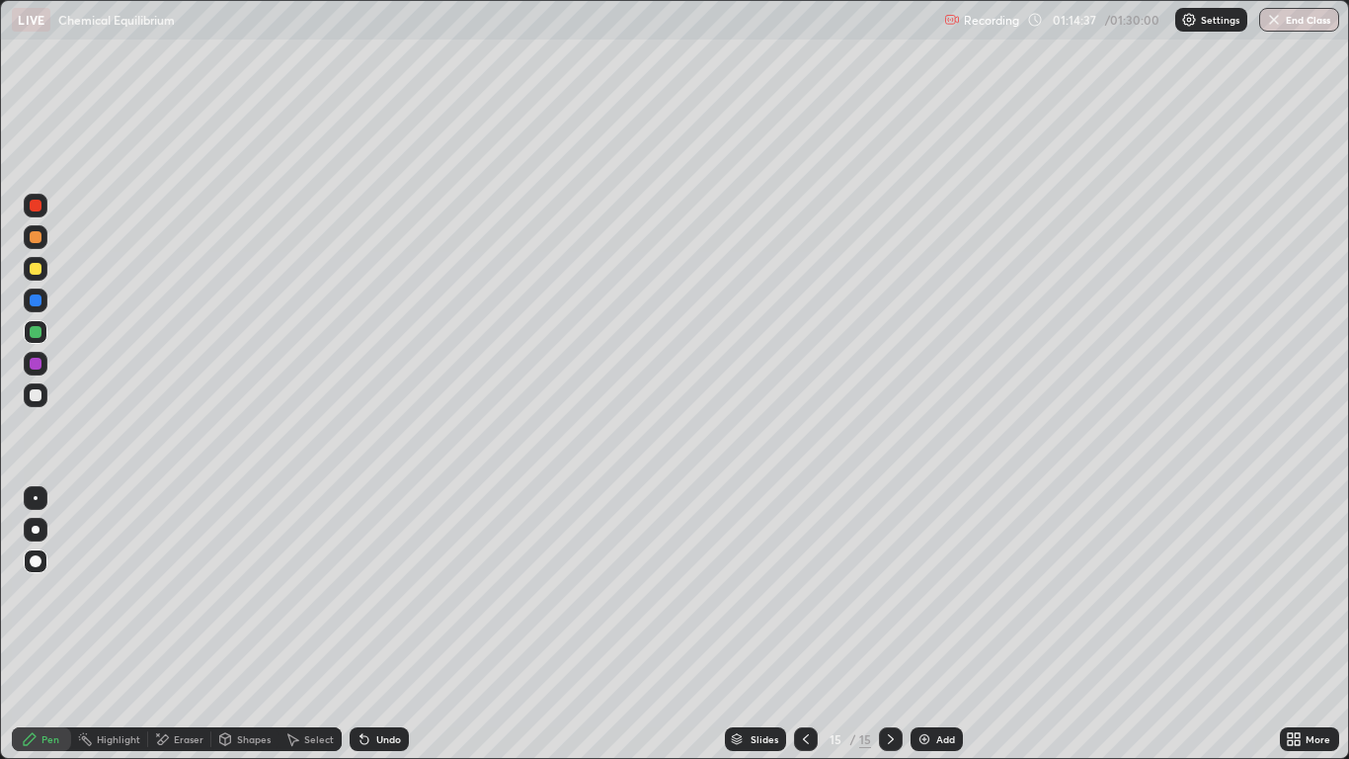
click at [814, 624] on div at bounding box center [806, 739] width 24 height 24
click at [805, 624] on icon at bounding box center [806, 739] width 16 height 16
click at [888, 624] on icon at bounding box center [891, 739] width 16 height 16
click at [891, 624] on icon at bounding box center [891, 739] width 16 height 16
click at [45, 300] on div at bounding box center [36, 300] width 24 height 24
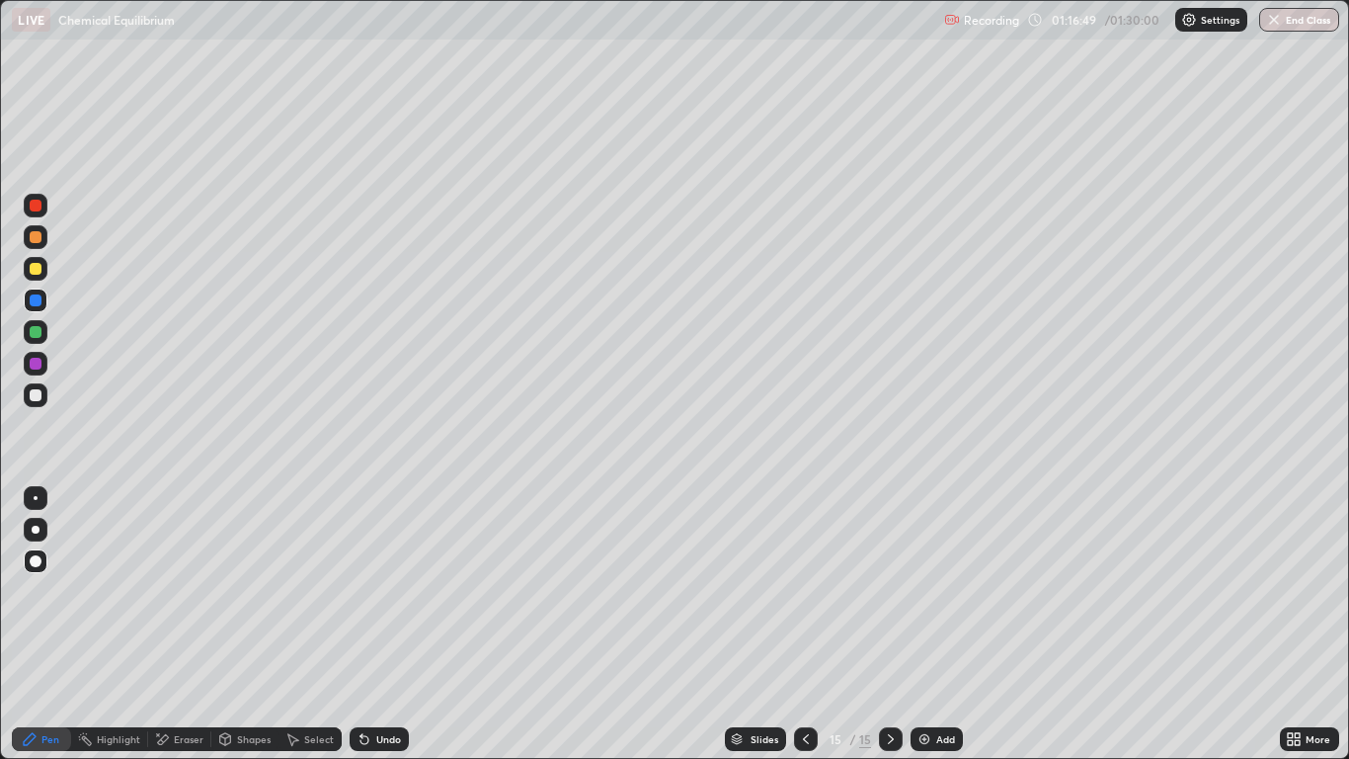
click at [40, 270] on div at bounding box center [36, 269] width 12 height 12
click at [36, 393] on div at bounding box center [36, 395] width 12 height 12
click at [1286, 21] on button "End Class" at bounding box center [1299, 20] width 80 height 24
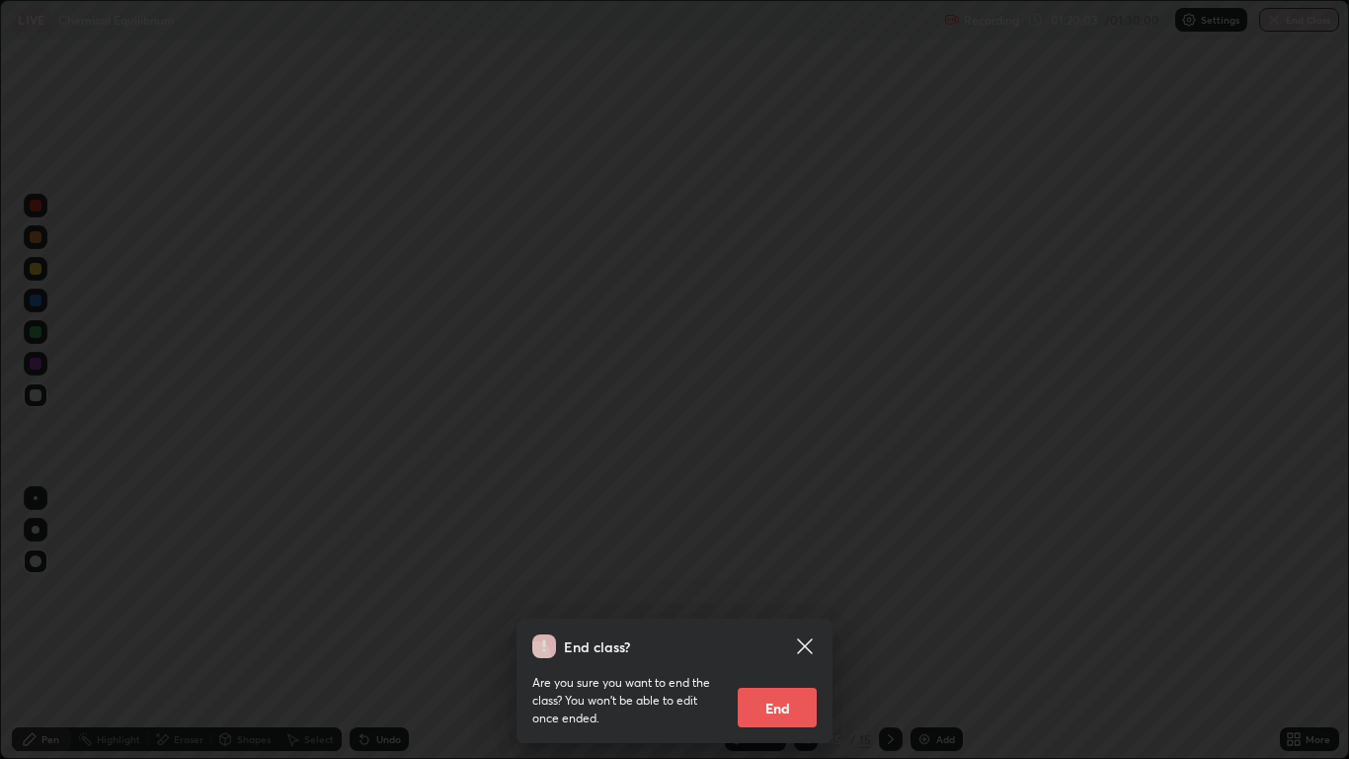
click at [789, 624] on button "End" at bounding box center [777, 708] width 79 height 40
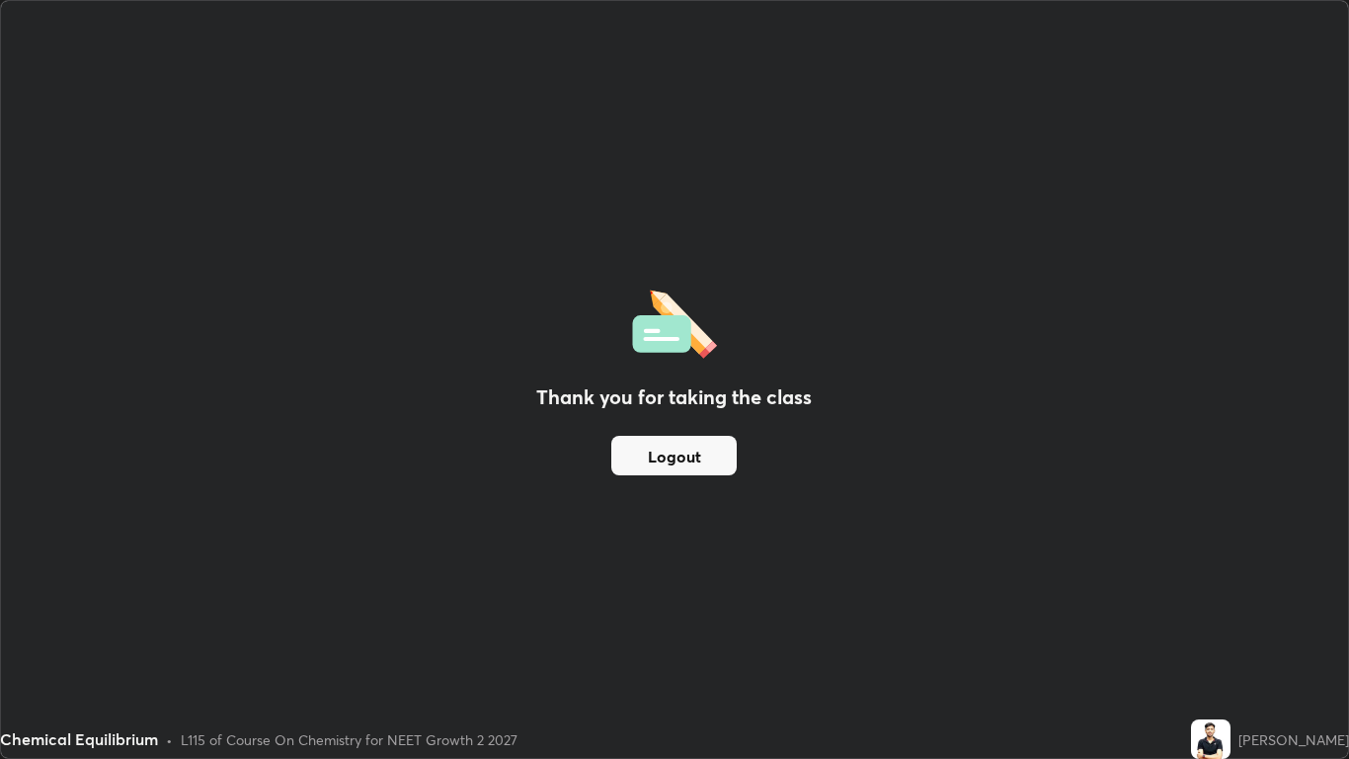
click at [674, 468] on button "Logout" at bounding box center [673, 456] width 125 height 40
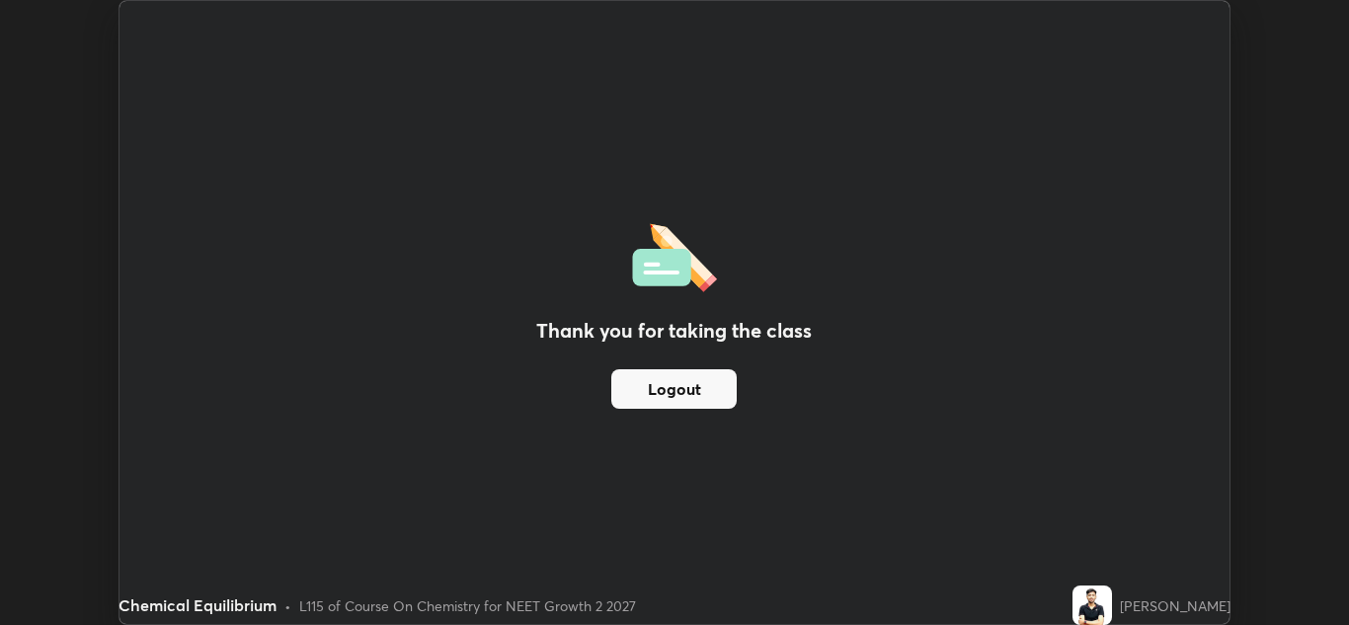
scroll to position [98156, 97432]
